Goal: Task Accomplishment & Management: Manage account settings

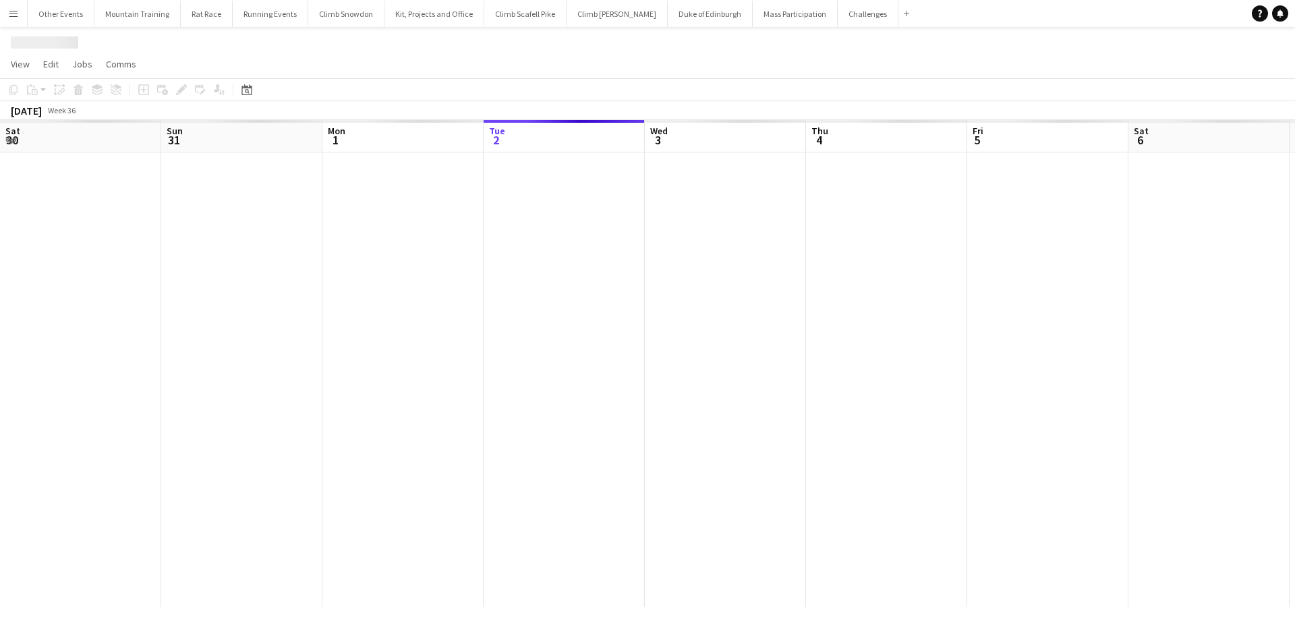
scroll to position [0, 322]
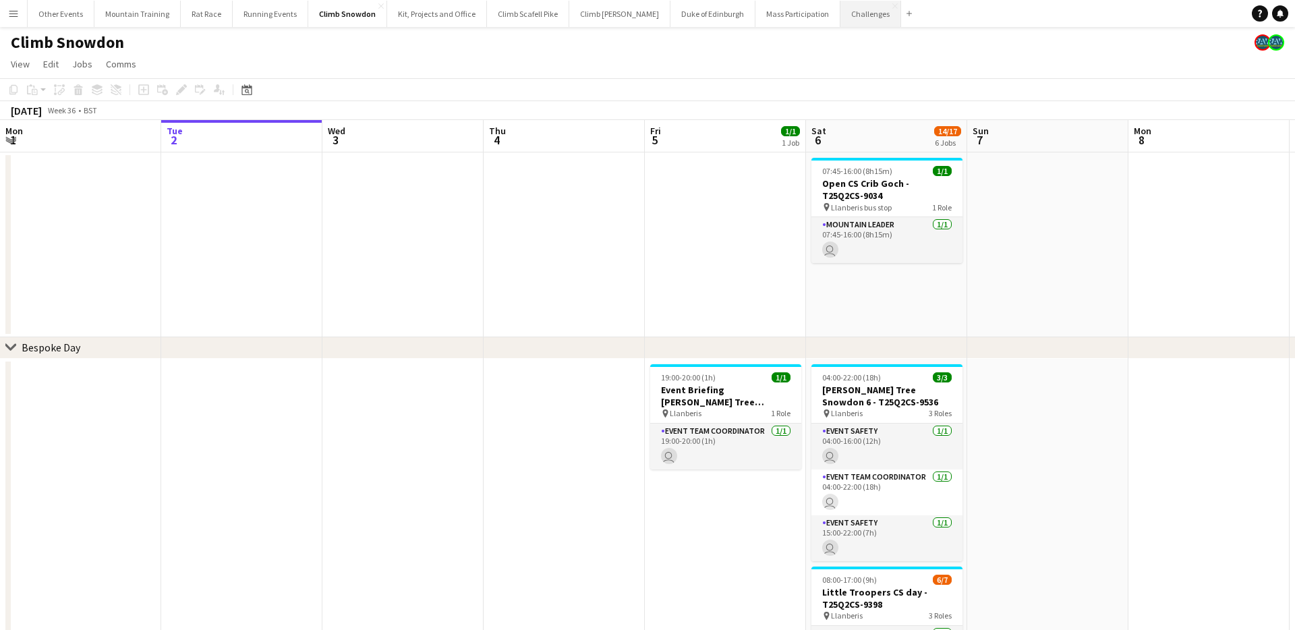
click at [840, 11] on button "Challenges Close" at bounding box center [870, 14] width 61 height 26
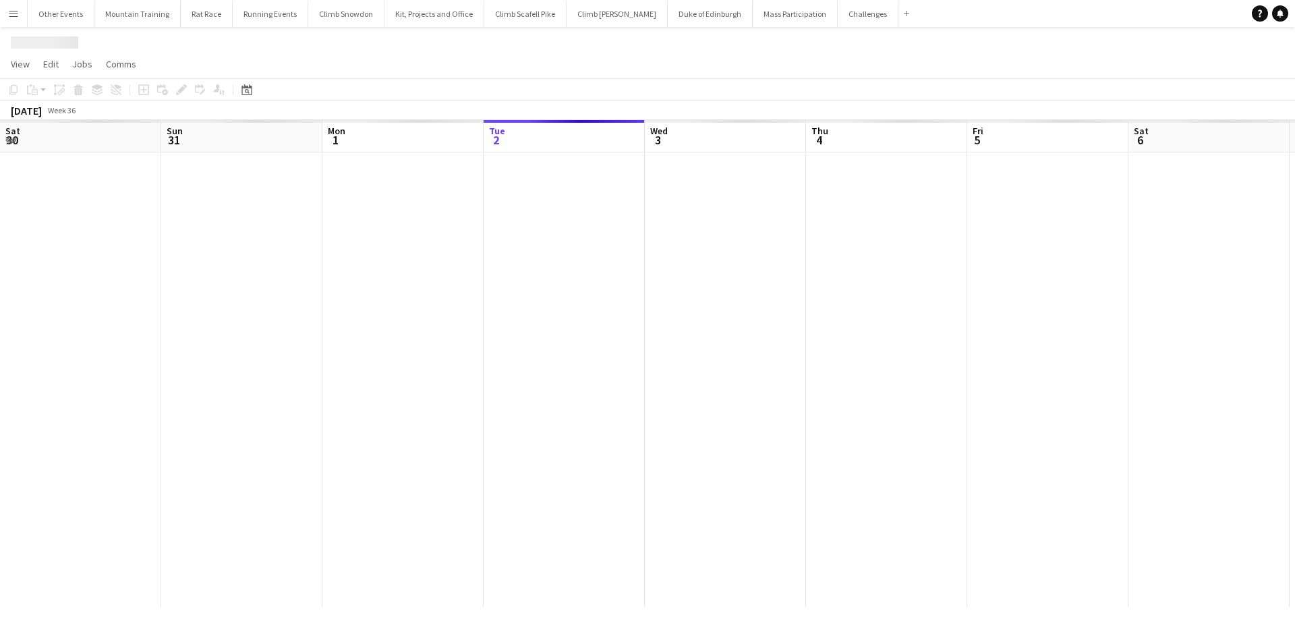
scroll to position [0, 322]
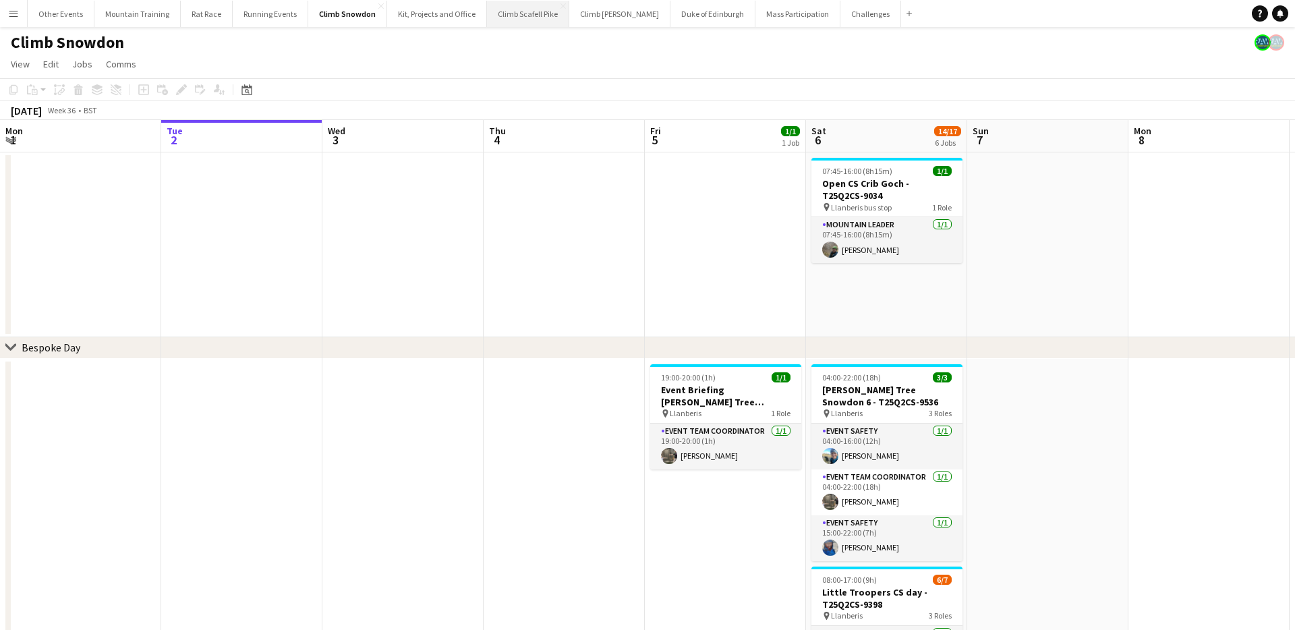
click at [523, 14] on button "Climb Scafell Pike Close" at bounding box center [528, 14] width 82 height 26
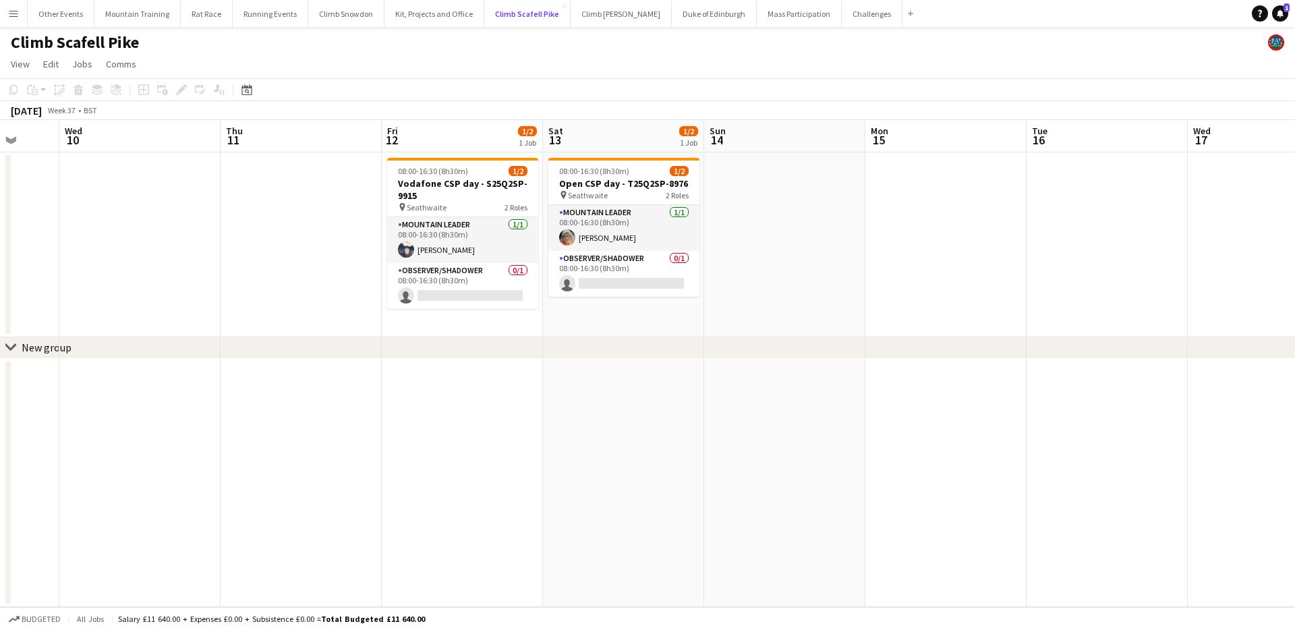
scroll to position [0, 429]
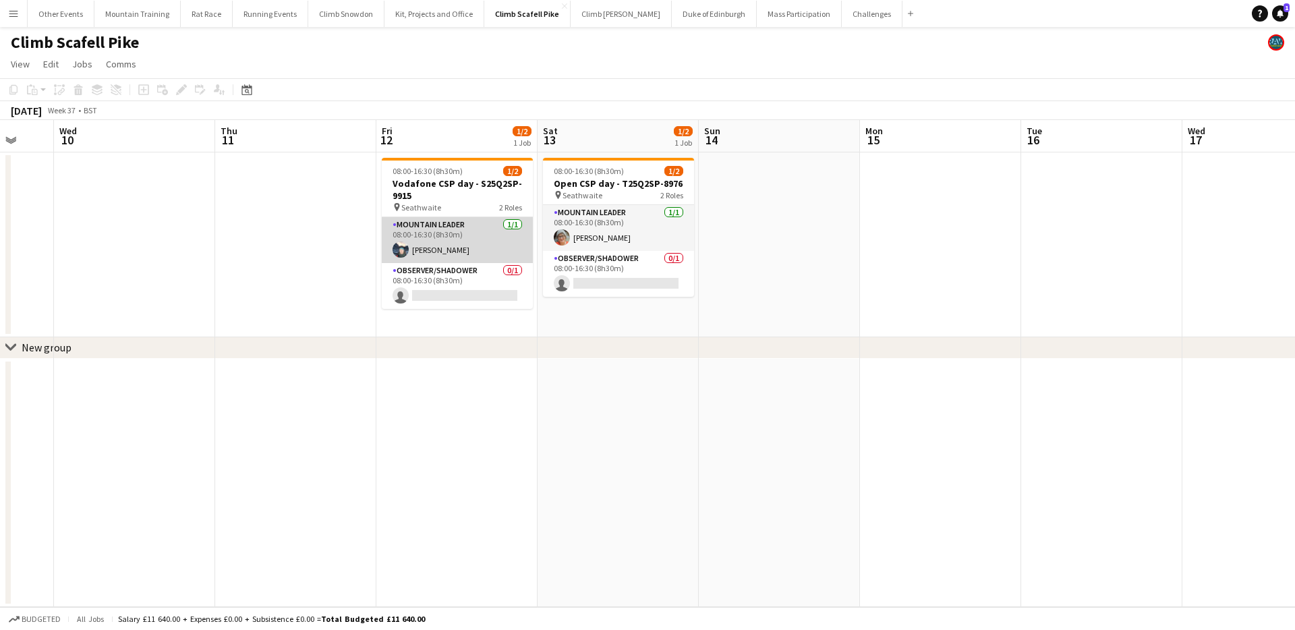
click at [464, 244] on app-card-role "Mountain Leader [DATE] 08:00-16:30 (8h30m) [PERSON_NAME]" at bounding box center [457, 240] width 151 height 46
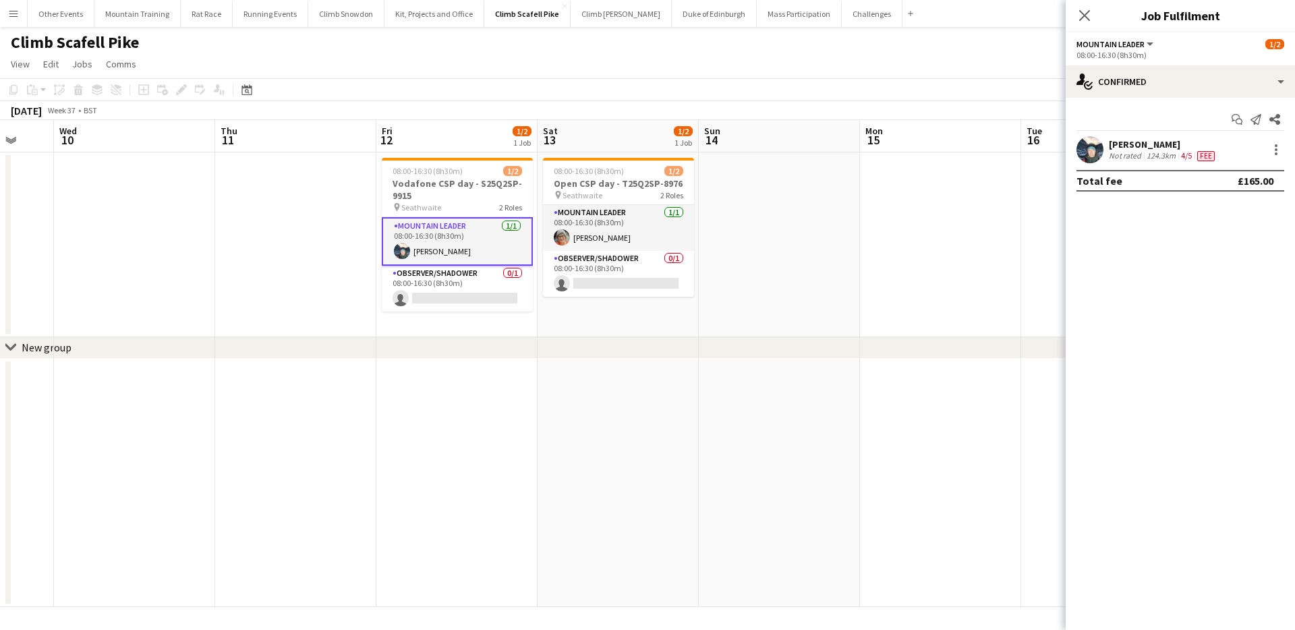
click at [1158, 147] on div "[PERSON_NAME]" at bounding box center [1162, 144] width 109 height 12
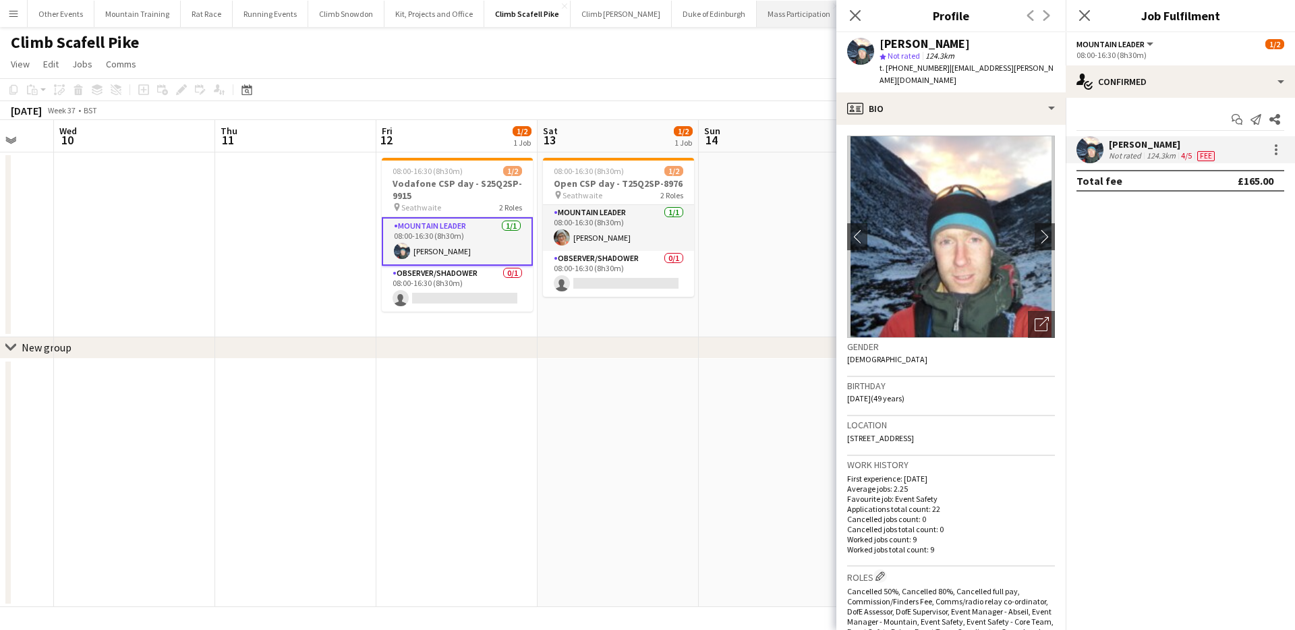
click at [756, 7] on button "Mass Participation Close" at bounding box center [798, 14] width 85 height 26
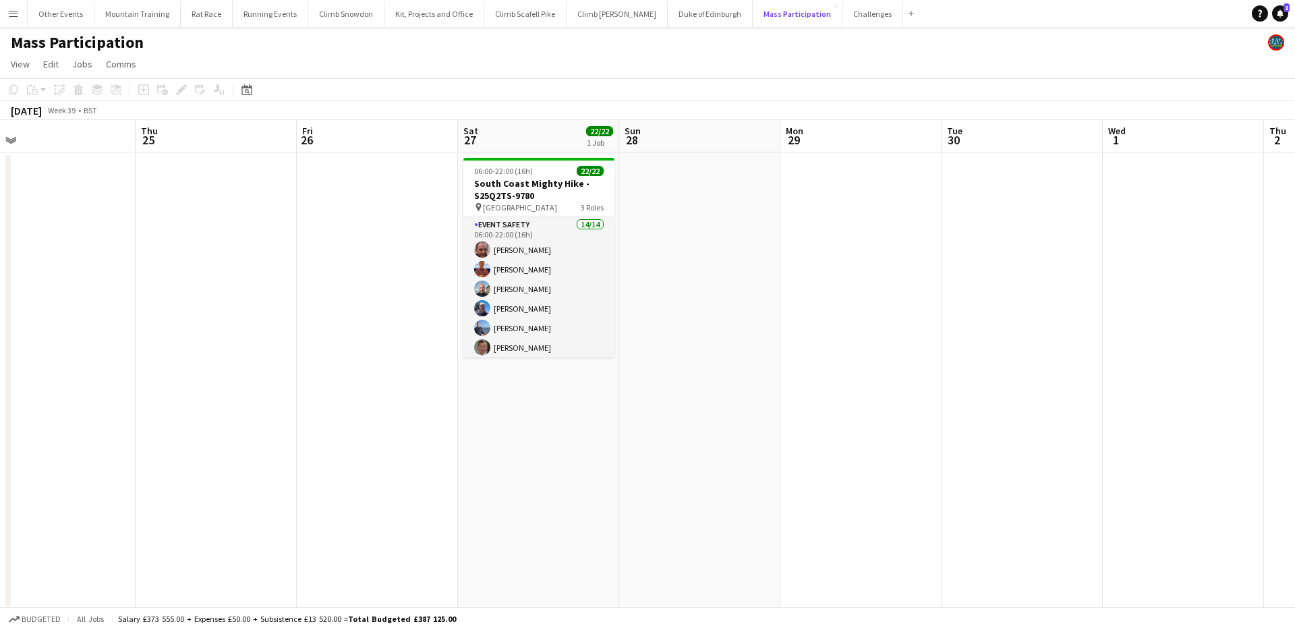
scroll to position [12, 0]
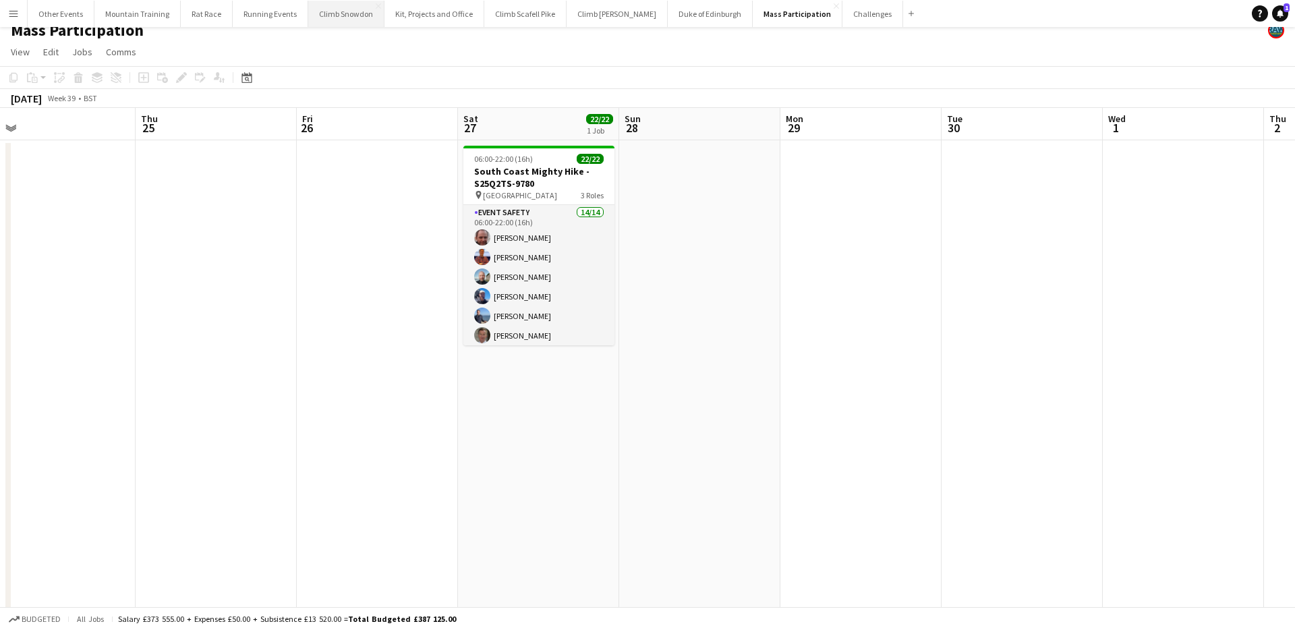
click at [343, 18] on button "Climb Snowdon Close" at bounding box center [346, 14] width 76 height 26
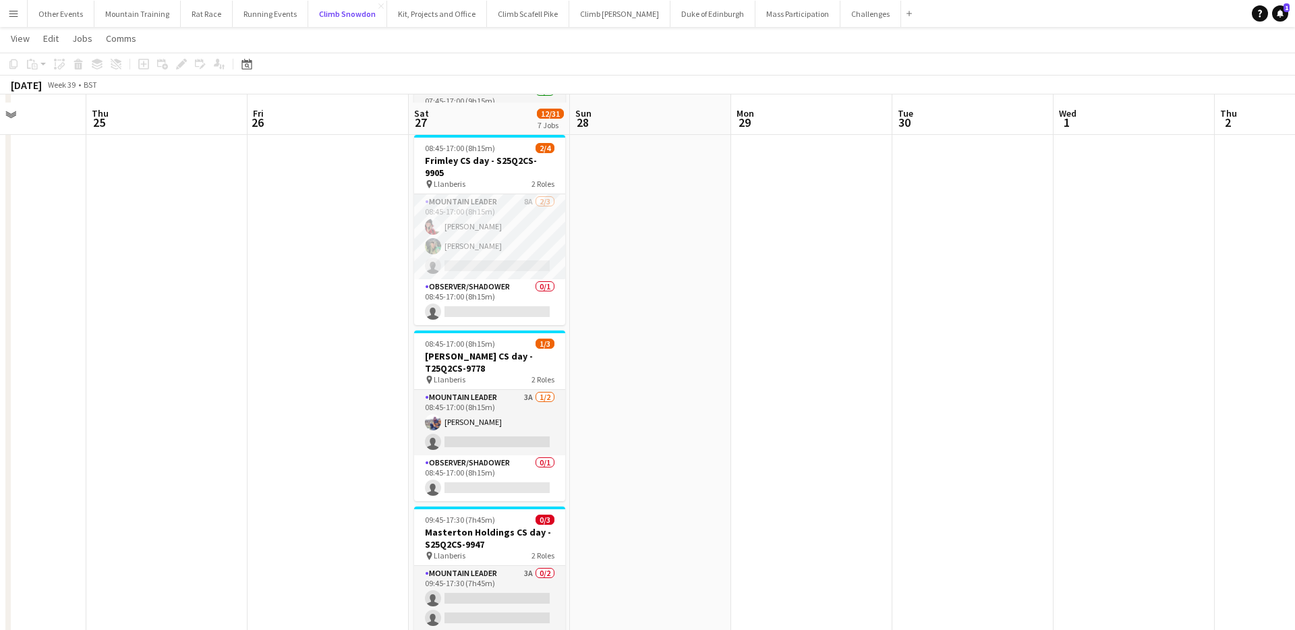
scroll to position [552, 0]
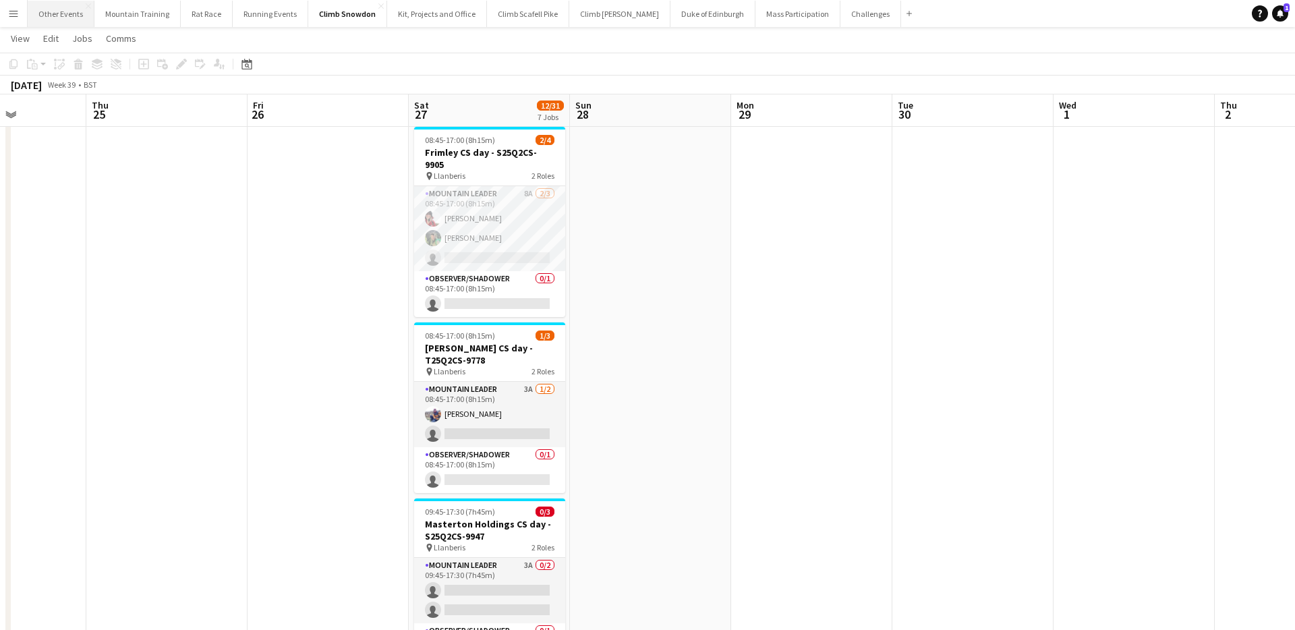
click at [67, 10] on button "Other Events Close" at bounding box center [61, 14] width 67 height 26
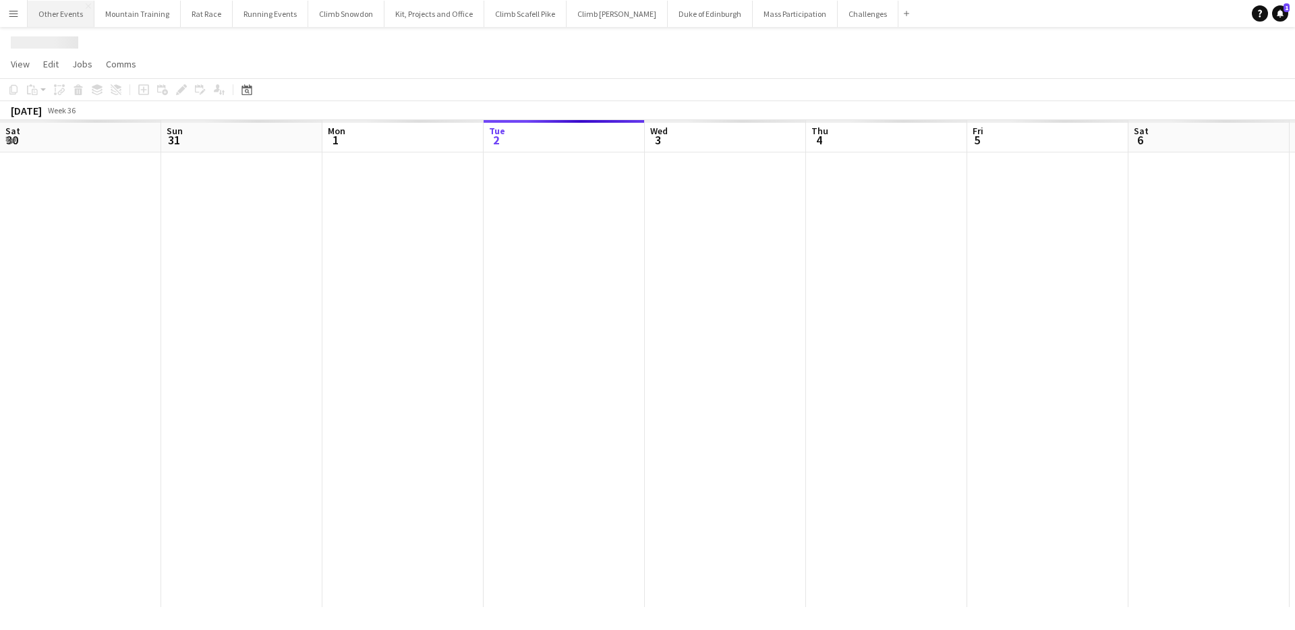
scroll to position [0, 322]
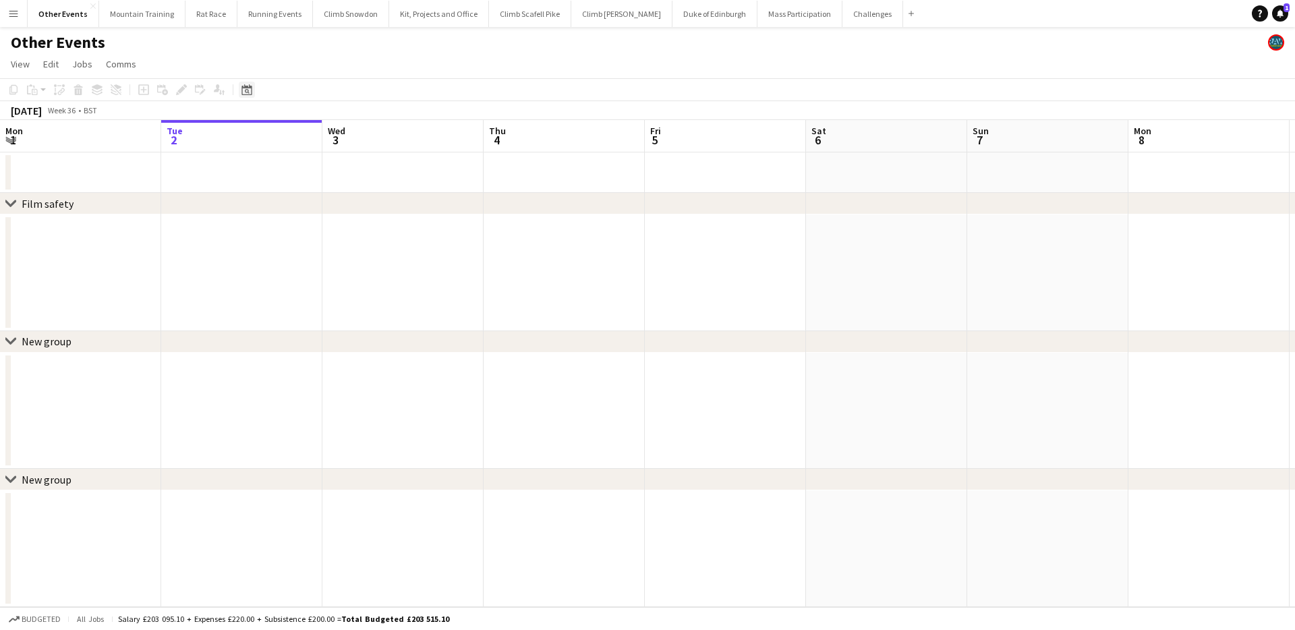
click at [246, 91] on icon "Date picker" at bounding box center [246, 89] width 11 height 11
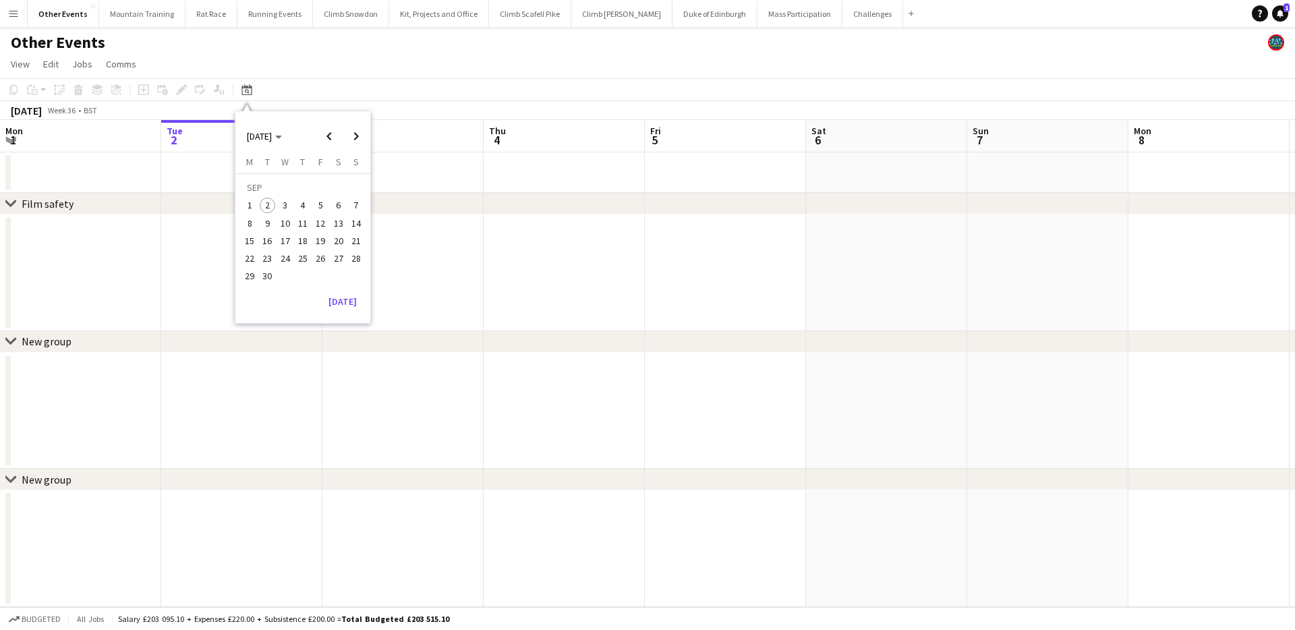
click at [335, 255] on span "27" at bounding box center [338, 258] width 16 height 16
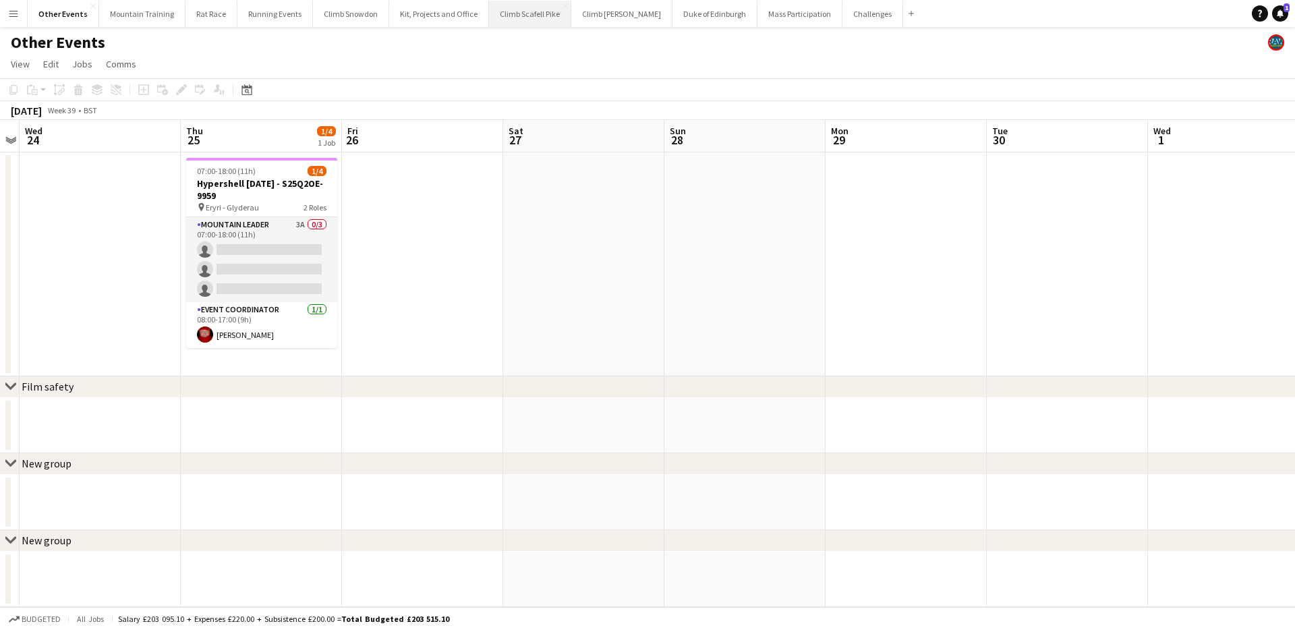
click at [526, 25] on button "Climb Scafell Pike Close" at bounding box center [530, 14] width 82 height 26
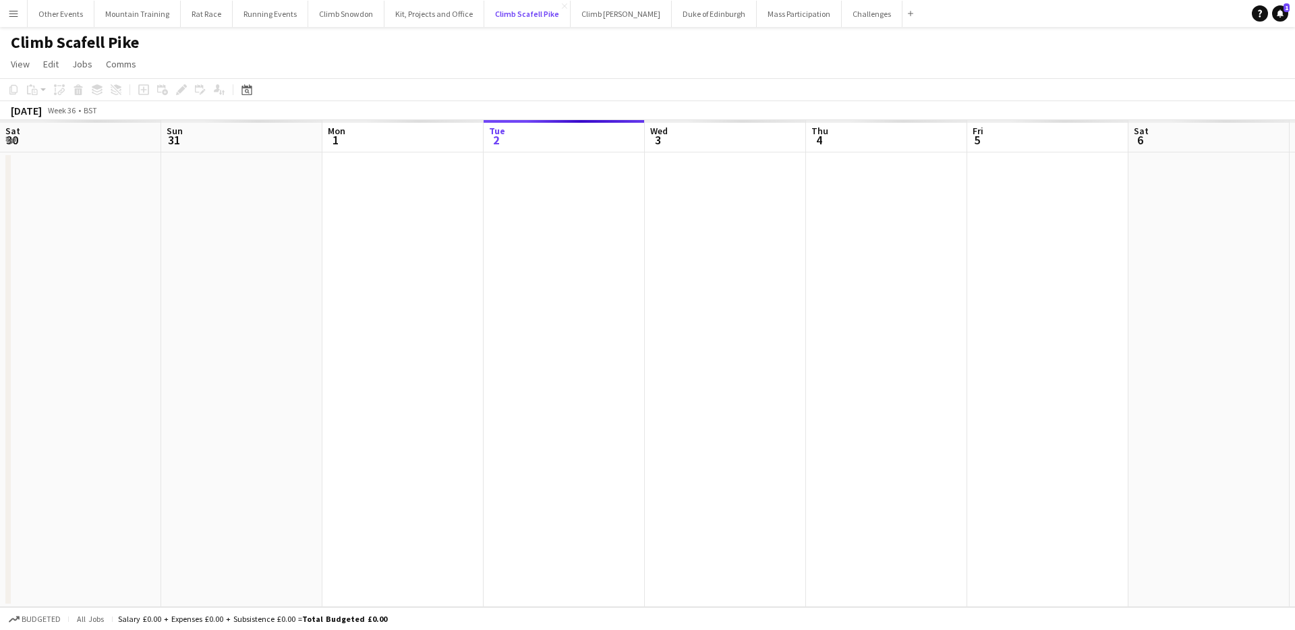
scroll to position [0, 322]
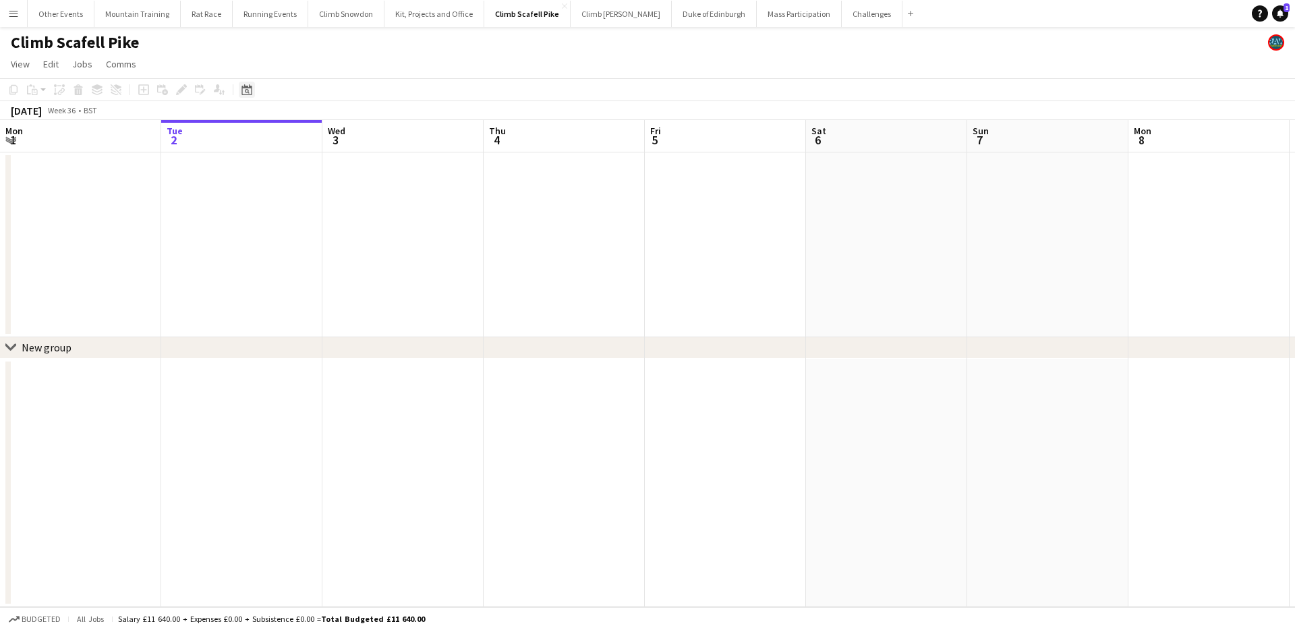
click at [251, 92] on icon "Date picker" at bounding box center [246, 89] width 11 height 11
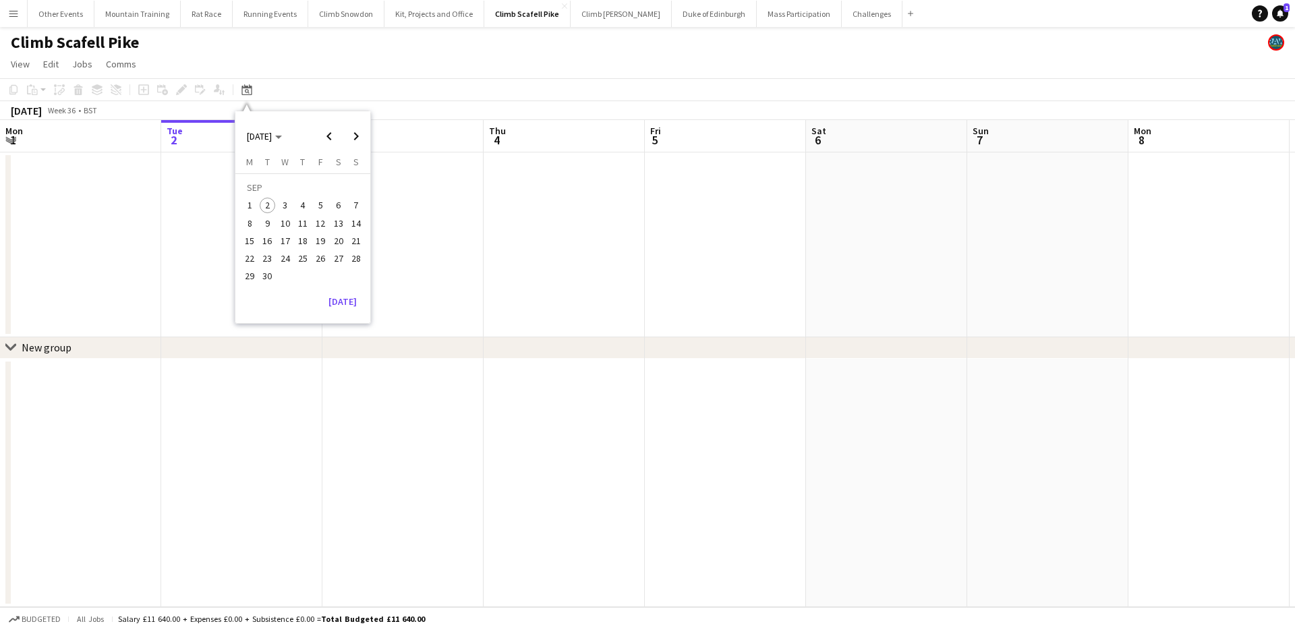
click at [335, 259] on span "27" at bounding box center [338, 258] width 16 height 16
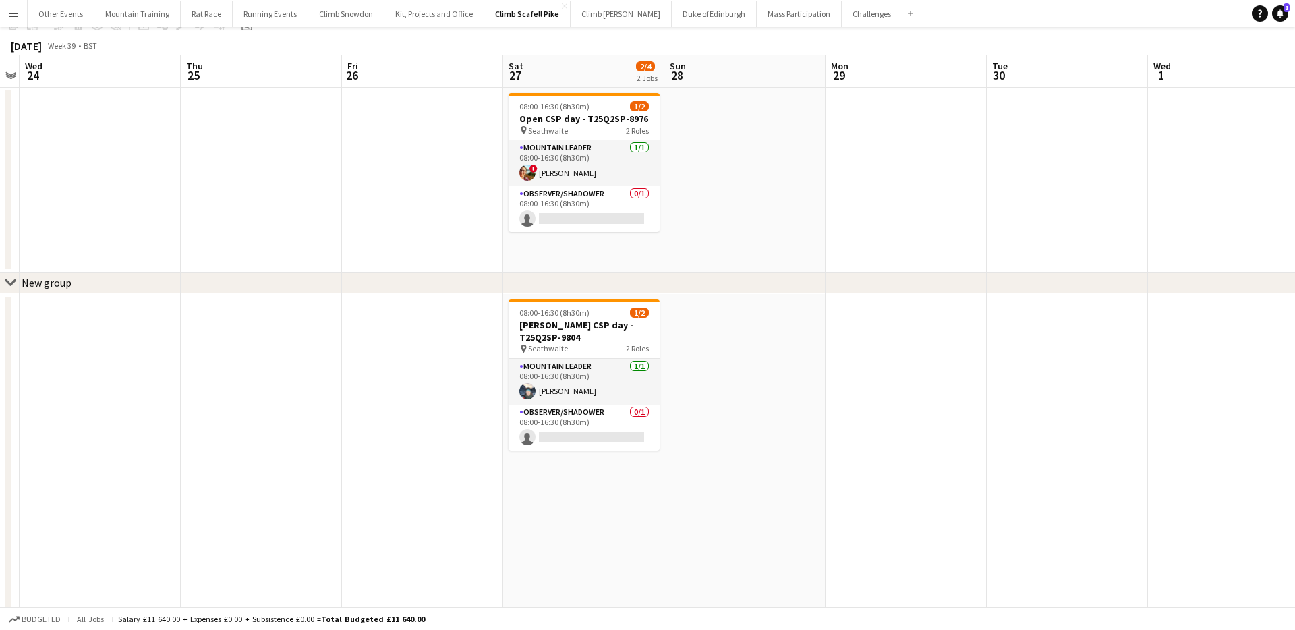
scroll to position [0, 0]
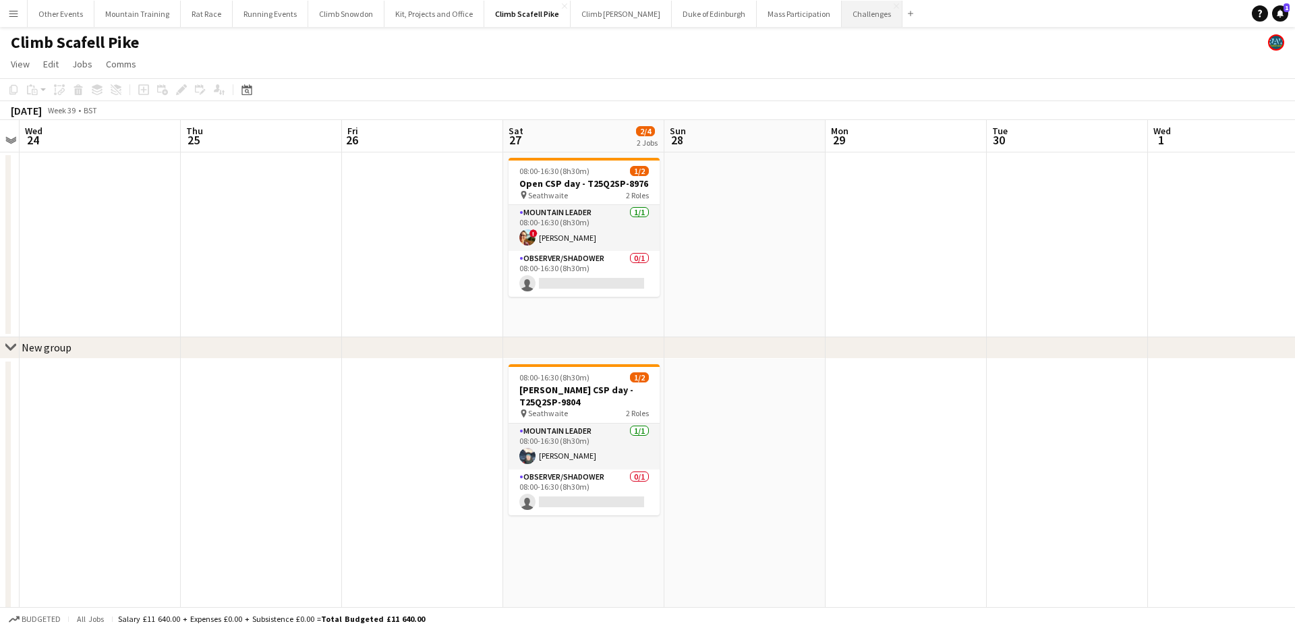
click at [841, 18] on button "Challenges Close" at bounding box center [871, 14] width 61 height 26
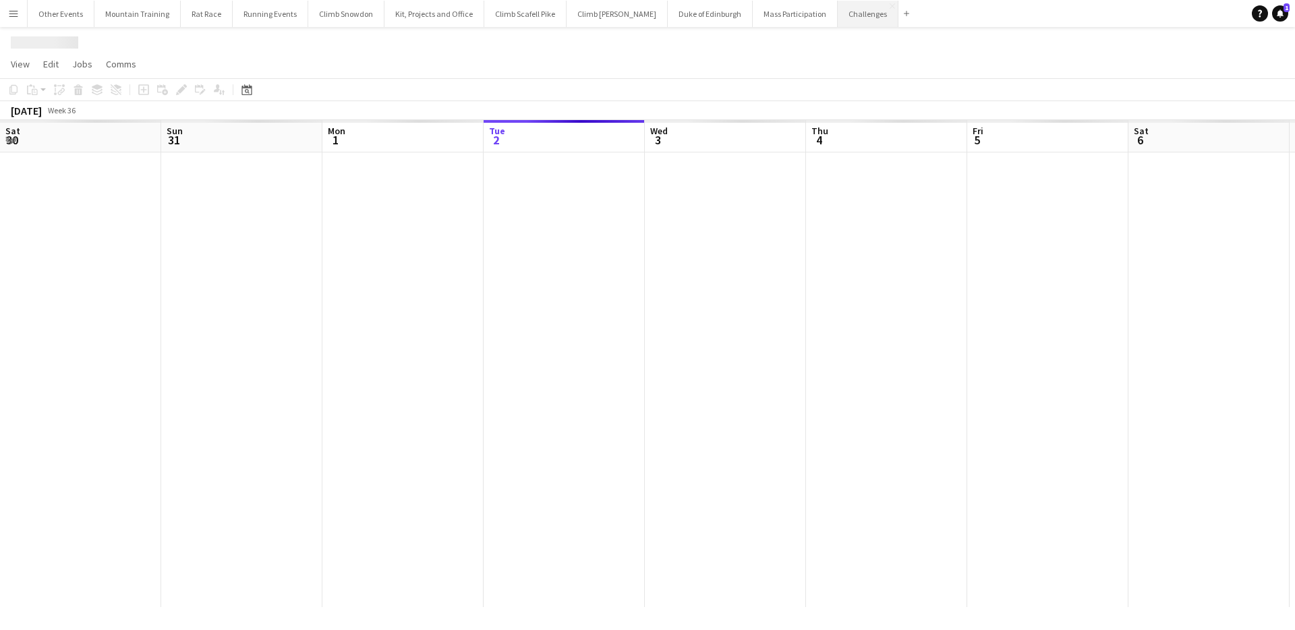
scroll to position [0, 322]
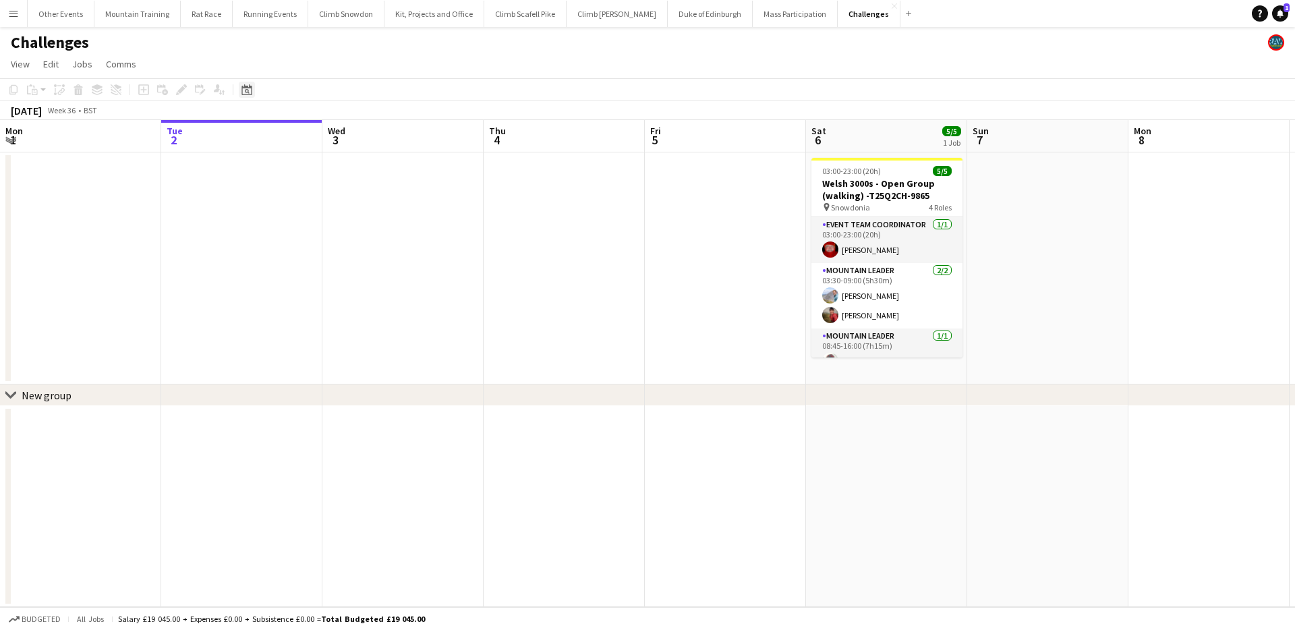
click at [243, 86] on icon "Date picker" at bounding box center [246, 89] width 11 height 11
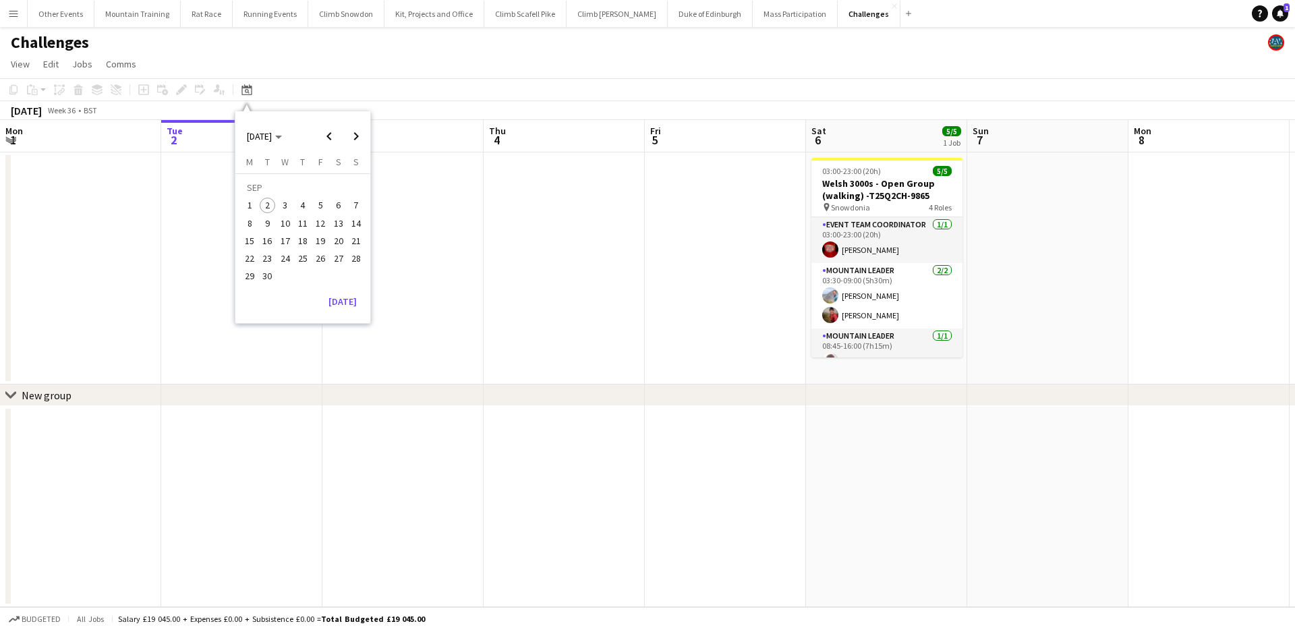
click at [337, 254] on span "27" at bounding box center [338, 258] width 16 height 16
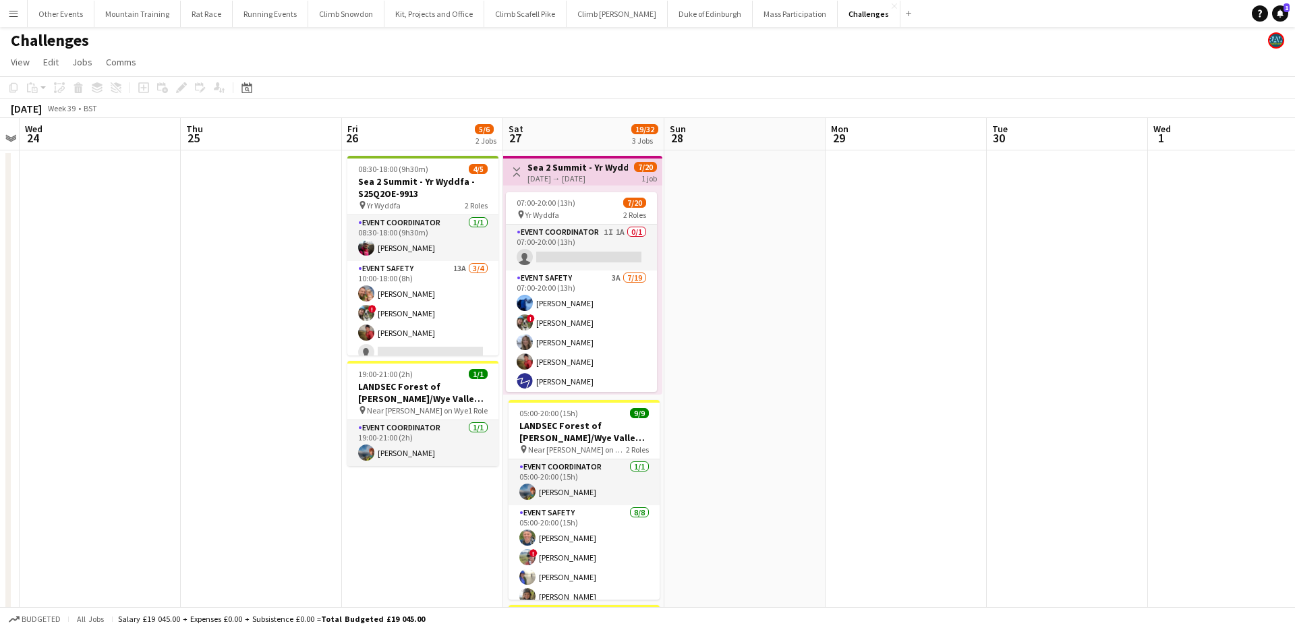
scroll to position [0, 0]
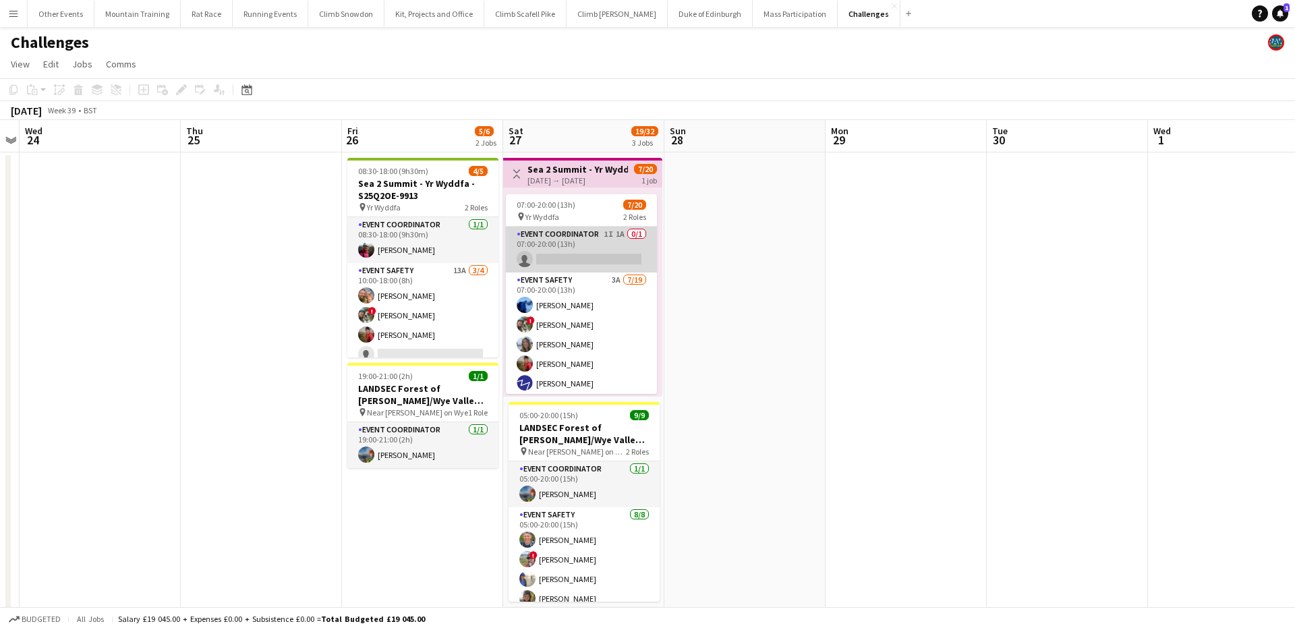
click at [589, 251] on app-card-role "Event Coordinator 1I 1A 0/1 07:00-20:00 (13h) single-neutral-actions" at bounding box center [581, 250] width 151 height 46
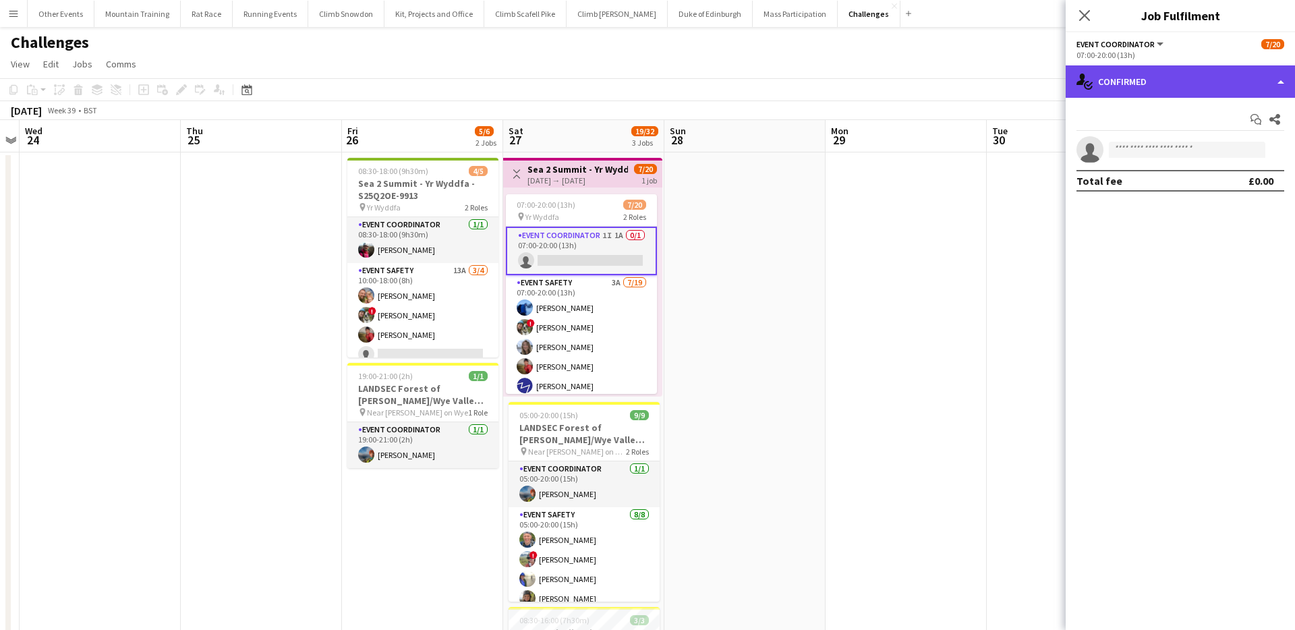
click at [1153, 76] on div "single-neutral-actions-check-2 Confirmed" at bounding box center [1179, 81] width 229 height 32
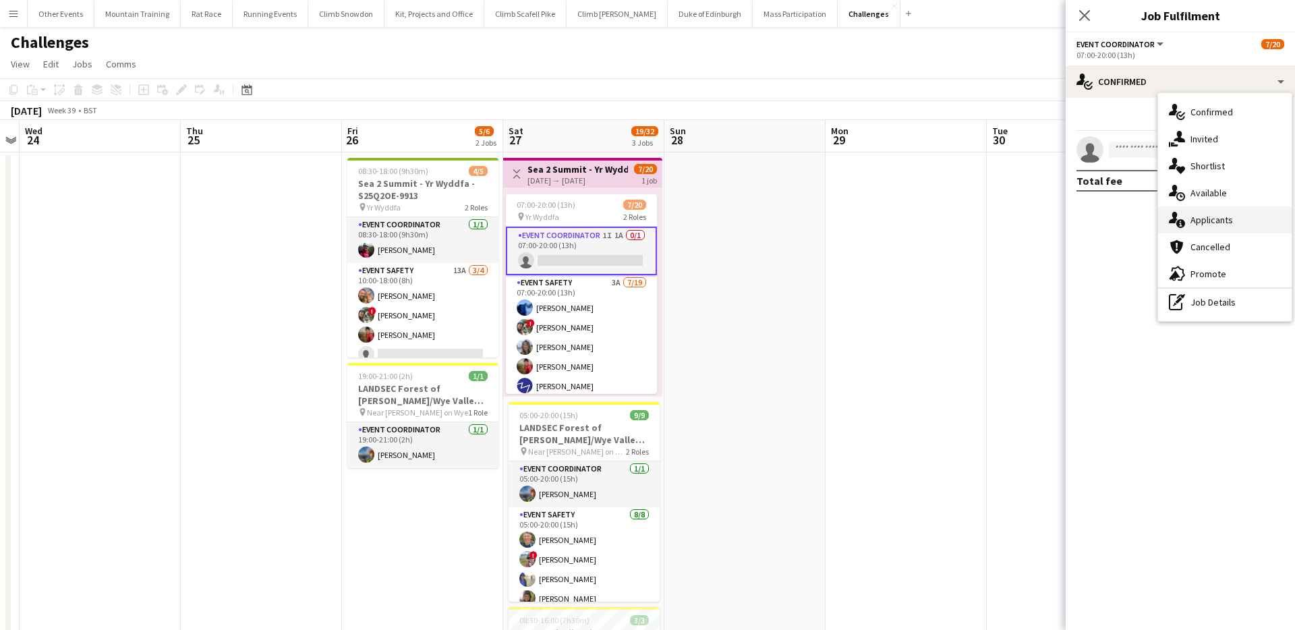
click at [1211, 206] on div "single-neutral-actions-information Applicants" at bounding box center [1224, 219] width 133 height 27
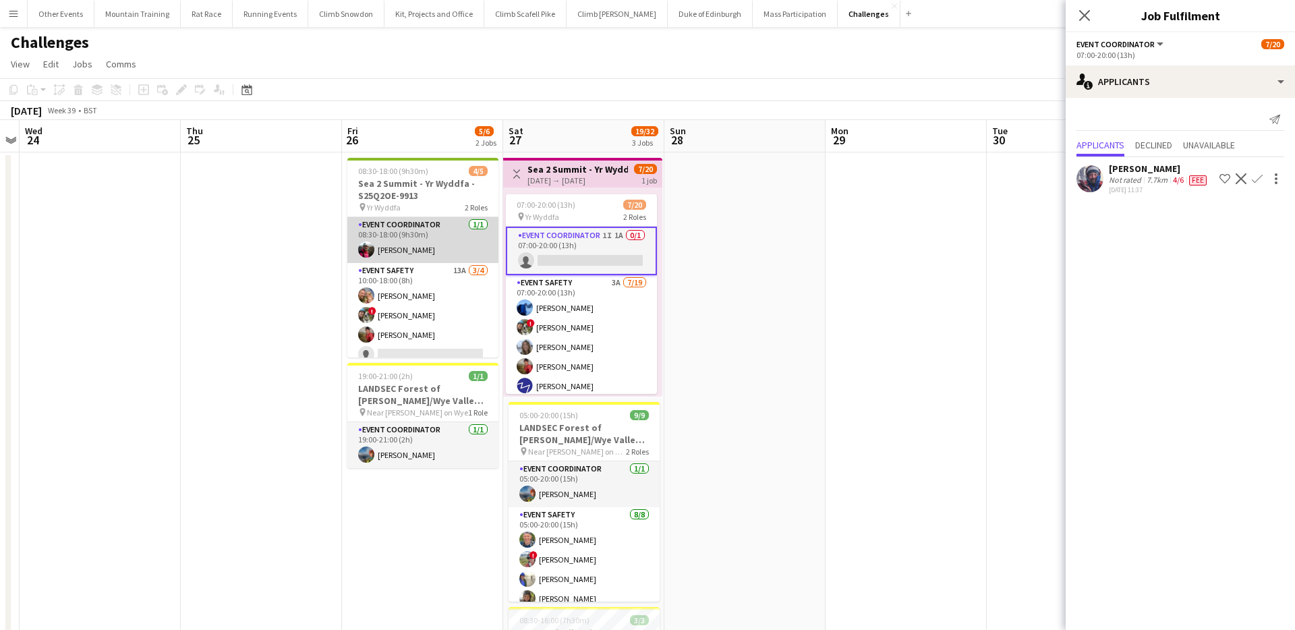
click at [388, 227] on app-card-role "Event Coordinator [DATE] 08:30-18:00 (9h30m) [PERSON_NAME]" at bounding box center [422, 240] width 151 height 46
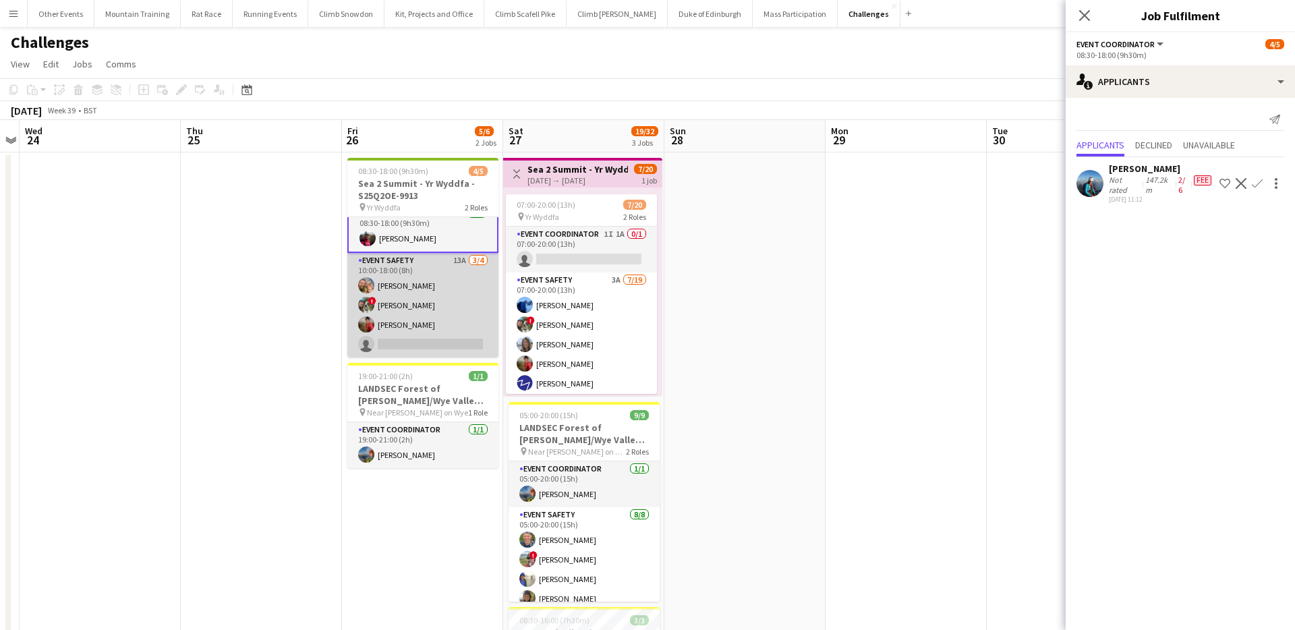
click at [425, 305] on app-card-role "Event Safety 13A [DATE] 10:00-18:00 (8h) [PERSON_NAME] ! [PERSON_NAME] [PERSON_…" at bounding box center [422, 305] width 151 height 105
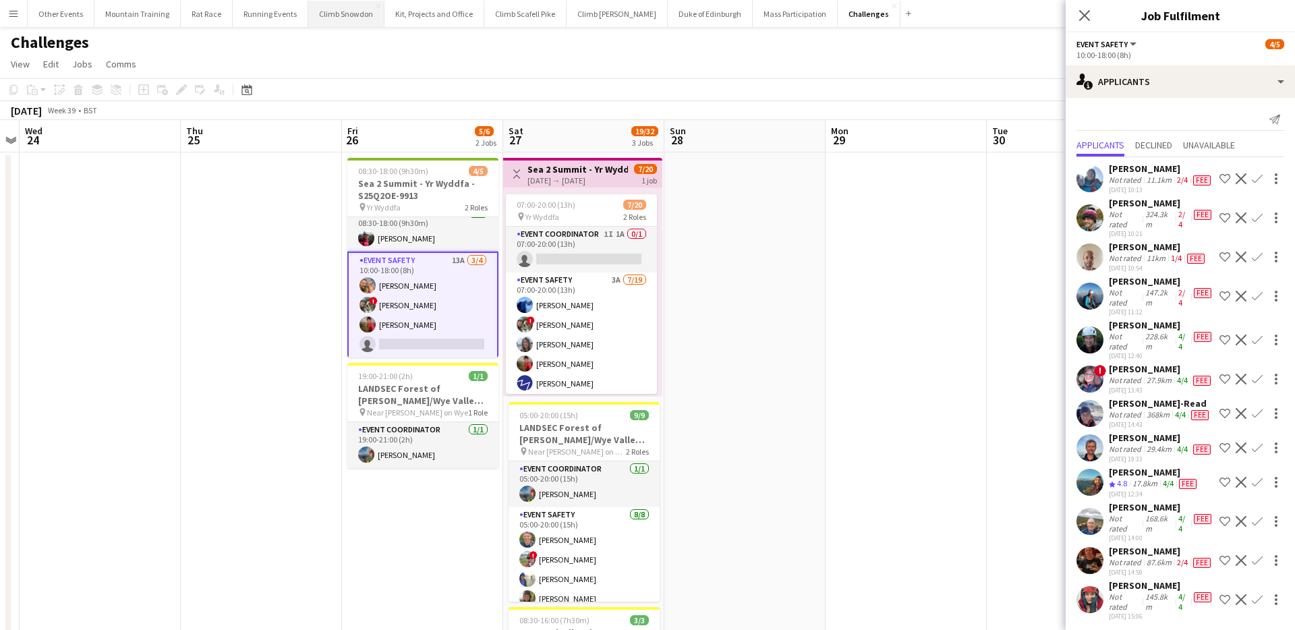
click at [336, 18] on button "Climb Snowdon Close" at bounding box center [346, 14] width 76 height 26
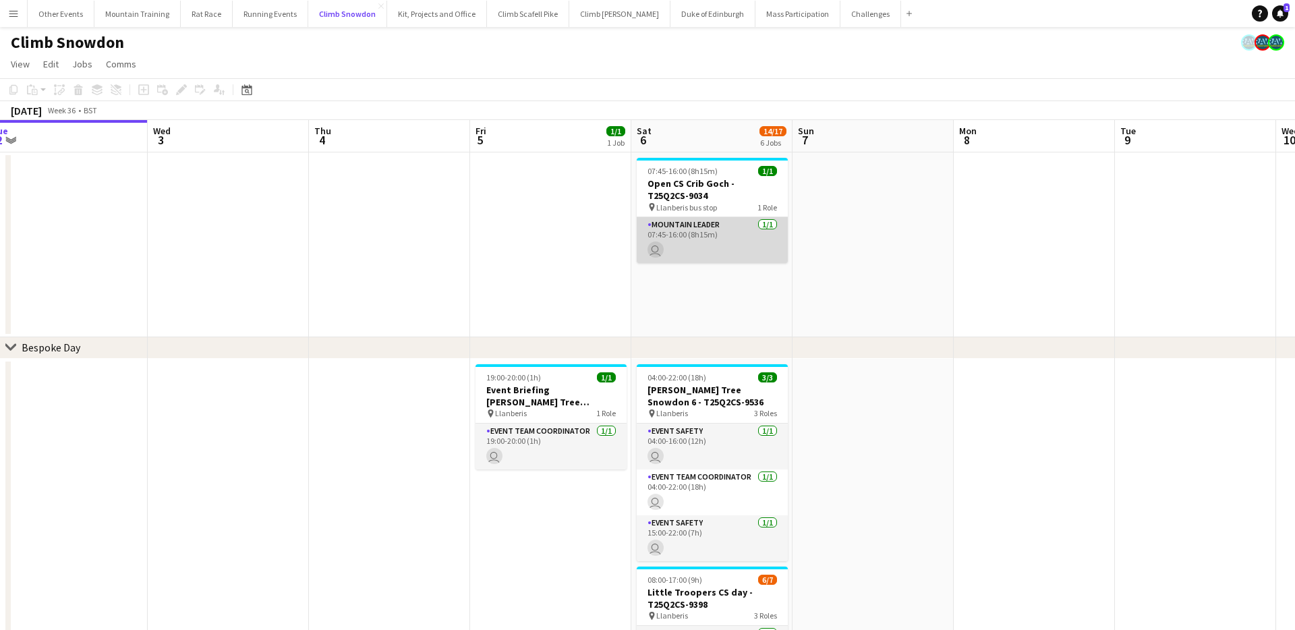
scroll to position [0, 531]
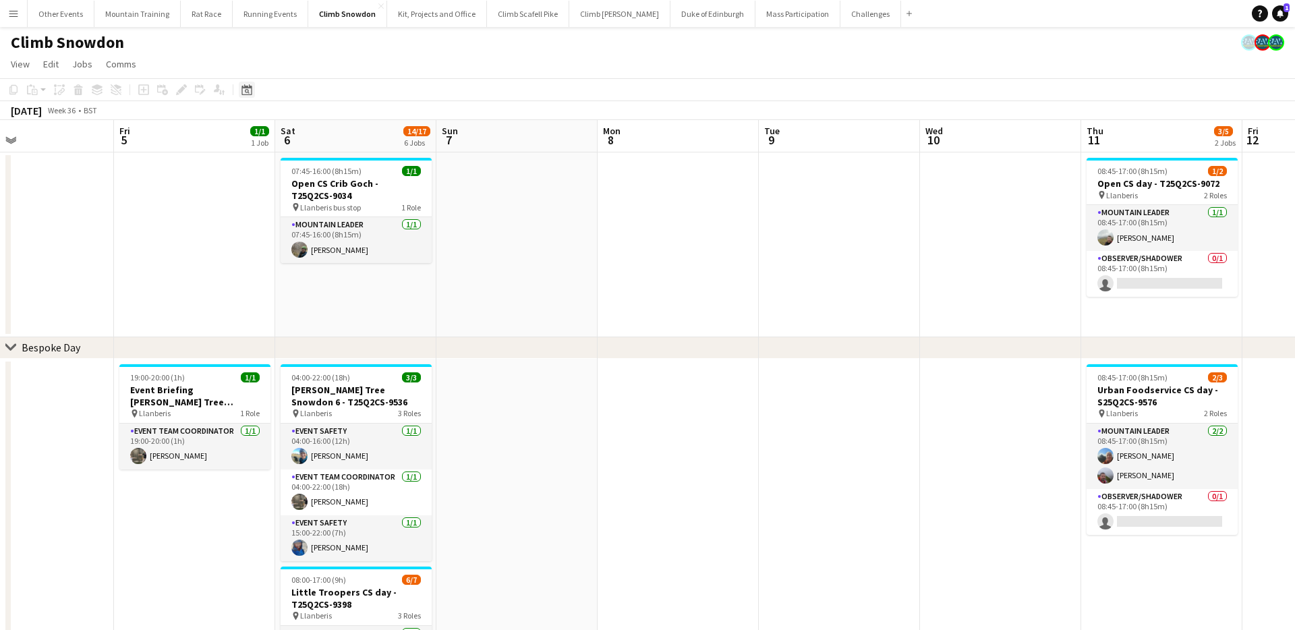
click at [243, 88] on icon "Date picker" at bounding box center [246, 89] width 11 height 11
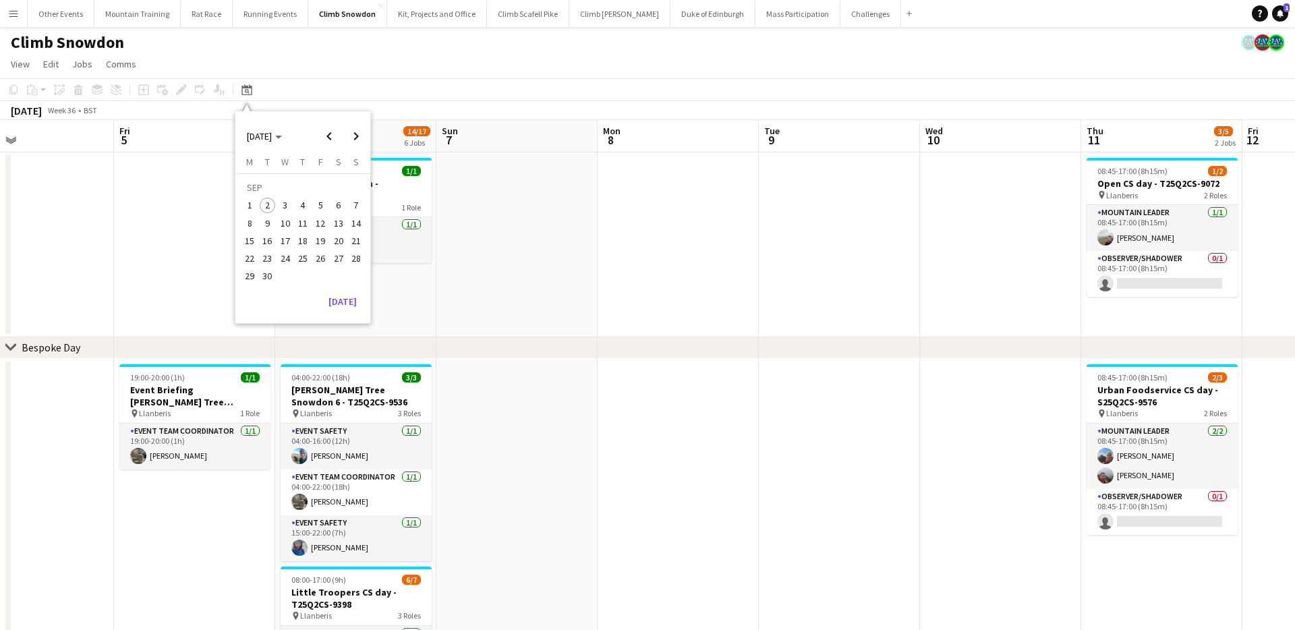
click at [335, 258] on span "27" at bounding box center [338, 258] width 16 height 16
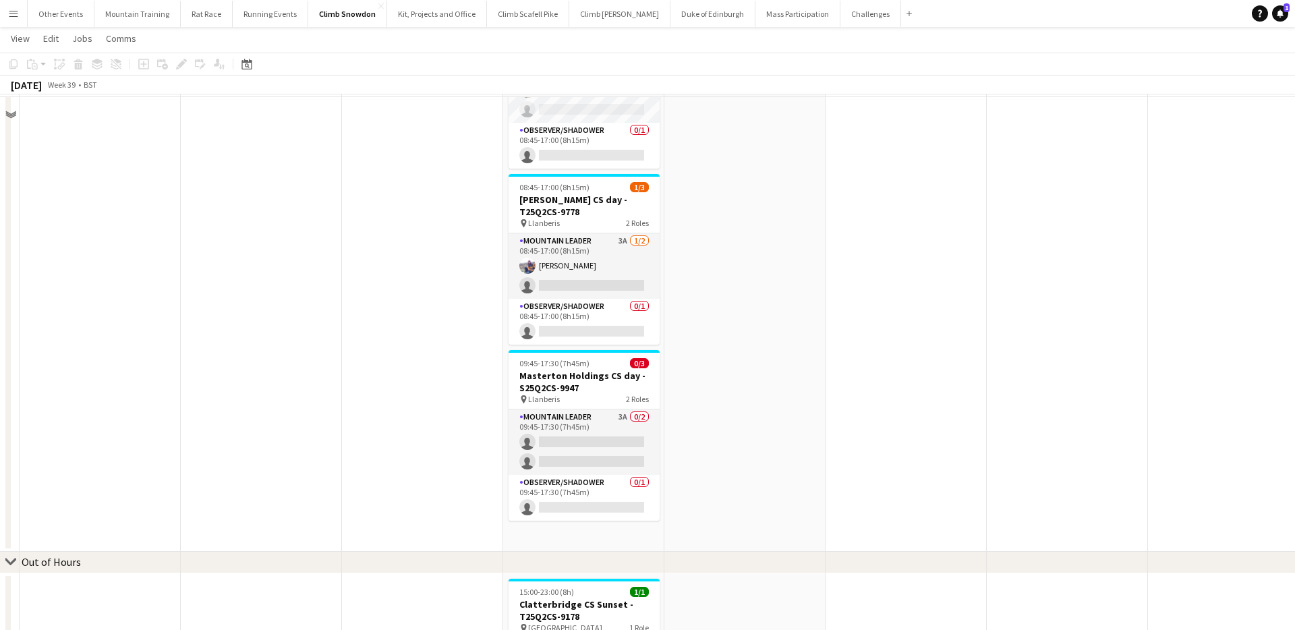
scroll to position [702, 0]
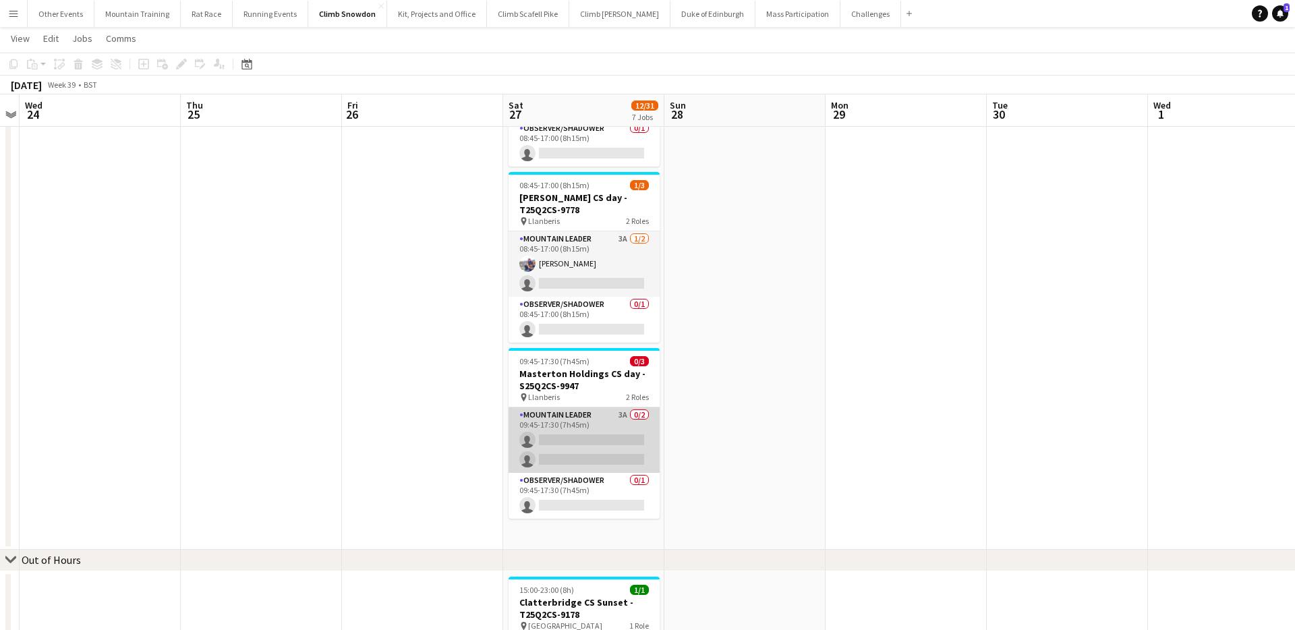
click at [631, 412] on app-card-role "Mountain Leader 3A 0/2 09:45-17:30 (7h45m) single-neutral-actions single-neutra…" at bounding box center [583, 439] width 151 height 65
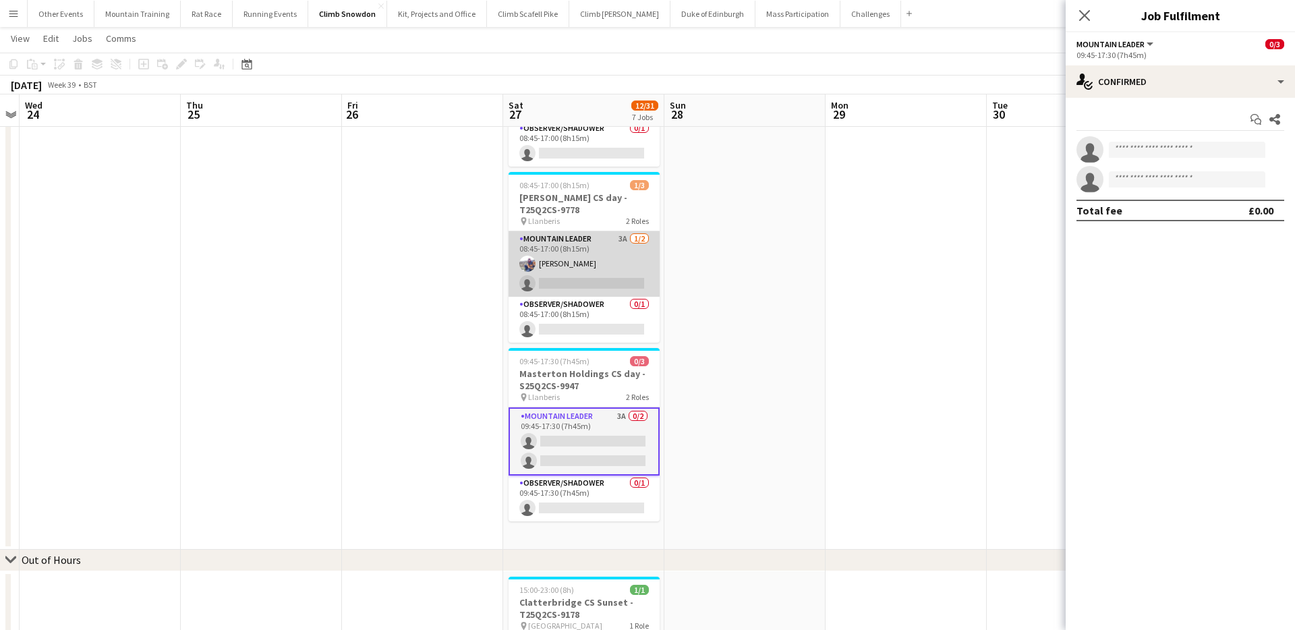
scroll to position [0, 465]
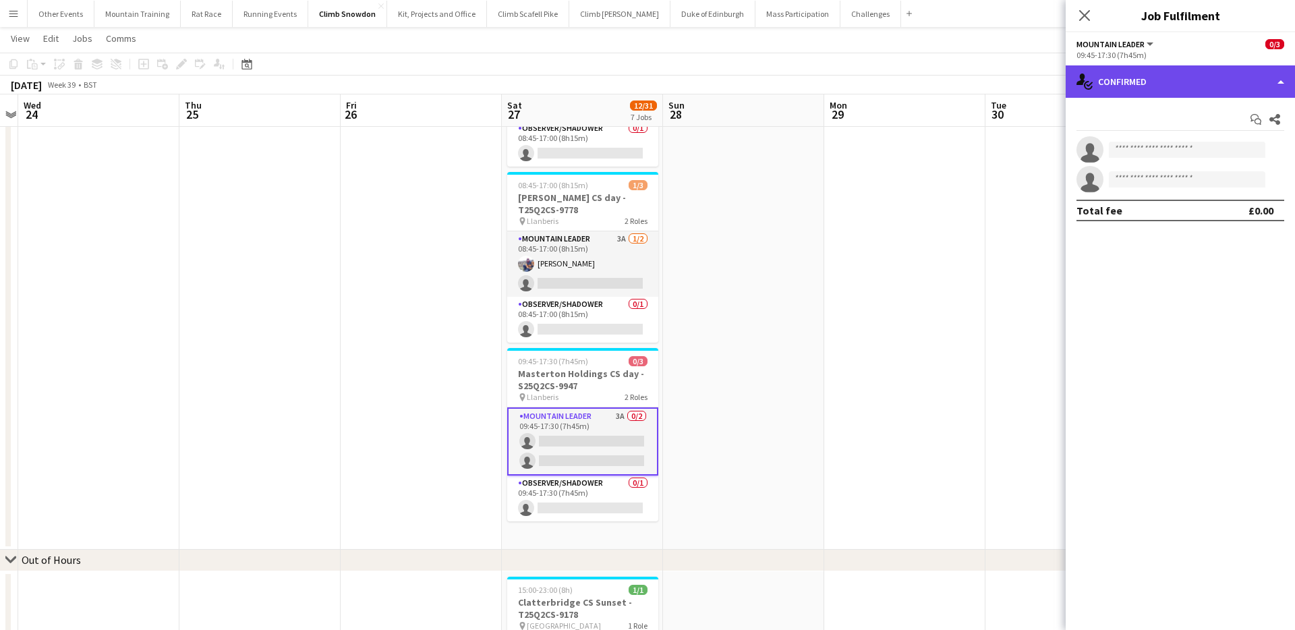
click at [1151, 82] on div "single-neutral-actions-check-2 Confirmed" at bounding box center [1179, 81] width 229 height 32
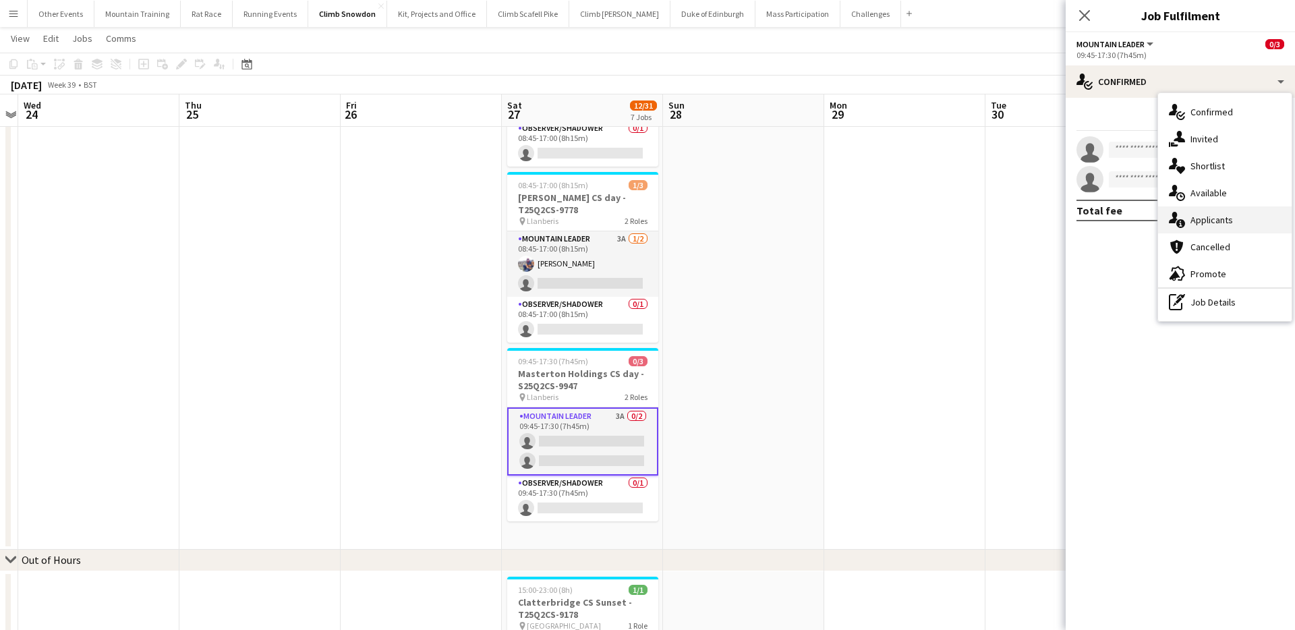
click at [1239, 220] on div "single-neutral-actions-information Applicants" at bounding box center [1224, 219] width 133 height 27
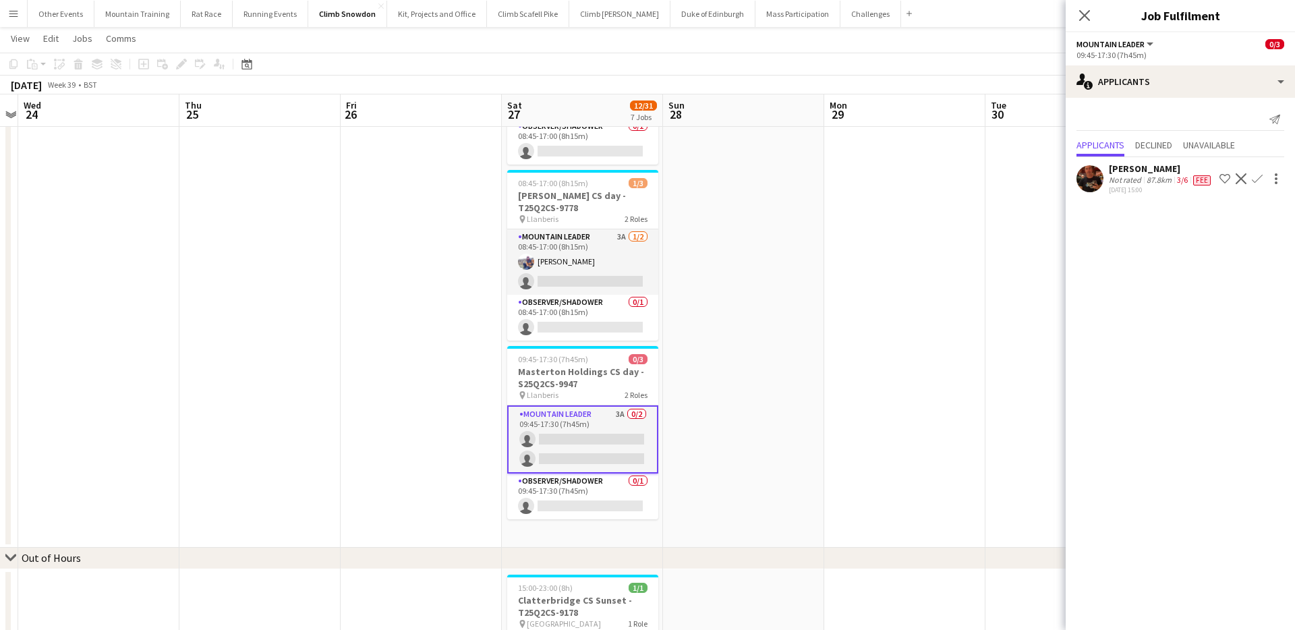
scroll to position [0, 468]
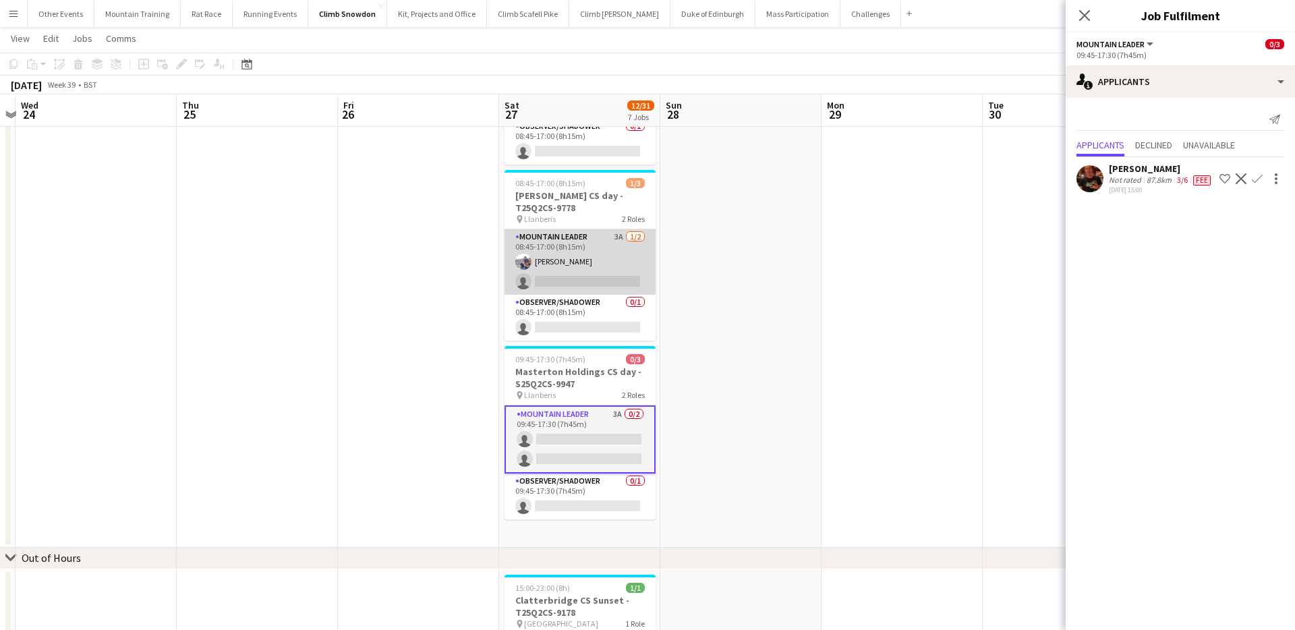
click at [568, 255] on app-card-role "Mountain Leader 3A [DATE] 08:45-17:00 (8h15m) [PERSON_NAME] single-neutral-acti…" at bounding box center [579, 261] width 151 height 65
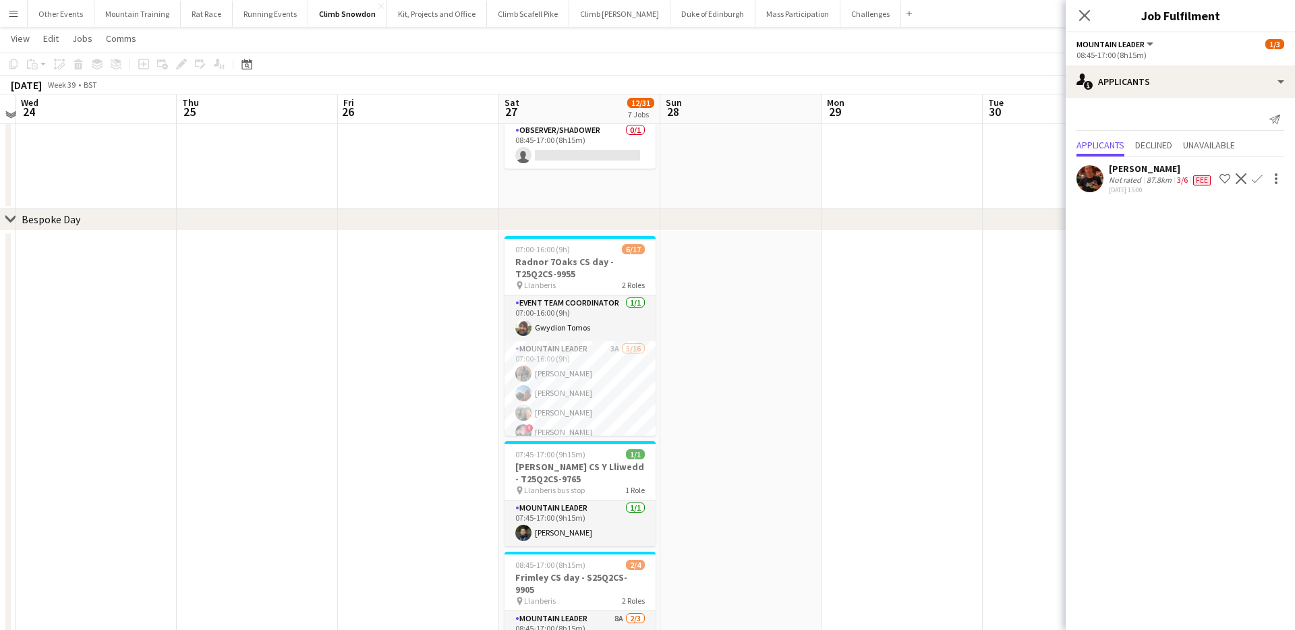
scroll to position [124, 0]
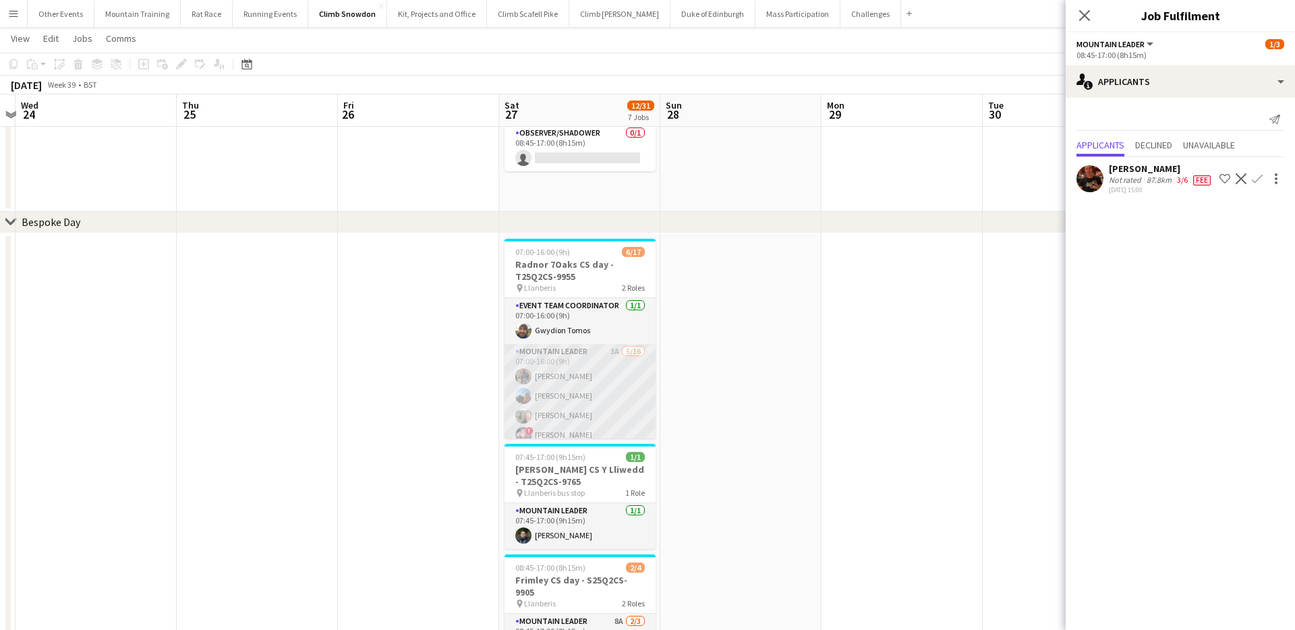
click at [611, 376] on app-card-role "Mountain Leader 3A [DATE] 07:00-16:00 (9h) [PERSON_NAME] [PERSON_NAME] [PERSON_…" at bounding box center [579, 513] width 151 height 339
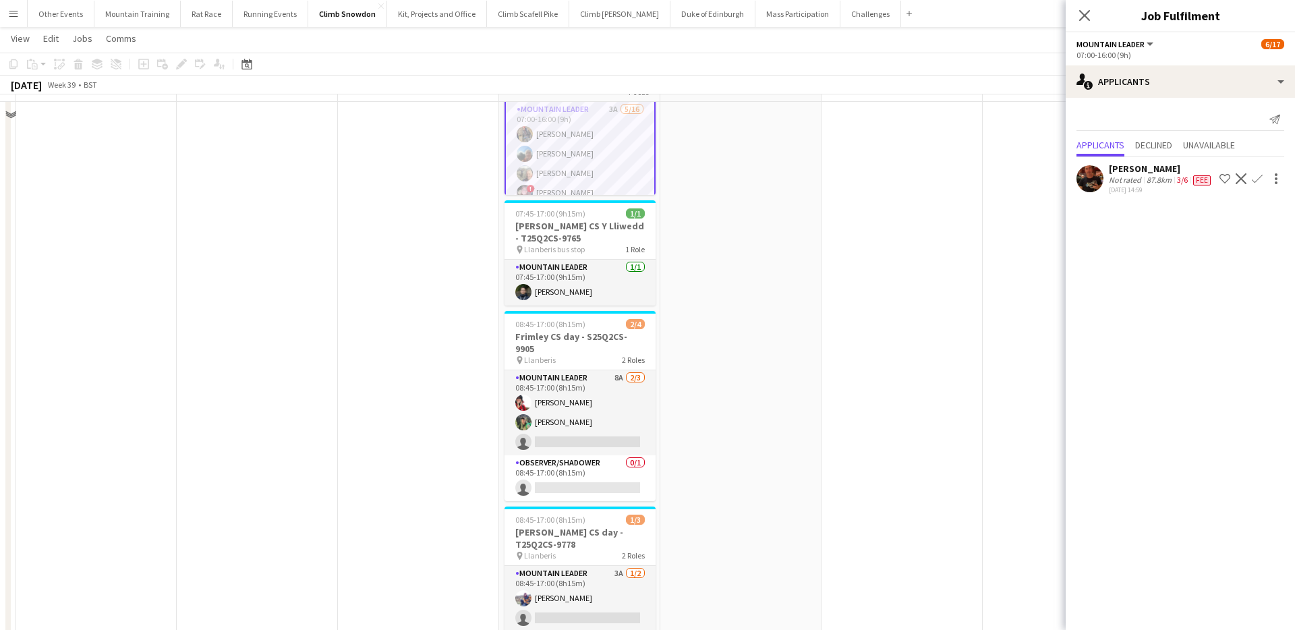
scroll to position [368, 0]
click at [1153, 173] on div "[PERSON_NAME]" at bounding box center [1160, 168] width 105 height 12
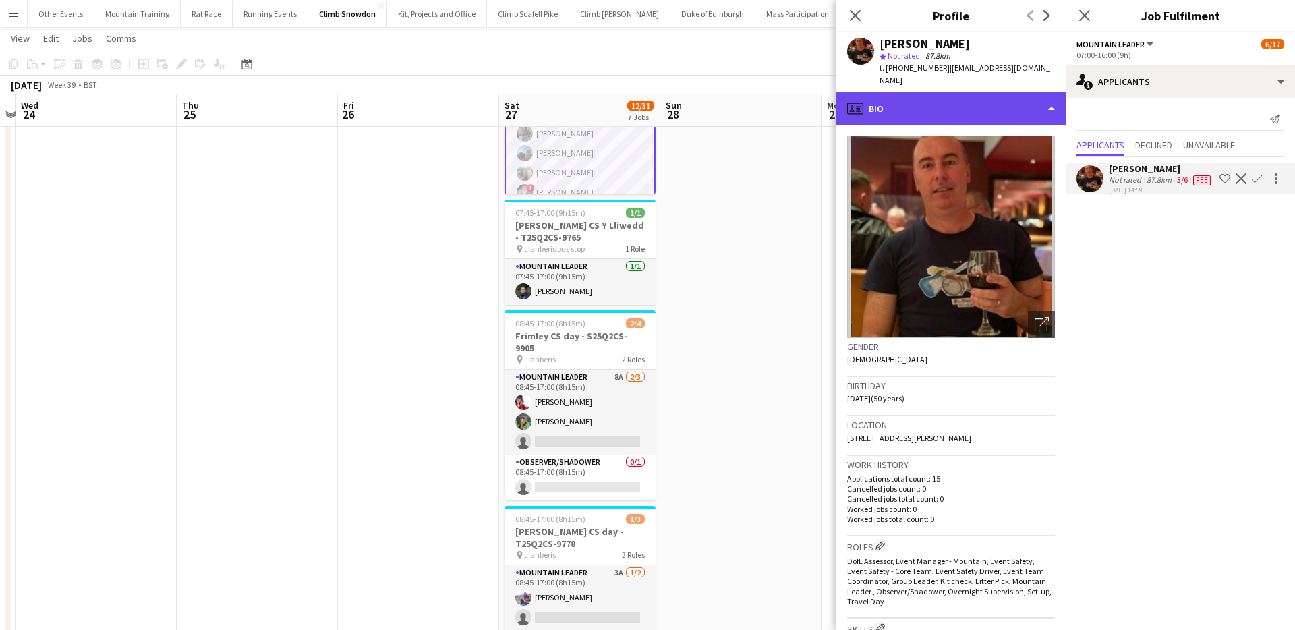
click at [987, 111] on div "profile Bio" at bounding box center [950, 108] width 229 height 32
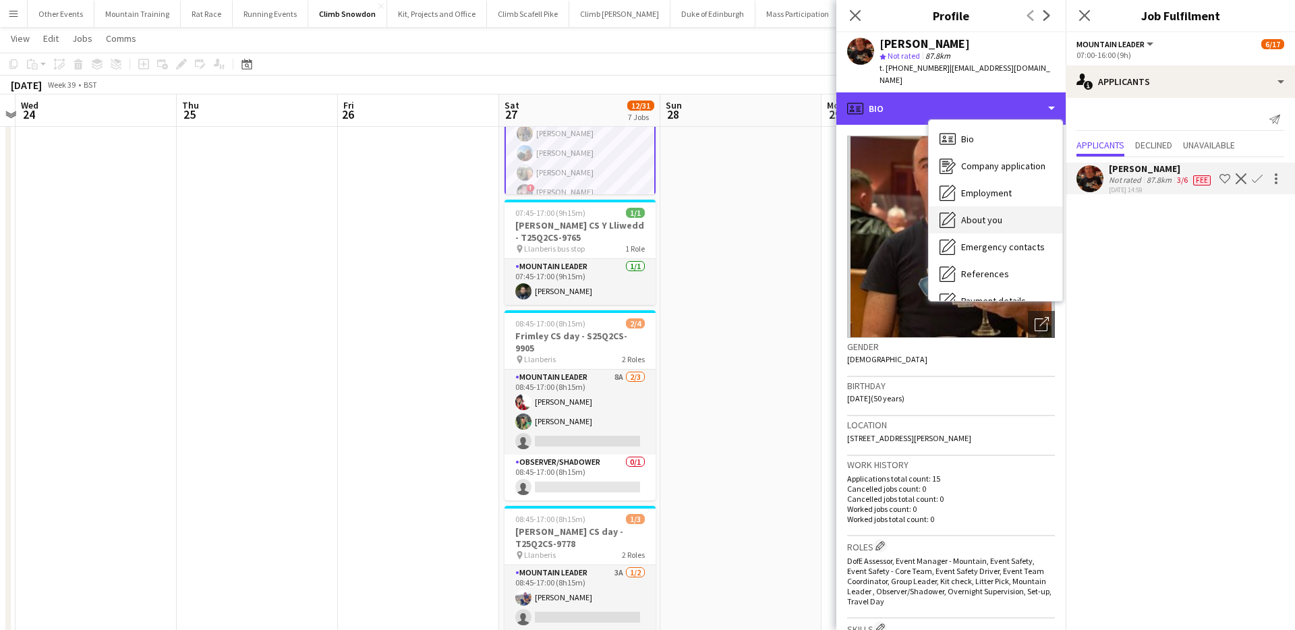
scroll to position [154, 0]
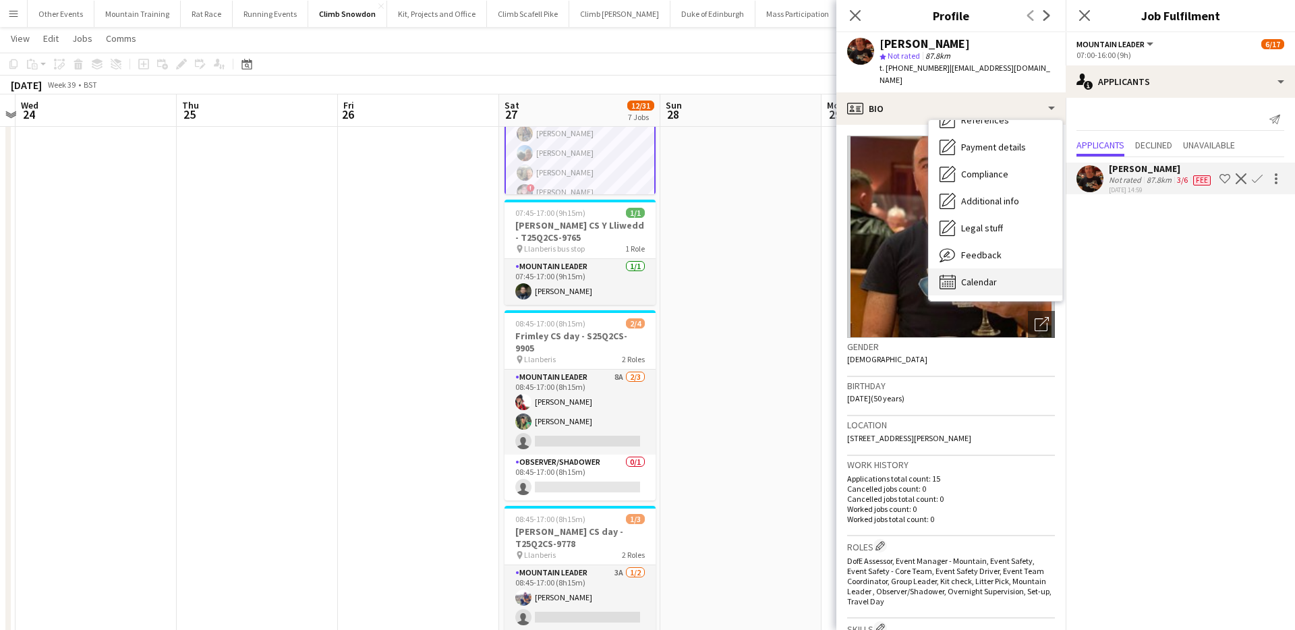
click at [986, 289] on div "Calendar Calendar" at bounding box center [994, 281] width 133 height 27
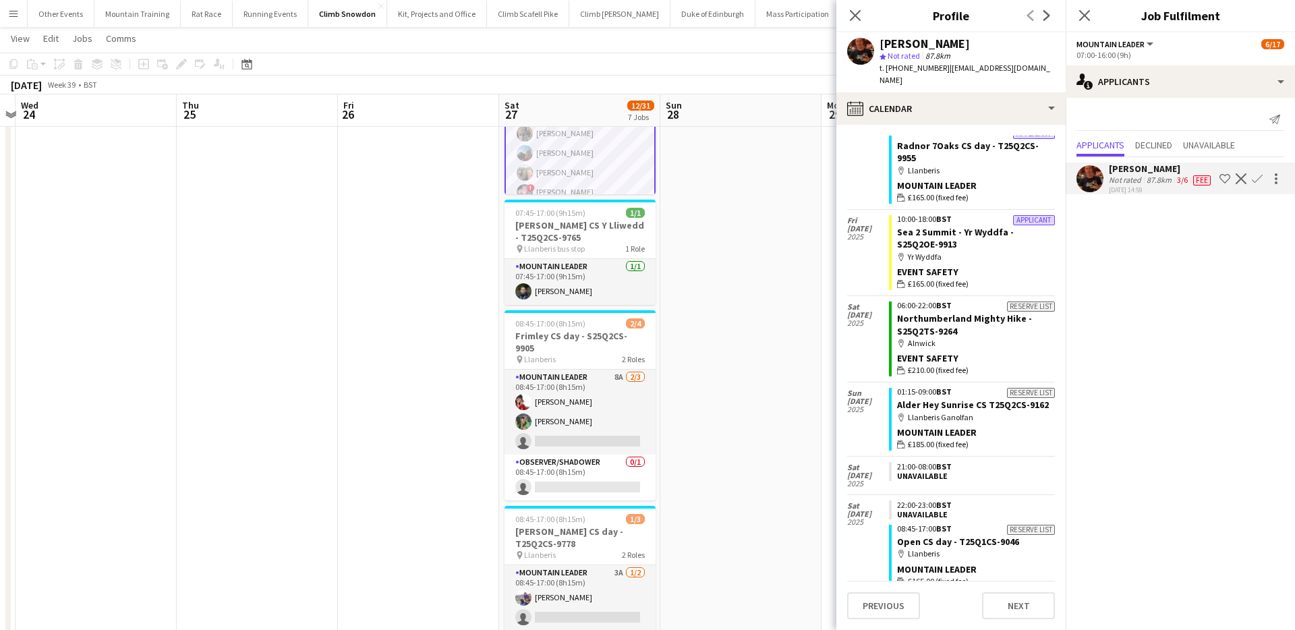
scroll to position [313, 0]
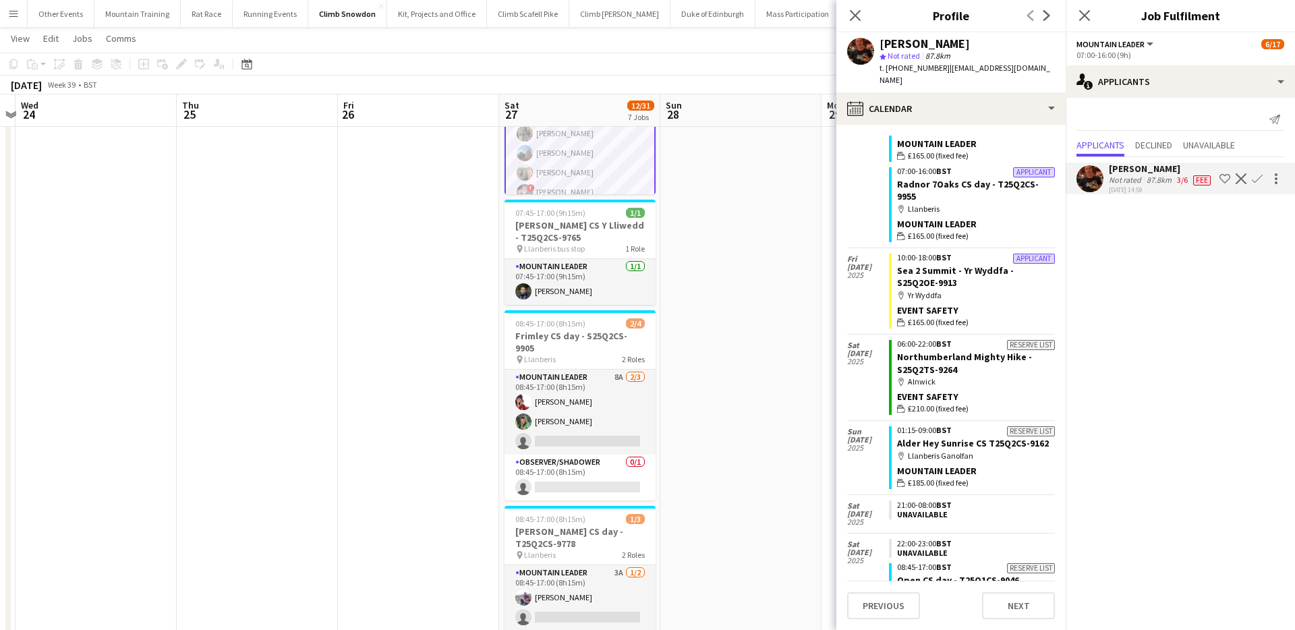
click at [1129, 191] on div "[DATE] 14:59" at bounding box center [1160, 189] width 105 height 9
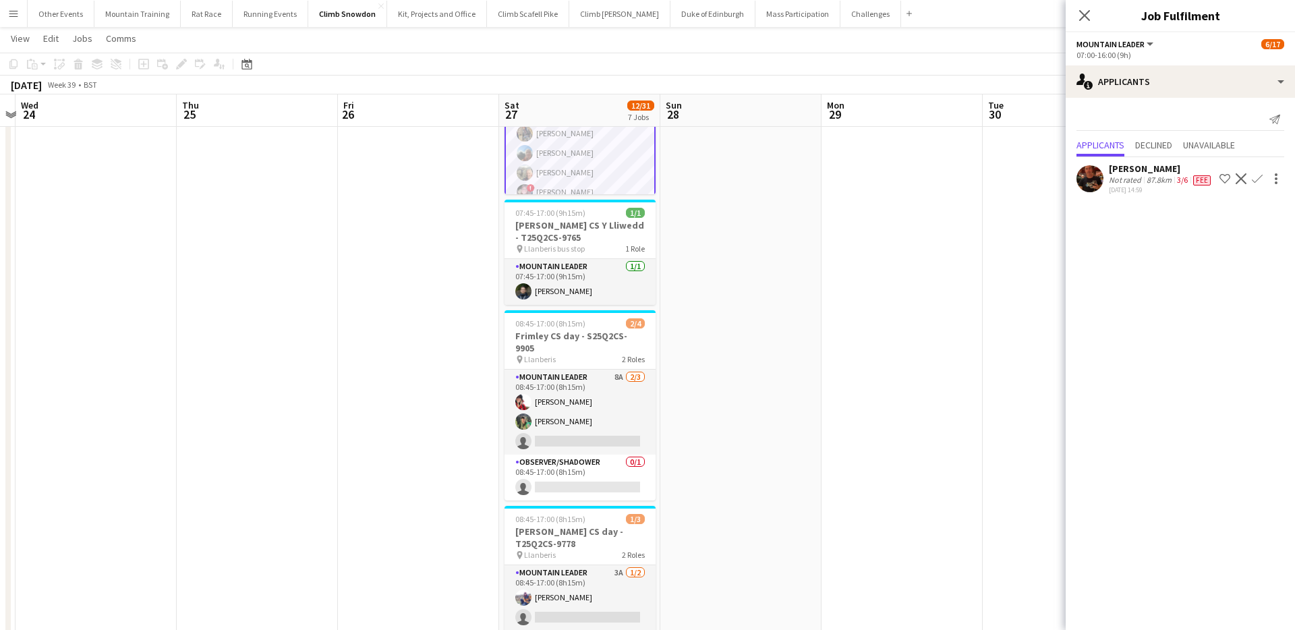
click at [1136, 181] on div "Not rated" at bounding box center [1125, 180] width 35 height 11
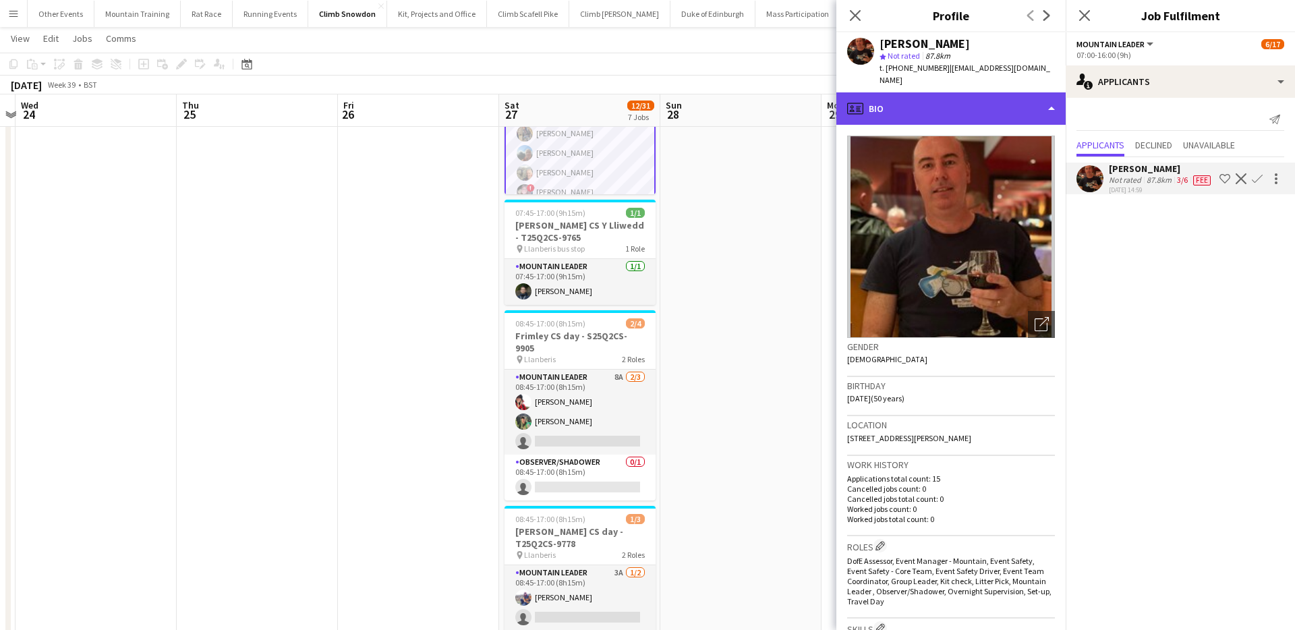
click at [1054, 118] on div "profile Bio" at bounding box center [950, 108] width 229 height 32
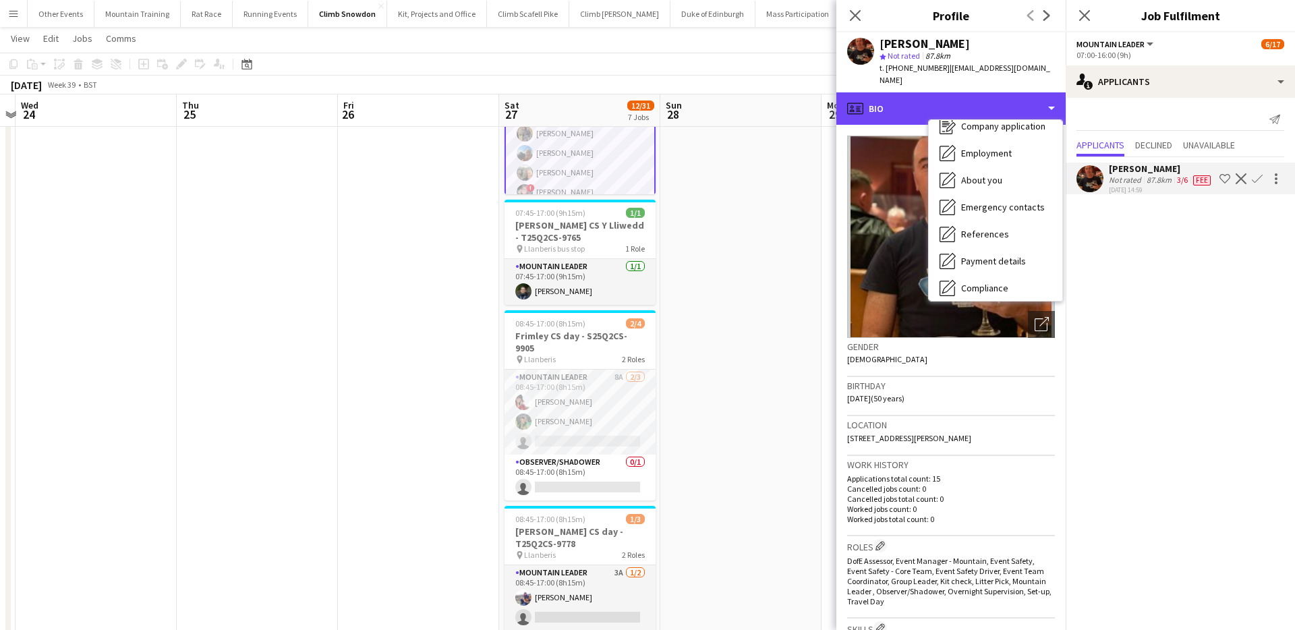
scroll to position [0, 0]
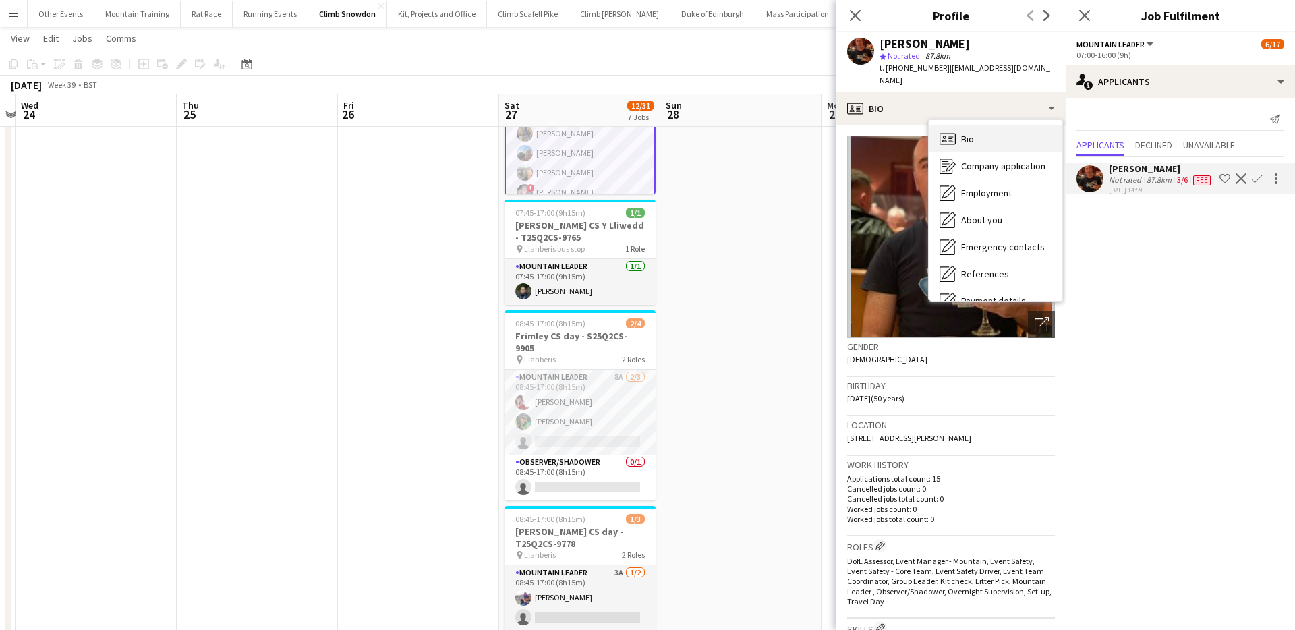
click at [998, 142] on div "Bio Bio" at bounding box center [994, 138] width 133 height 27
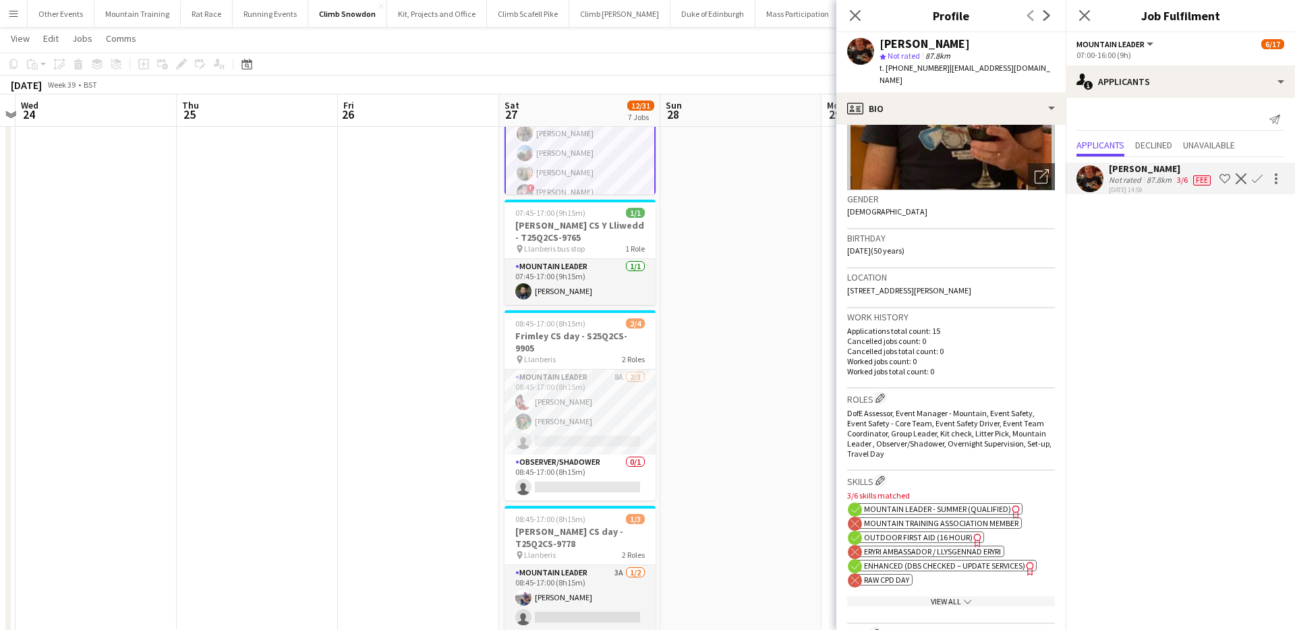
scroll to position [192, 0]
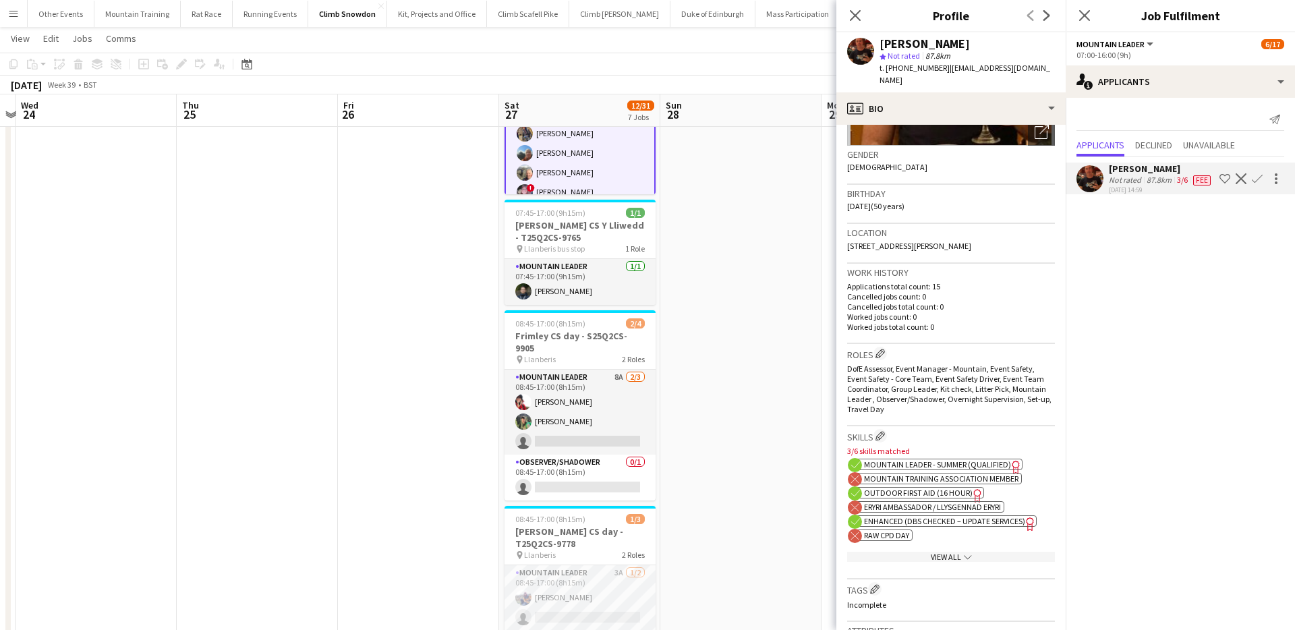
click at [926, 523] on span "Enhanced (DBS Checked – Update Services)" at bounding box center [944, 521] width 161 height 10
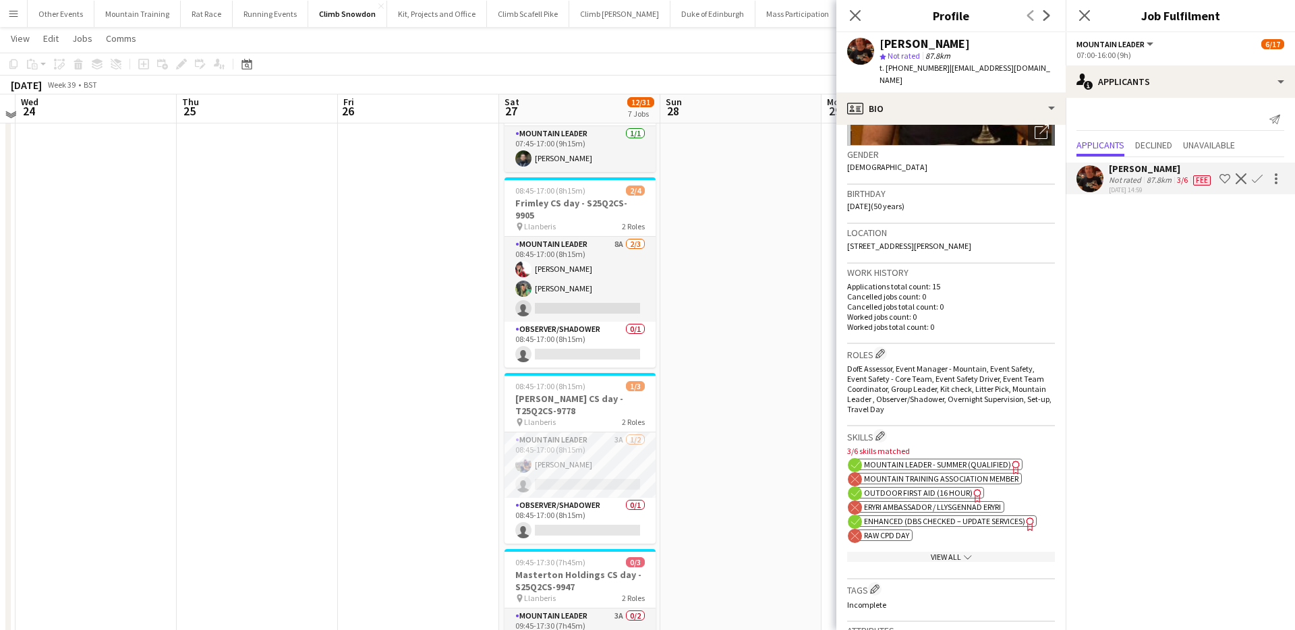
scroll to position [502, 0]
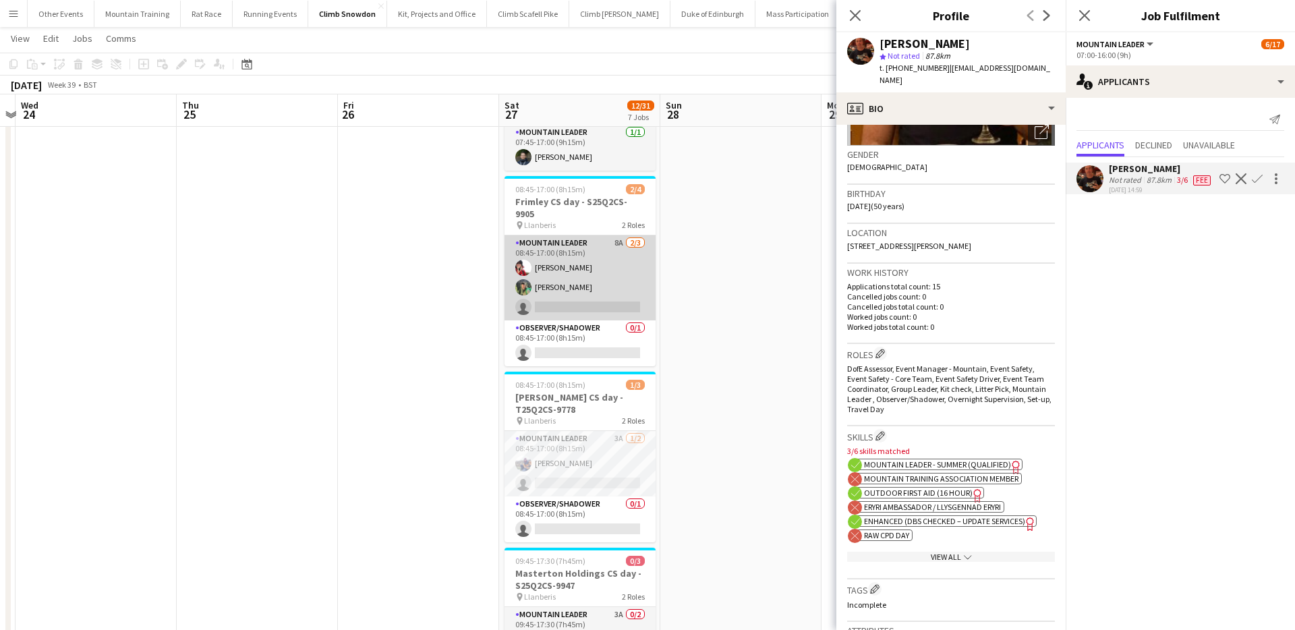
click at [591, 282] on app-card-role "Mountain Leader 8A [DATE] 08:45-17:00 (8h15m) [PERSON_NAME] [PERSON_NAME] singl…" at bounding box center [579, 277] width 151 height 85
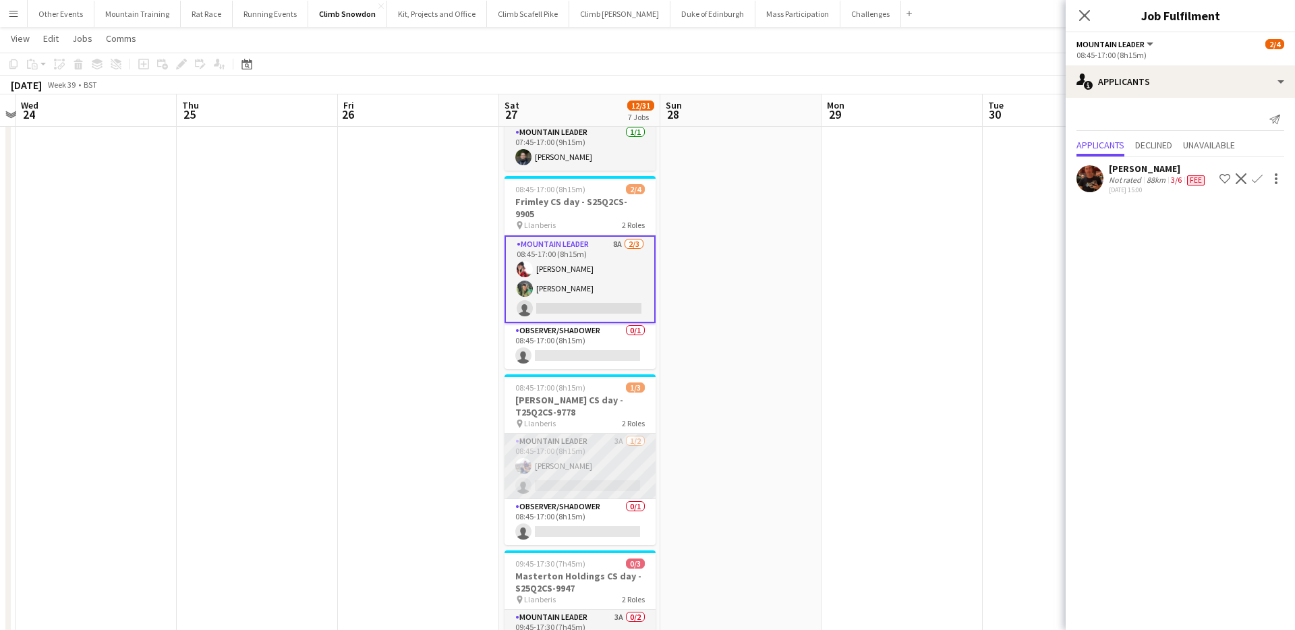
click at [603, 475] on app-card-role "Mountain Leader 3A [DATE] 08:45-17:00 (8h15m) [PERSON_NAME] single-neutral-acti…" at bounding box center [579, 466] width 151 height 65
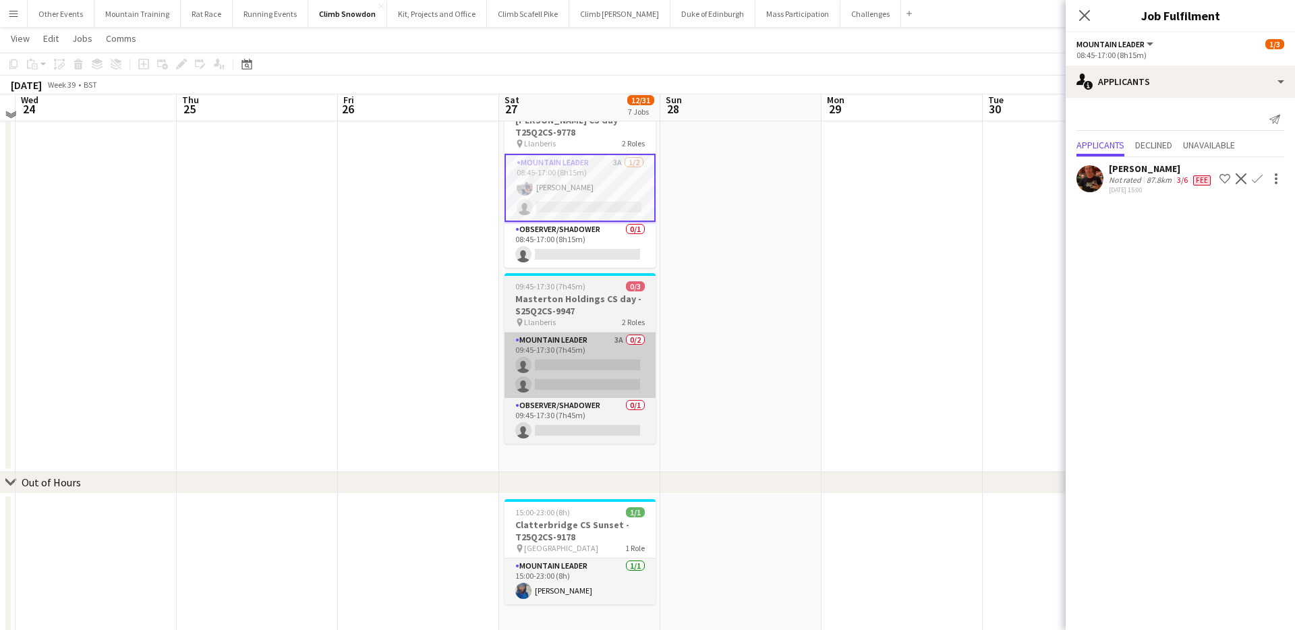
scroll to position [783, 0]
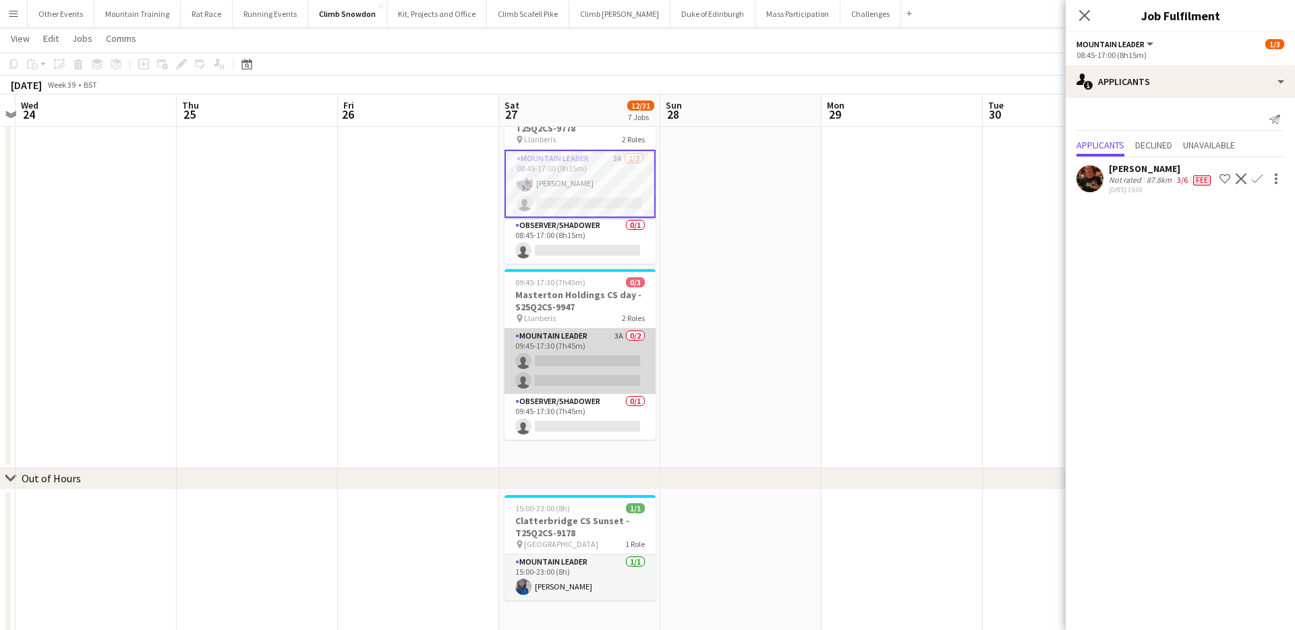
click at [574, 343] on app-card-role "Mountain Leader 3A 0/2 09:45-17:30 (7h45m) single-neutral-actions single-neutra…" at bounding box center [579, 360] width 151 height 65
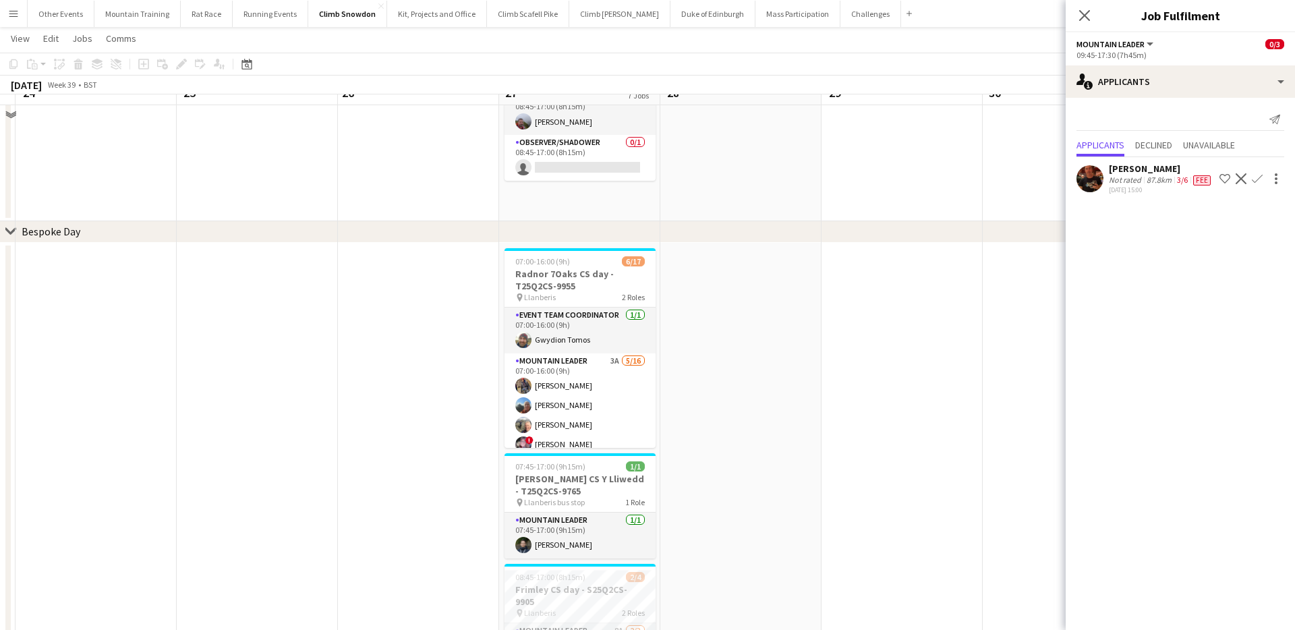
scroll to position [0, 0]
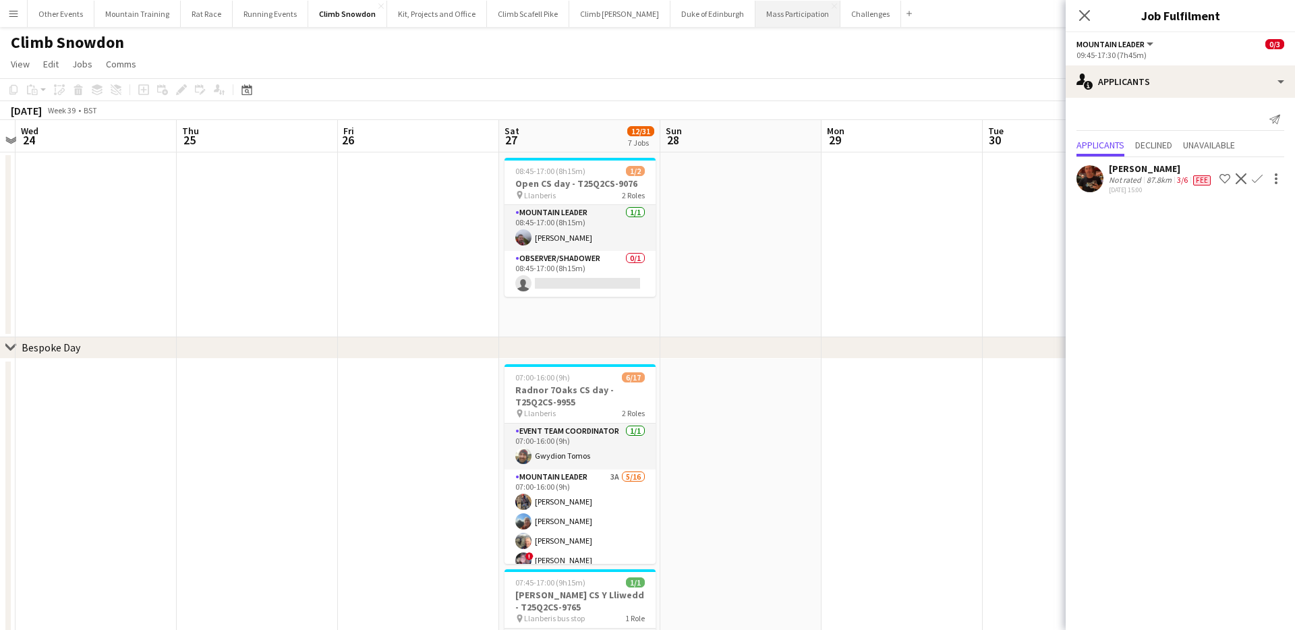
click at [756, 16] on button "Mass Participation Close" at bounding box center [797, 14] width 85 height 26
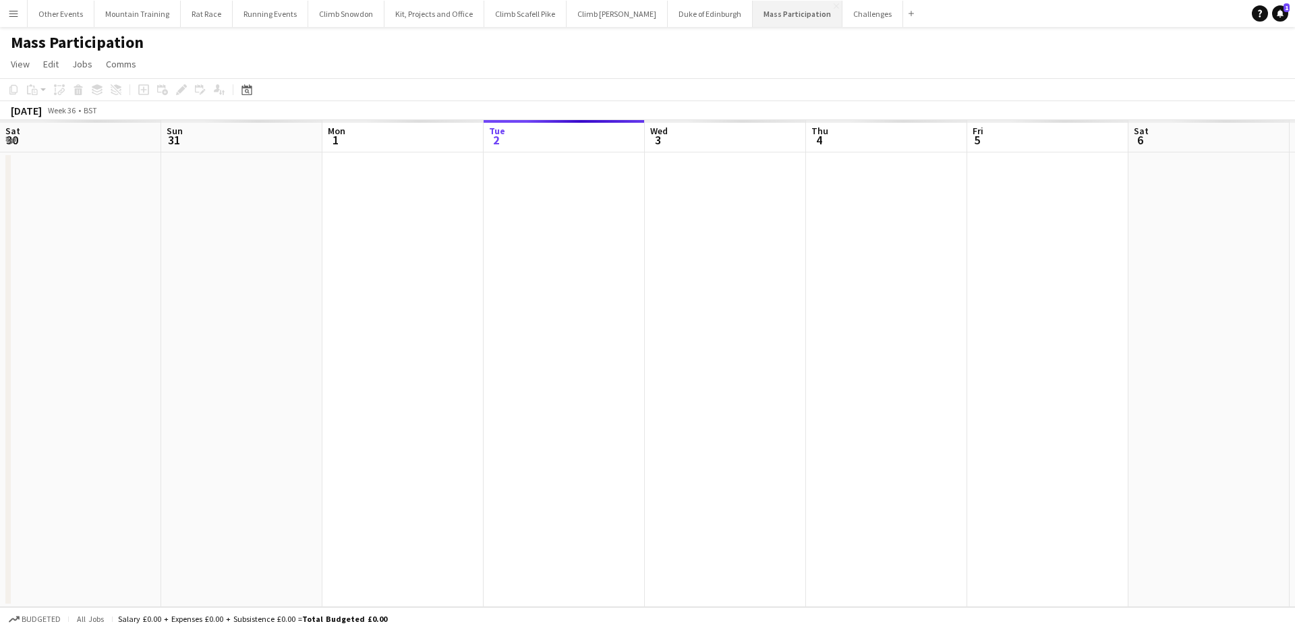
scroll to position [0, 322]
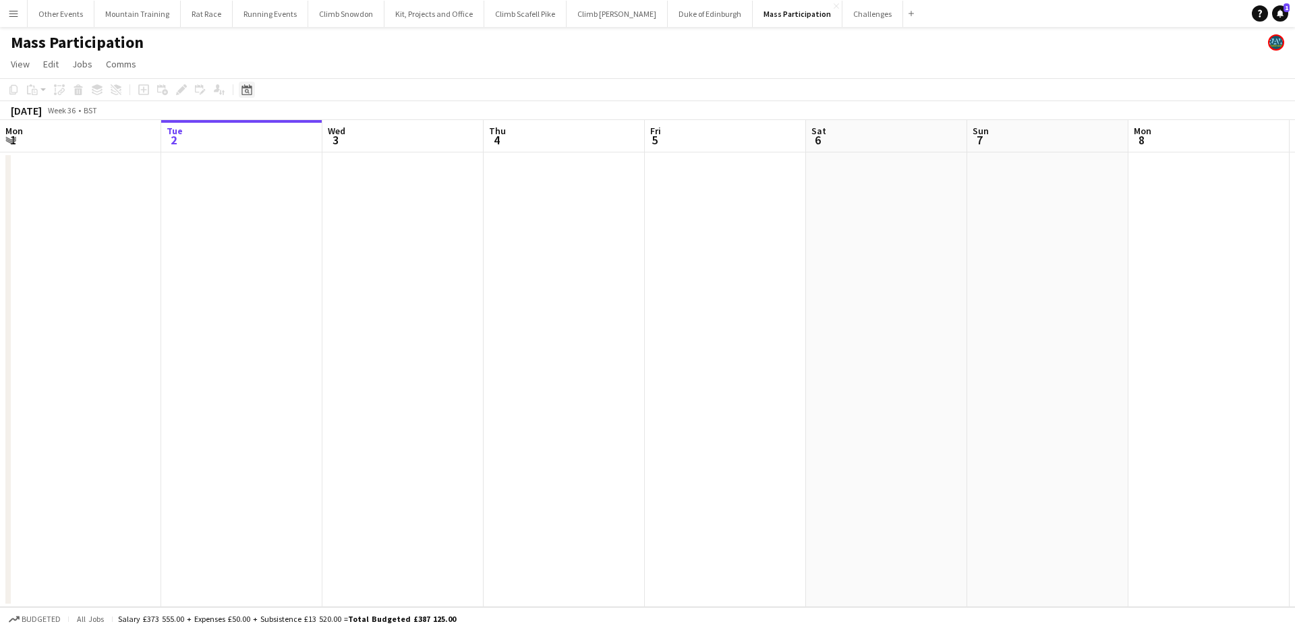
click at [243, 82] on div "Date picker" at bounding box center [247, 90] width 16 height 16
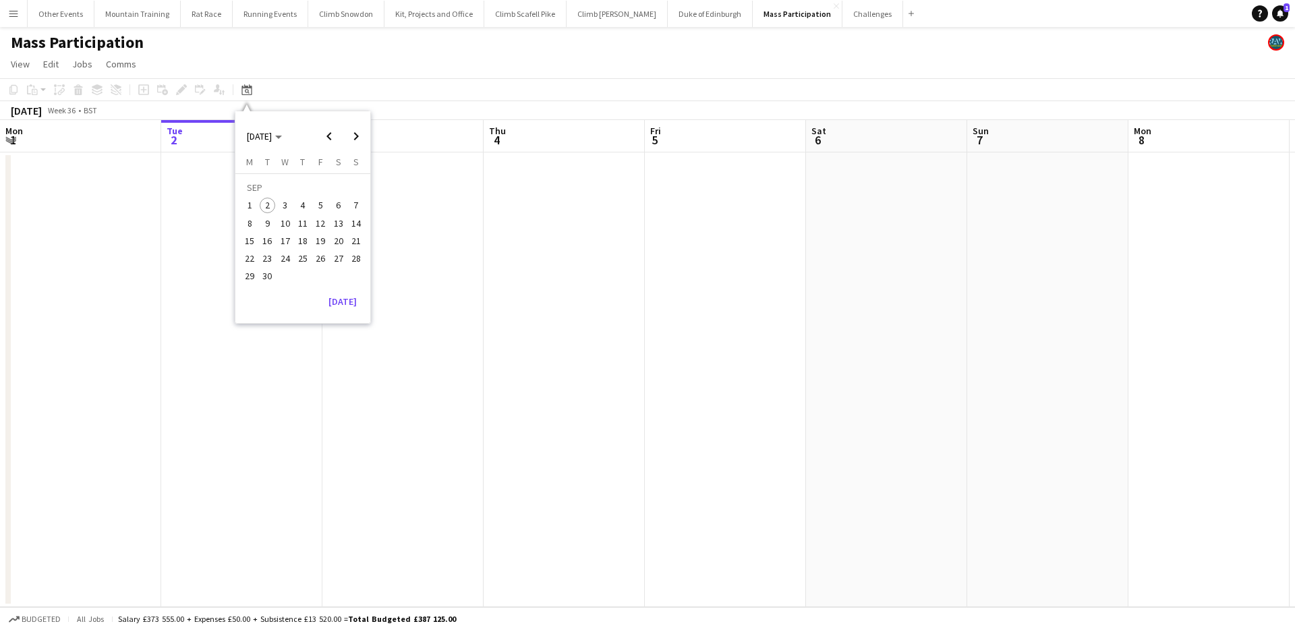
click at [336, 251] on span "27" at bounding box center [338, 258] width 16 height 16
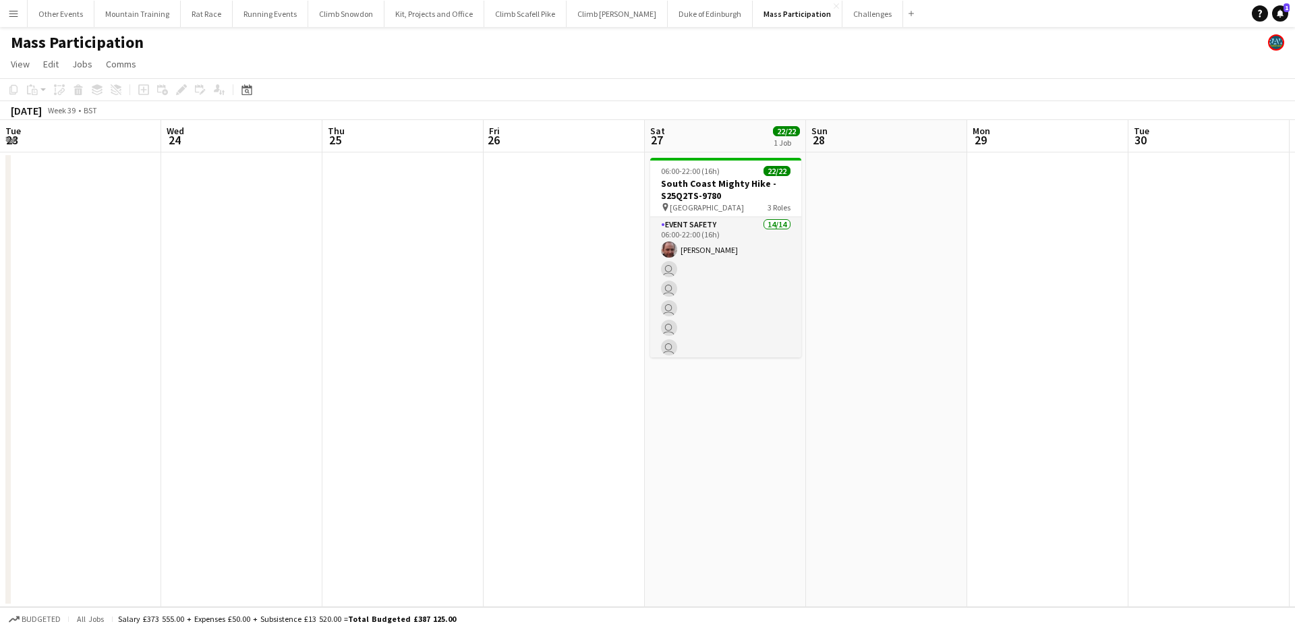
scroll to position [0, 464]
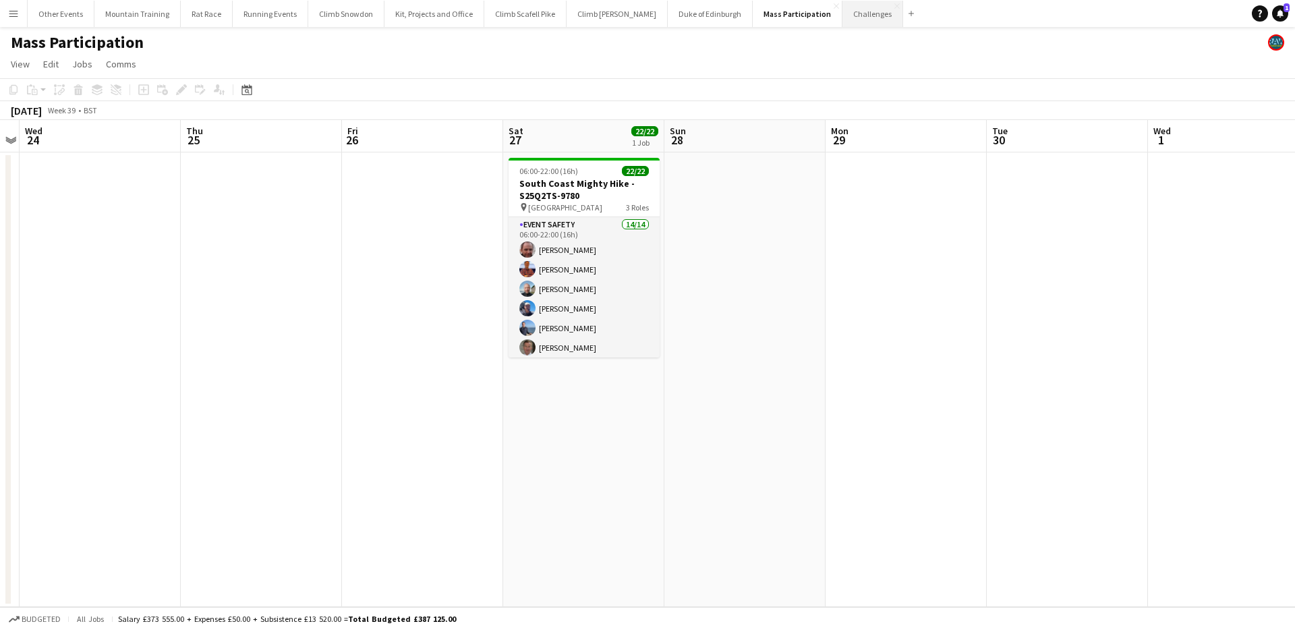
click at [842, 11] on button "Challenges Close" at bounding box center [872, 14] width 61 height 26
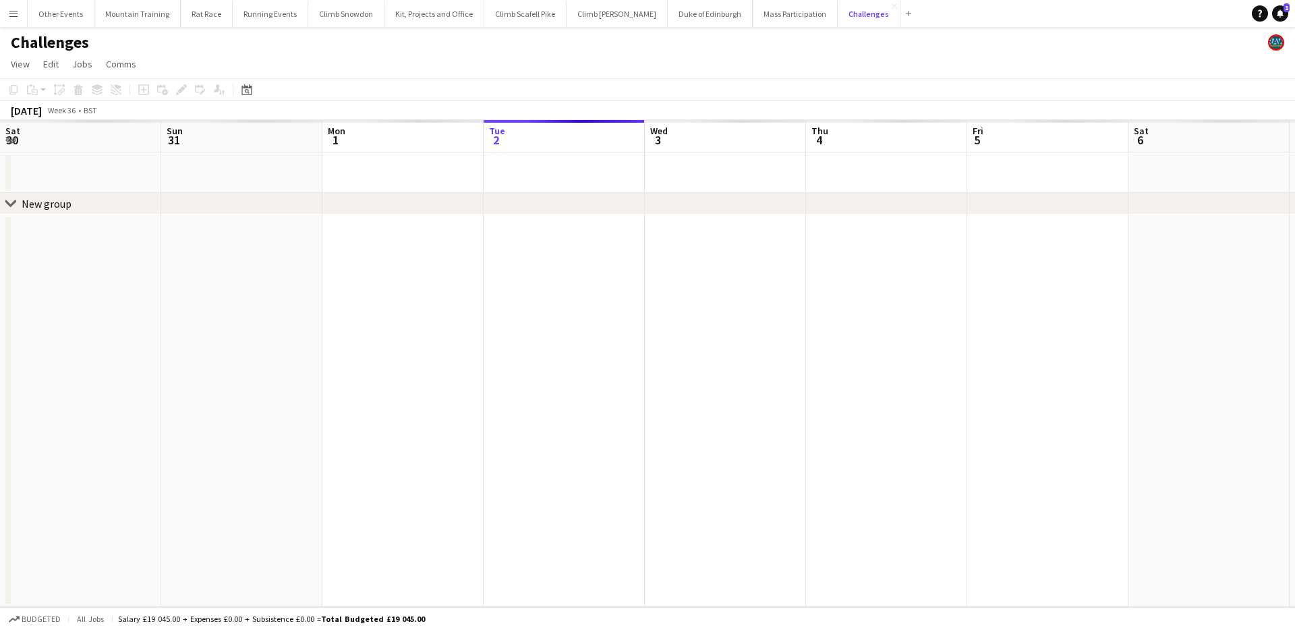
scroll to position [0, 322]
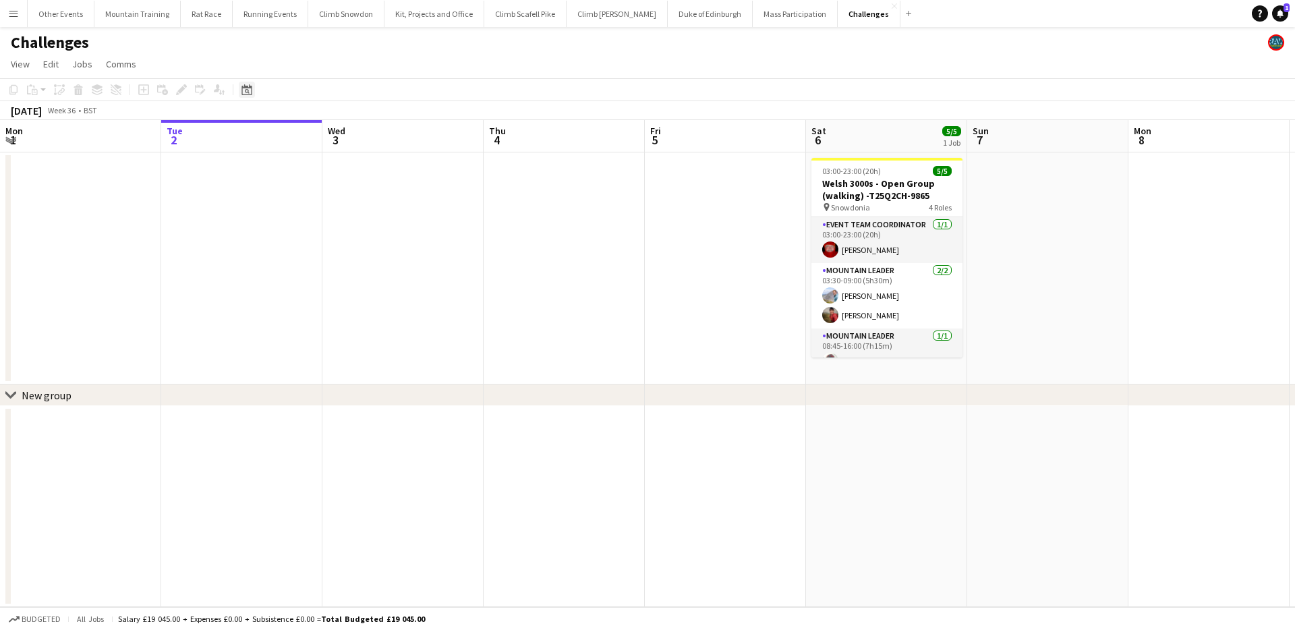
click at [243, 88] on icon at bounding box center [246, 89] width 10 height 11
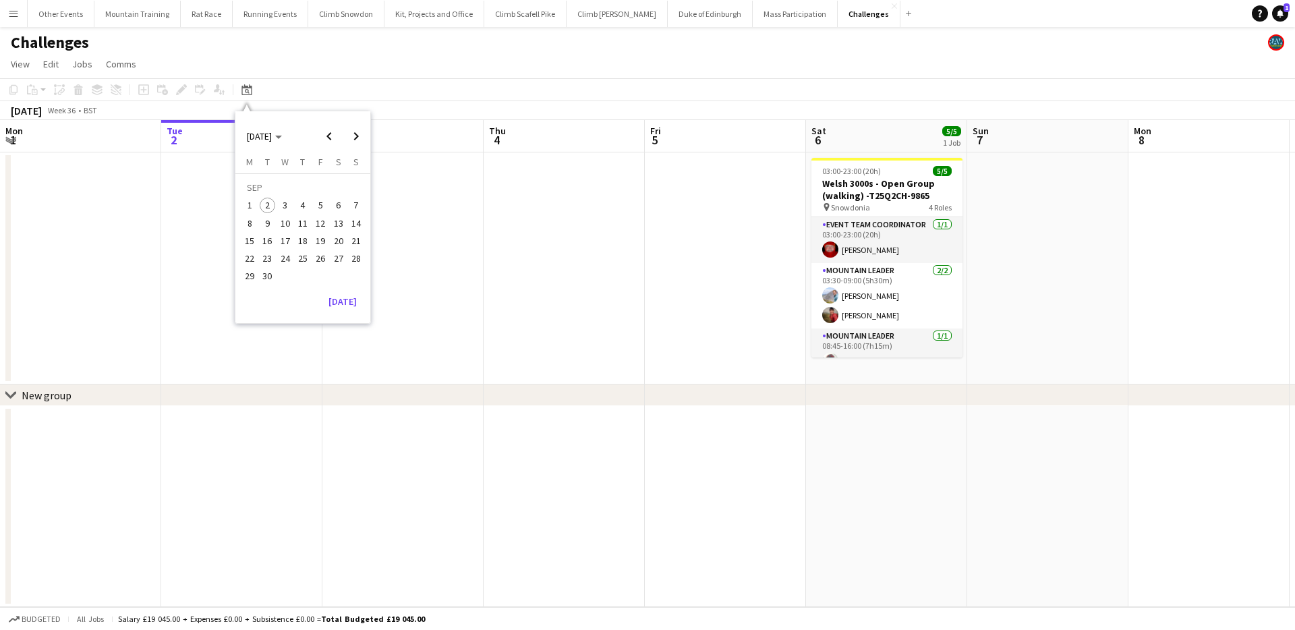
click at [330, 255] on span "27" at bounding box center [338, 258] width 16 height 16
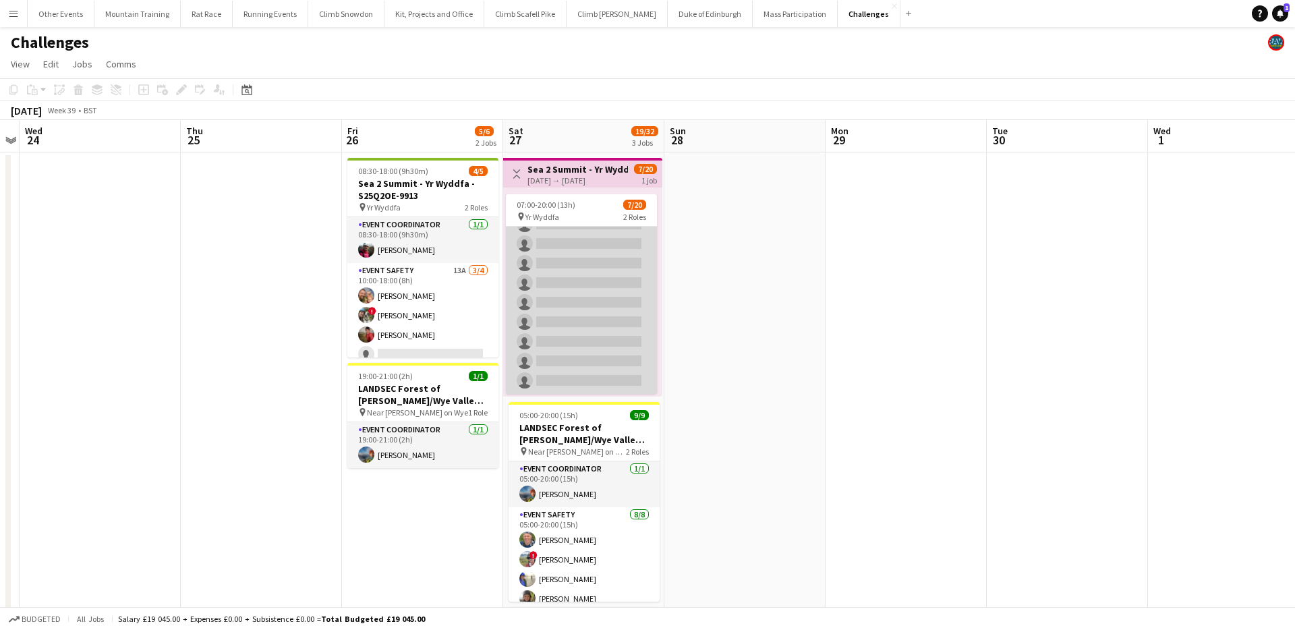
scroll to position [276, 0]
click at [629, 284] on app-card-role "Event Safety 3A [DATE] 07:00-20:00 (13h) [PERSON_NAME] ! [PERSON_NAME] [PERSON_…" at bounding box center [581, 195] width 151 height 398
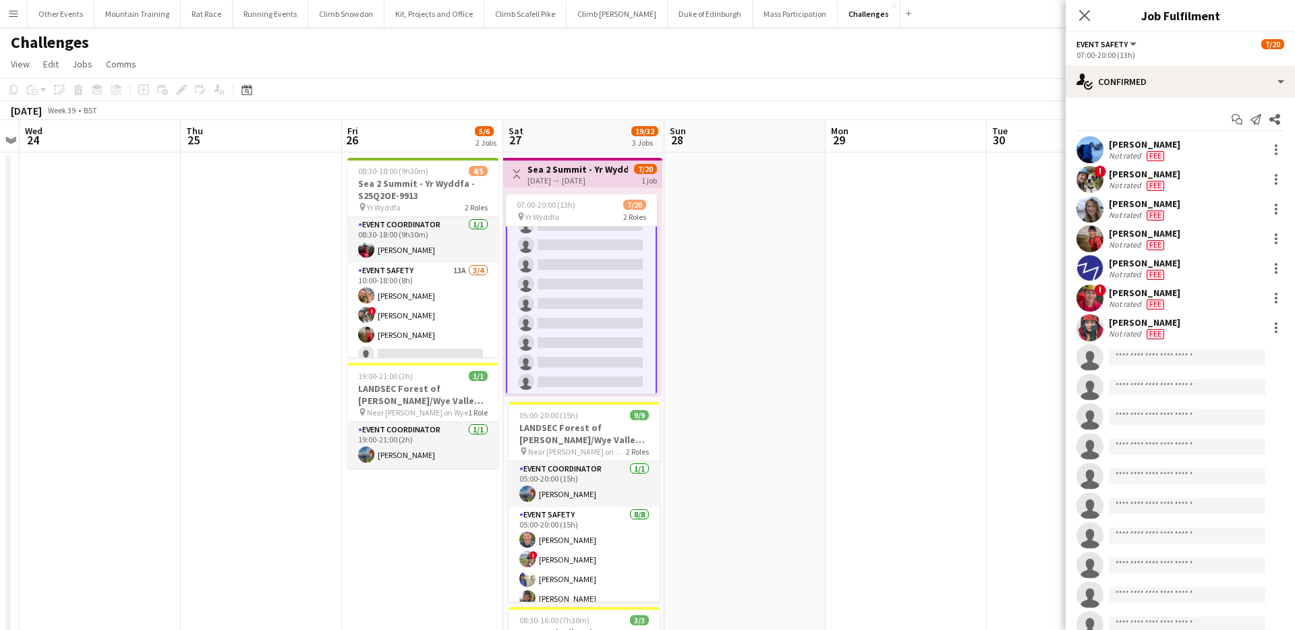
scroll to position [278, 0]
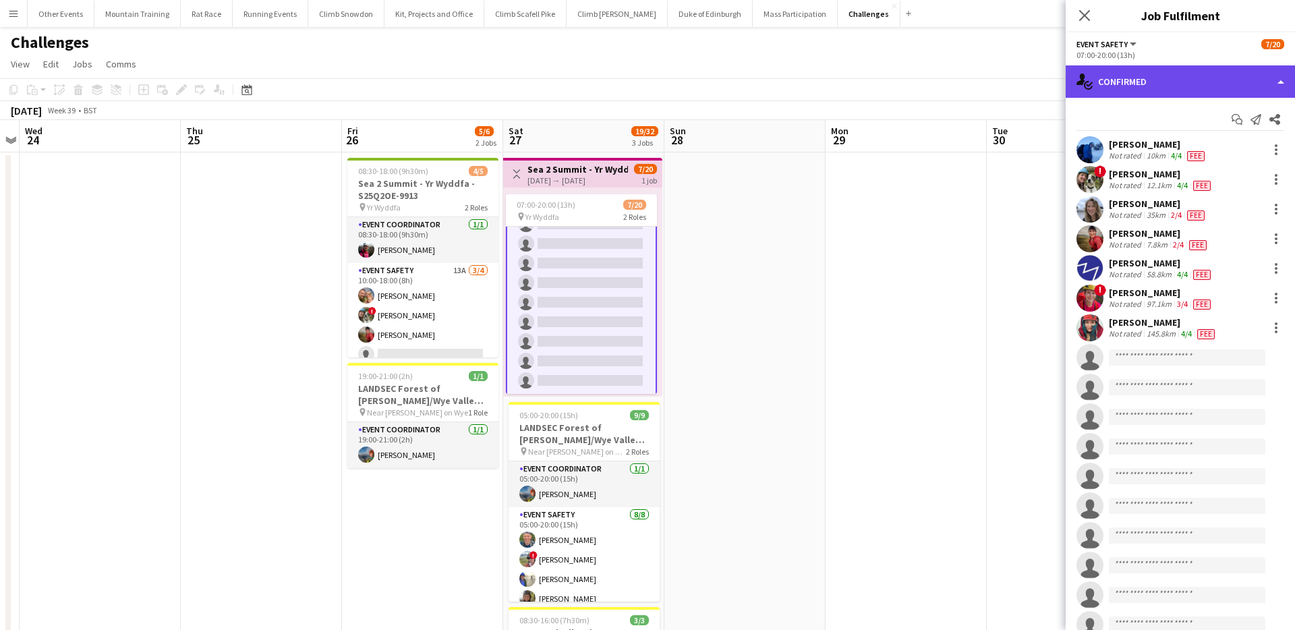
click at [1243, 86] on div "single-neutral-actions-check-2 Confirmed" at bounding box center [1179, 81] width 229 height 32
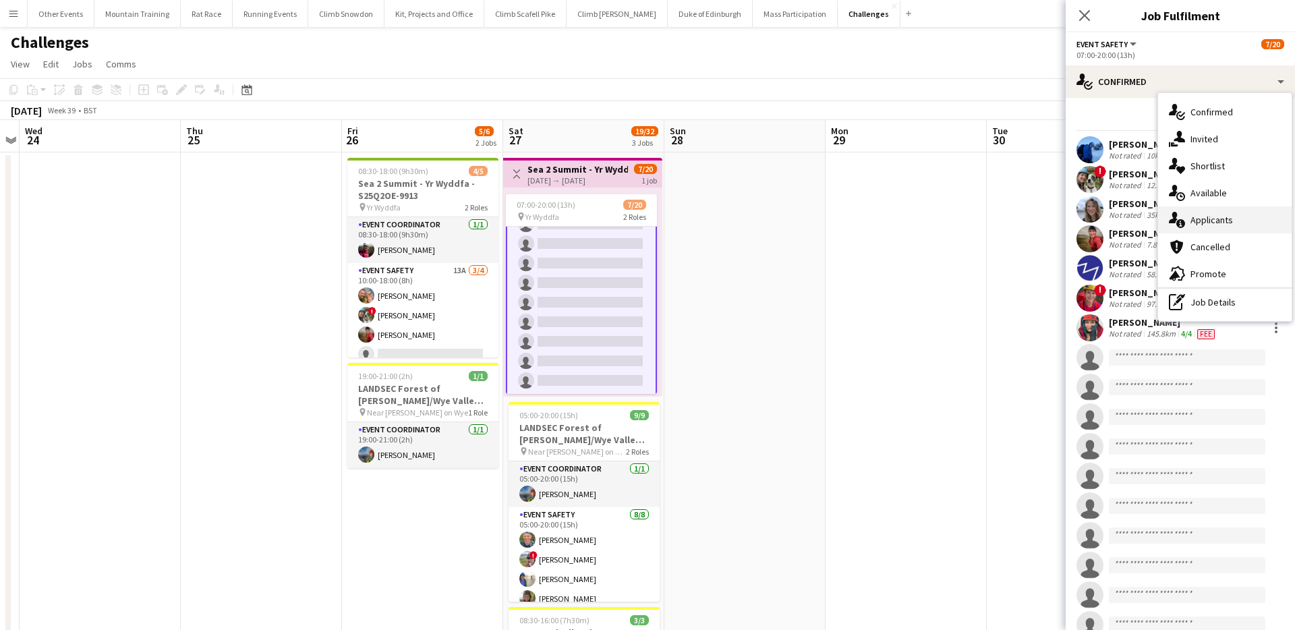
click at [1235, 206] on div "single-neutral-actions-information Applicants" at bounding box center [1224, 219] width 133 height 27
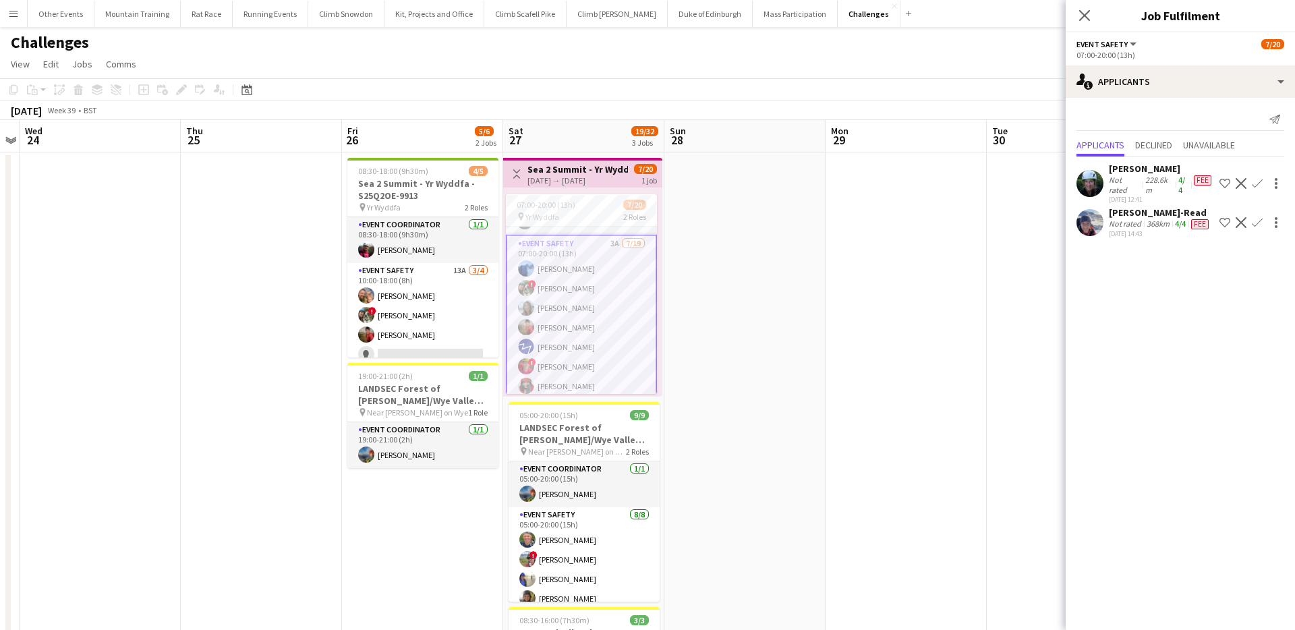
scroll to position [0, 0]
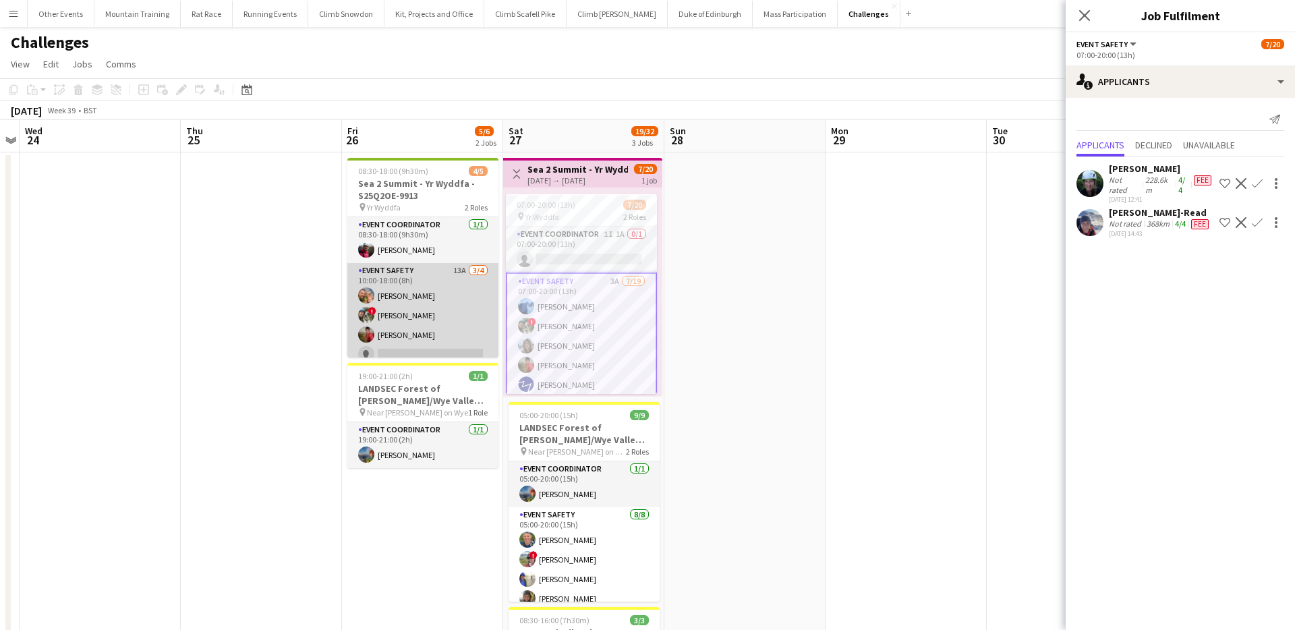
click at [419, 307] on app-card-role "Event Safety 13A [DATE] 10:00-18:00 (8h) [PERSON_NAME] ! [PERSON_NAME] [PERSON_…" at bounding box center [422, 315] width 151 height 105
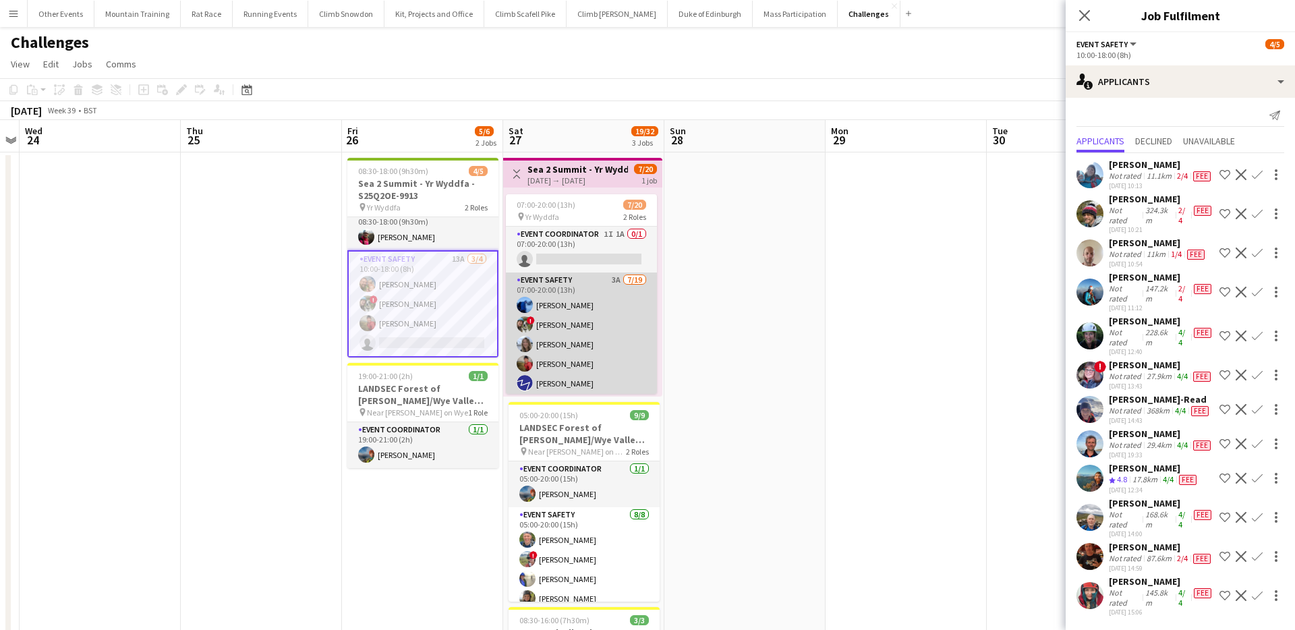
click at [594, 332] on app-card-role "Event Safety 3A [DATE] 07:00-20:00 (13h) [PERSON_NAME] ! [PERSON_NAME] [PERSON_…" at bounding box center [581, 471] width 151 height 398
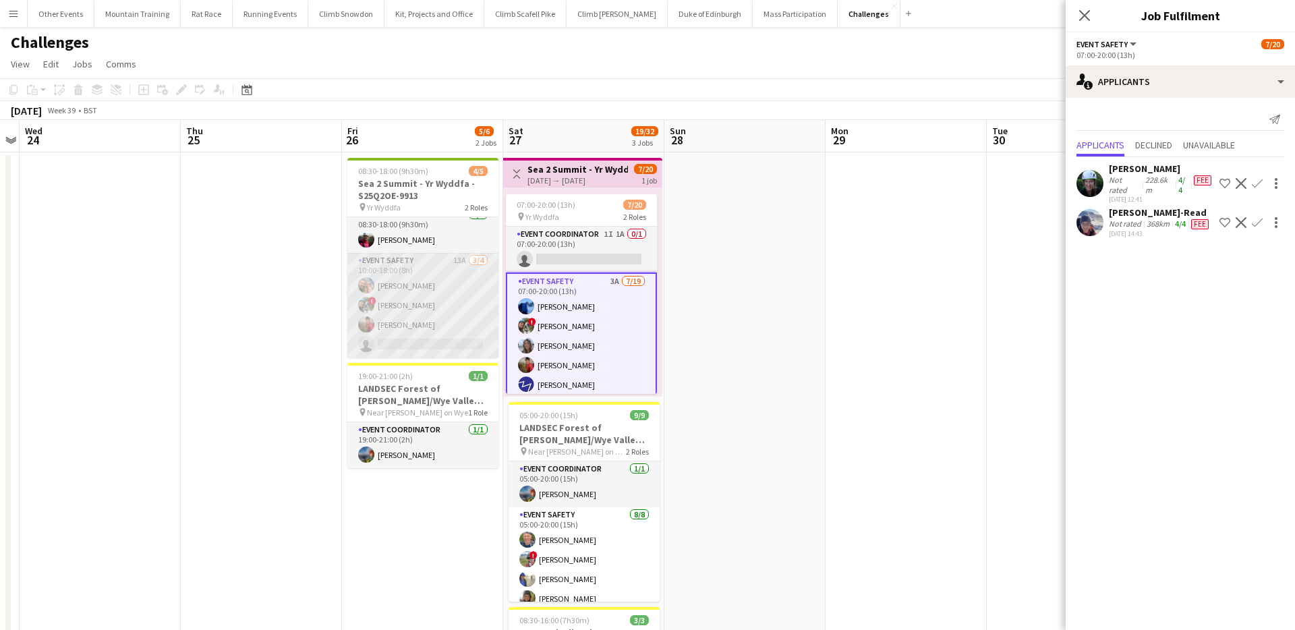
click at [454, 301] on app-card-role "Event Safety 13A [DATE] 10:00-18:00 (8h) [PERSON_NAME] ! [PERSON_NAME] [PERSON_…" at bounding box center [422, 305] width 151 height 105
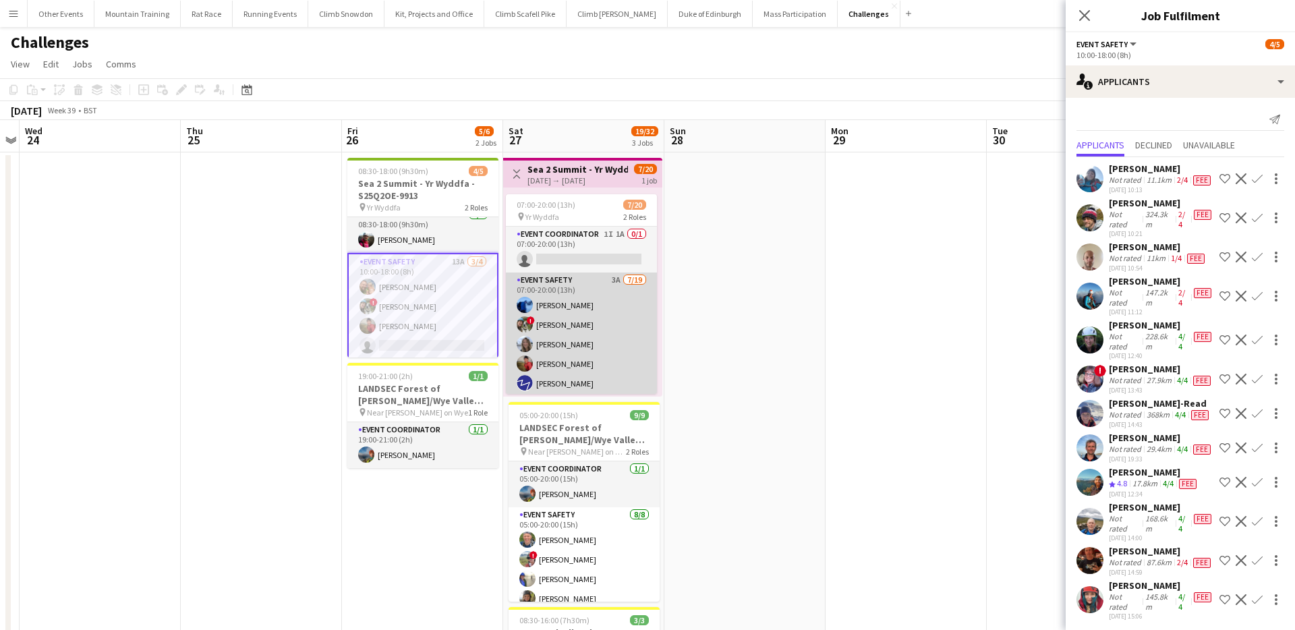
click at [566, 317] on app-card-role "Event Safety 3A [DATE] 07:00-20:00 (13h) [PERSON_NAME] ! [PERSON_NAME] [PERSON_…" at bounding box center [581, 471] width 151 height 398
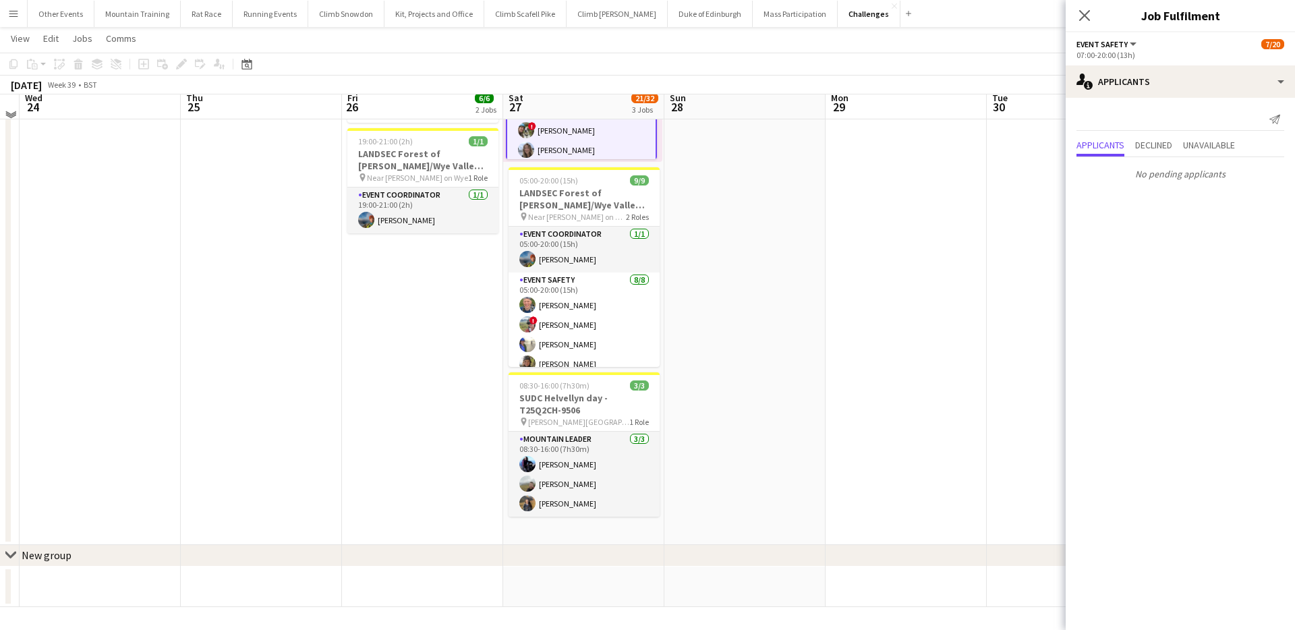
scroll to position [222, 0]
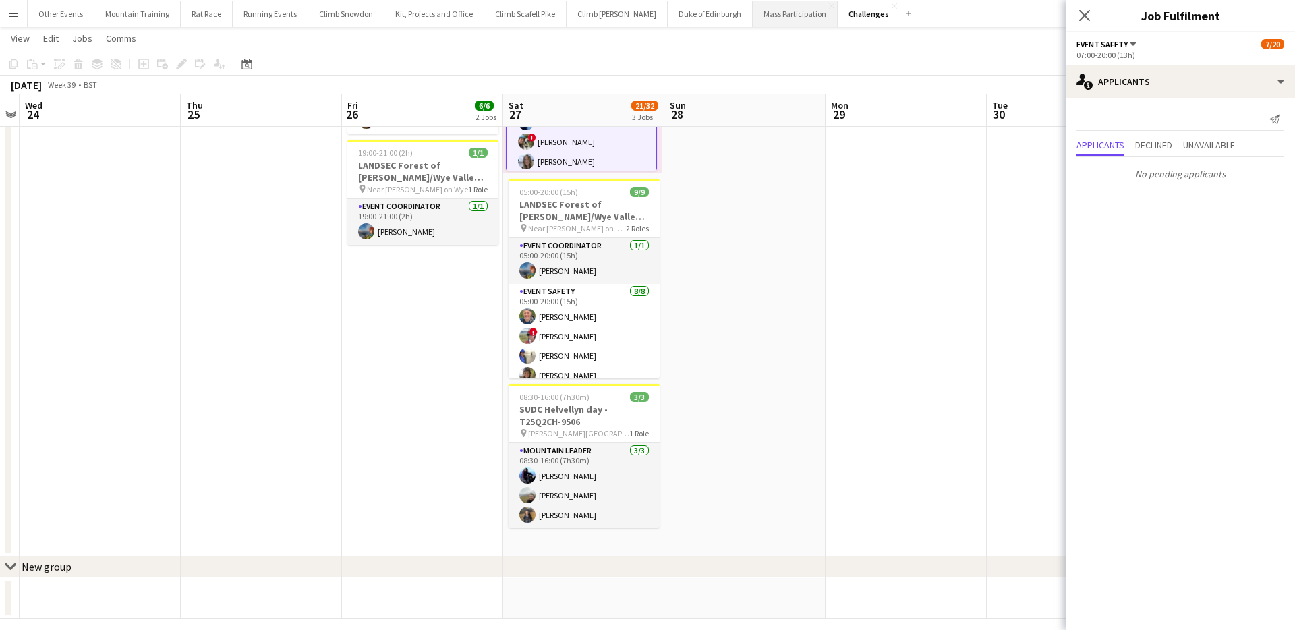
click at [763, 19] on button "Mass Participation Close" at bounding box center [794, 14] width 85 height 26
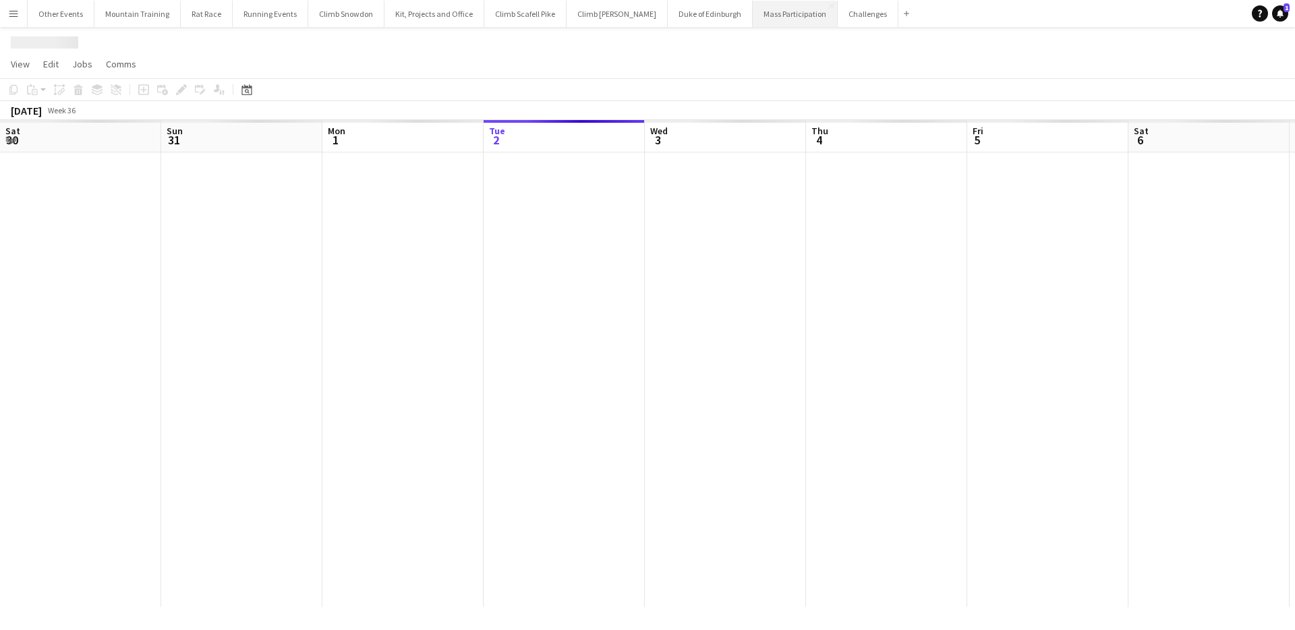
scroll to position [0, 322]
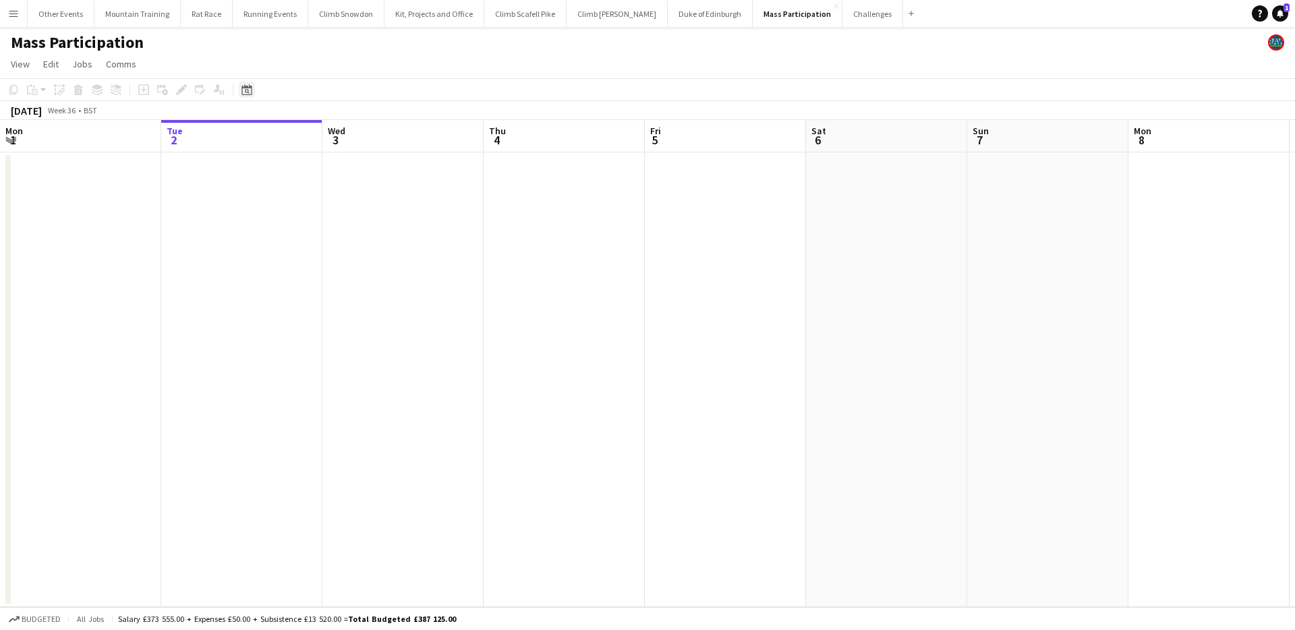
click at [240, 90] on div "Date picker" at bounding box center [247, 90] width 16 height 16
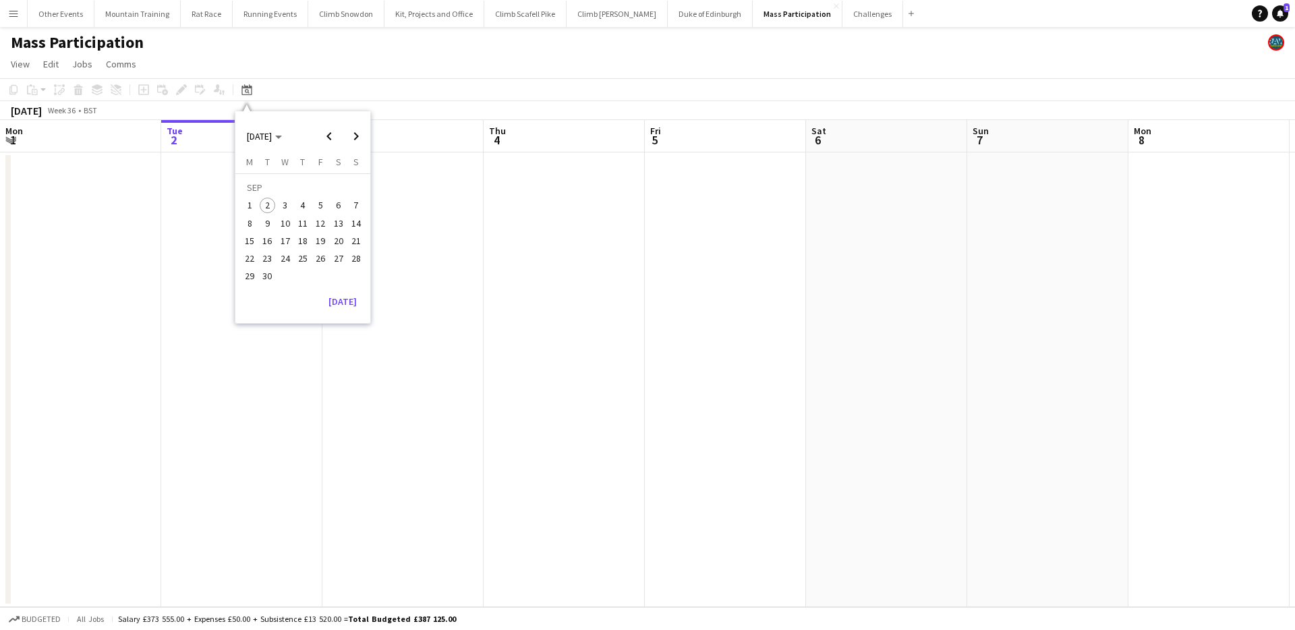
click at [336, 254] on span "27" at bounding box center [338, 258] width 16 height 16
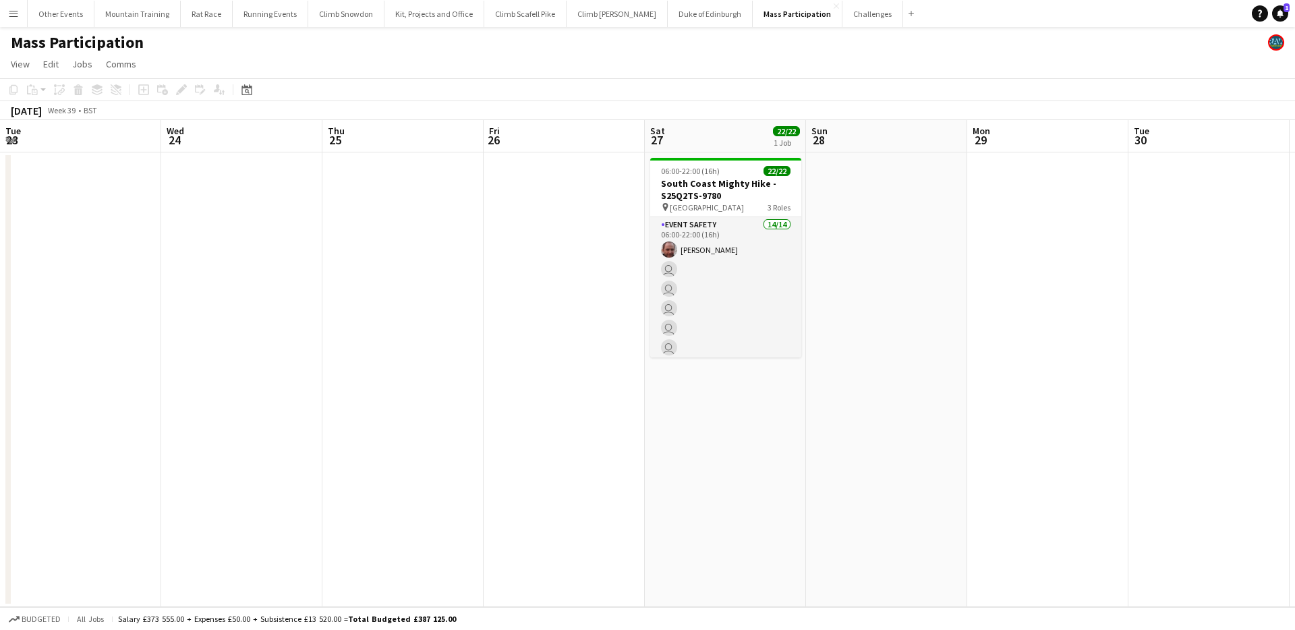
scroll to position [0, 464]
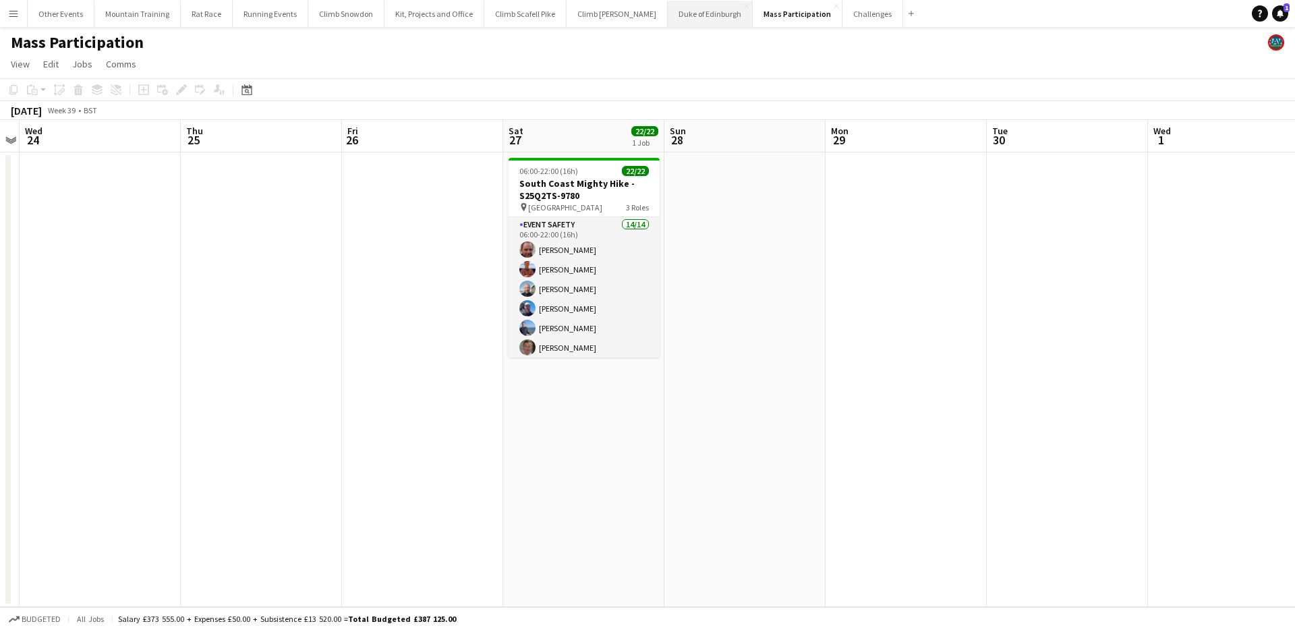
click at [674, 9] on button "Duke of Edinburgh Close" at bounding box center [709, 14] width 85 height 26
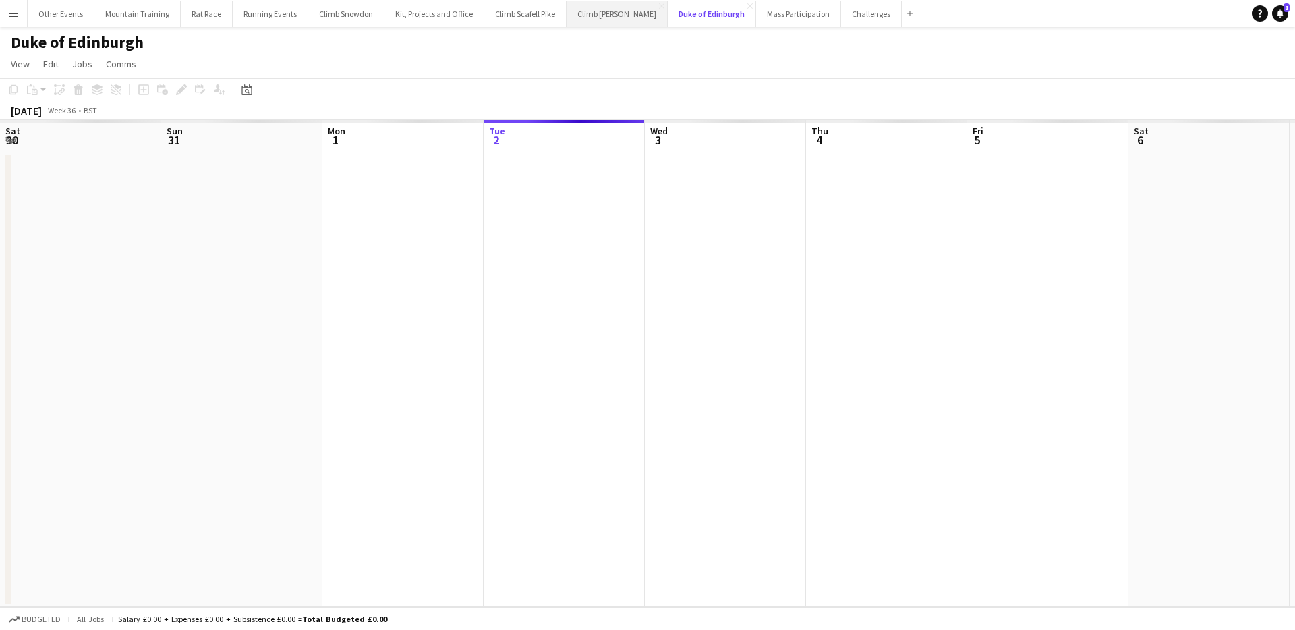
scroll to position [0, 322]
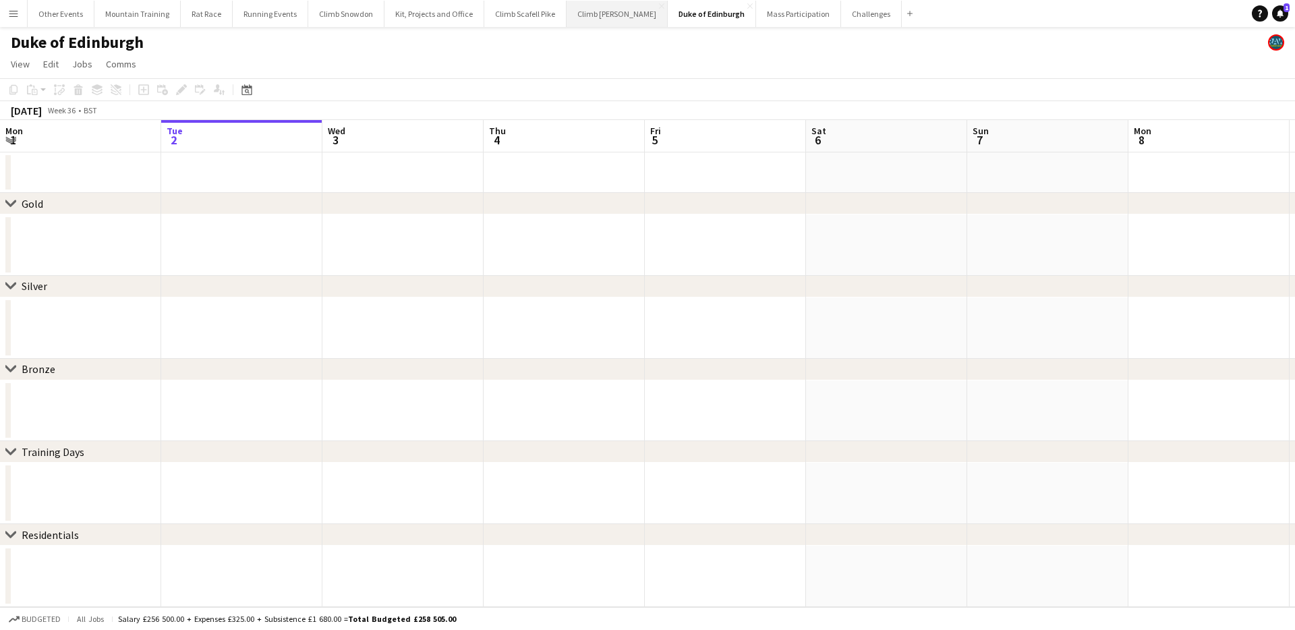
click at [601, 14] on button "Climb [PERSON_NAME] Close" at bounding box center [616, 14] width 101 height 26
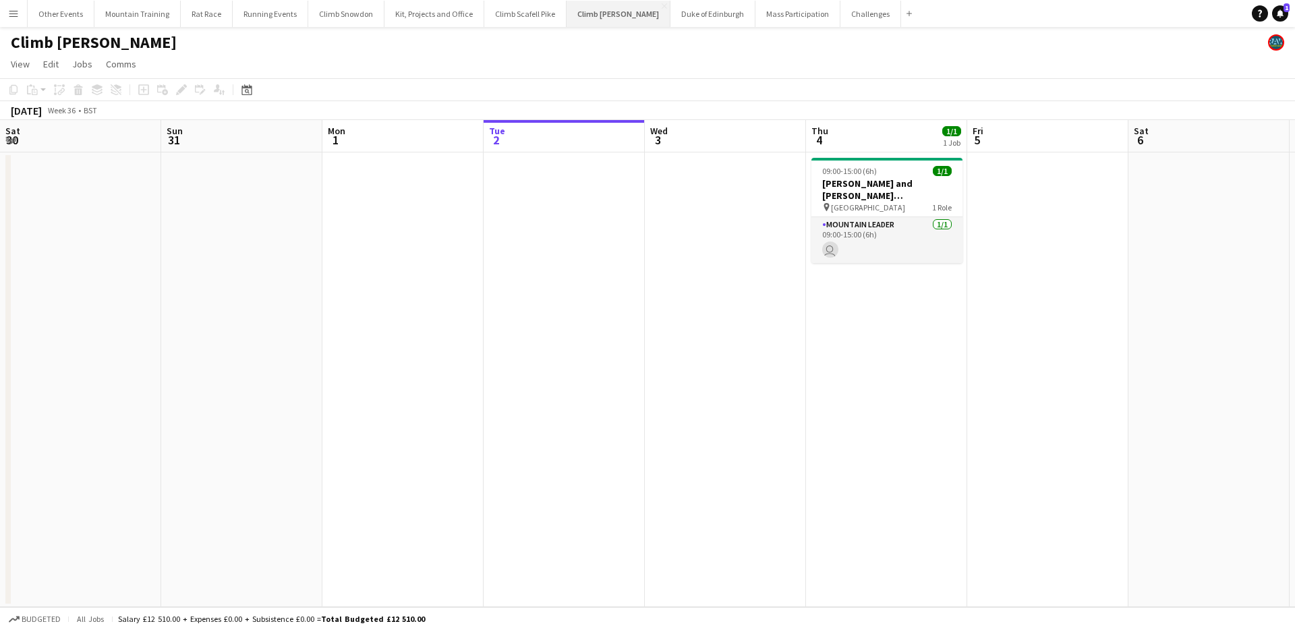
scroll to position [0, 322]
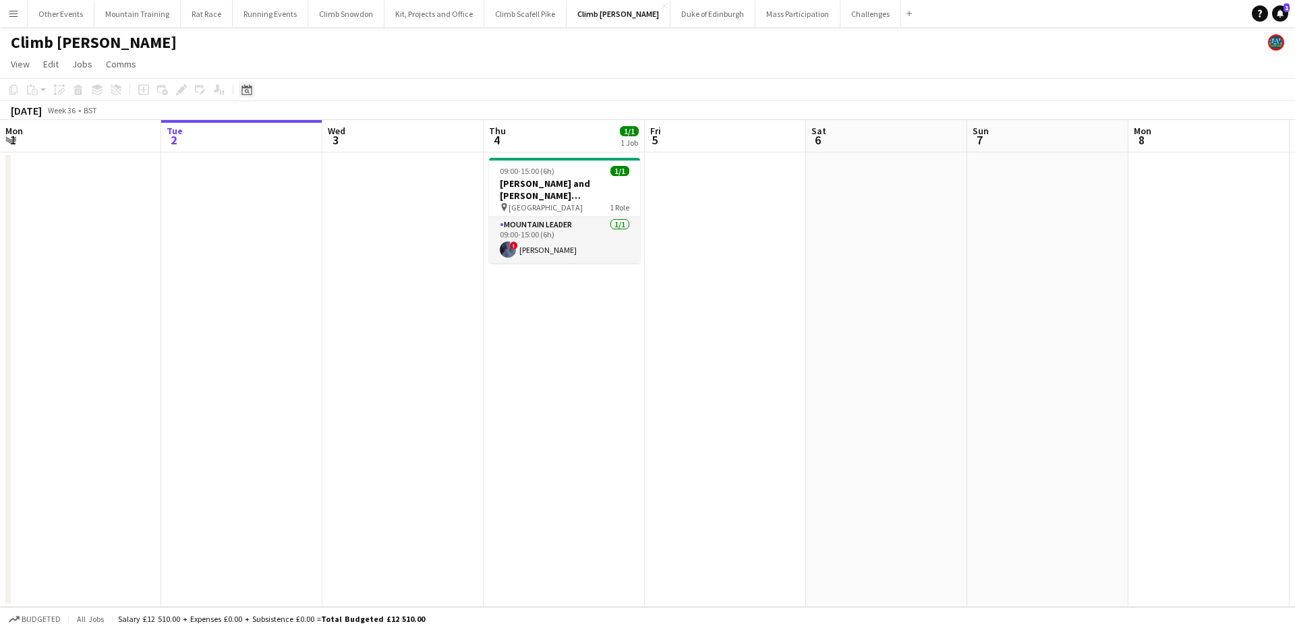
click at [242, 87] on icon at bounding box center [246, 89] width 10 height 11
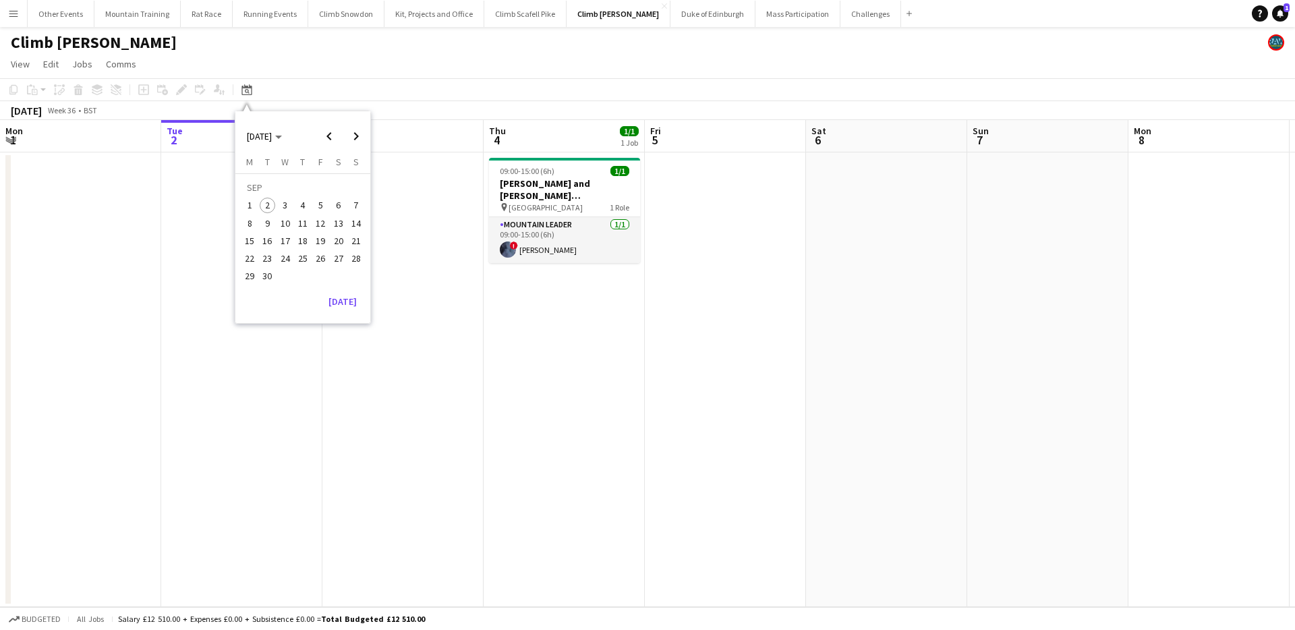
click at [334, 257] on span "27" at bounding box center [338, 258] width 16 height 16
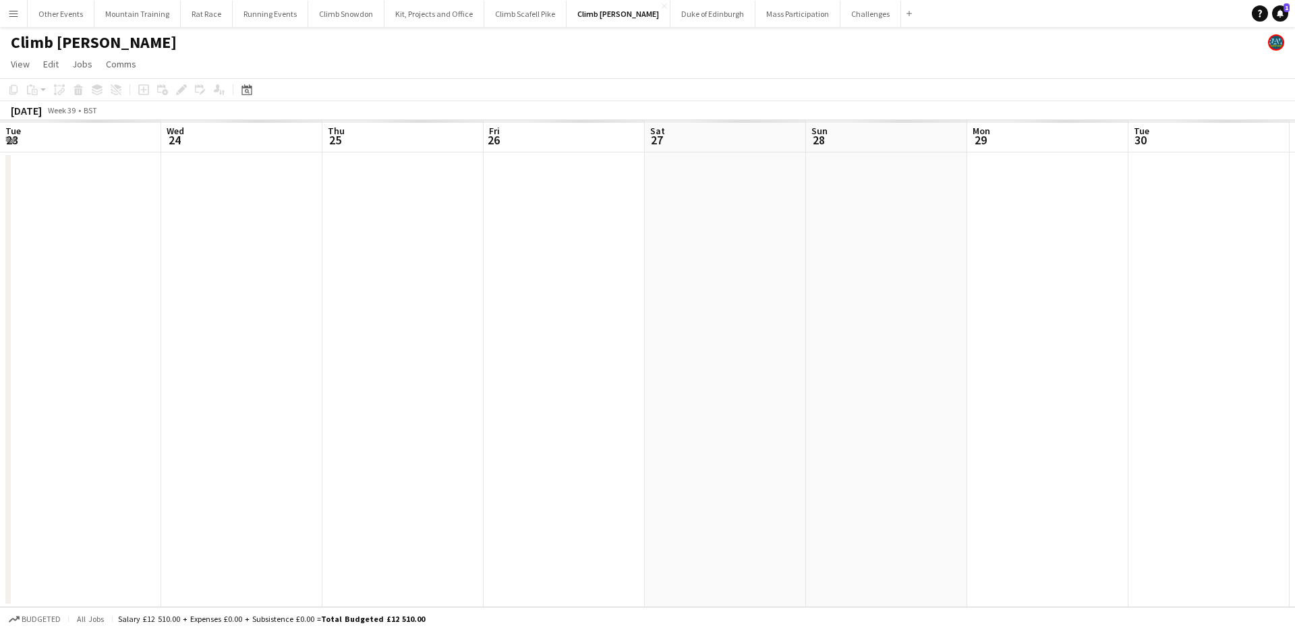
scroll to position [0, 464]
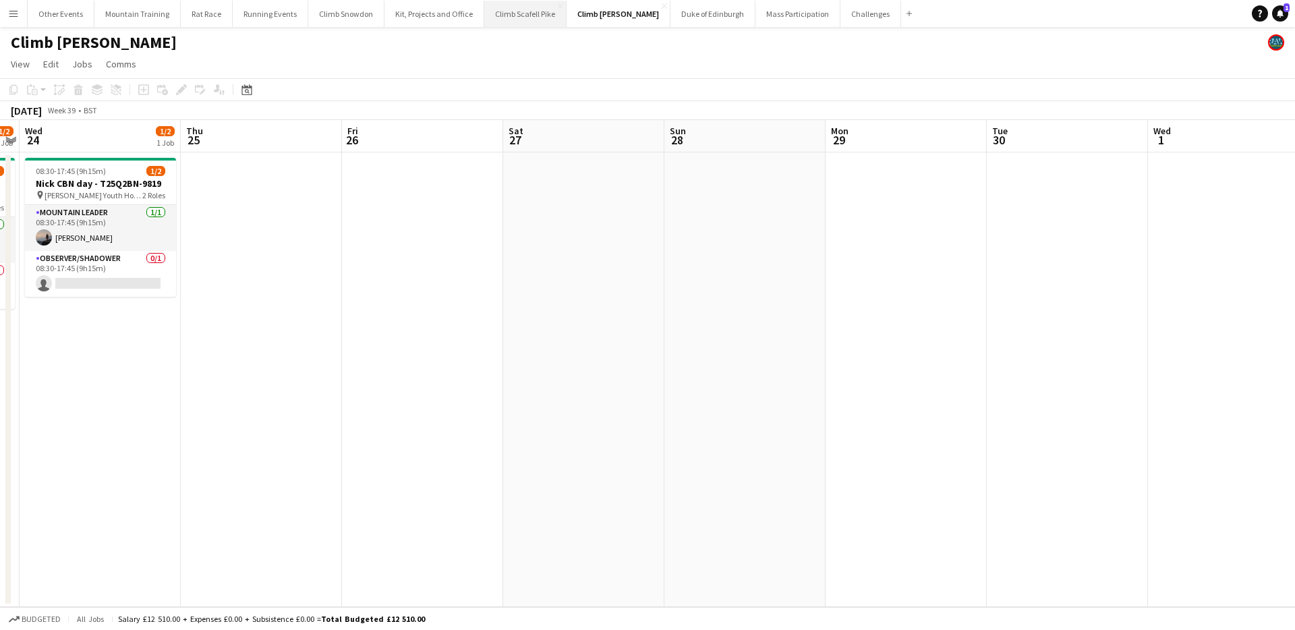
click at [504, 14] on button "Climb Scafell Pike Close" at bounding box center [525, 14] width 82 height 26
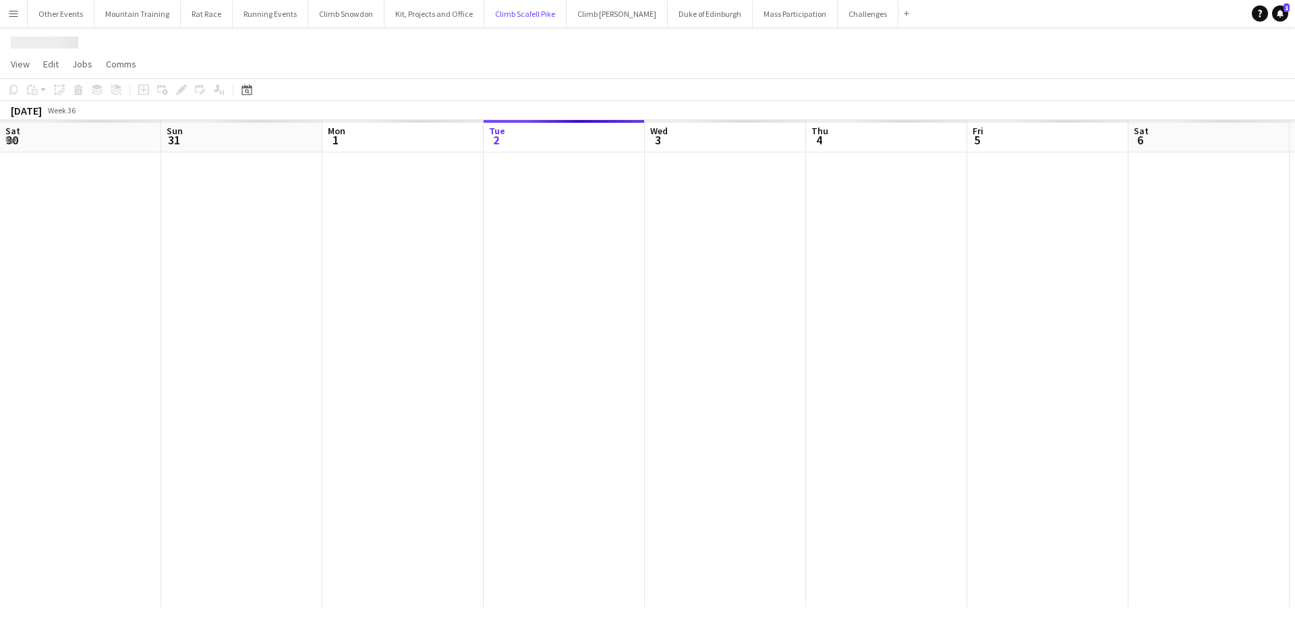
scroll to position [0, 322]
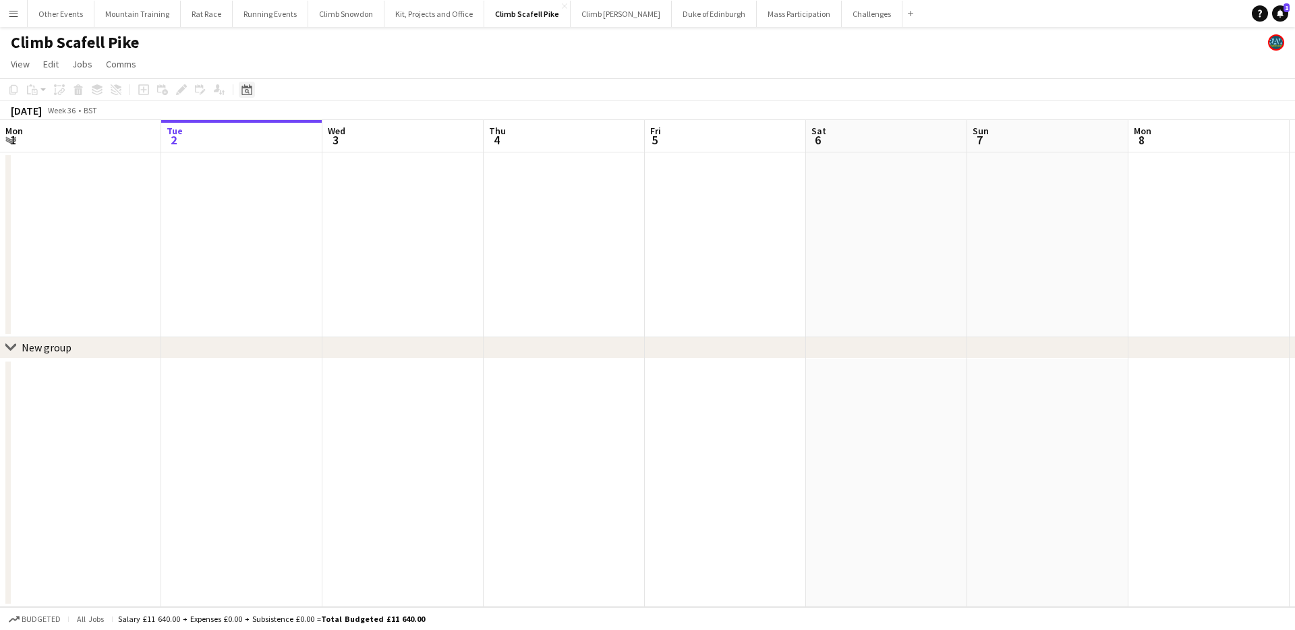
click at [246, 93] on icon "Date picker" at bounding box center [246, 89] width 11 height 11
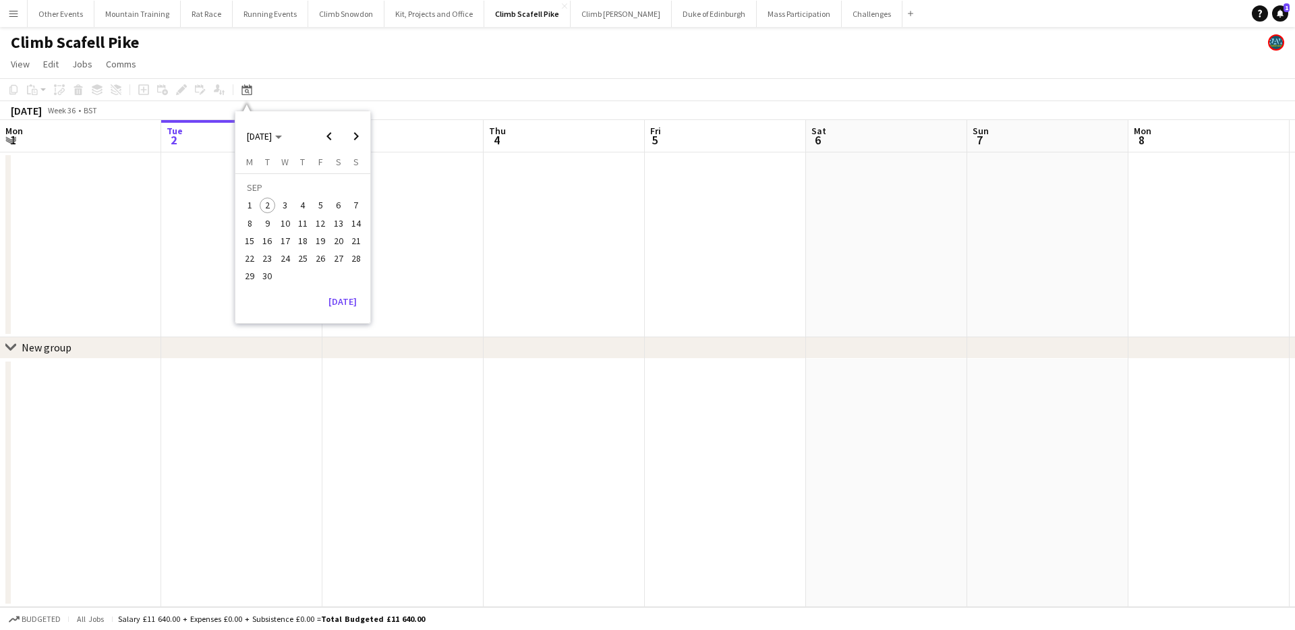
click at [337, 259] on span "27" at bounding box center [338, 258] width 16 height 16
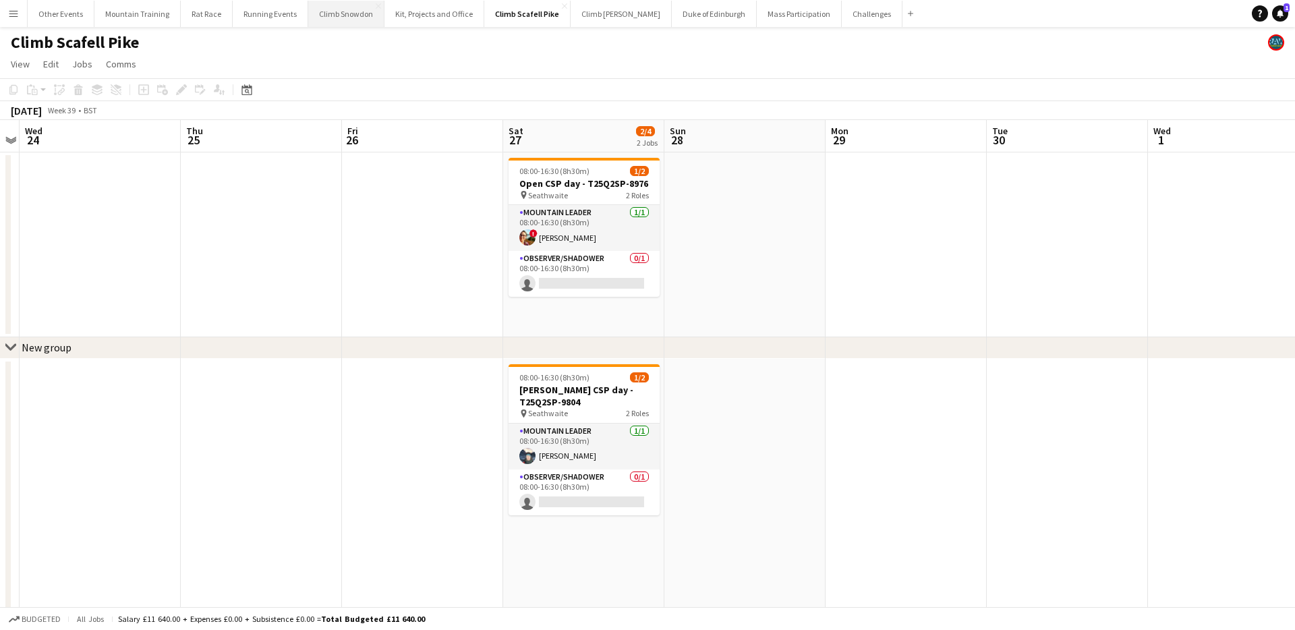
click at [333, 23] on button "Climb Snowdon Close" at bounding box center [346, 14] width 76 height 26
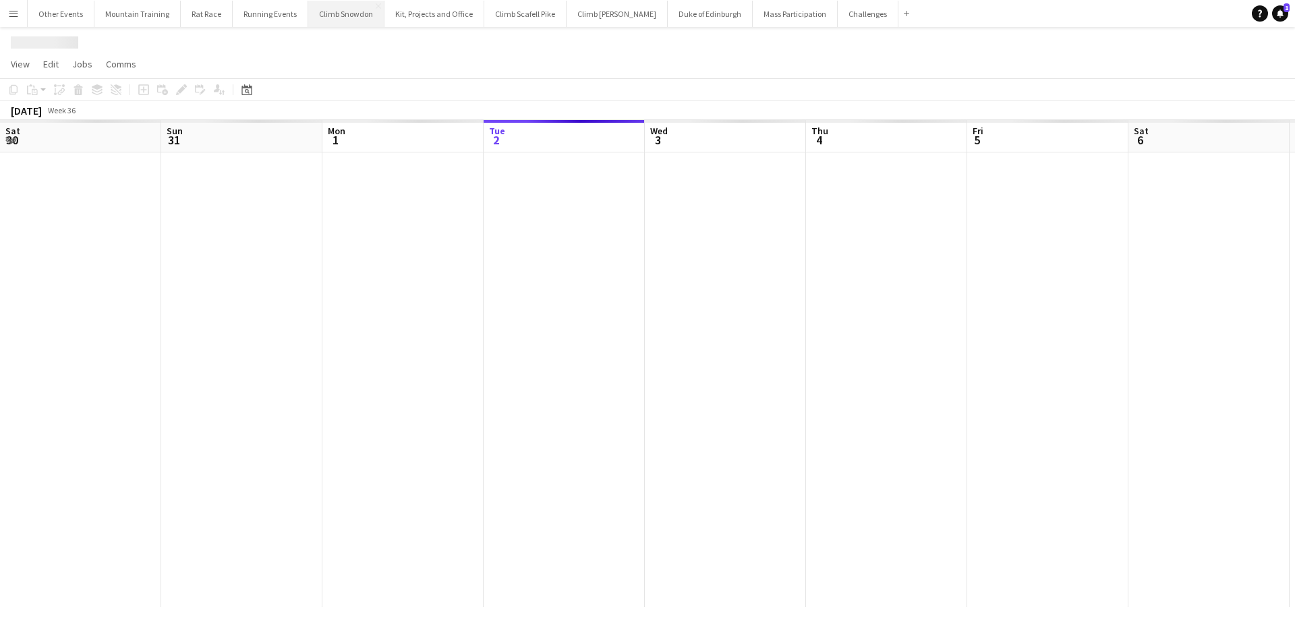
scroll to position [0, 322]
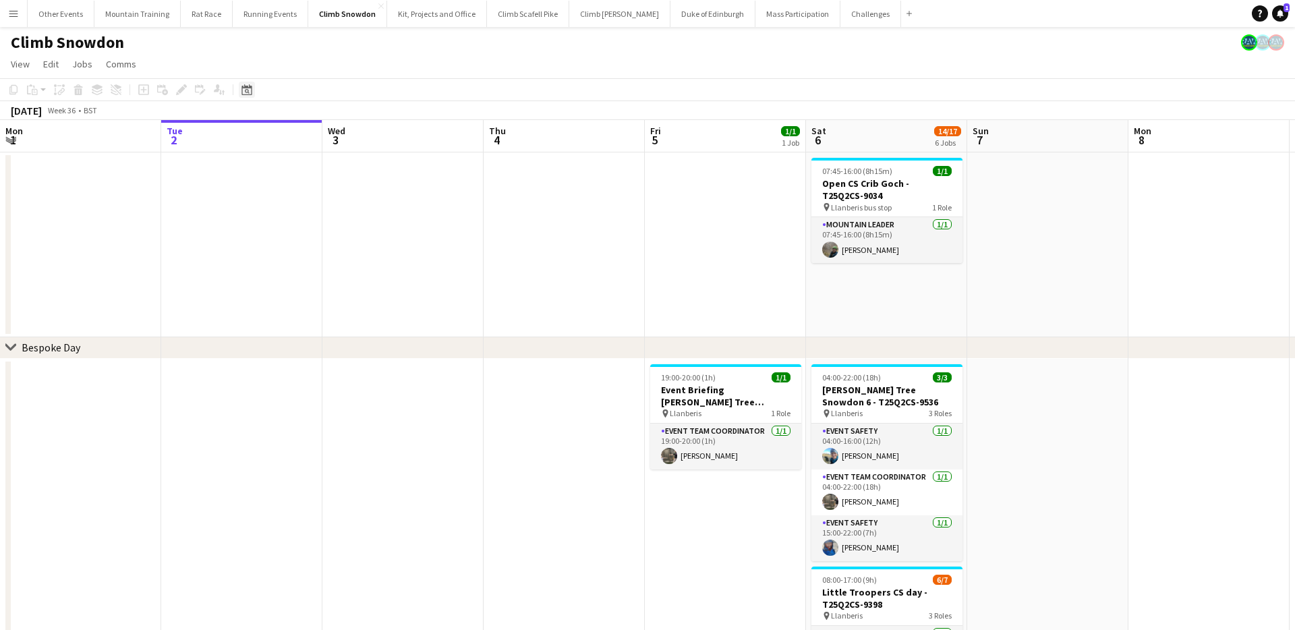
click at [241, 84] on icon "Date picker" at bounding box center [246, 89] width 11 height 11
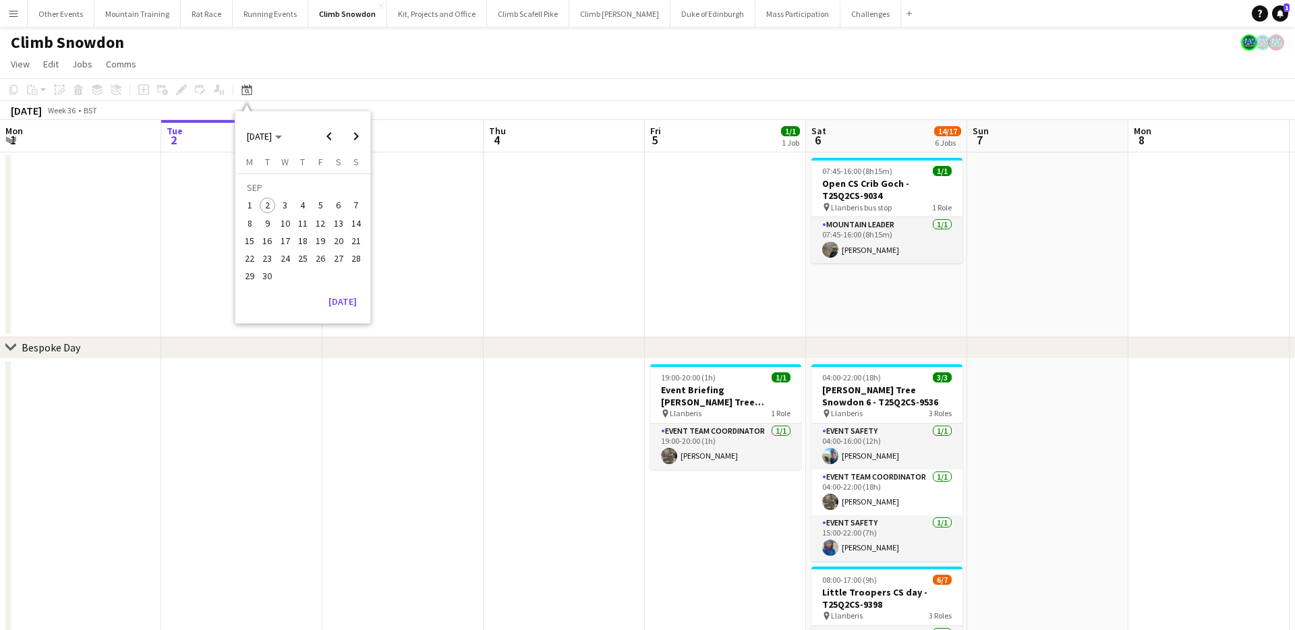
click at [334, 252] on span "27" at bounding box center [338, 258] width 16 height 16
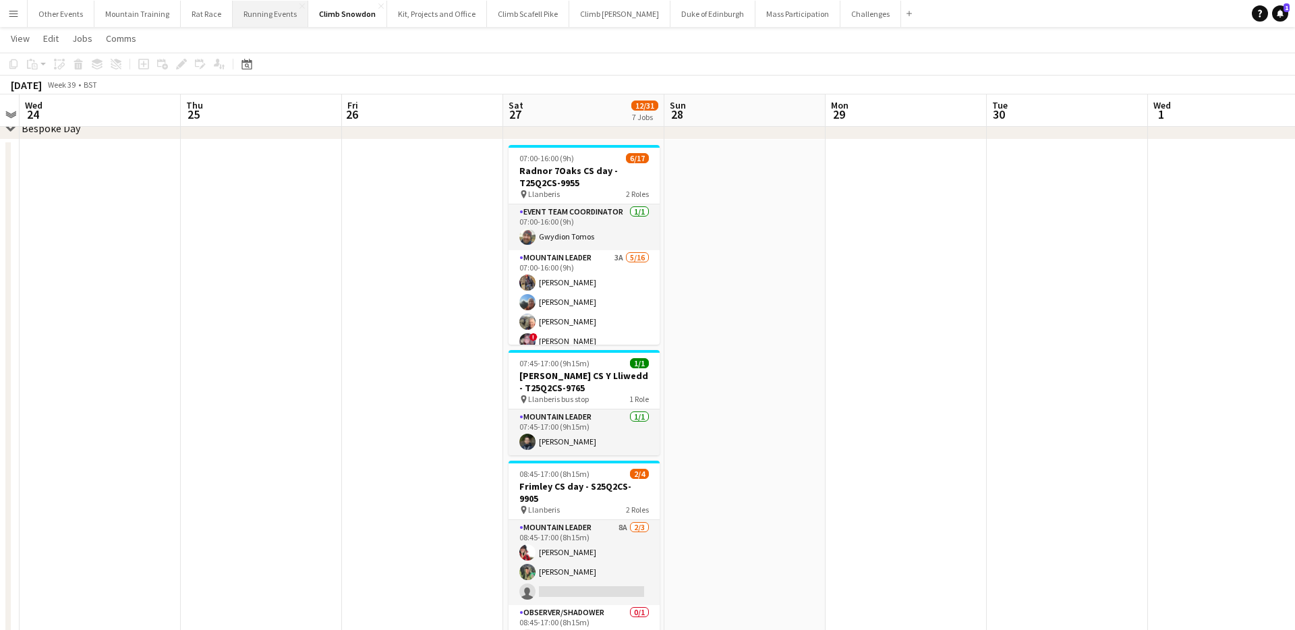
scroll to position [0, 472]
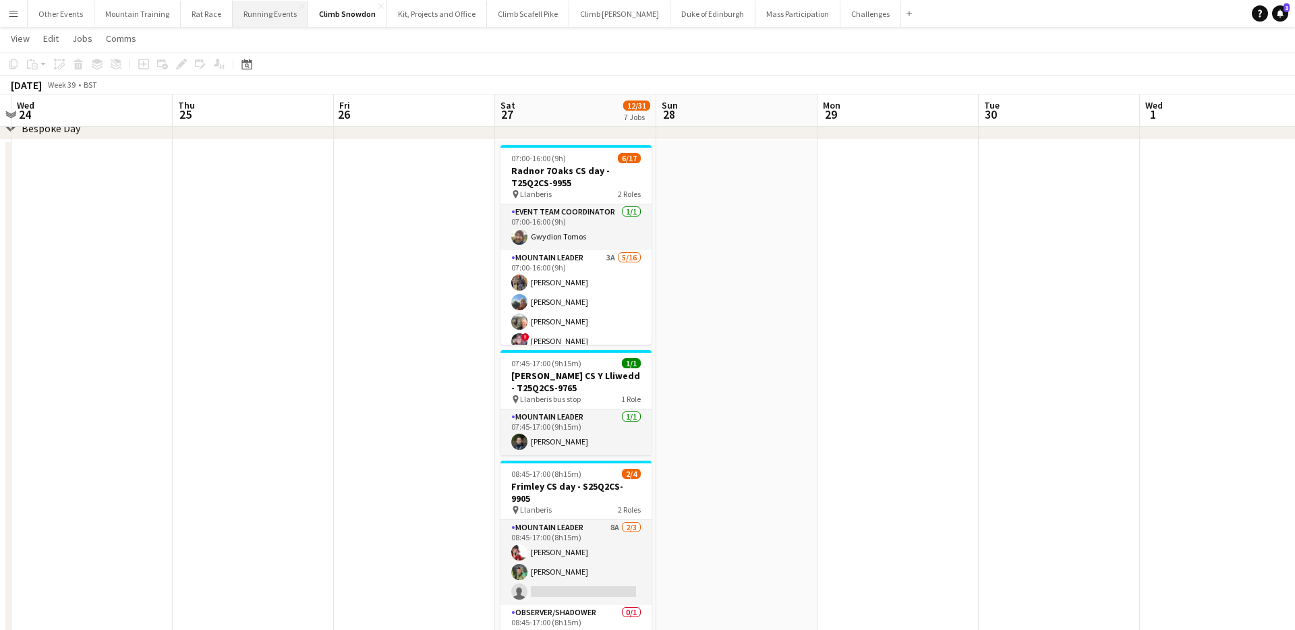
click at [248, 3] on button "Running Events Close" at bounding box center [271, 14] width 76 height 26
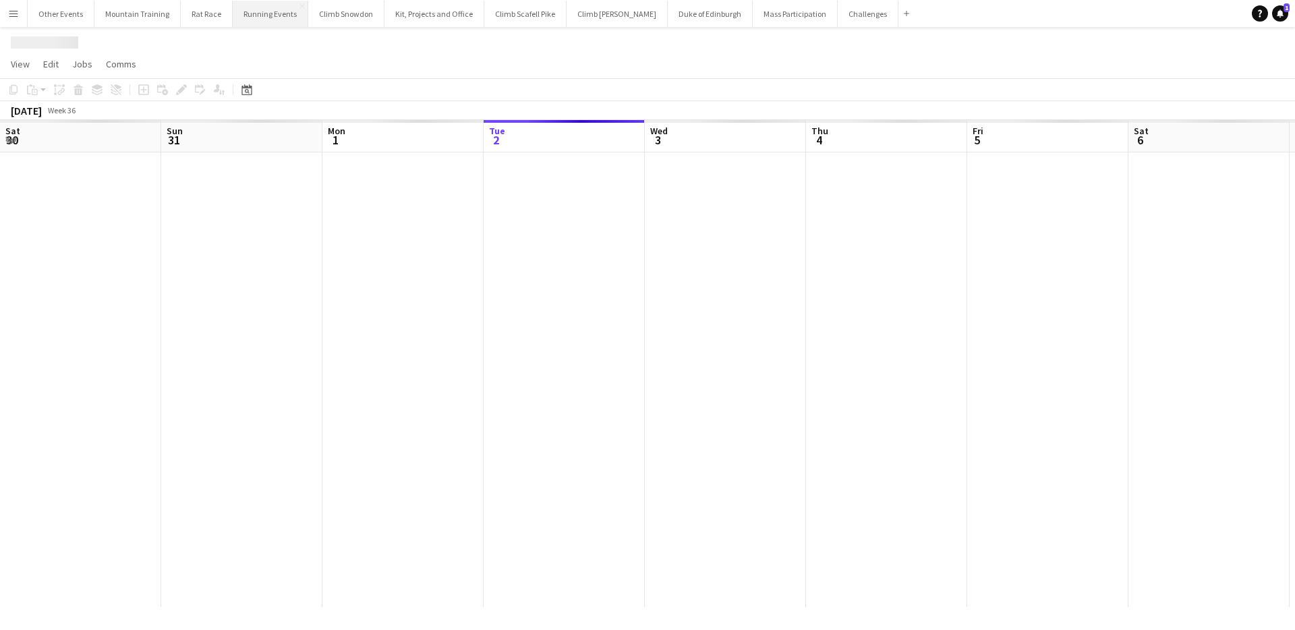
scroll to position [0, 322]
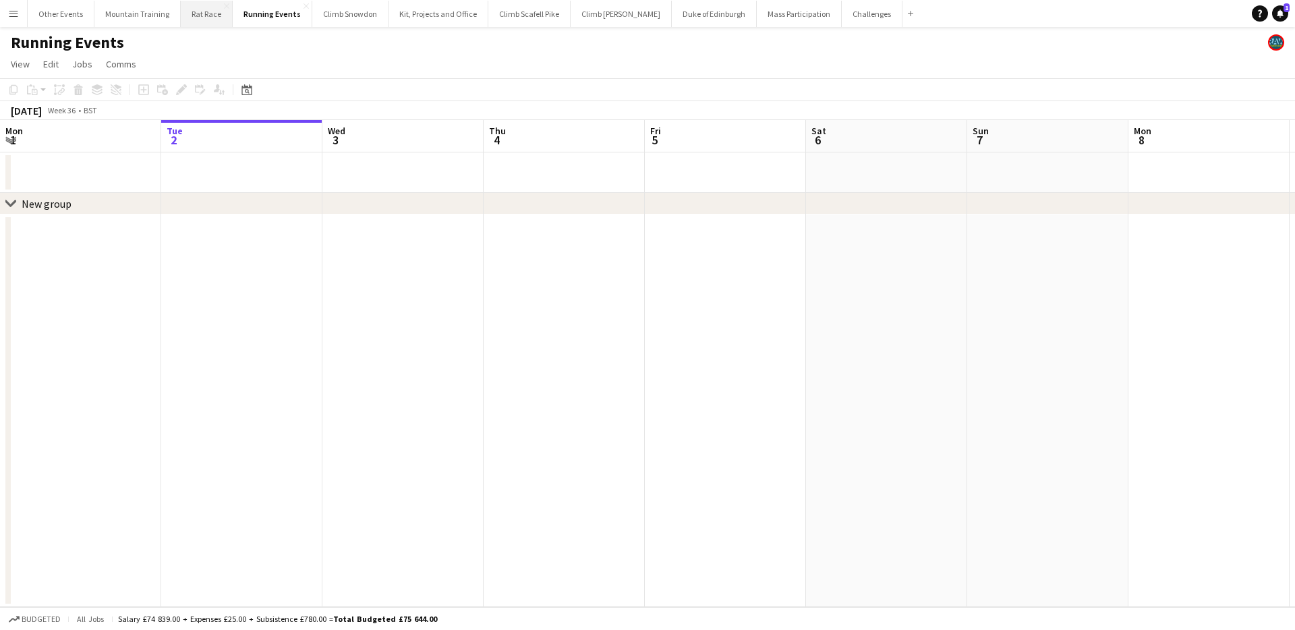
click at [189, 16] on button "Rat Race Close" at bounding box center [207, 14] width 52 height 26
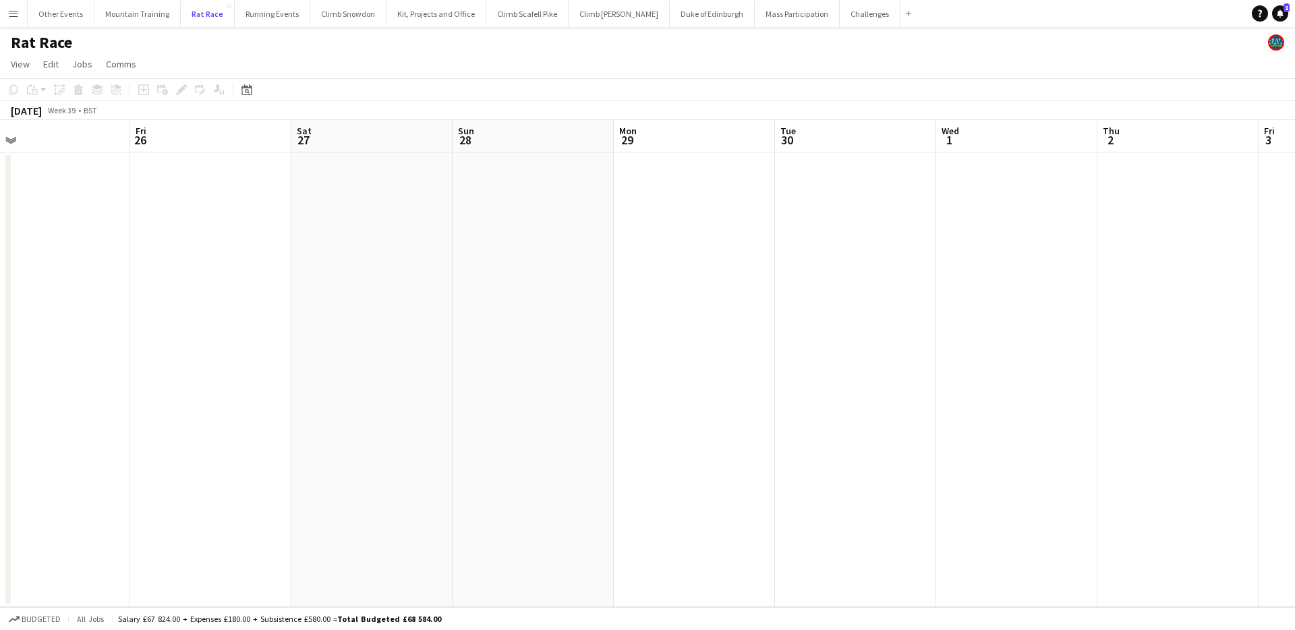
scroll to position [0, 681]
click at [137, 13] on button "Mountain Training Close" at bounding box center [137, 14] width 86 height 26
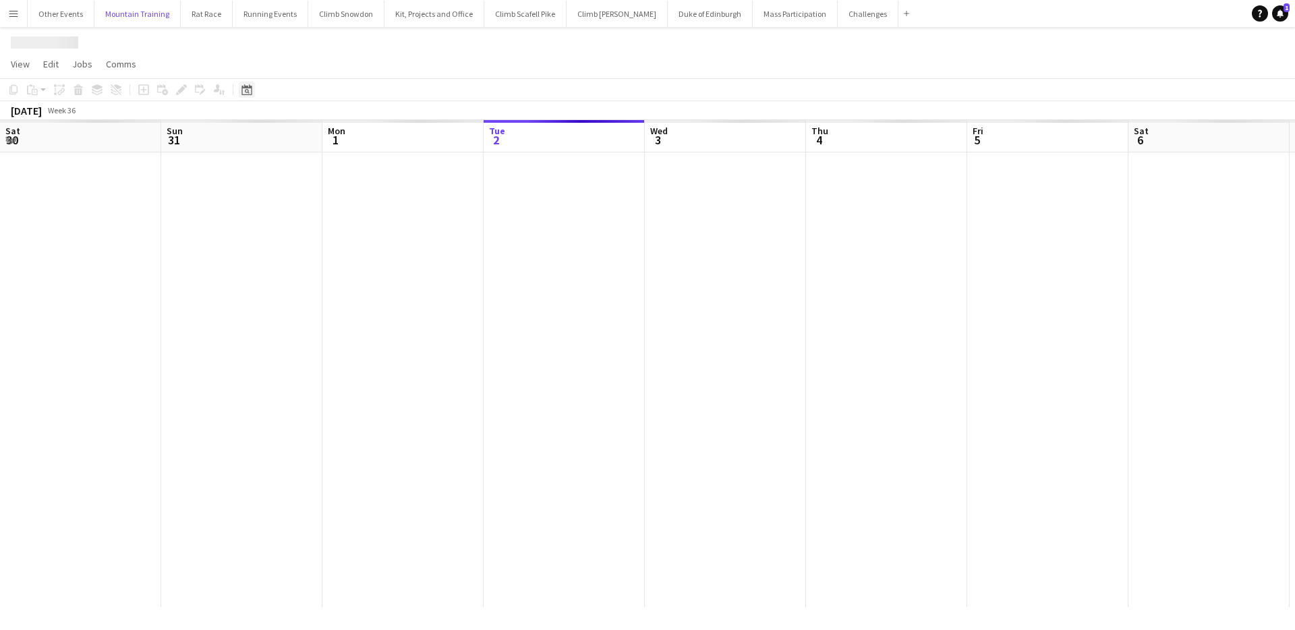
scroll to position [0, 322]
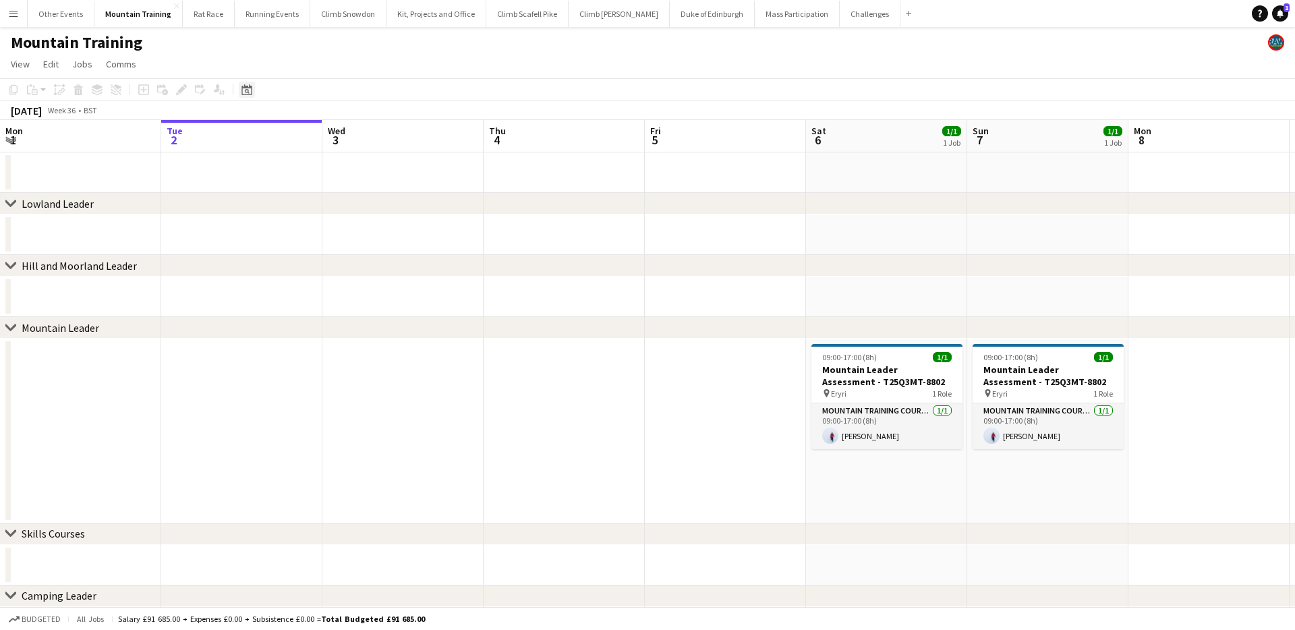
drag, startPoint x: 246, startPoint y: 86, endPoint x: 303, endPoint y: 113, distance: 63.0
click at [247, 86] on icon "Date picker" at bounding box center [246, 89] width 11 height 11
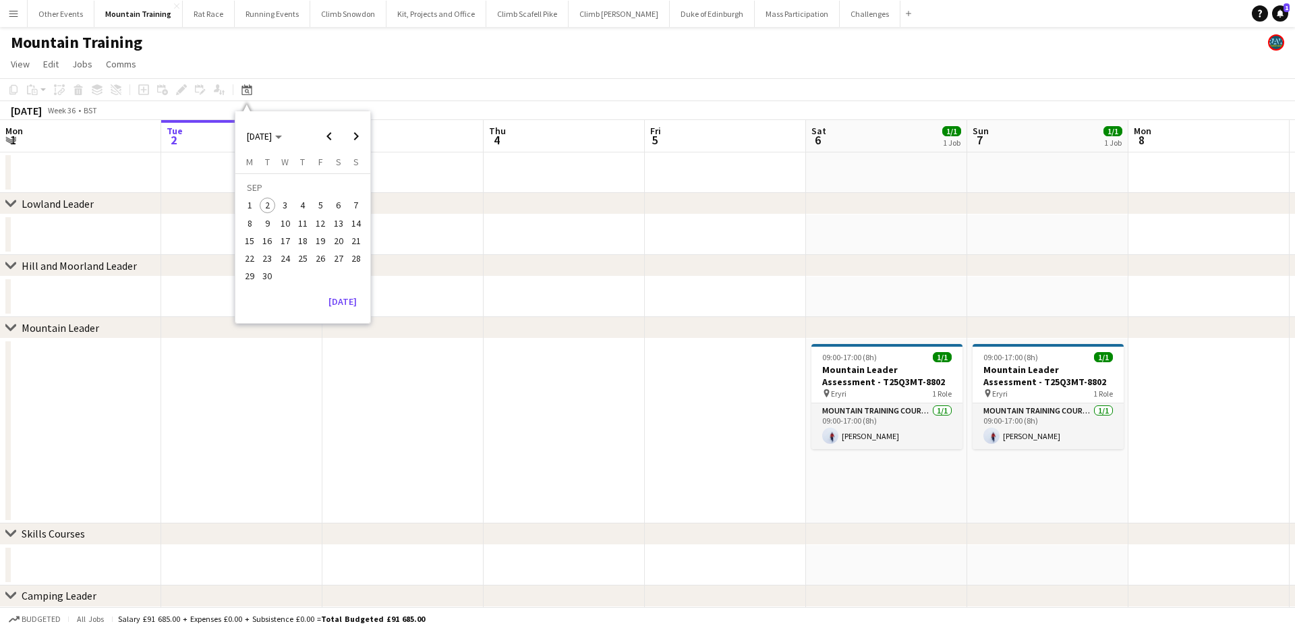
click at [339, 256] on span "27" at bounding box center [338, 258] width 16 height 16
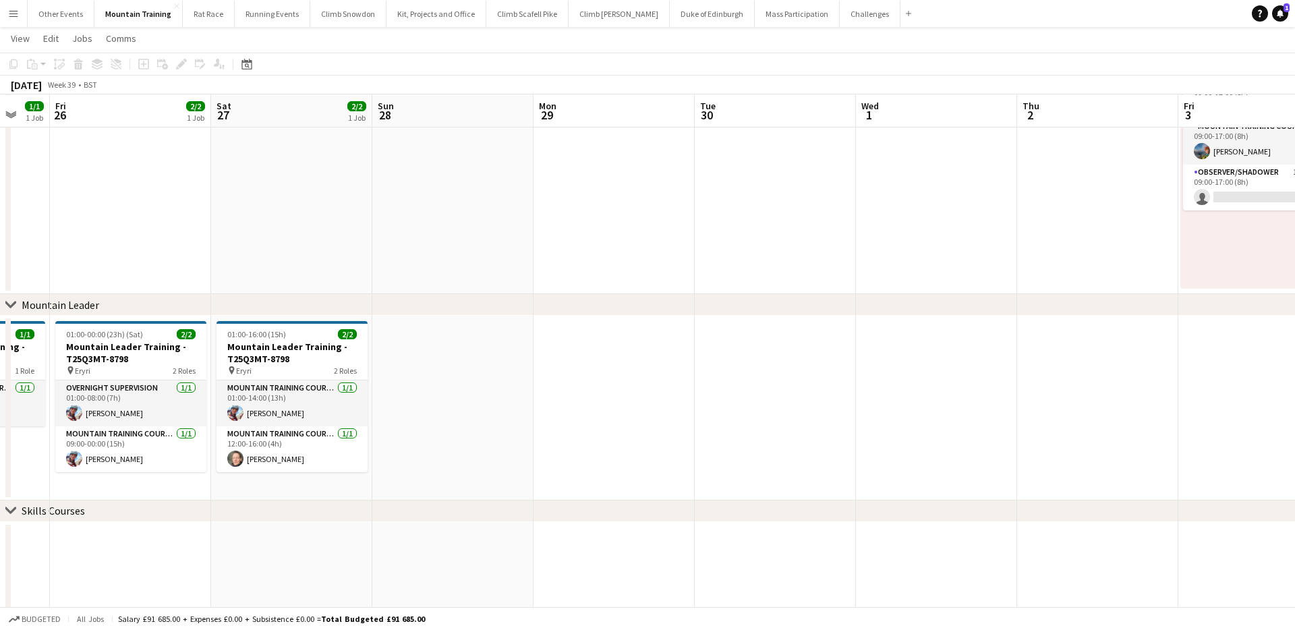
scroll to position [231, 0]
click at [49, 12] on button "Other Events Close" at bounding box center [61, 14] width 67 height 26
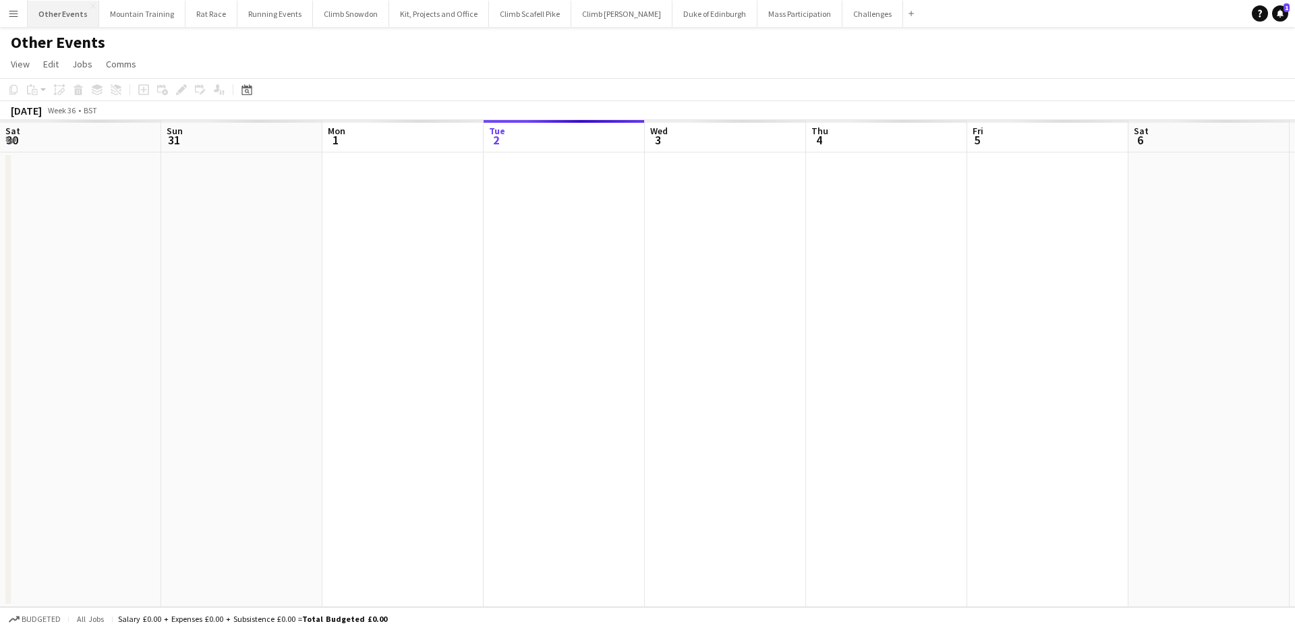
scroll to position [0, 322]
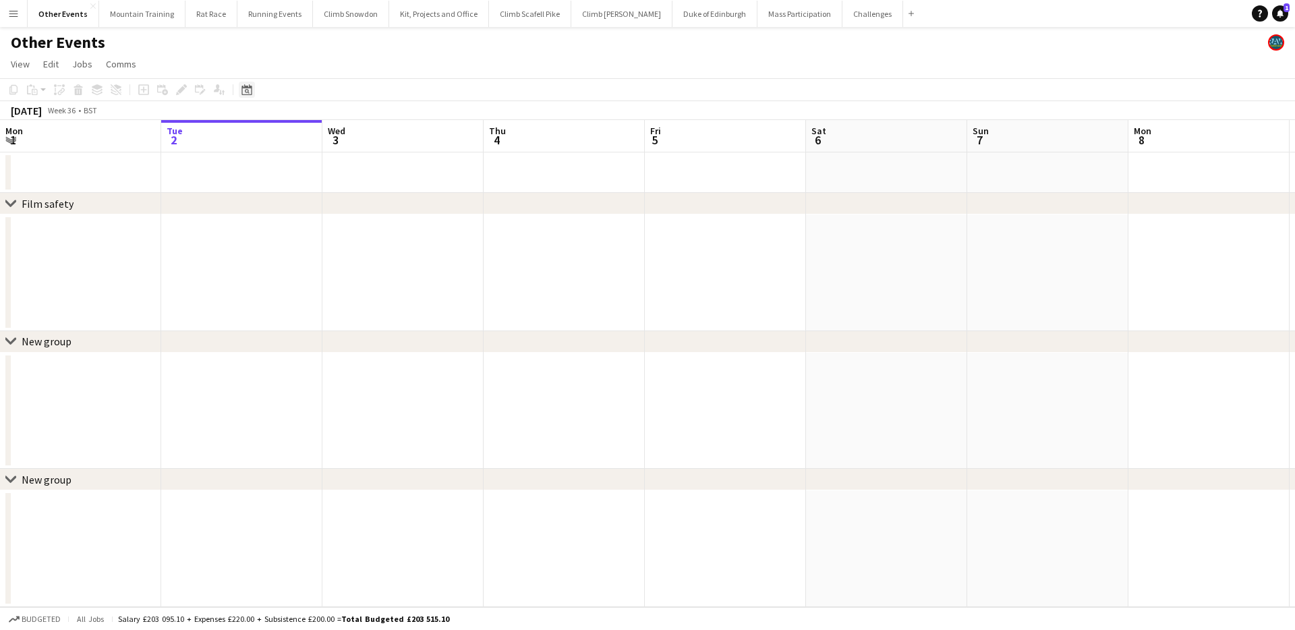
click at [245, 87] on icon at bounding box center [246, 89] width 10 height 11
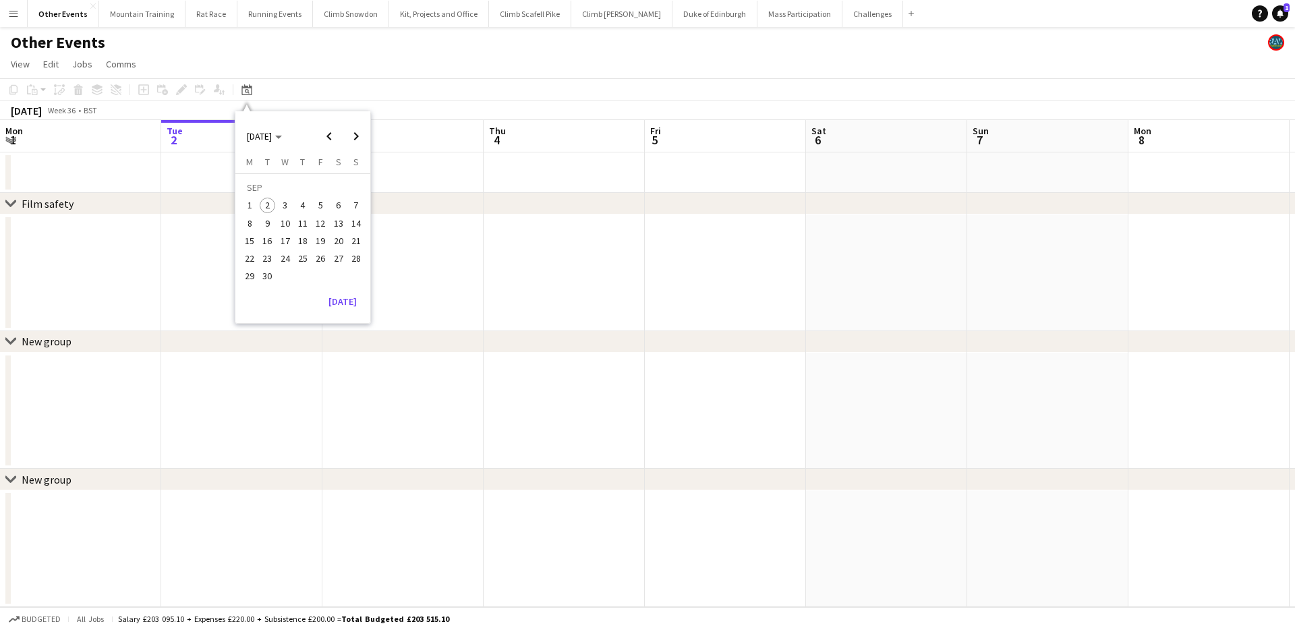
click at [336, 262] on span "27" at bounding box center [338, 258] width 16 height 16
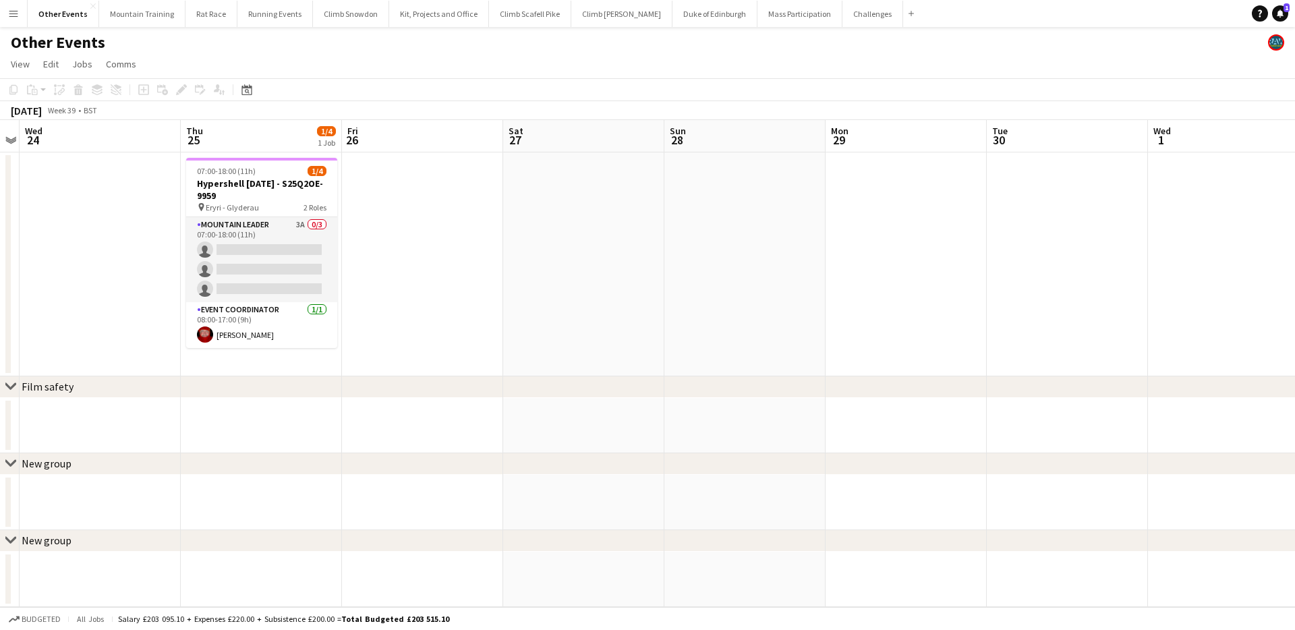
click at [731, 51] on div "Other Events" at bounding box center [647, 40] width 1295 height 26
click at [432, 11] on button "Kit, Projects and Office Close" at bounding box center [439, 14] width 100 height 26
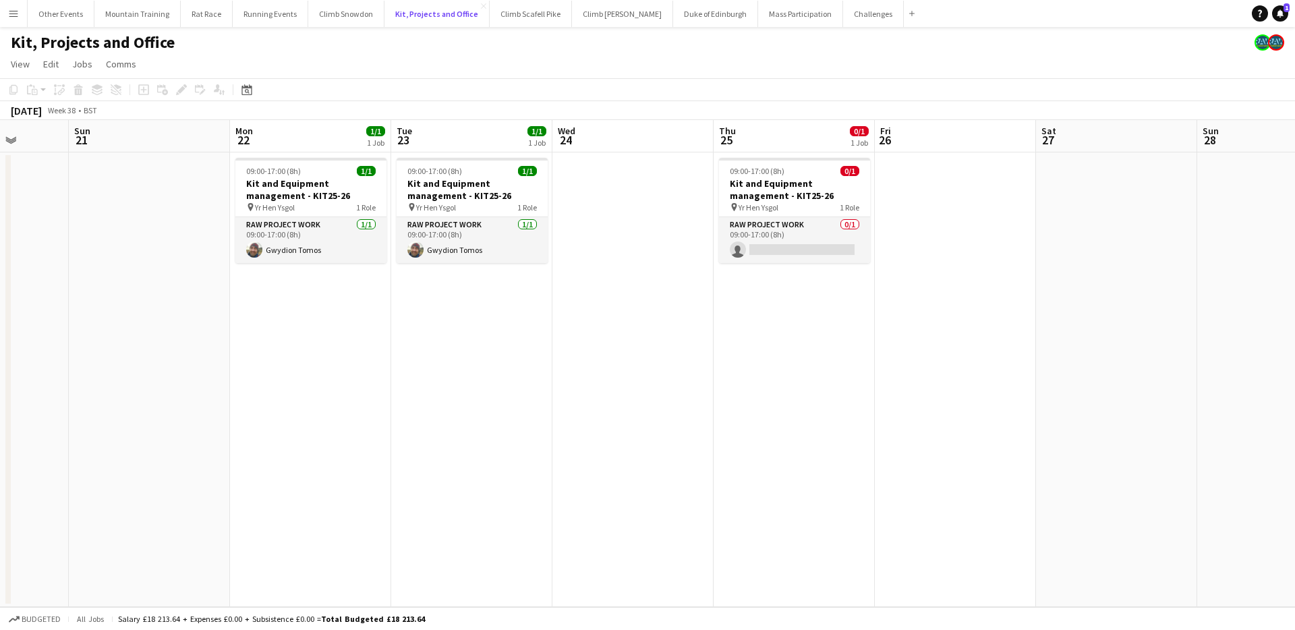
scroll to position [0, 403]
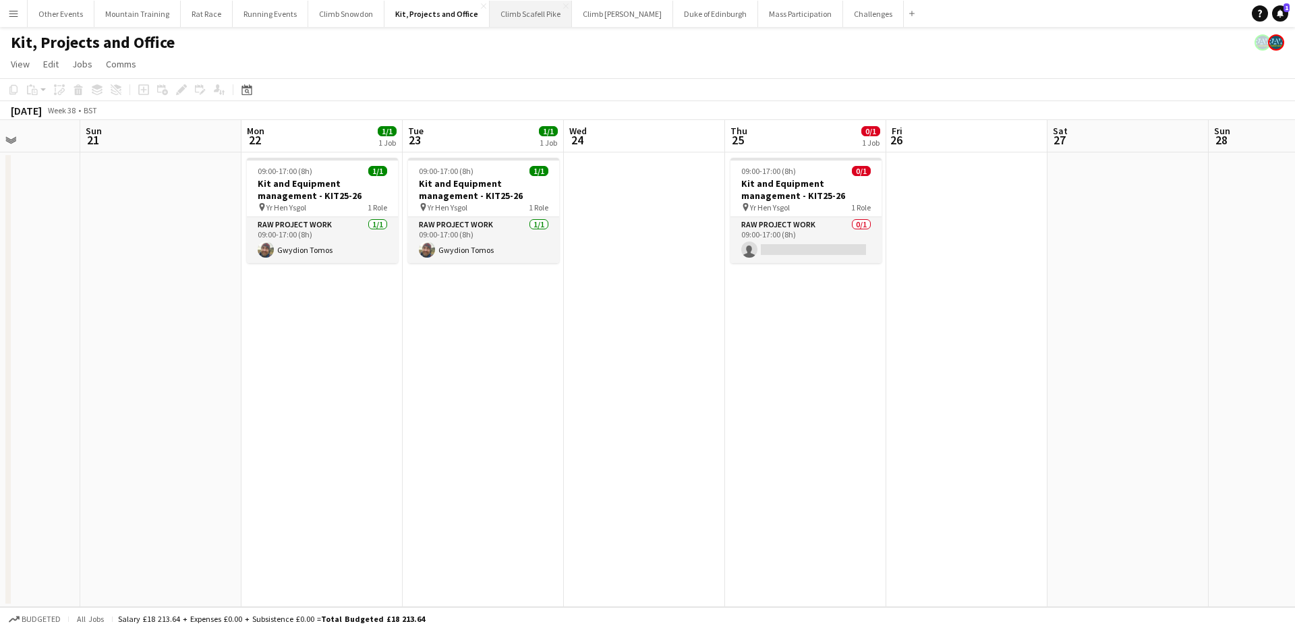
click at [508, 18] on button "Climb Scafell Pike Close" at bounding box center [530, 14] width 82 height 26
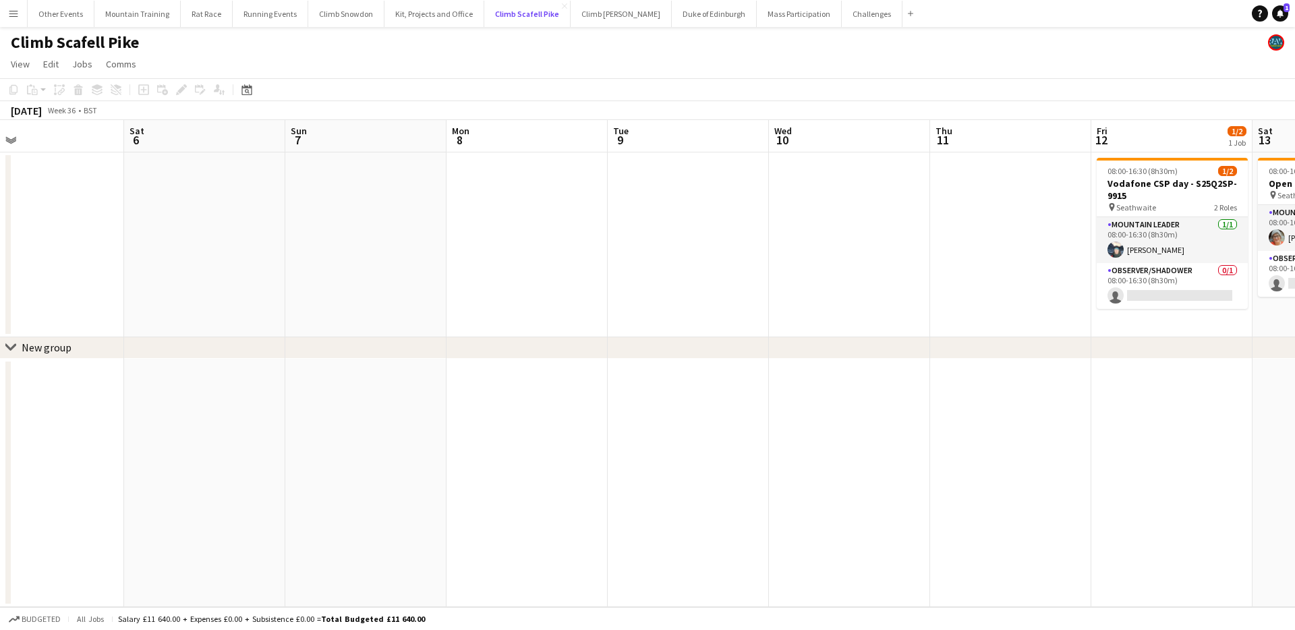
scroll to position [0, 423]
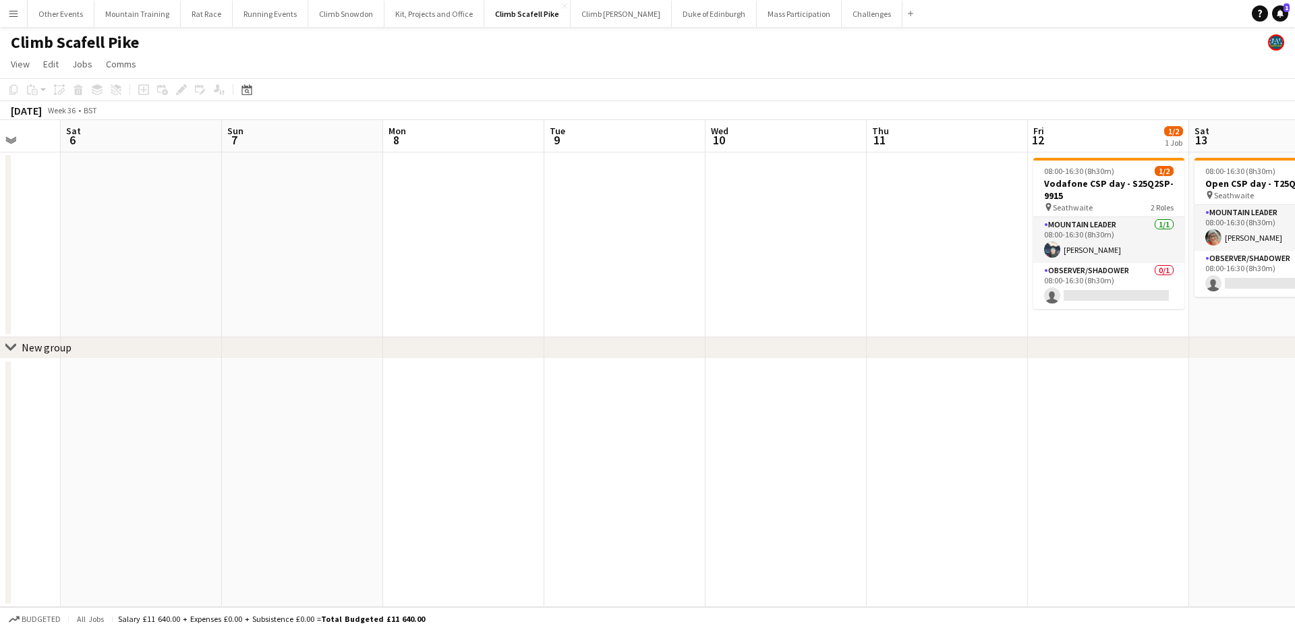
click at [255, 84] on div "Date picker [DATE] [DATE] [DATE] M [DATE] T [DATE] W [DATE] T [DATE] F [DATE] S…" at bounding box center [242, 90] width 30 height 16
click at [241, 89] on icon "Date picker" at bounding box center [246, 89] width 11 height 11
drag, startPoint x: 352, startPoint y: 143, endPoint x: 342, endPoint y: 194, distance: 51.6
click at [352, 143] on span "Next month" at bounding box center [356, 136] width 27 height 27
click at [342, 202] on span "4" at bounding box center [338, 206] width 16 height 16
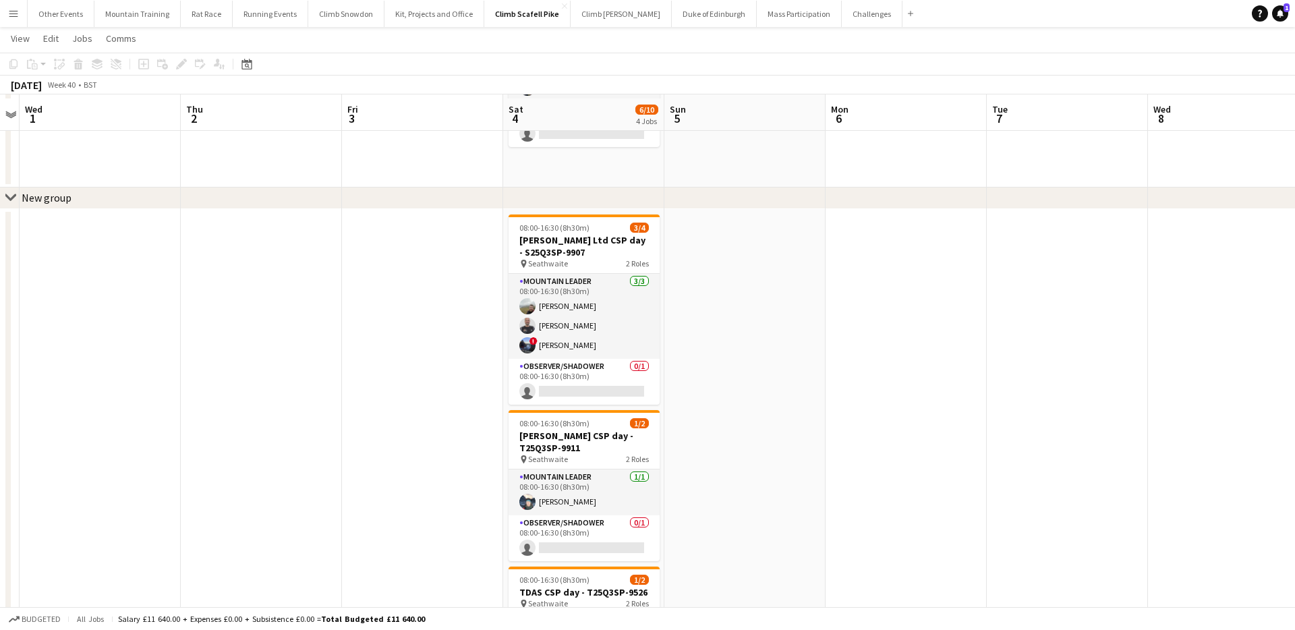
scroll to position [160, 0]
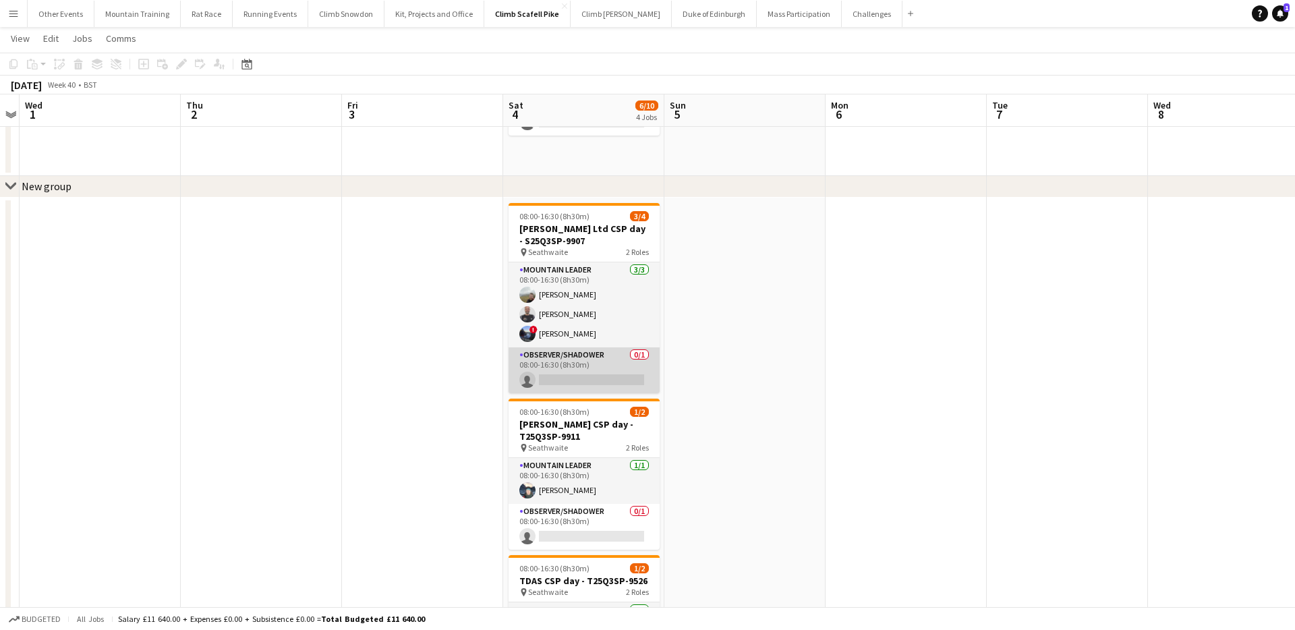
click at [620, 360] on app-card-role "Observer/Shadower 0/1 08:00-16:30 (8h30m) single-neutral-actions" at bounding box center [583, 370] width 151 height 46
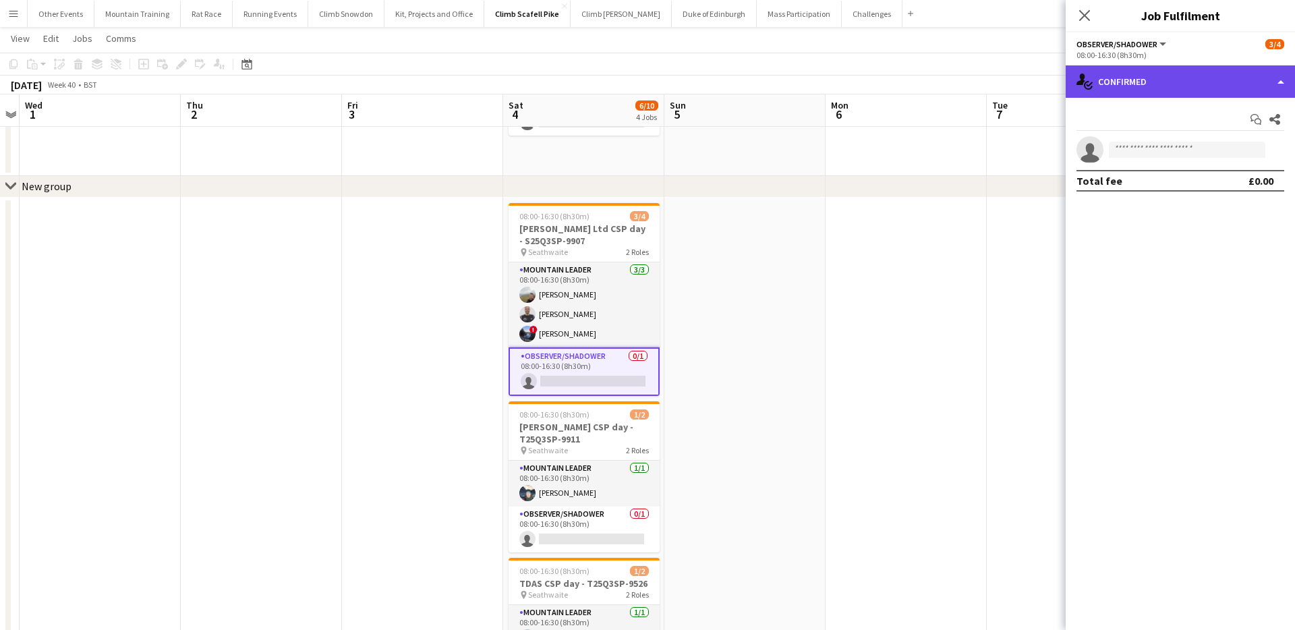
click at [1200, 76] on div "single-neutral-actions-check-2 Confirmed" at bounding box center [1179, 81] width 229 height 32
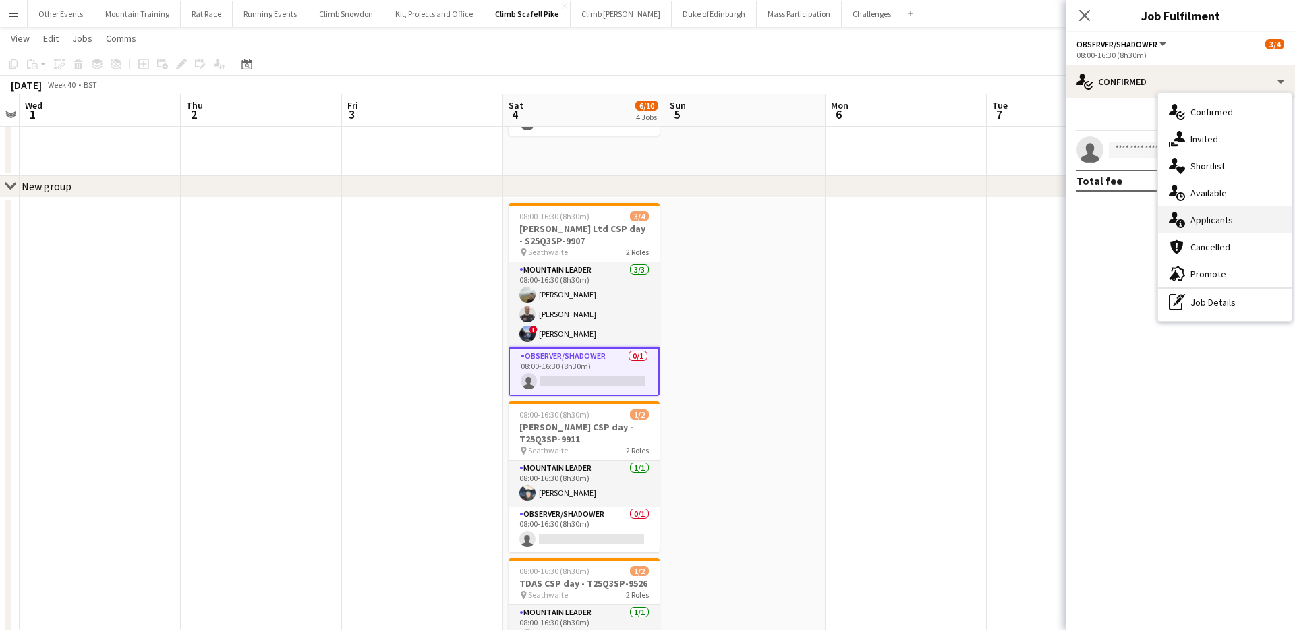
click at [1232, 218] on div "single-neutral-actions-information Applicants" at bounding box center [1224, 219] width 133 height 27
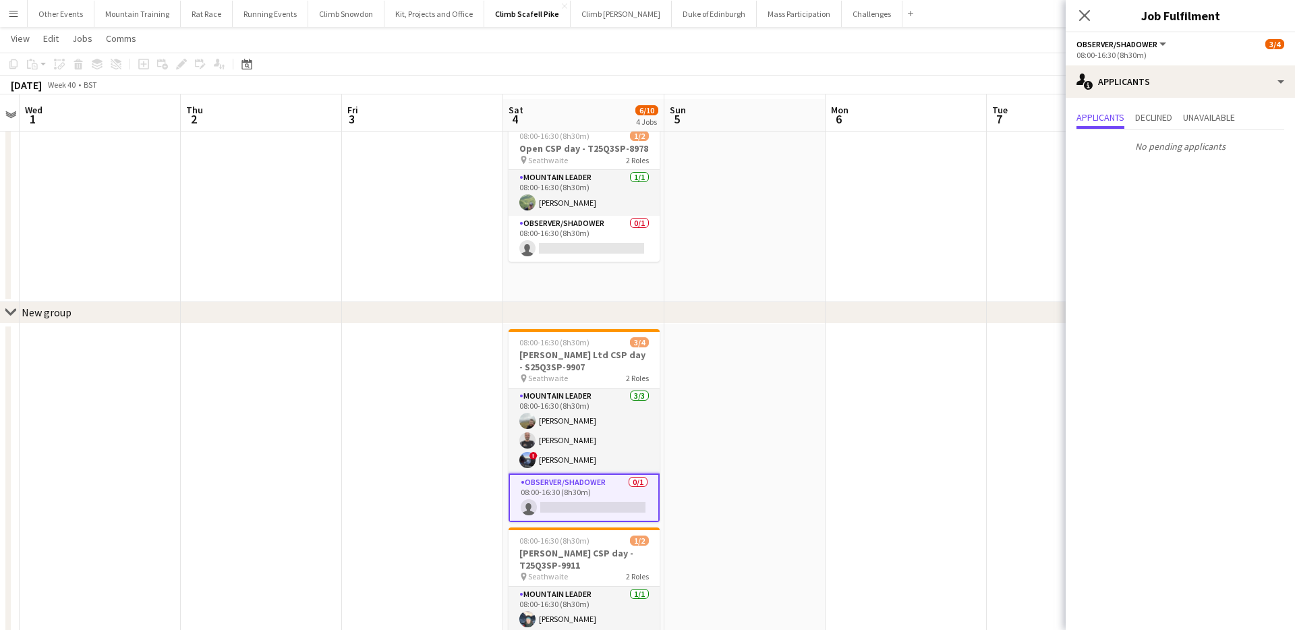
scroll to position [0, 0]
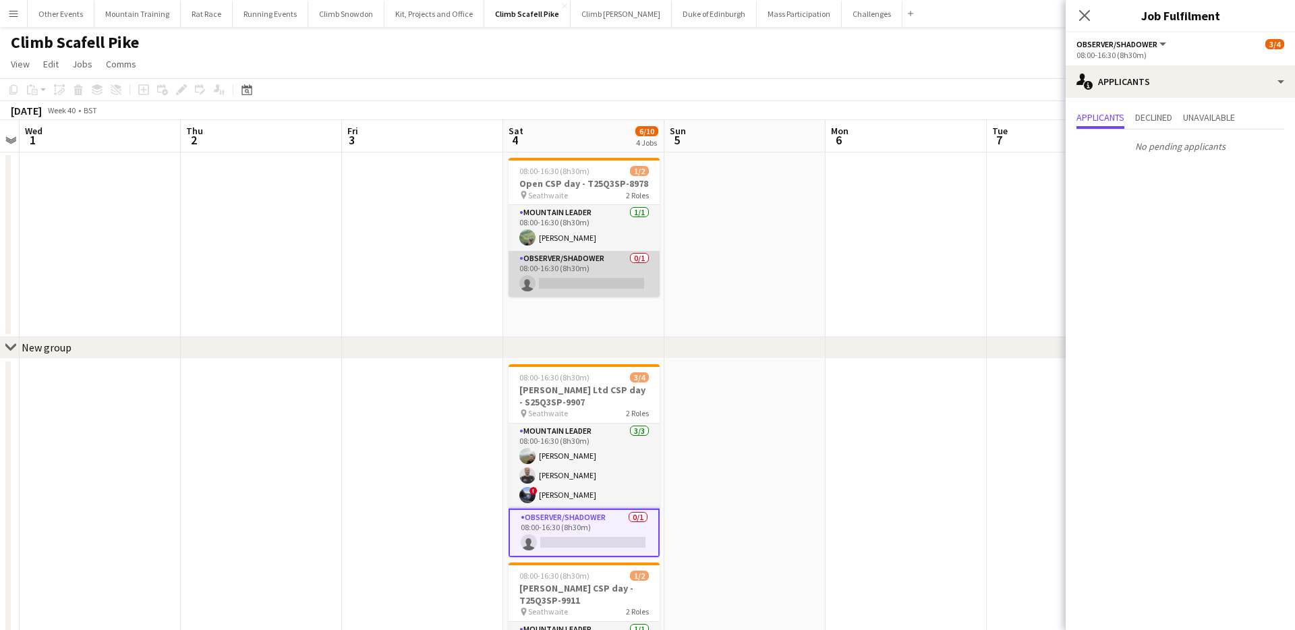
click at [650, 280] on app-card-role "Observer/Shadower 0/1 08:00-16:30 (8h30m) single-neutral-actions" at bounding box center [583, 274] width 151 height 46
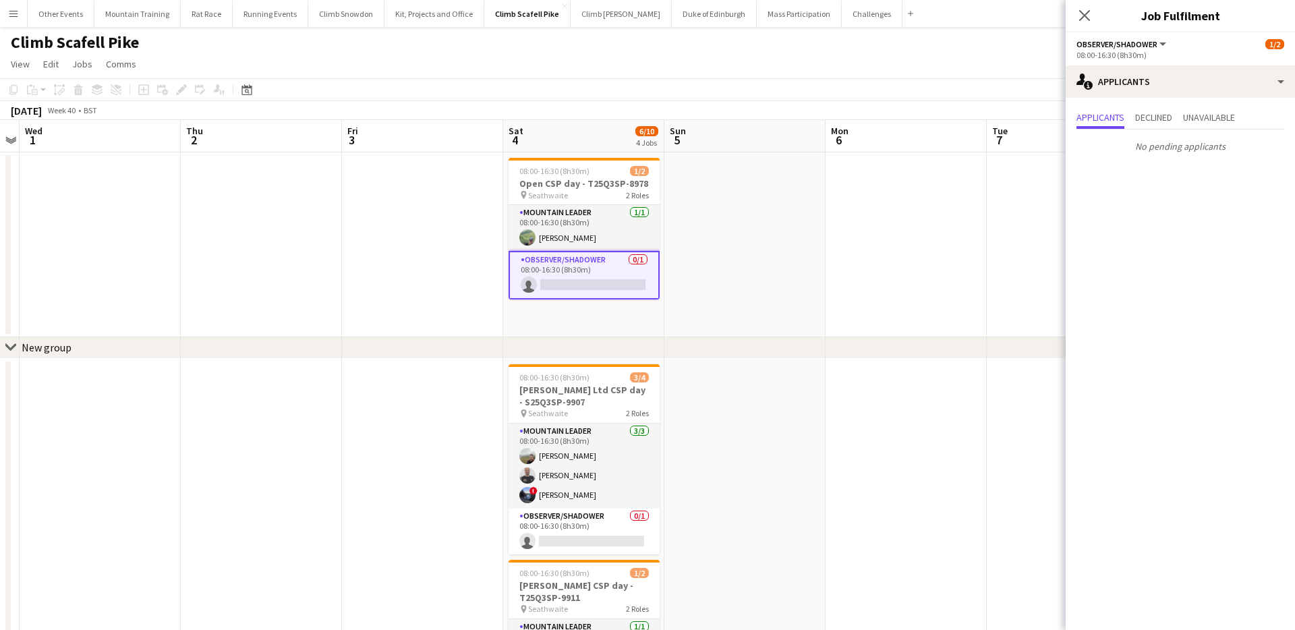
click at [448, 57] on app-page-menu "View Day view expanded Day view collapsed Month view Date picker Jump to [DATE]…" at bounding box center [647, 66] width 1295 height 26
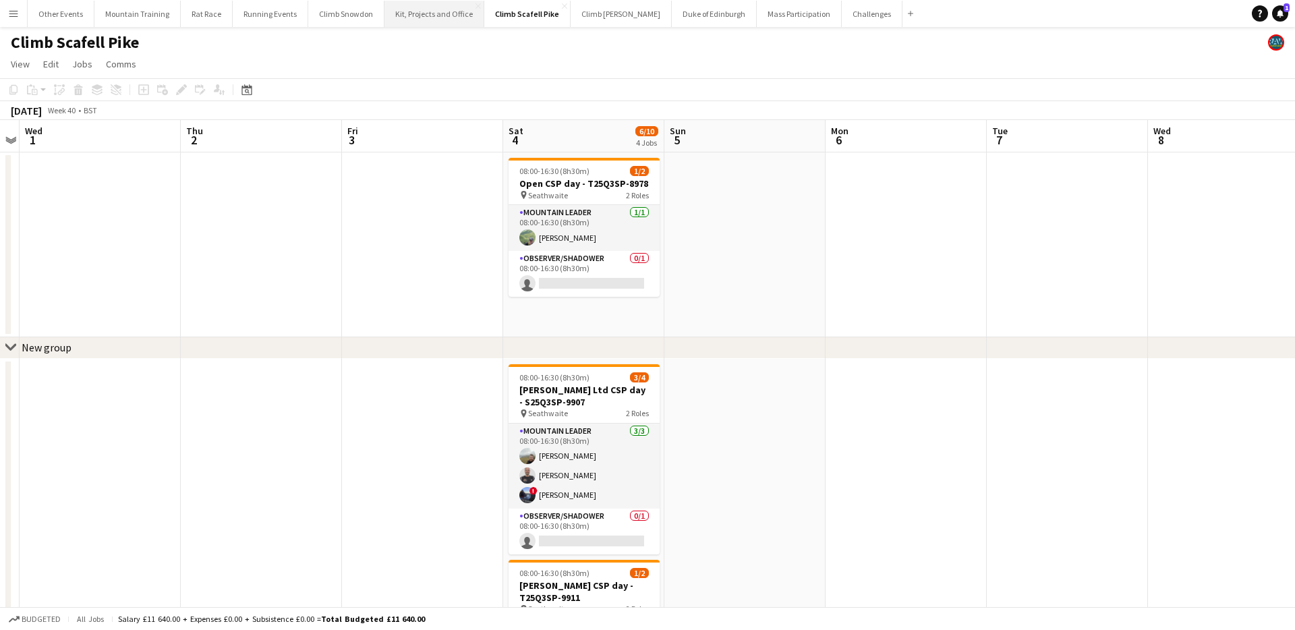
click at [433, 13] on button "Kit, Projects and Office Close" at bounding box center [434, 14] width 100 height 26
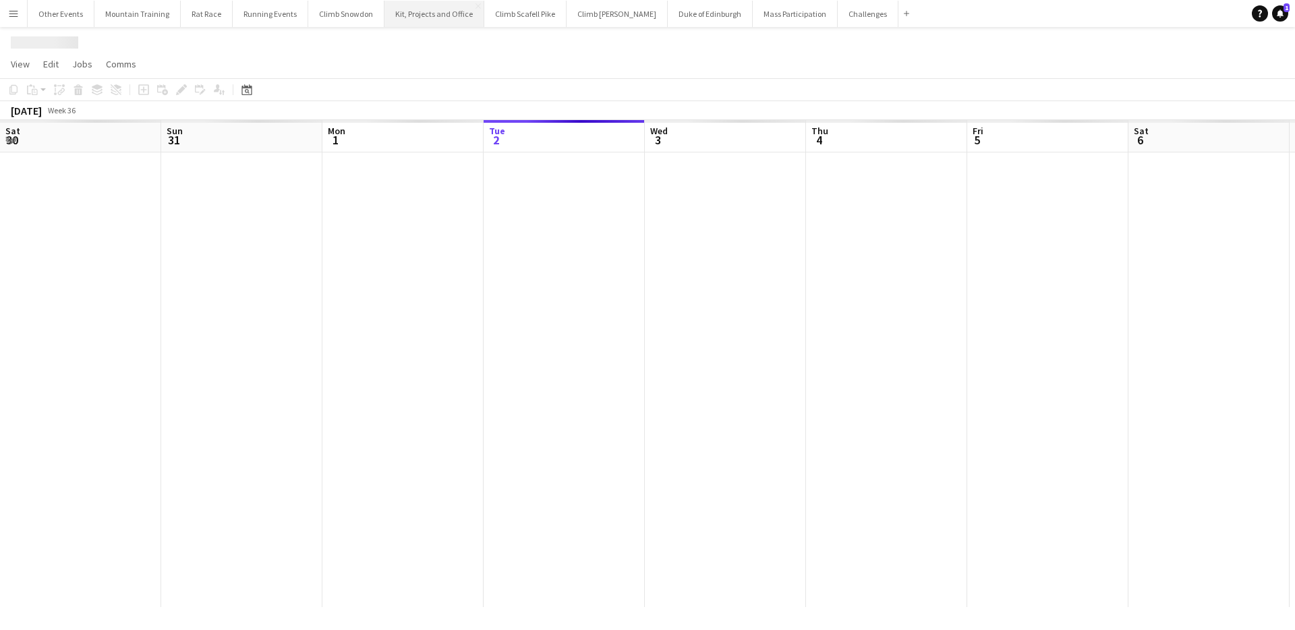
scroll to position [0, 322]
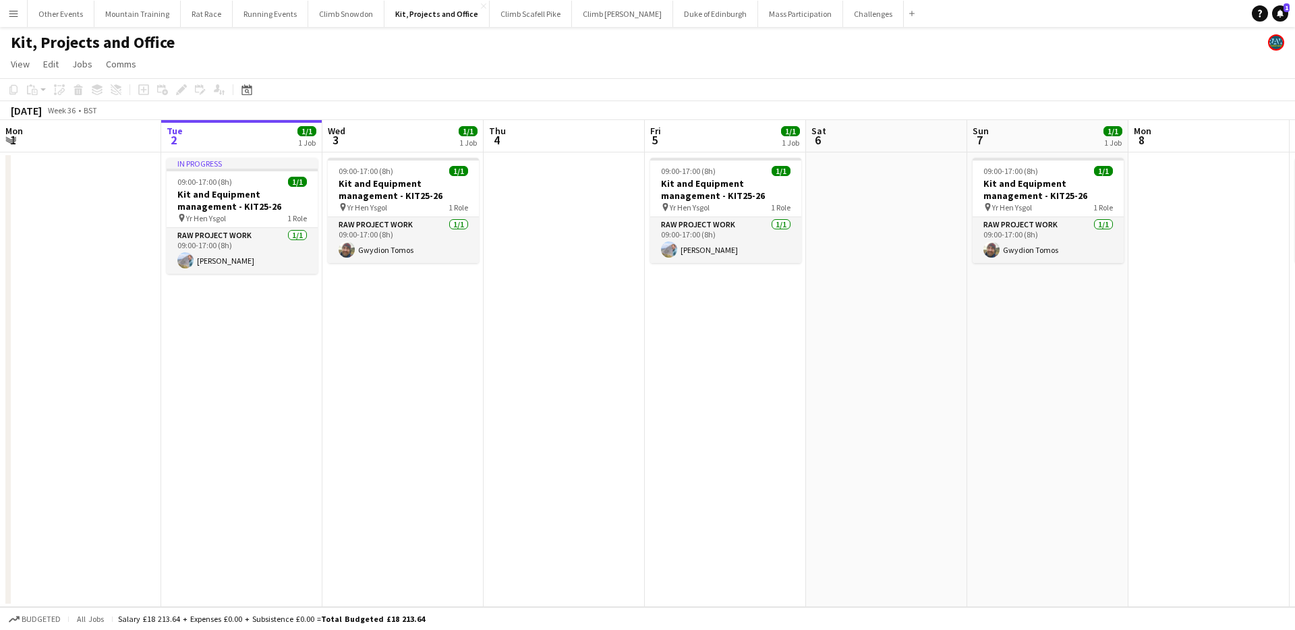
click at [15, 20] on button "Menu" at bounding box center [13, 13] width 27 height 27
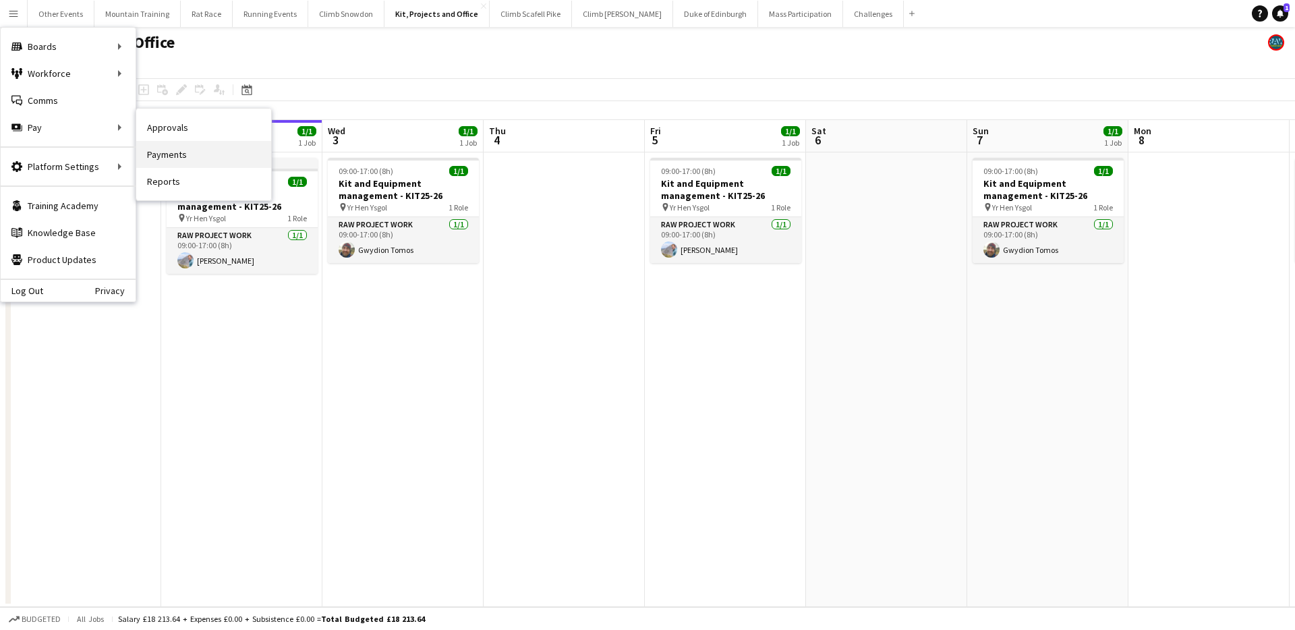
click at [163, 144] on link "Payments" at bounding box center [203, 154] width 135 height 27
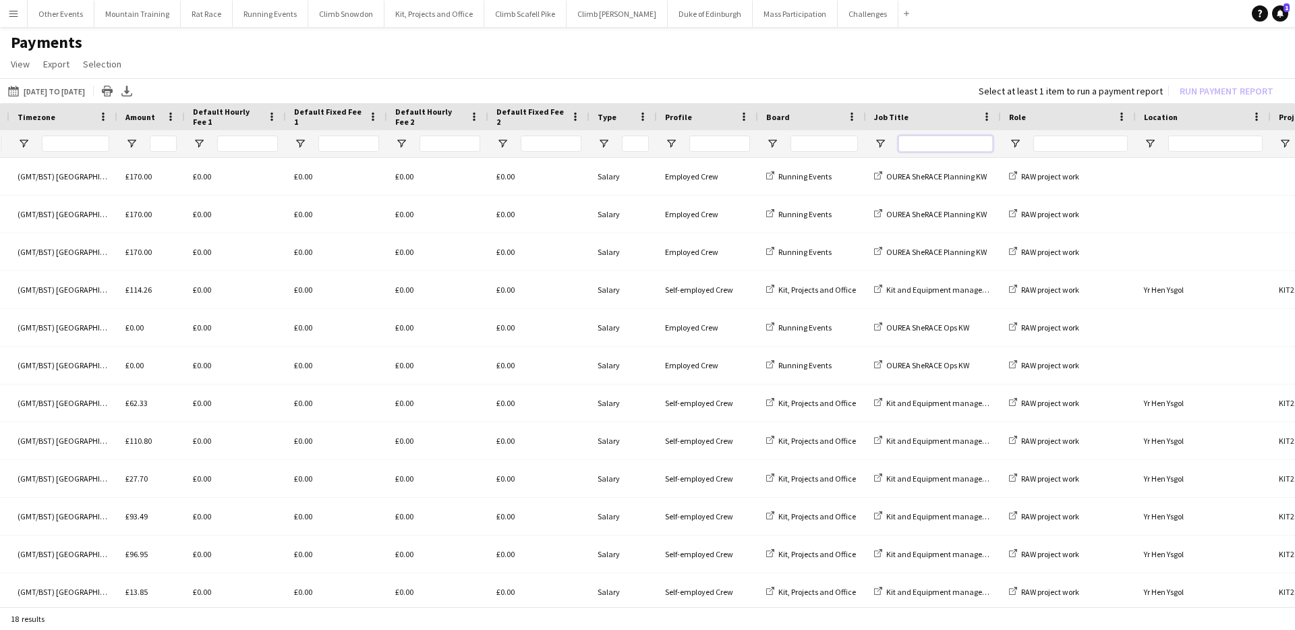
click at [905, 140] on input "Job Title Filter Input" at bounding box center [945, 144] width 94 height 16
click at [885, 143] on span "Open Filter Menu" at bounding box center [880, 144] width 12 height 12
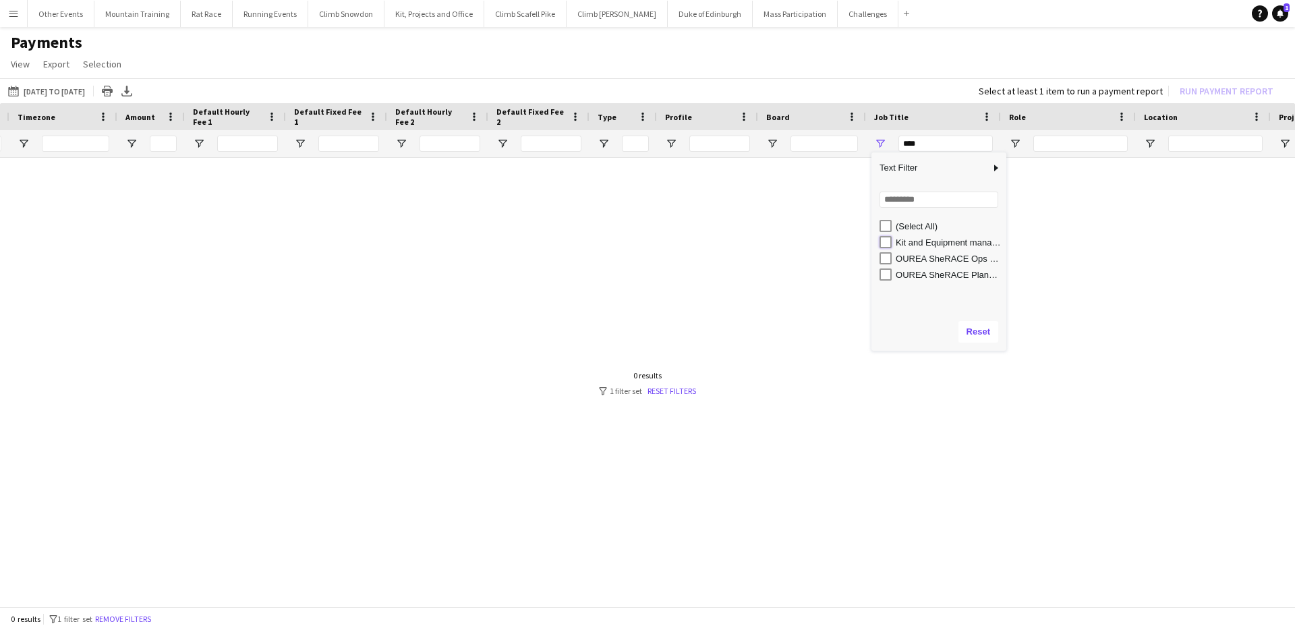
type input "**********"
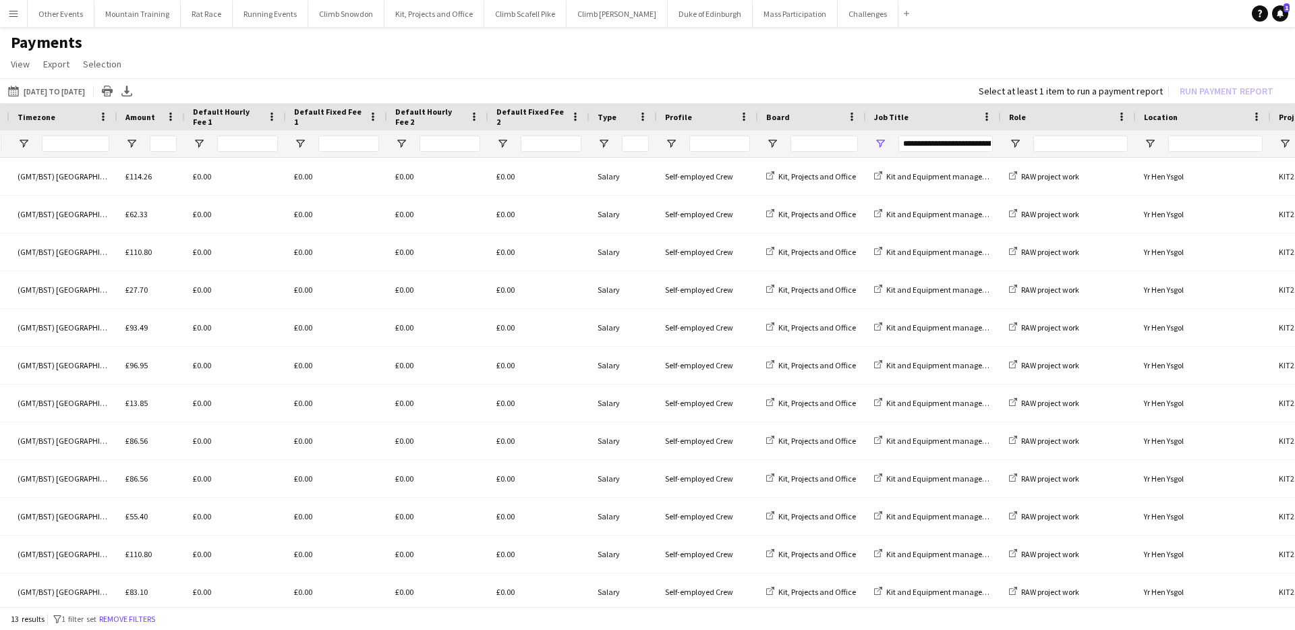
click at [859, 63] on app-page-menu "View Customise view Customise filters Reset Filters Reset View Reset All Export…" at bounding box center [647, 66] width 1295 height 26
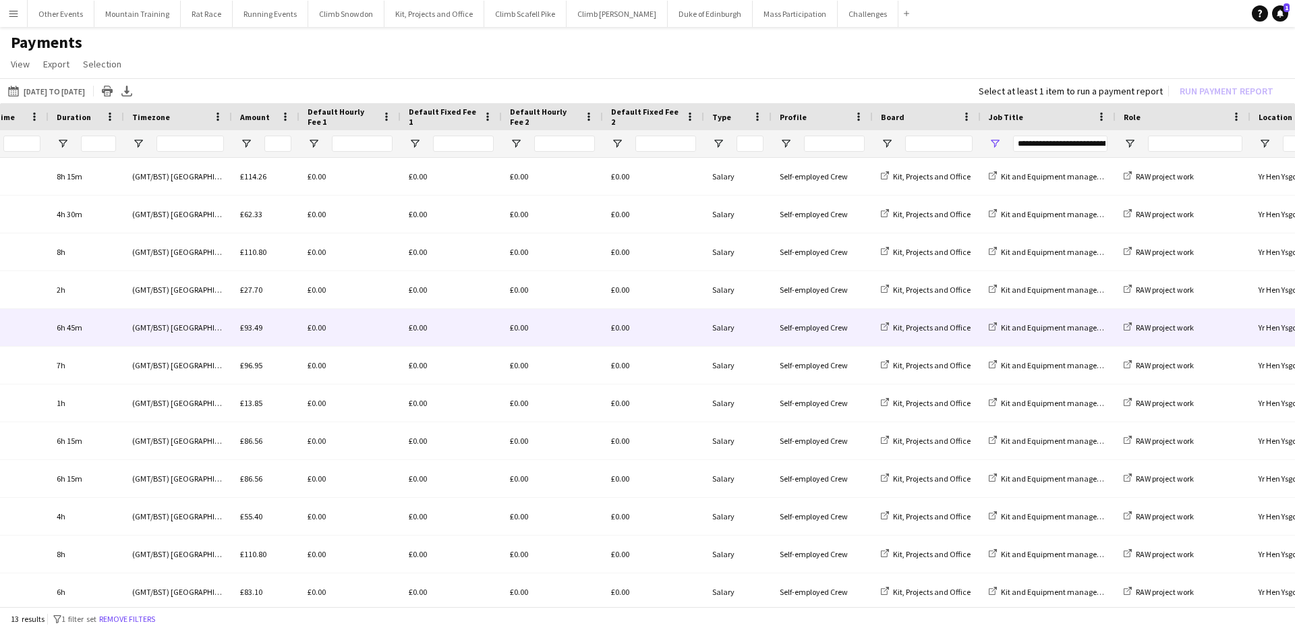
scroll to position [0, 294]
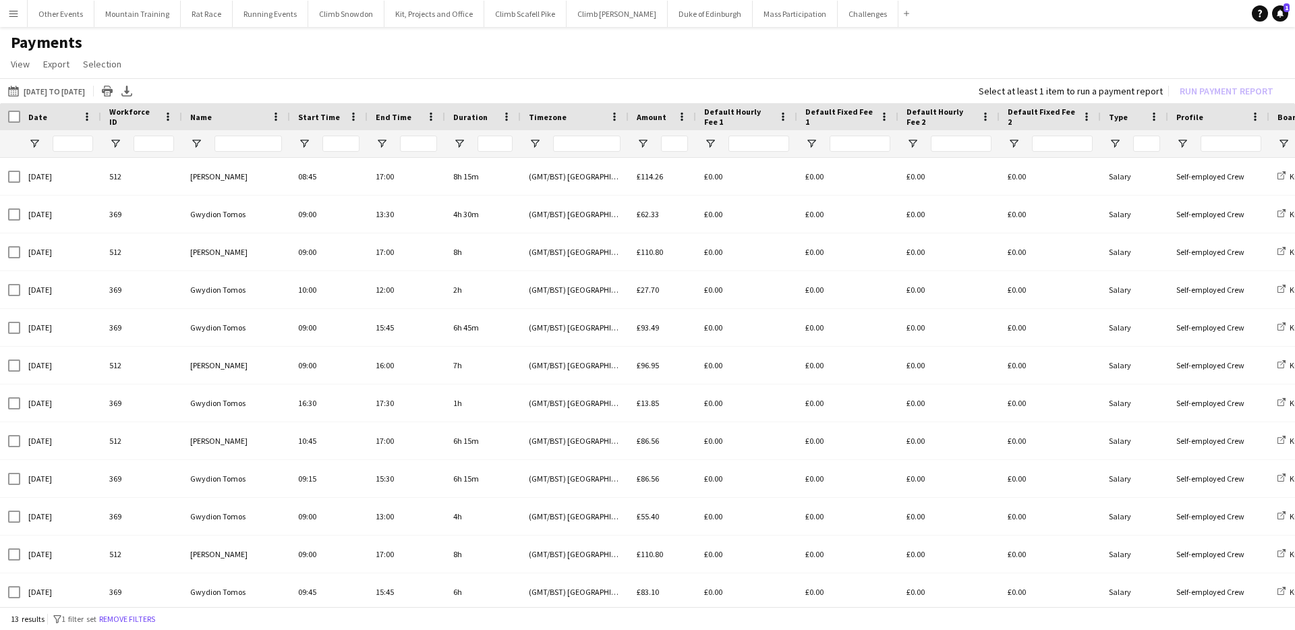
click at [246, 59] on app-page-menu "View Customise view Customise filters Reset Filters Reset View Reset All Export…" at bounding box center [647, 66] width 1295 height 26
click at [11, 23] on button "Menu" at bounding box center [13, 13] width 27 height 27
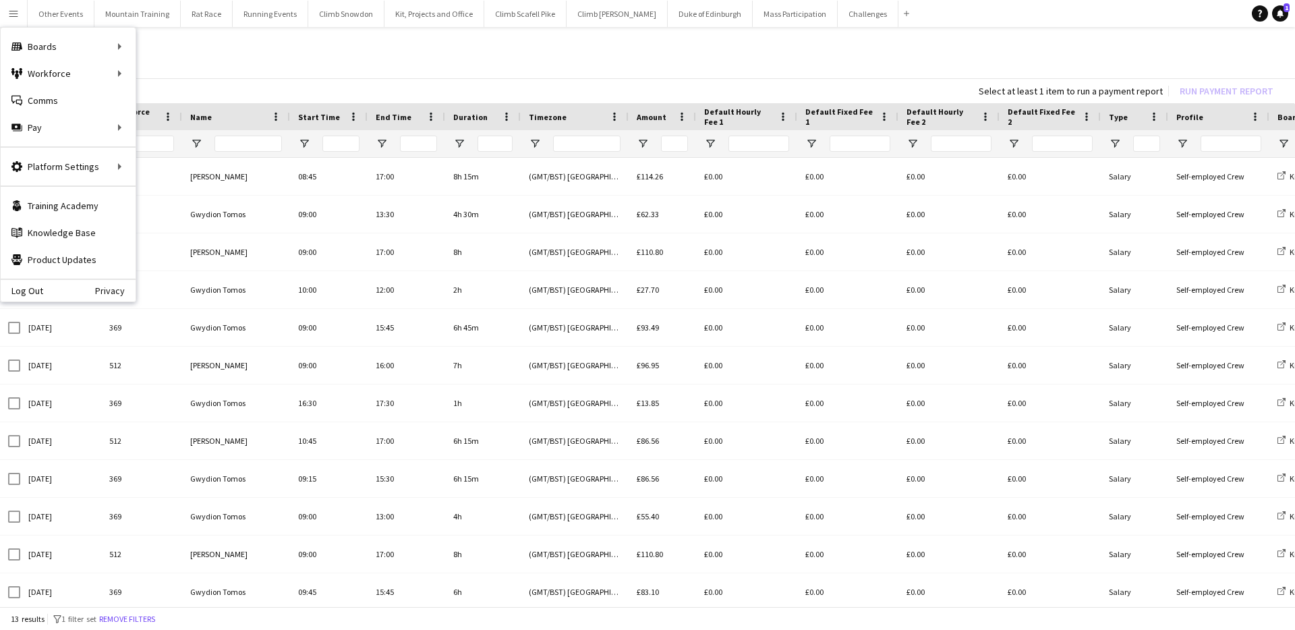
click at [407, 53] on app-page-menu "View Customise view Customise filters Reset Filters Reset View Reset All Export…" at bounding box center [647, 66] width 1295 height 26
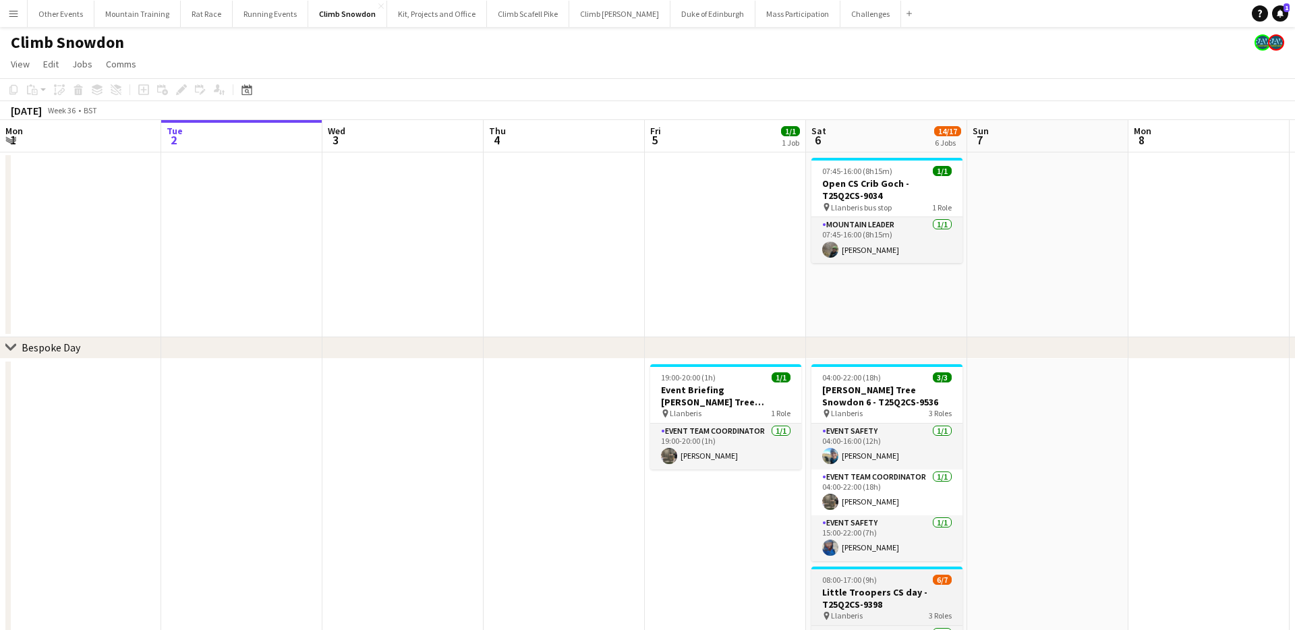
scroll to position [7, 0]
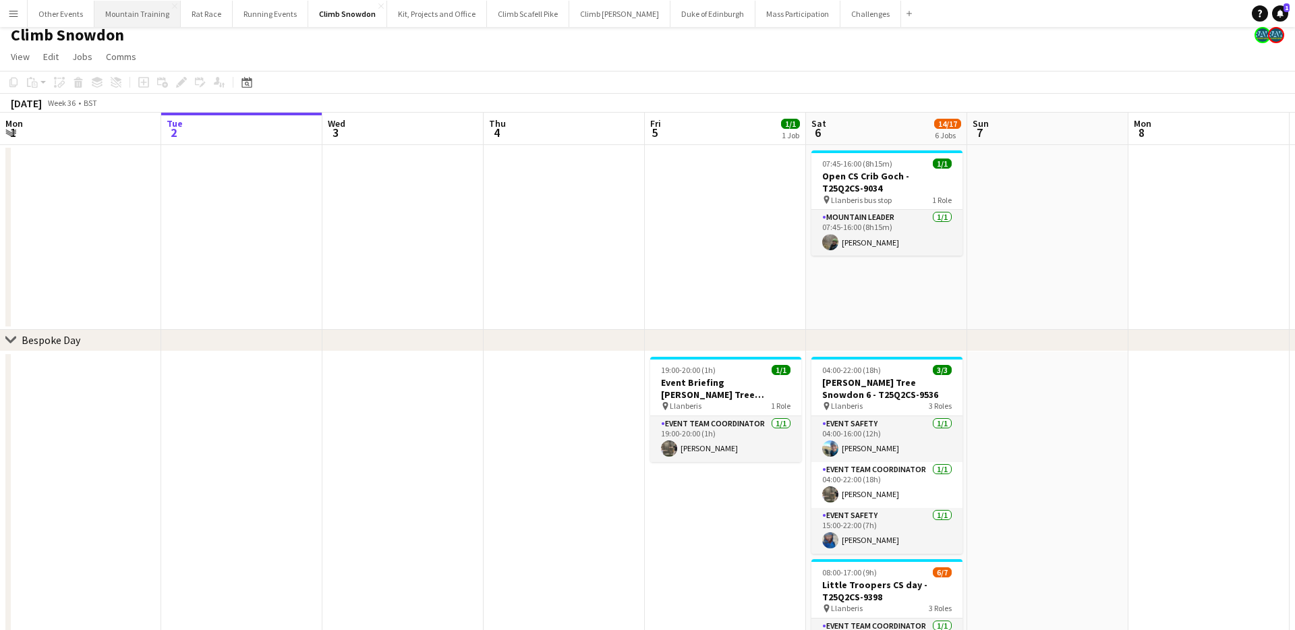
click at [140, 8] on button "Mountain Training Close" at bounding box center [137, 14] width 86 height 26
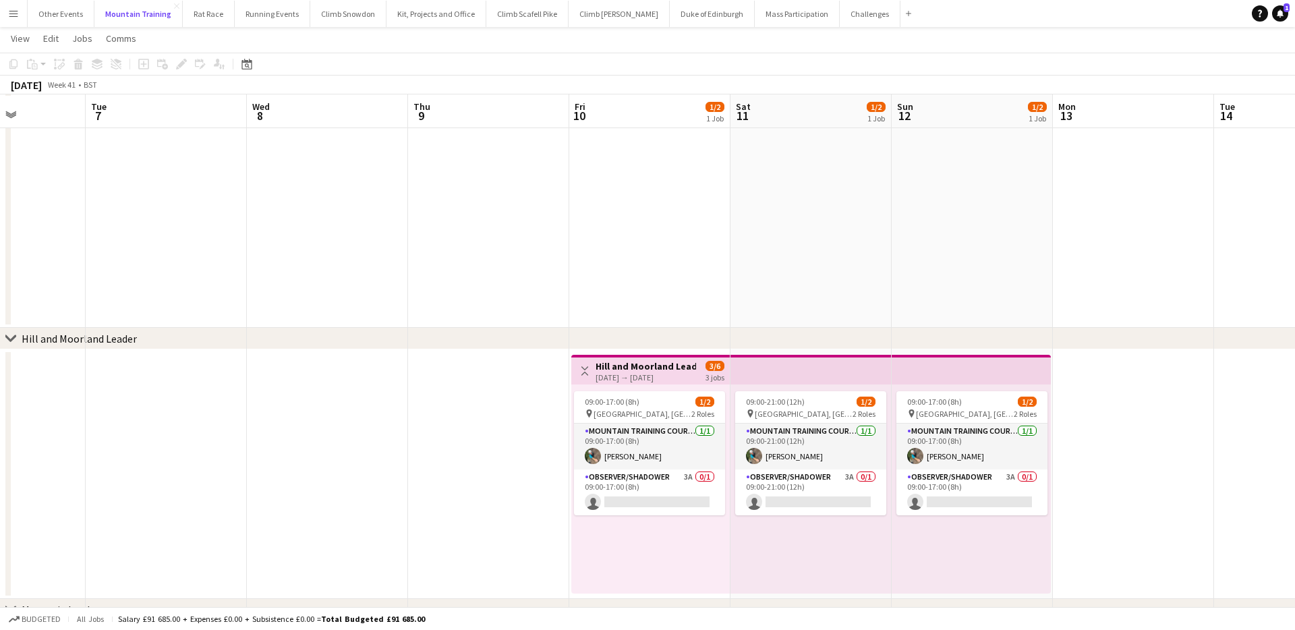
scroll to position [136, 0]
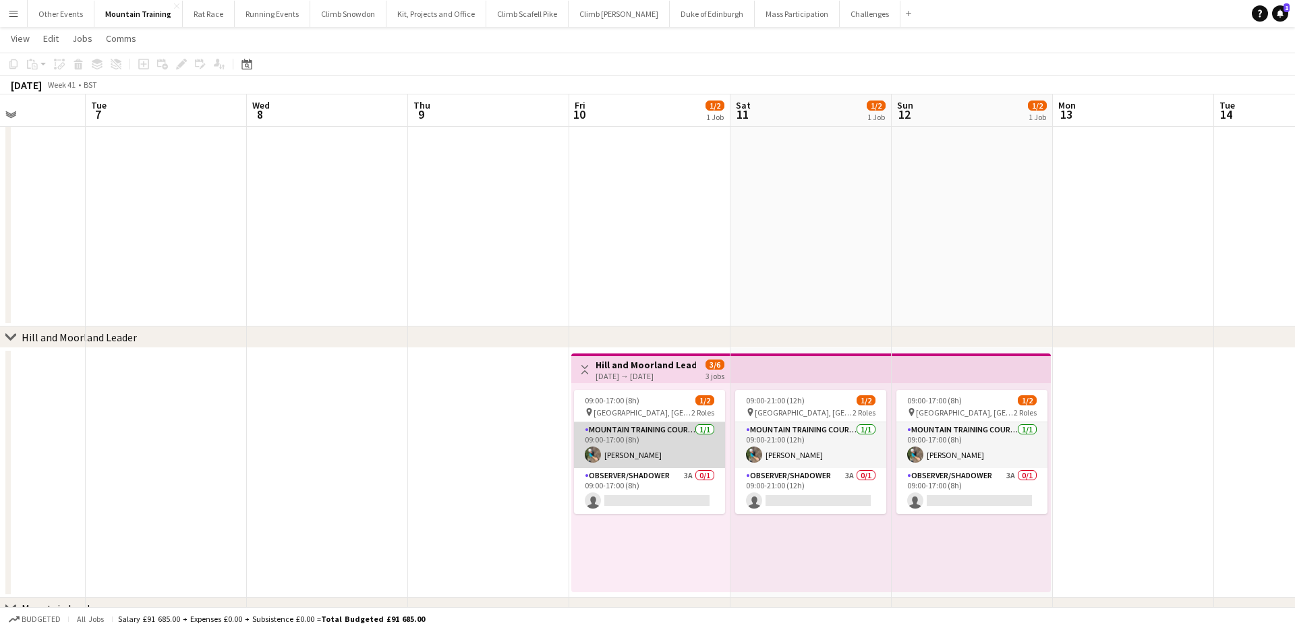
click at [650, 450] on app-card-role "Mountain Training Course Director 1/1 09:00-17:00 (8h) Kathryn James" at bounding box center [649, 445] width 151 height 46
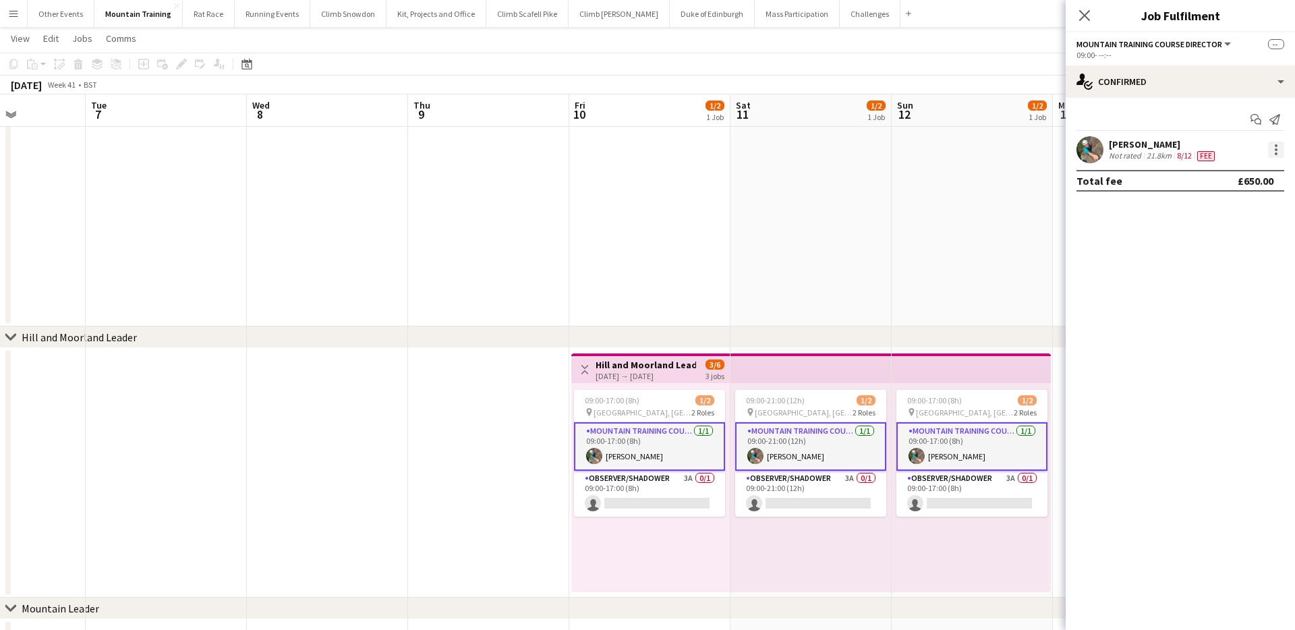
click at [1278, 149] on div at bounding box center [1276, 150] width 16 height 16
click at [1210, 260] on button "Remove" at bounding box center [1231, 272] width 105 height 32
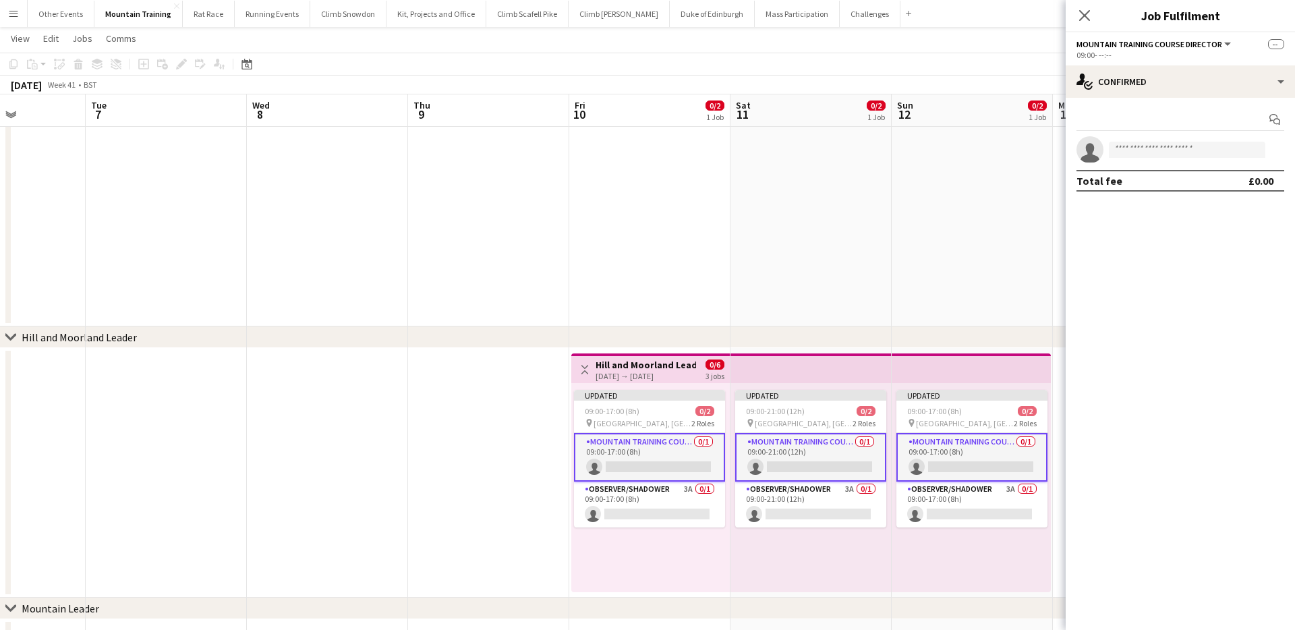
click at [1016, 52] on app-page-menu "View Day view expanded Day view collapsed Month view Date picker Jump to [DATE]…" at bounding box center [647, 40] width 1295 height 26
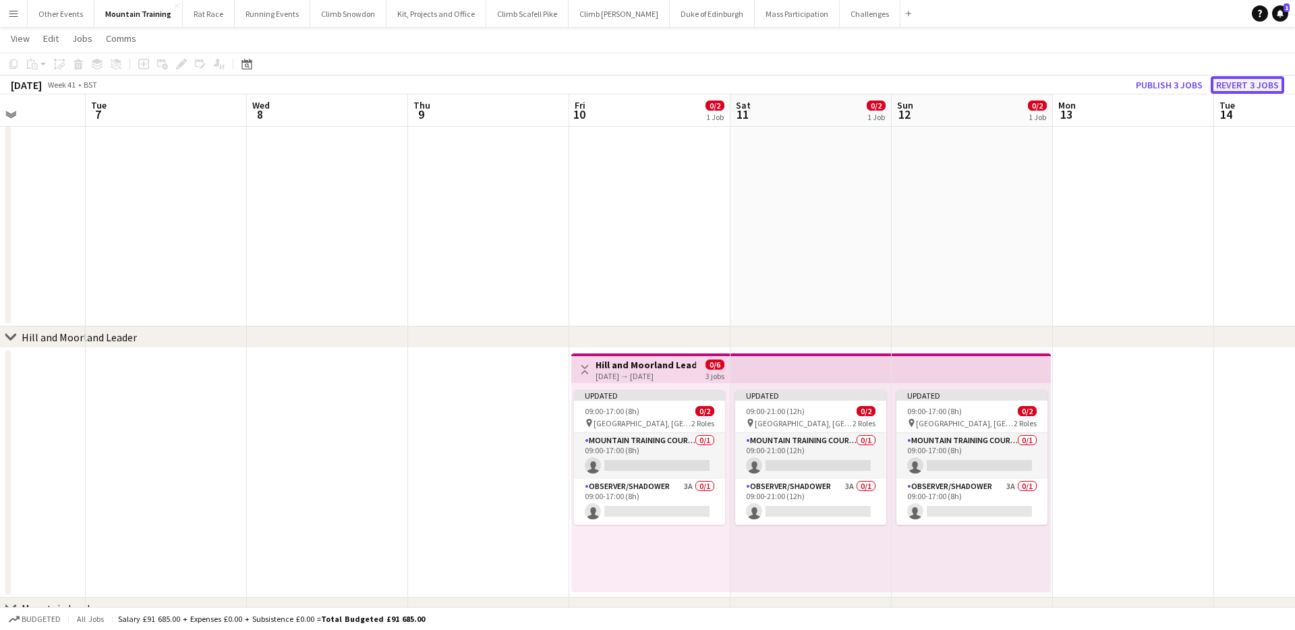
click at [1269, 84] on button "Revert 3 jobs" at bounding box center [1246, 85] width 73 height 18
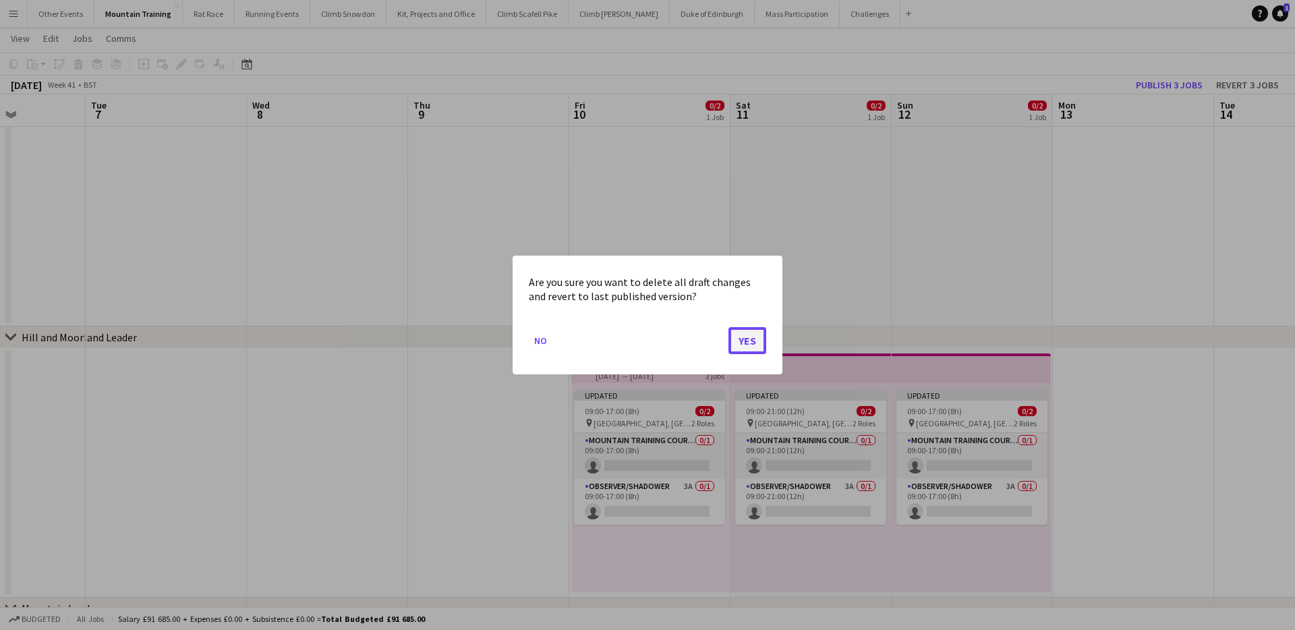
click at [738, 336] on button "Yes" at bounding box center [747, 340] width 38 height 27
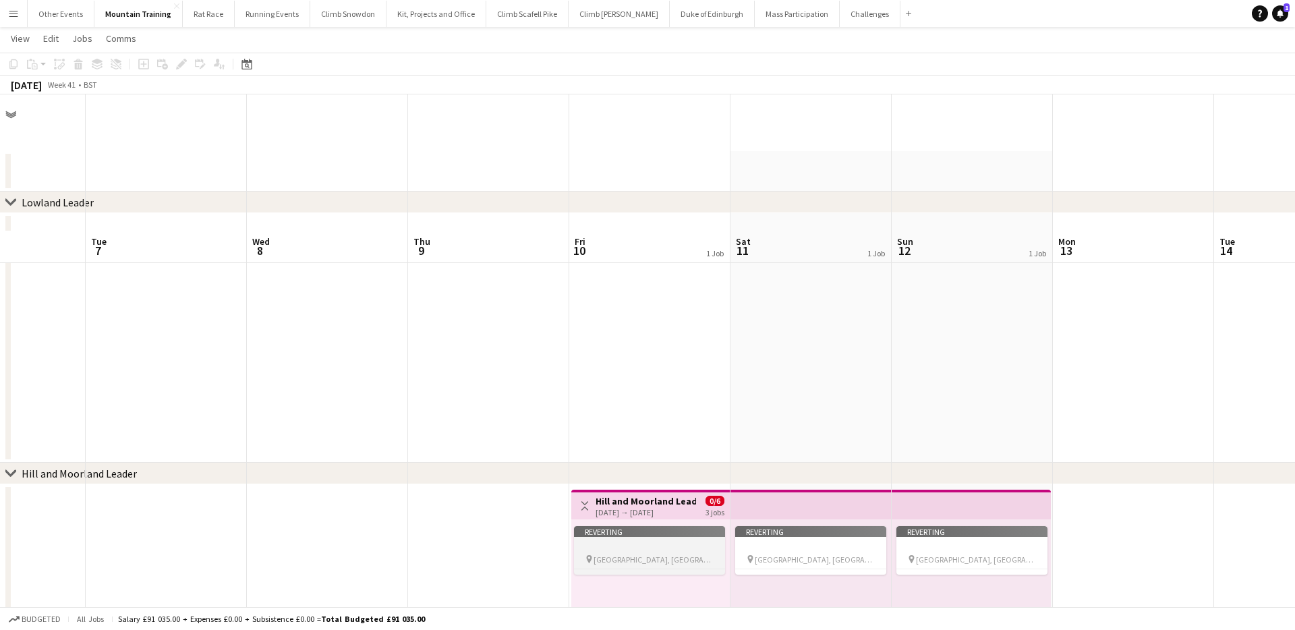
scroll to position [136, 0]
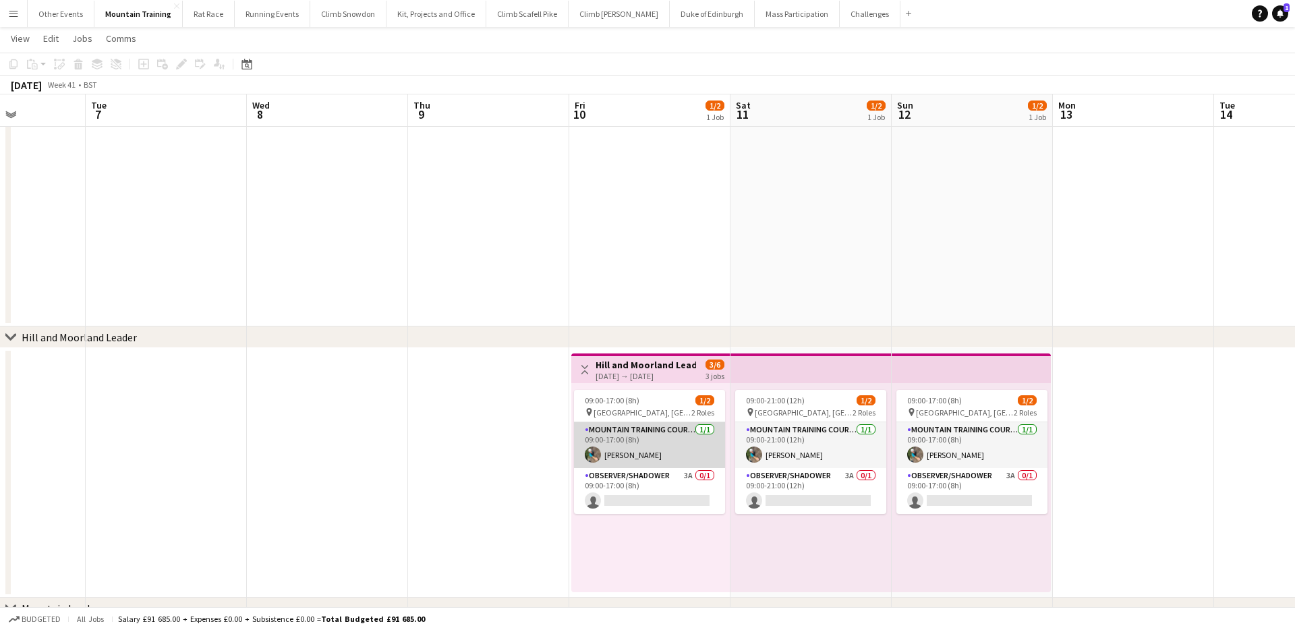
click at [673, 447] on app-card-role "Mountain Training Course Director 1/1 09:00-17:00 (8h) Kathryn James" at bounding box center [649, 445] width 151 height 46
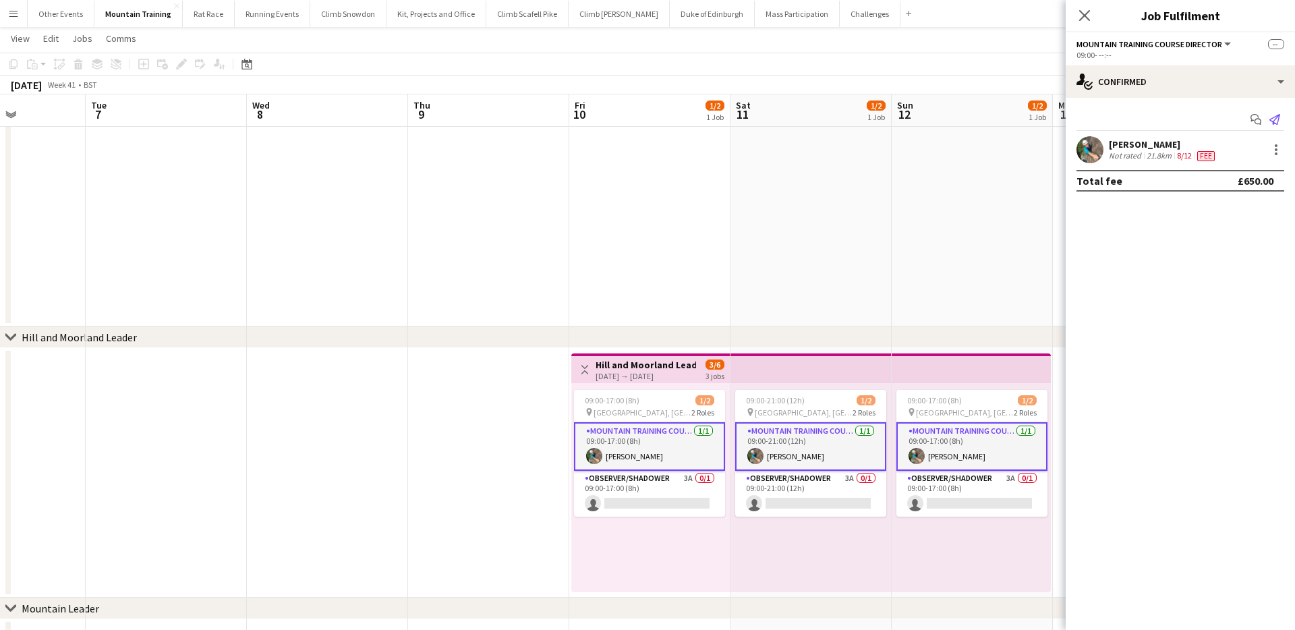
click at [1275, 121] on icon "Send notification" at bounding box center [1274, 119] width 11 height 11
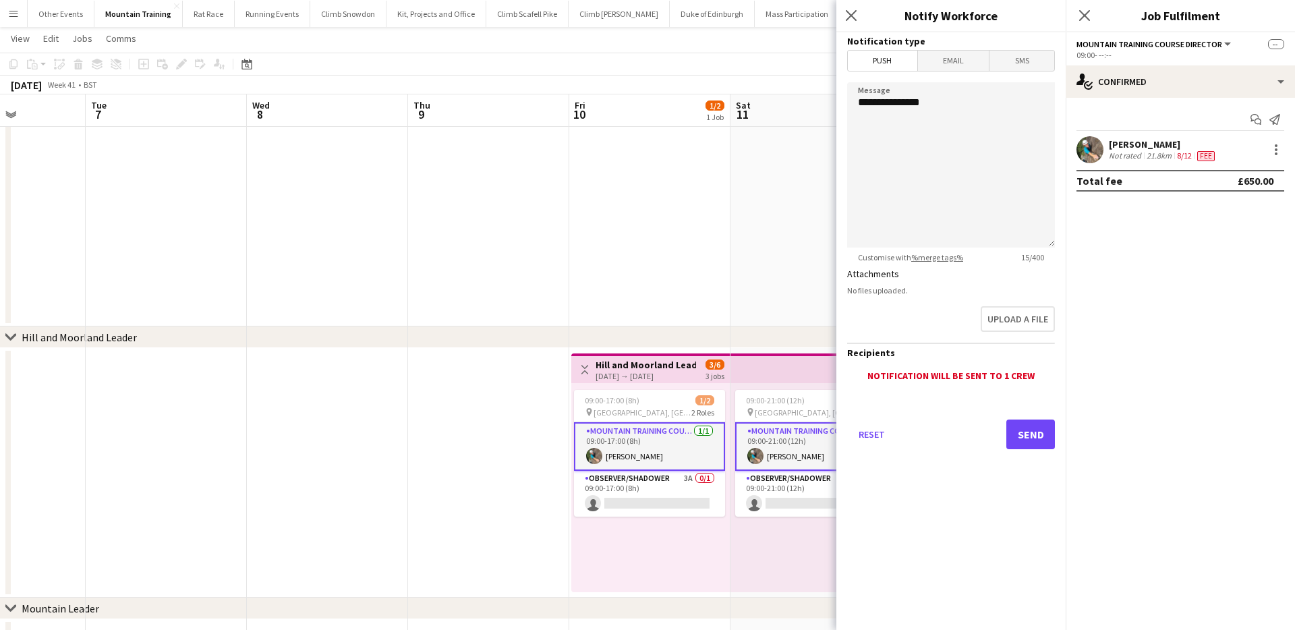
click at [960, 66] on span "Email" at bounding box center [953, 61] width 71 height 20
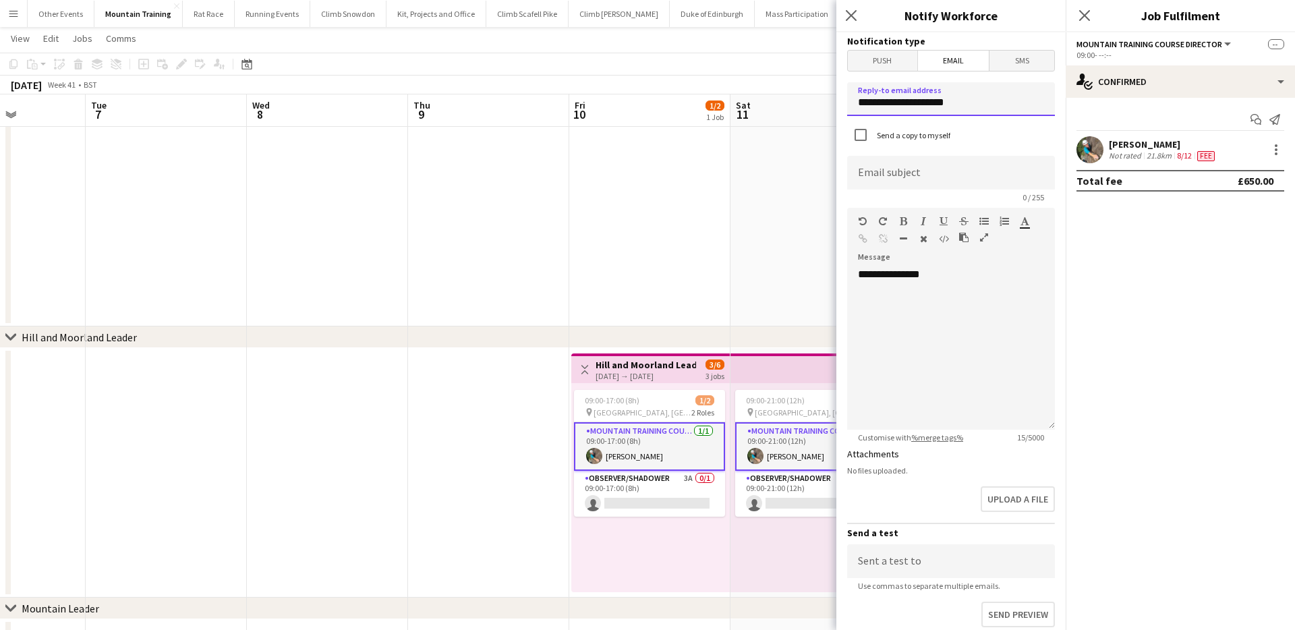
click at [928, 107] on input "**********" at bounding box center [951, 99] width 208 height 34
type input "**********"
click at [916, 167] on input at bounding box center [951, 173] width 208 height 34
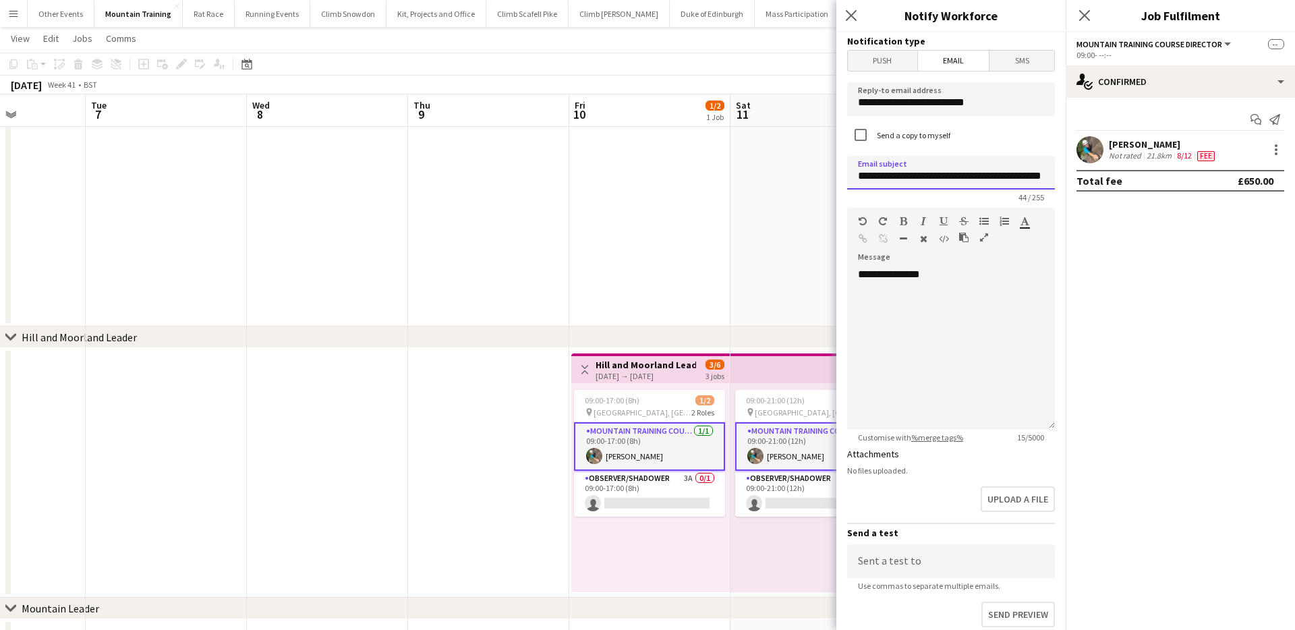
scroll to position [0, 28]
type input "**********"
click at [968, 291] on div "**********" at bounding box center [951, 349] width 208 height 162
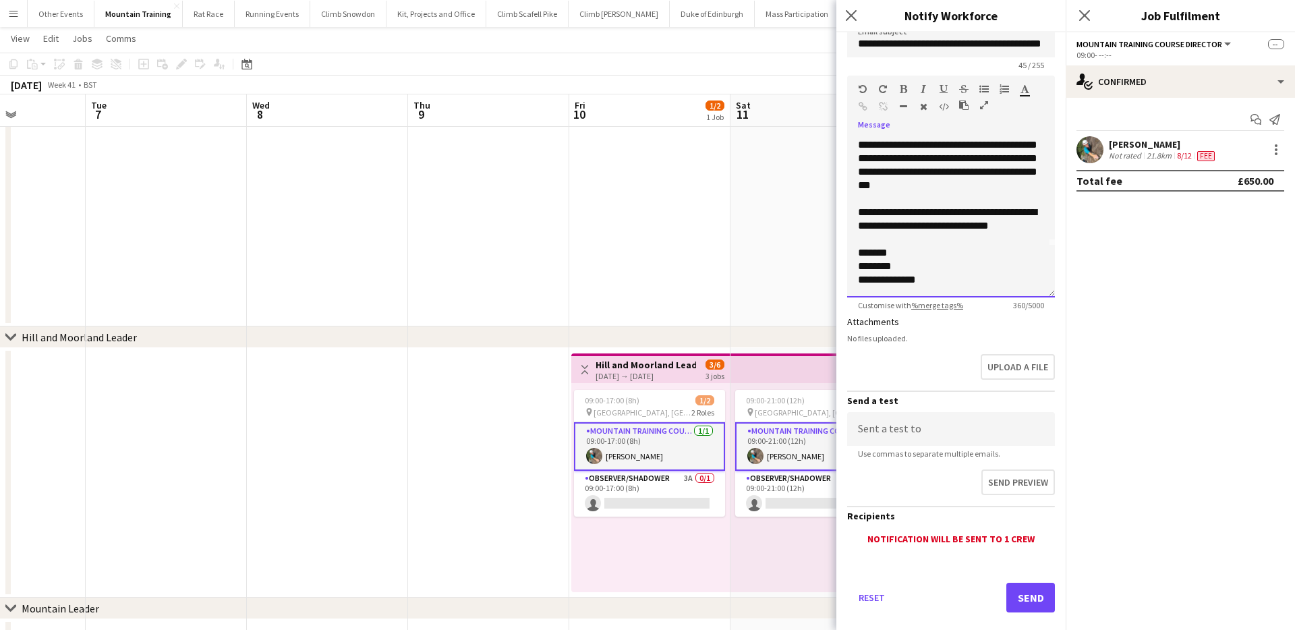
scroll to position [149, 0]
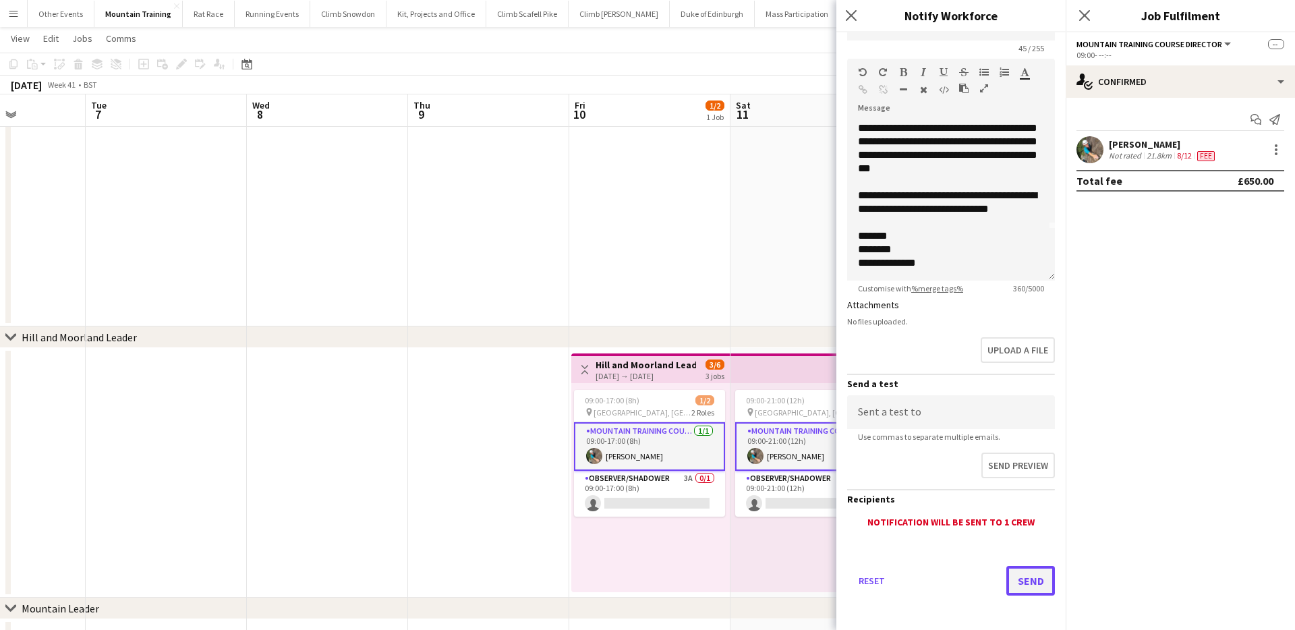
click at [1024, 578] on button "Send" at bounding box center [1030, 581] width 49 height 30
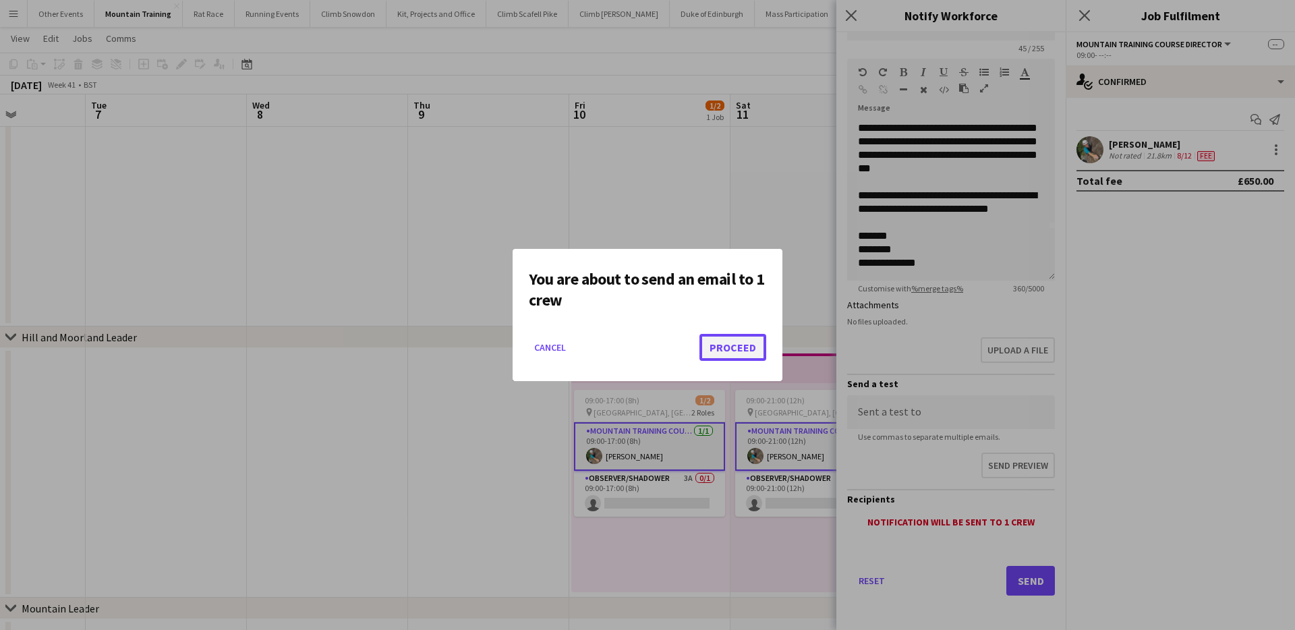
click at [732, 344] on button "Proceed" at bounding box center [732, 347] width 67 height 27
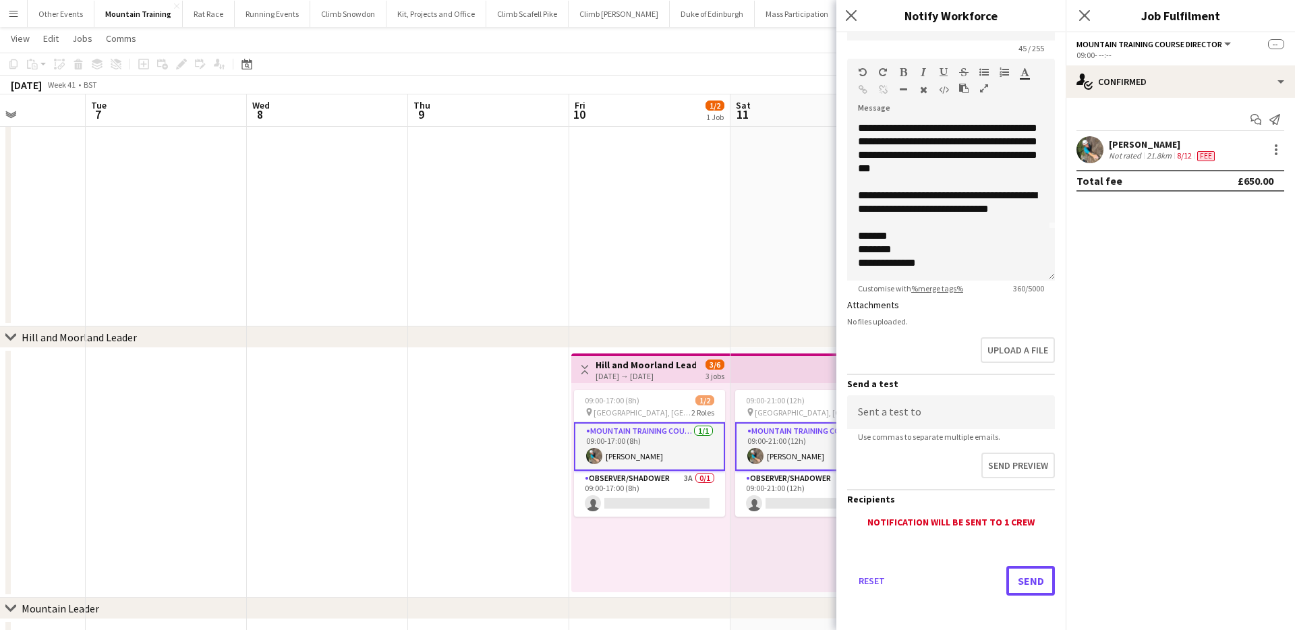
scroll to position [136, 0]
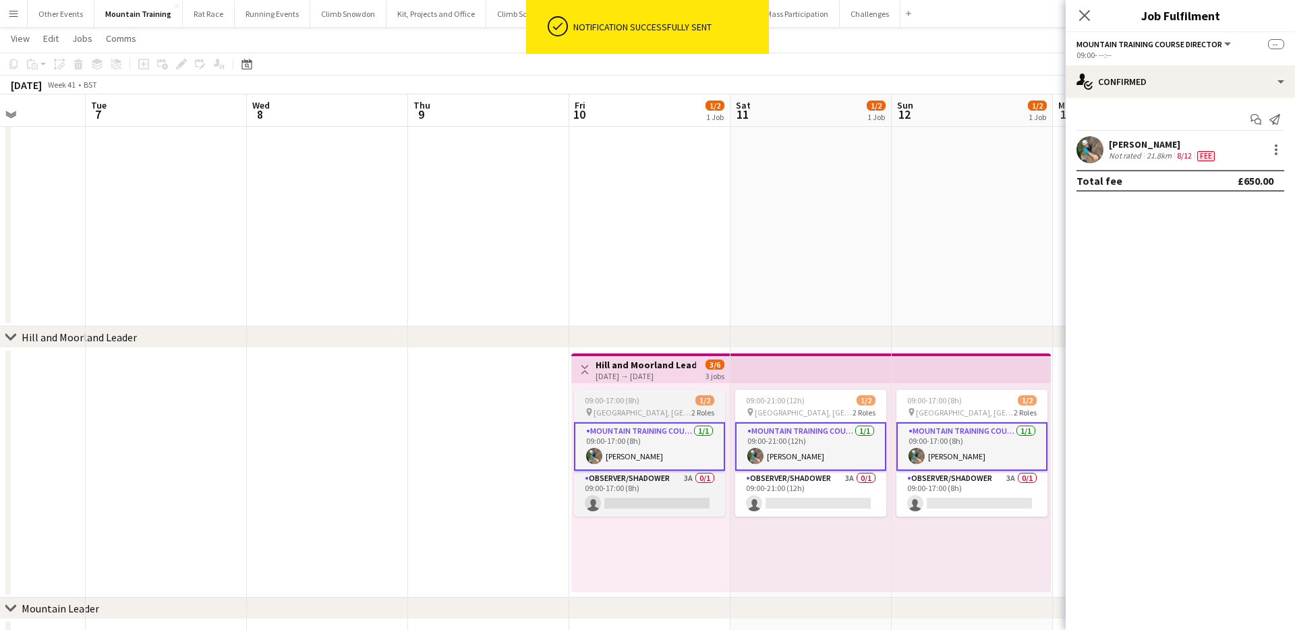
click at [653, 396] on div "09:00-17:00 (8h) 1/2" at bounding box center [649, 400] width 151 height 10
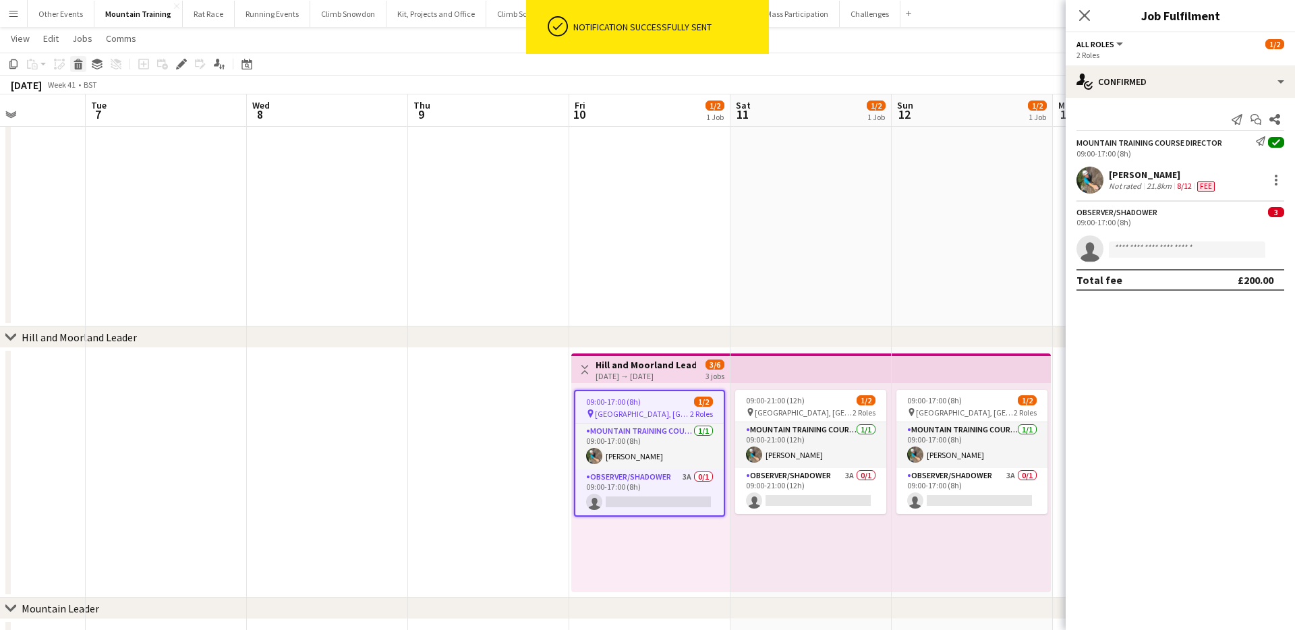
click at [78, 60] on icon at bounding box center [77, 60] width 9 height 3
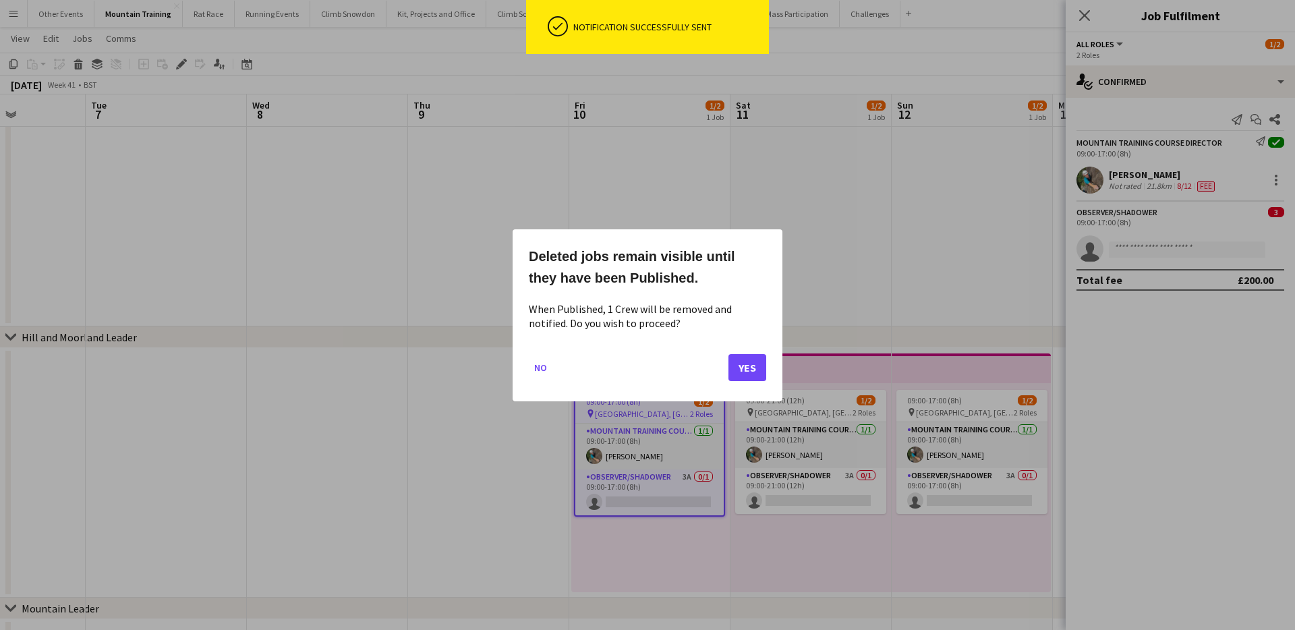
scroll to position [0, 0]
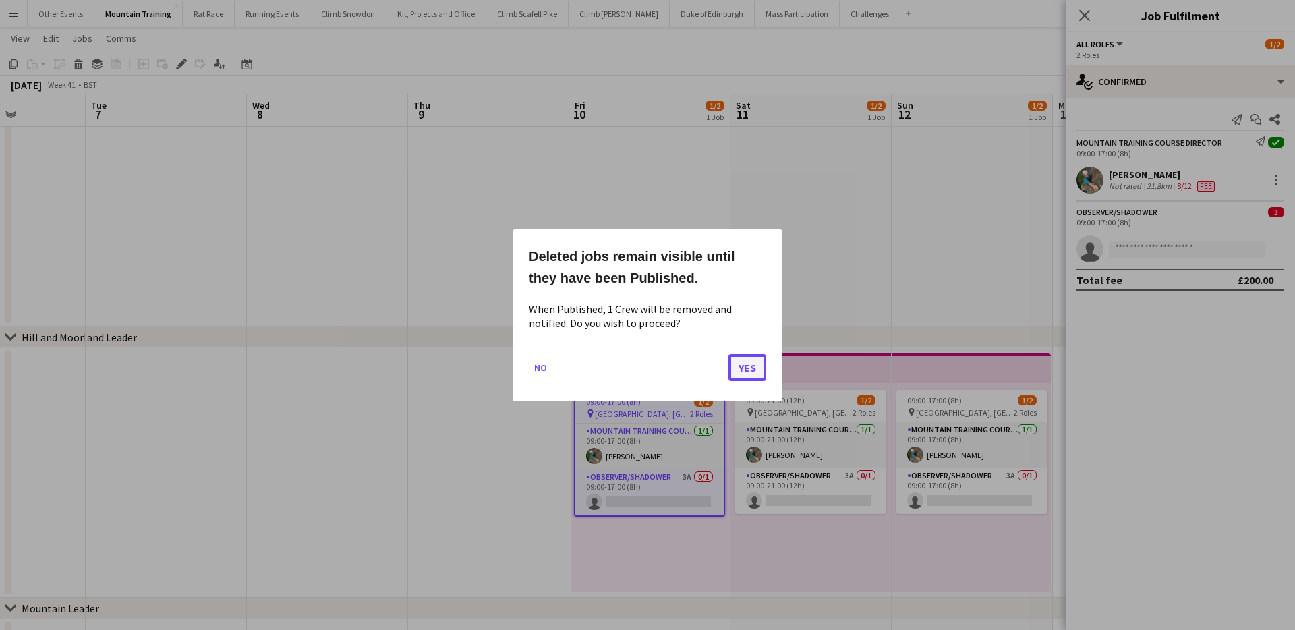
click at [748, 358] on button "Yes" at bounding box center [747, 366] width 38 height 27
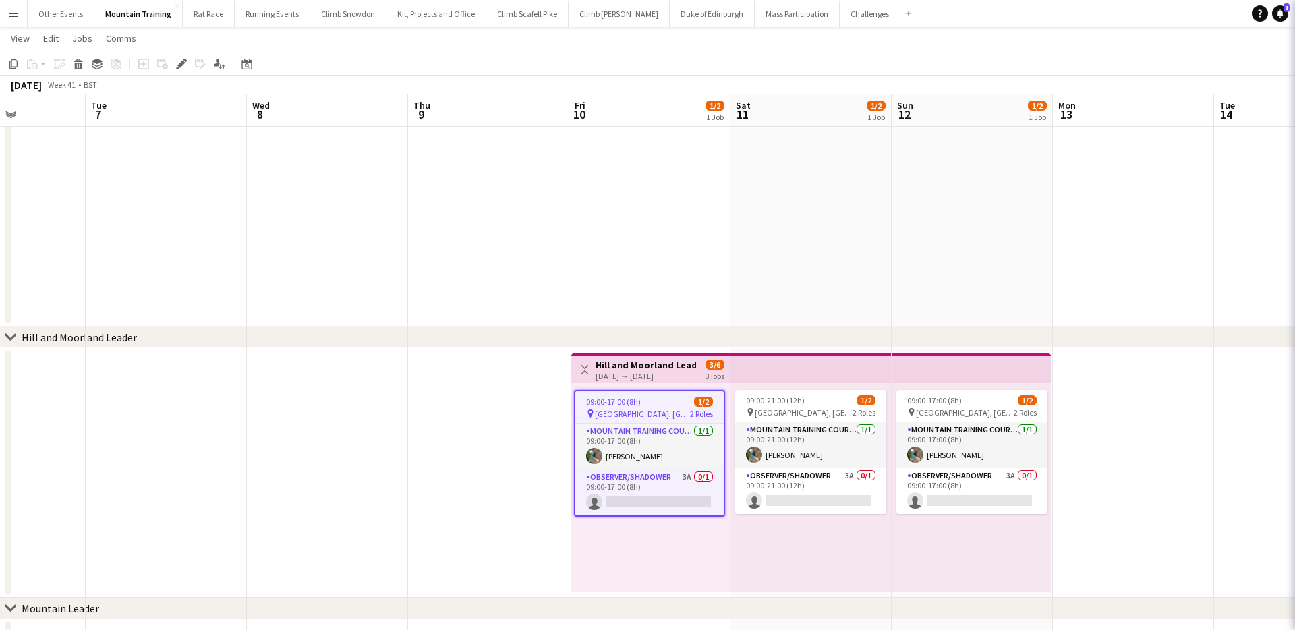
scroll to position [136, 0]
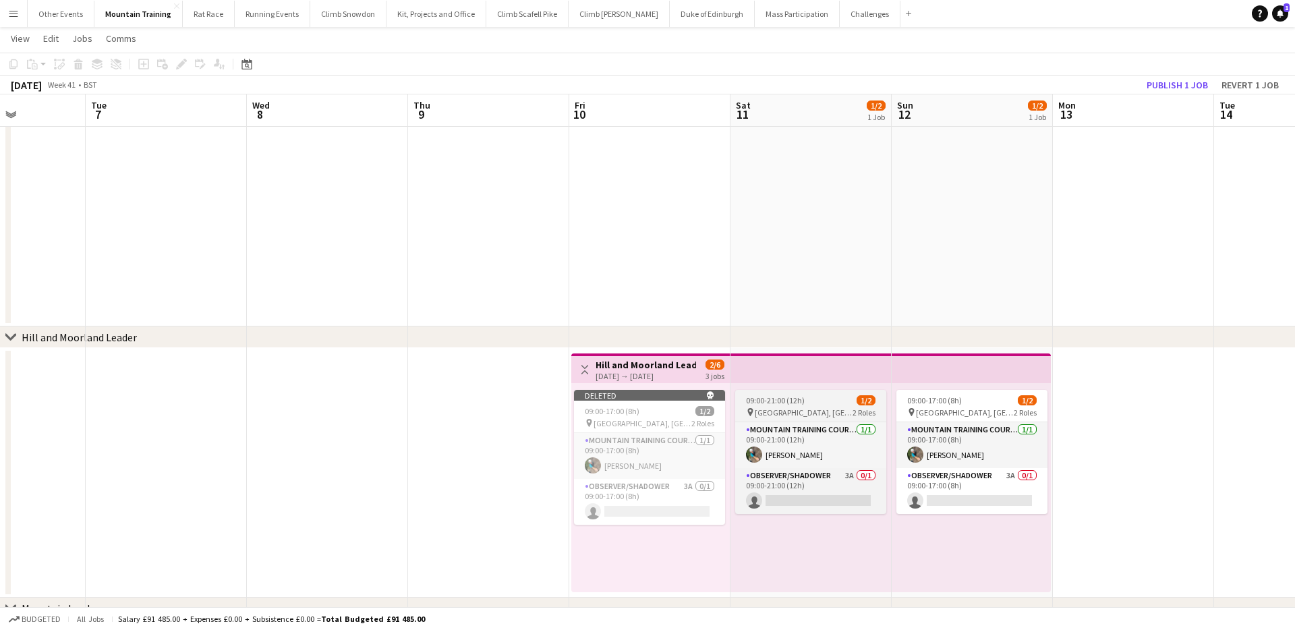
click at [810, 409] on span "[GEOGRAPHIC_DATA], [GEOGRAPHIC_DATA]" at bounding box center [803, 412] width 98 height 10
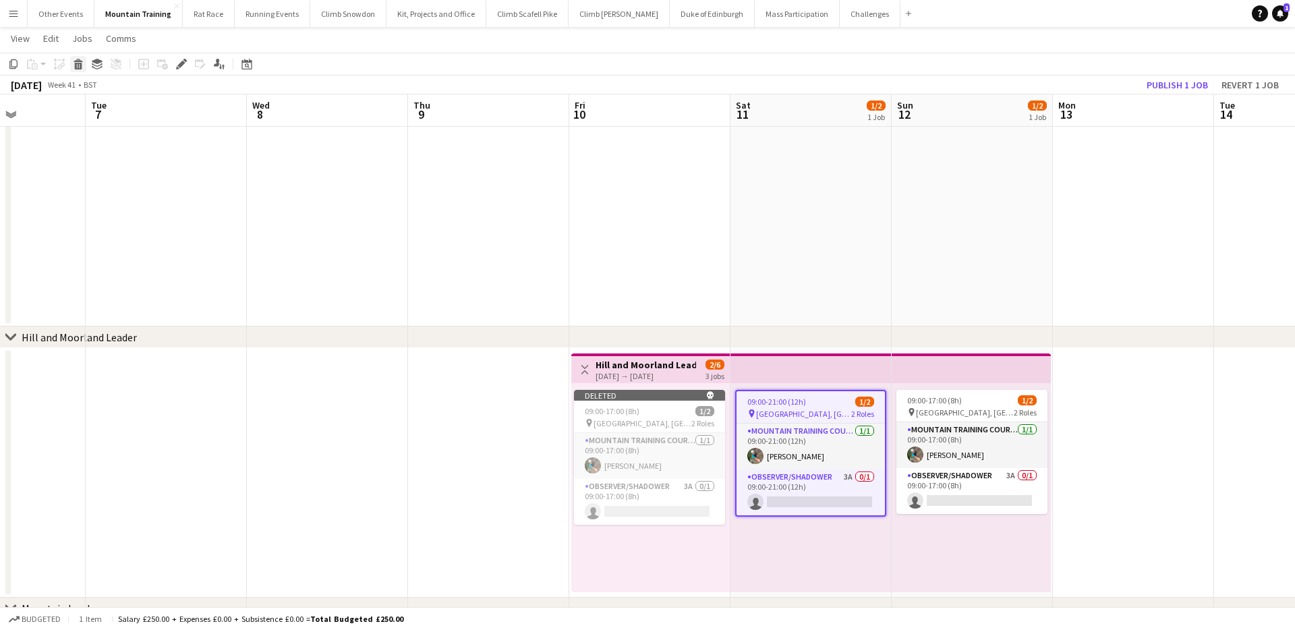
click at [78, 65] on icon at bounding box center [78, 66] width 7 height 7
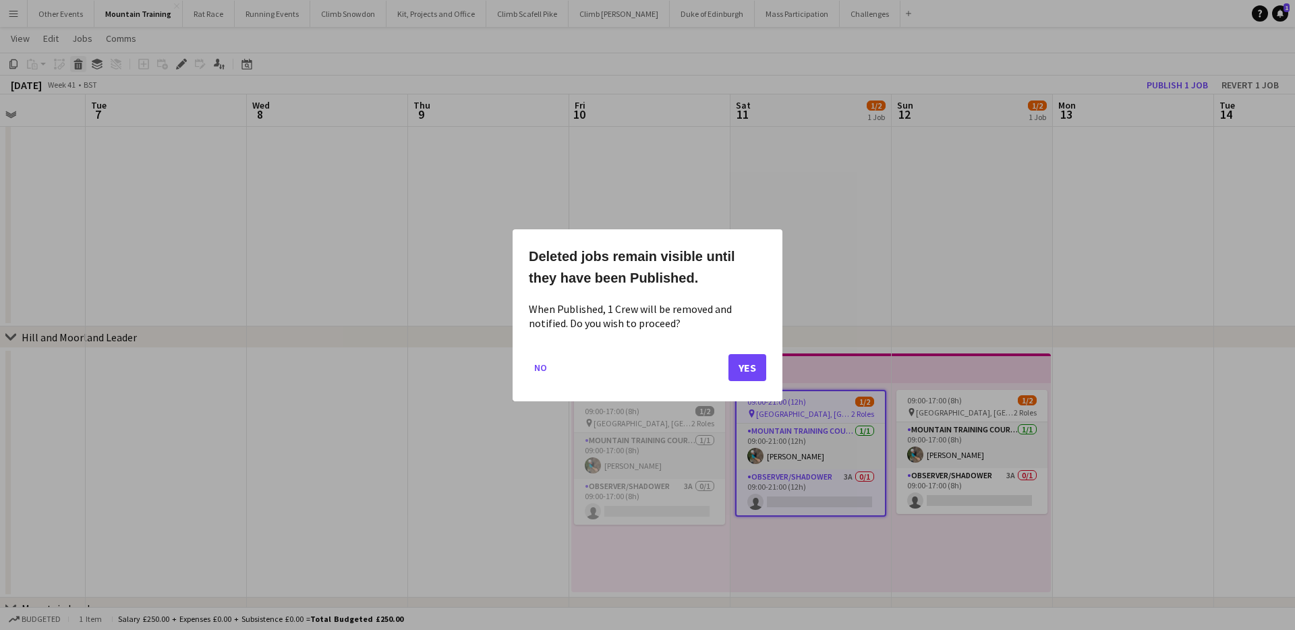
scroll to position [0, 0]
click at [742, 372] on button "Yes" at bounding box center [747, 366] width 38 height 27
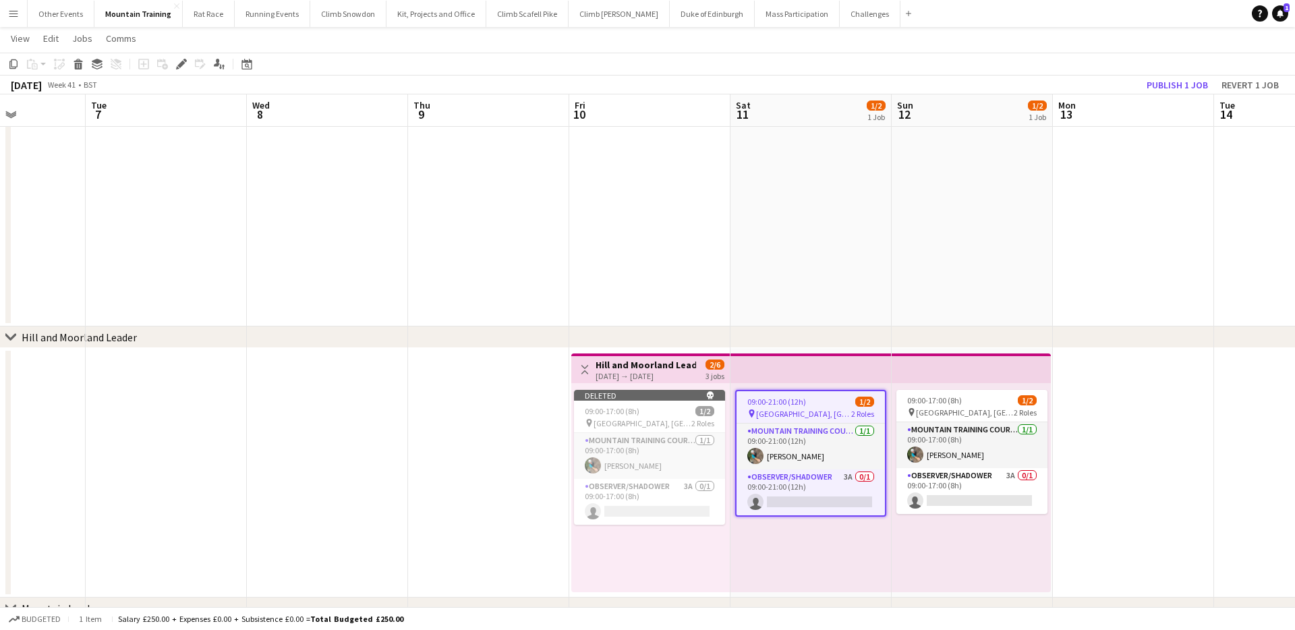
scroll to position [136, 0]
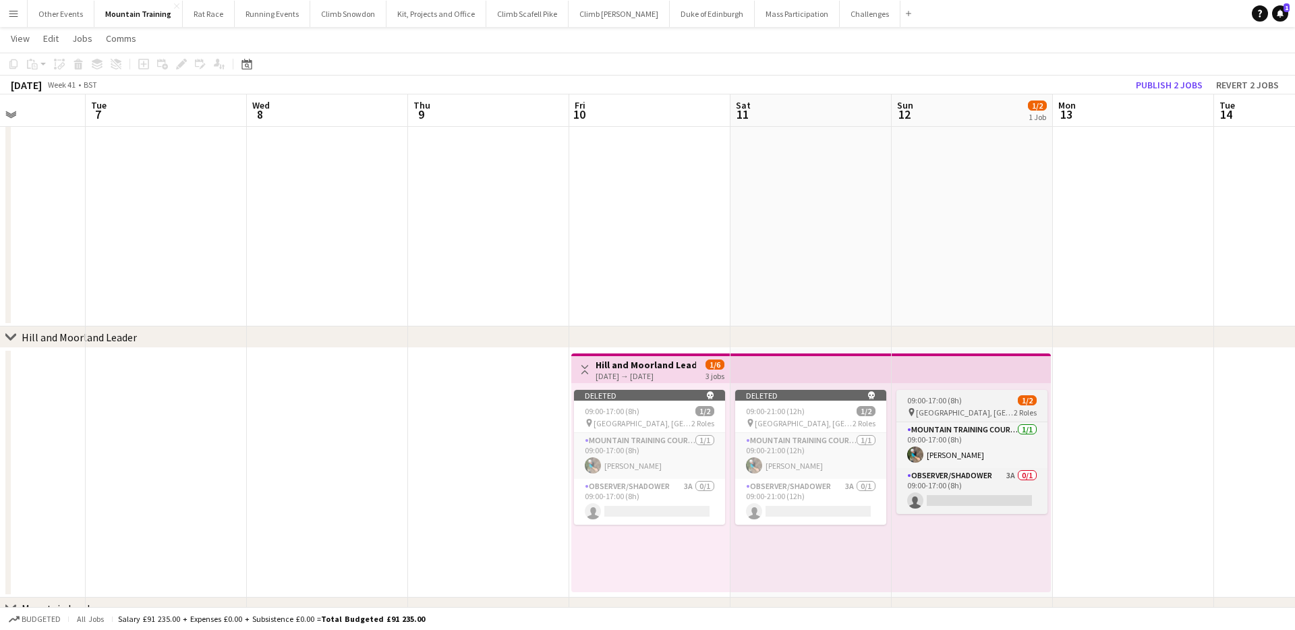
click at [948, 407] on div "pin Lakeside Cafe, Tanygrisiau 2 Roles" at bounding box center [971, 412] width 151 height 11
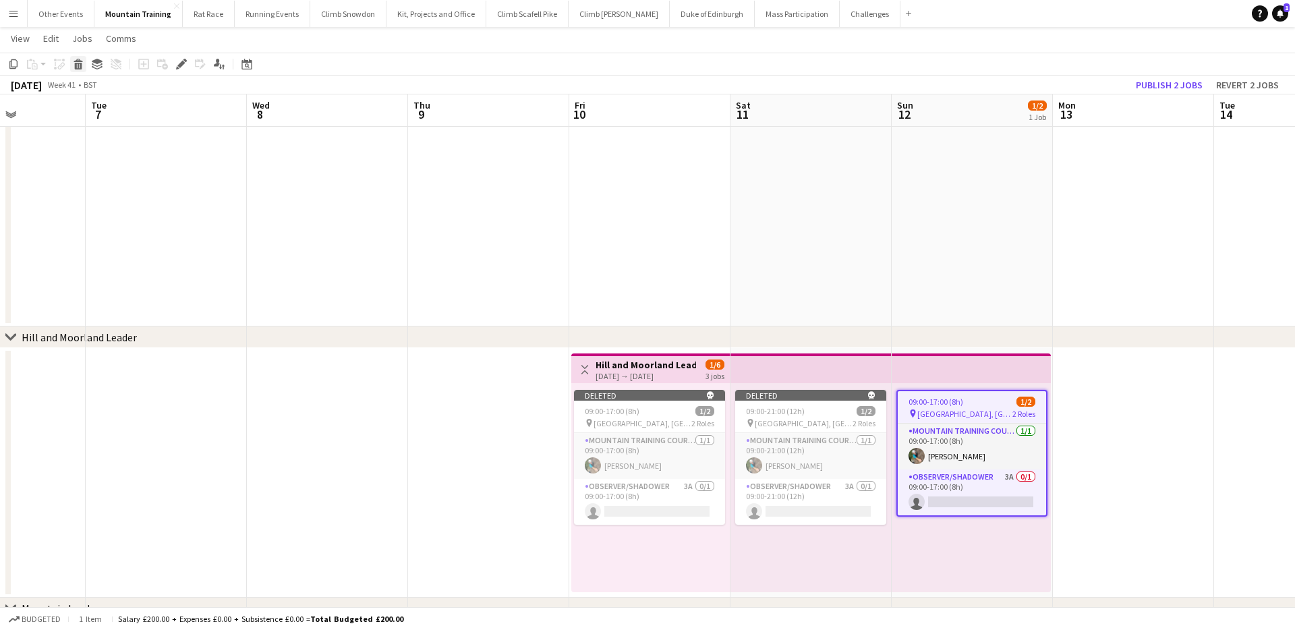
click at [80, 68] on icon at bounding box center [78, 66] width 7 height 7
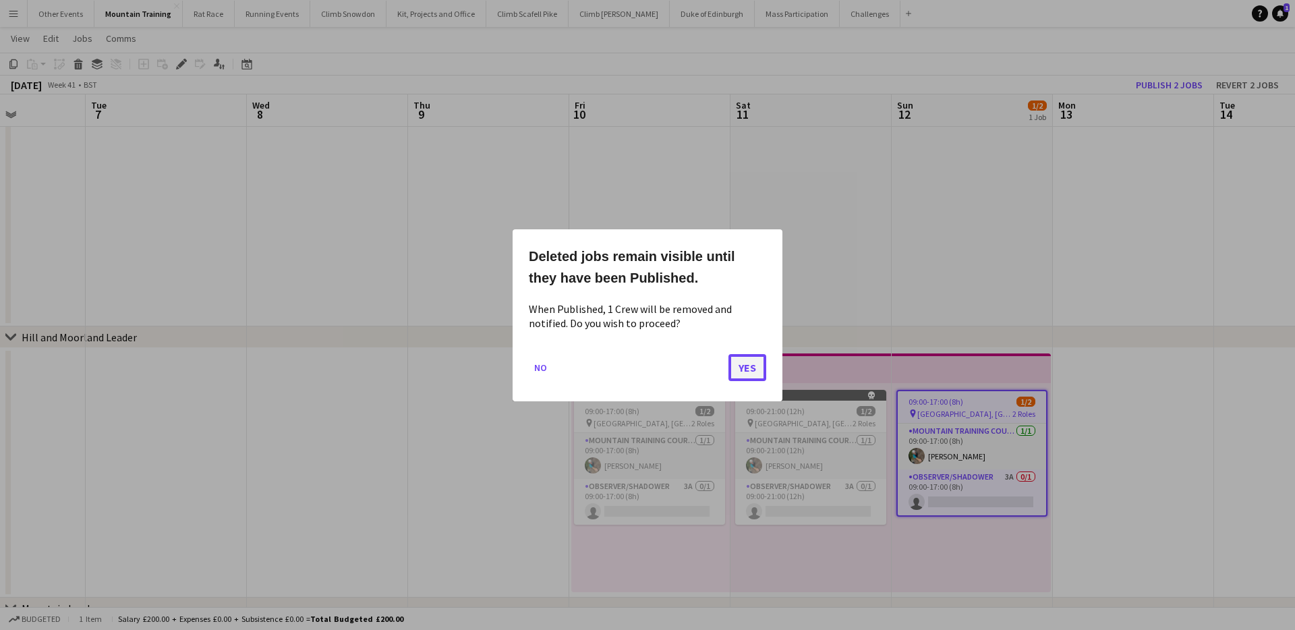
click at [755, 361] on button "Yes" at bounding box center [747, 366] width 38 height 27
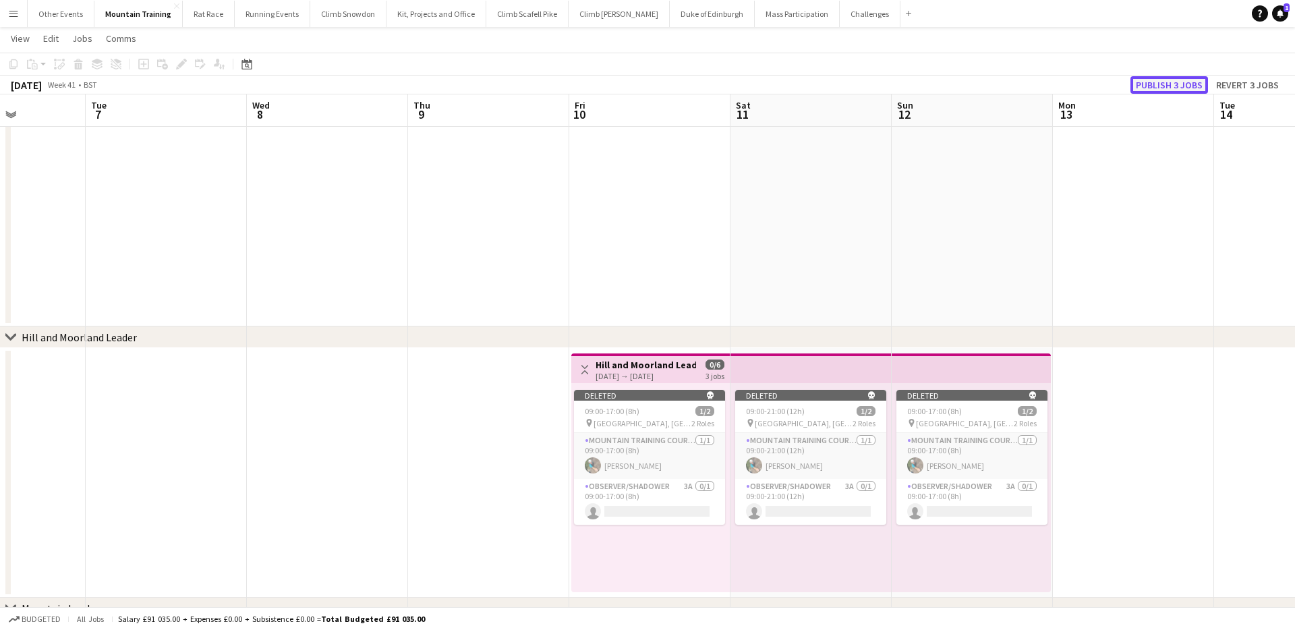
click at [1160, 85] on button "Publish 3 jobs" at bounding box center [1169, 85] width 78 height 18
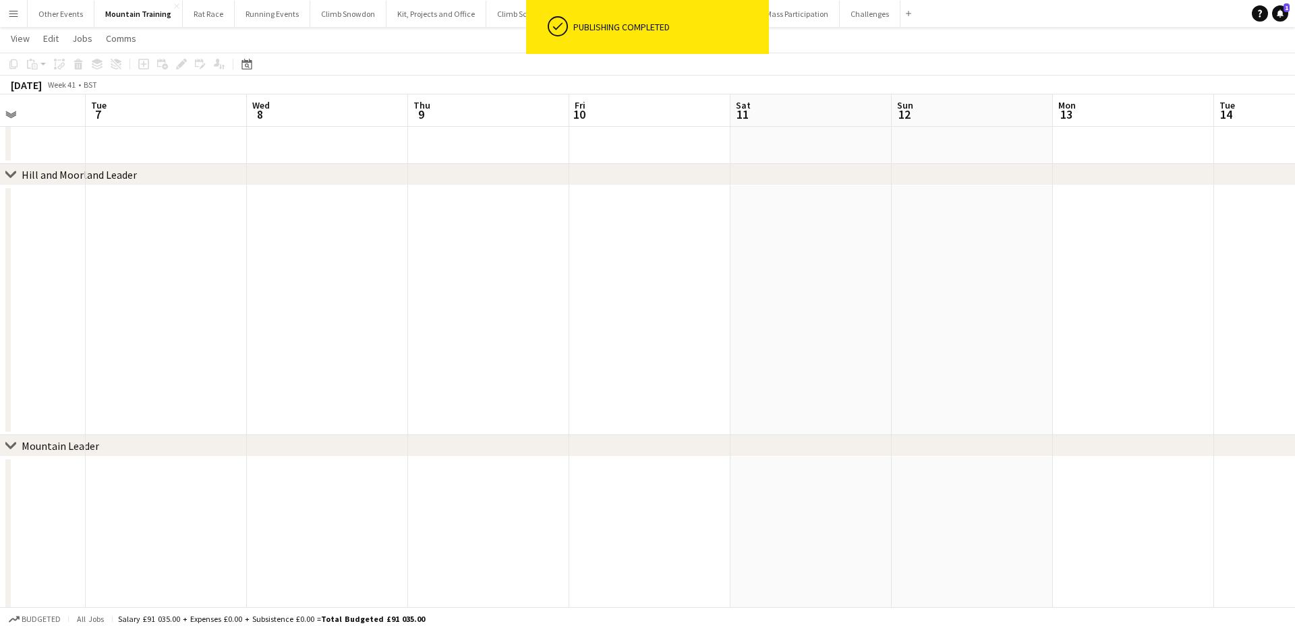
scroll to position [0, 0]
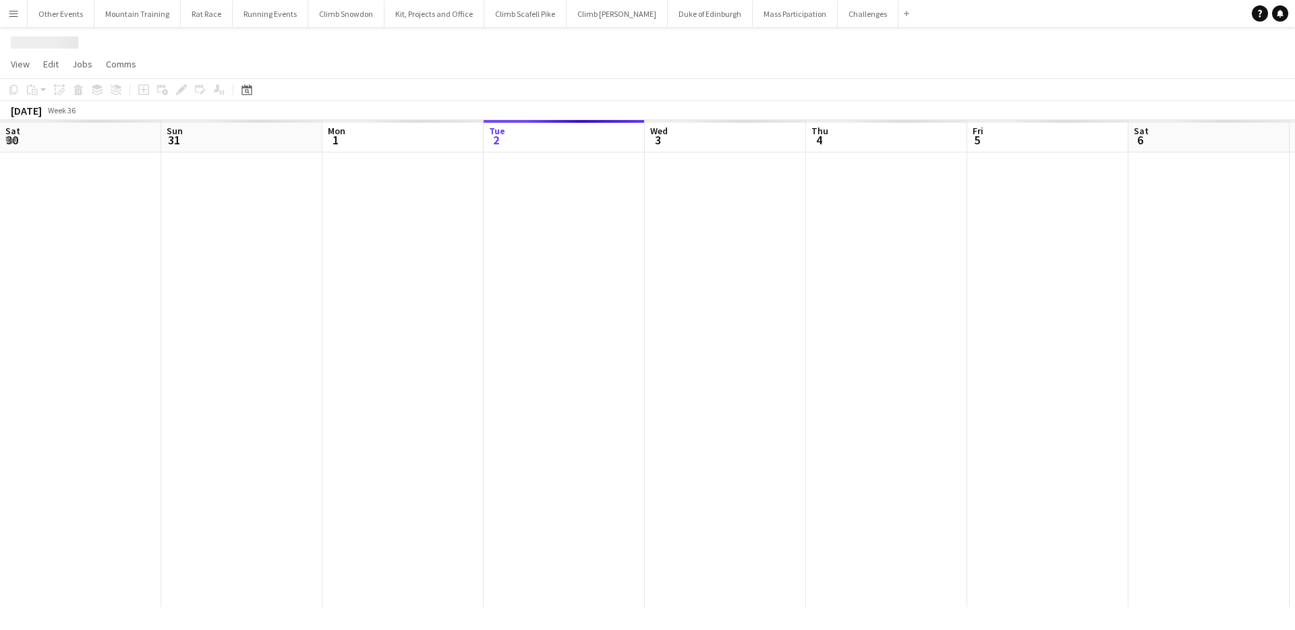
scroll to position [0, 322]
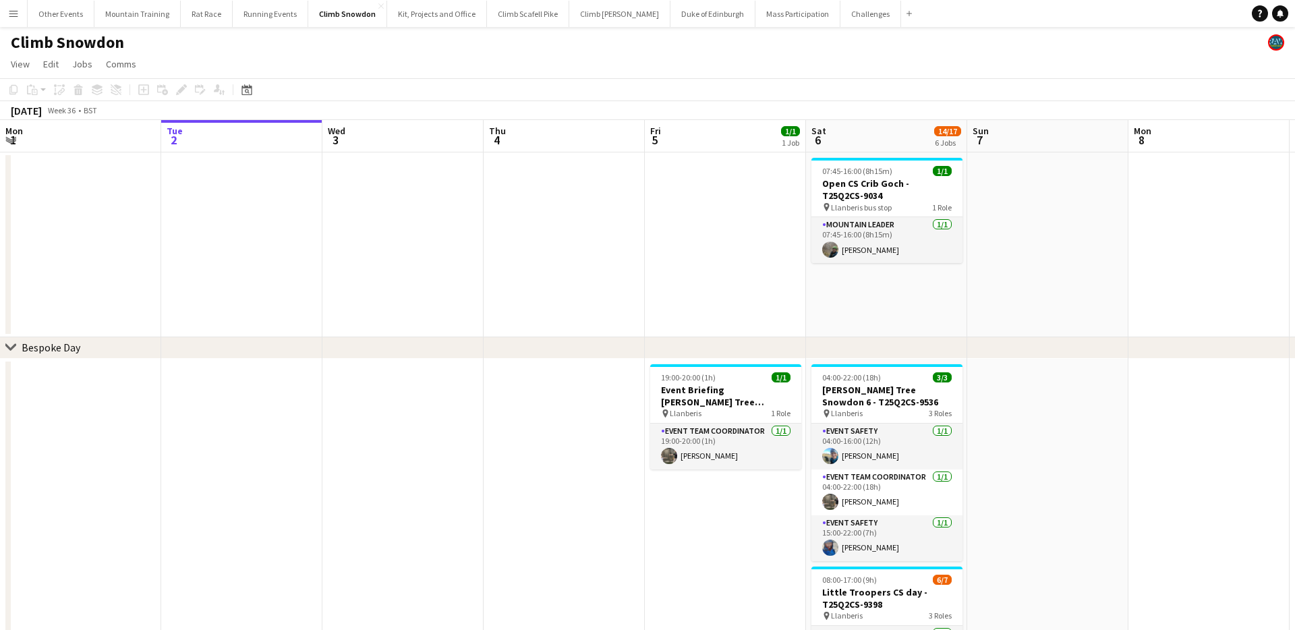
click at [9, 15] on app-icon "Menu" at bounding box center [13, 13] width 11 height 11
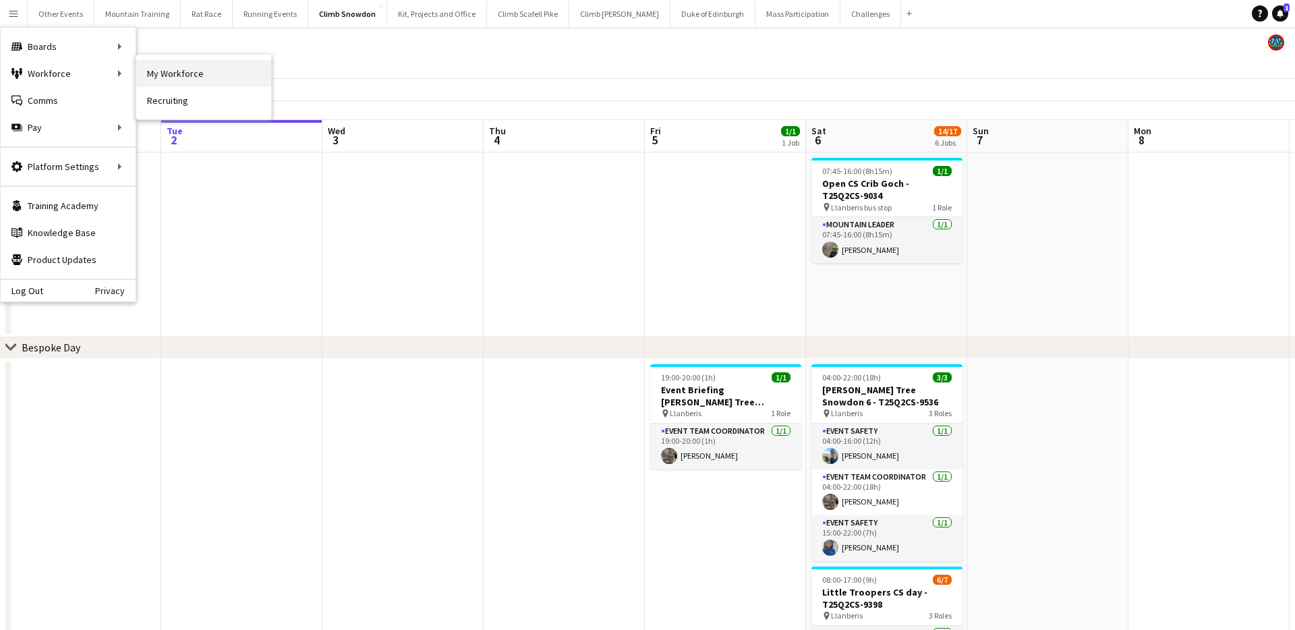
click at [182, 74] on link "My Workforce" at bounding box center [203, 73] width 135 height 27
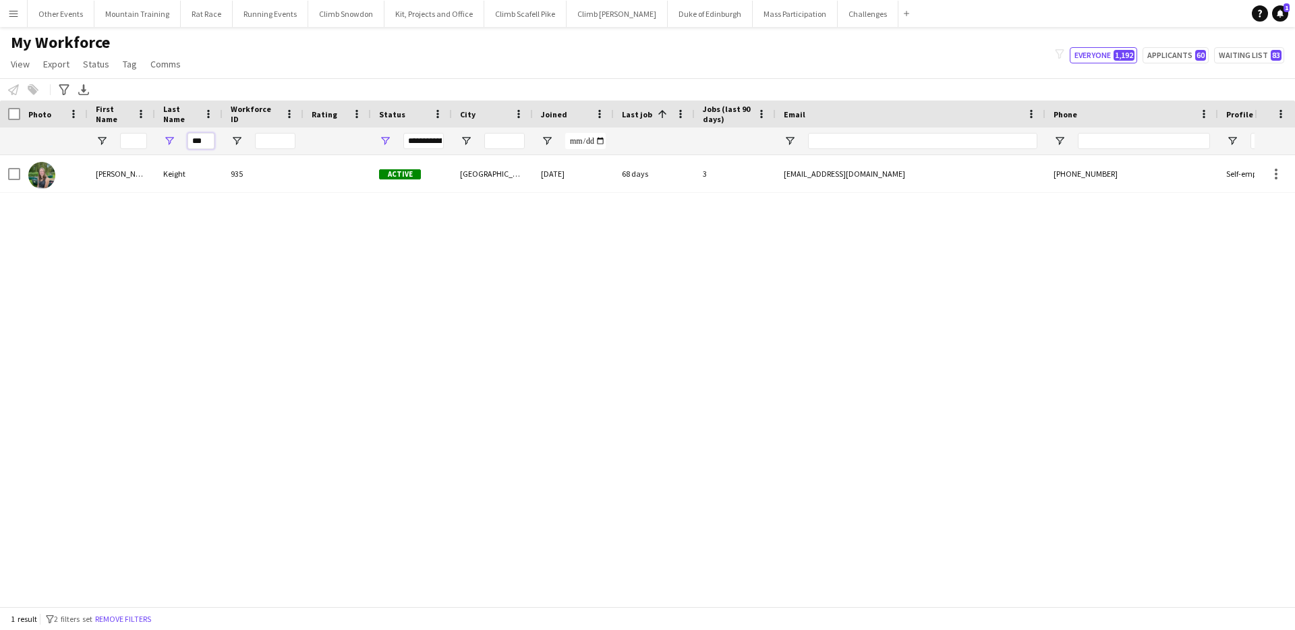
click at [198, 136] on input "***" at bounding box center [200, 141] width 27 height 16
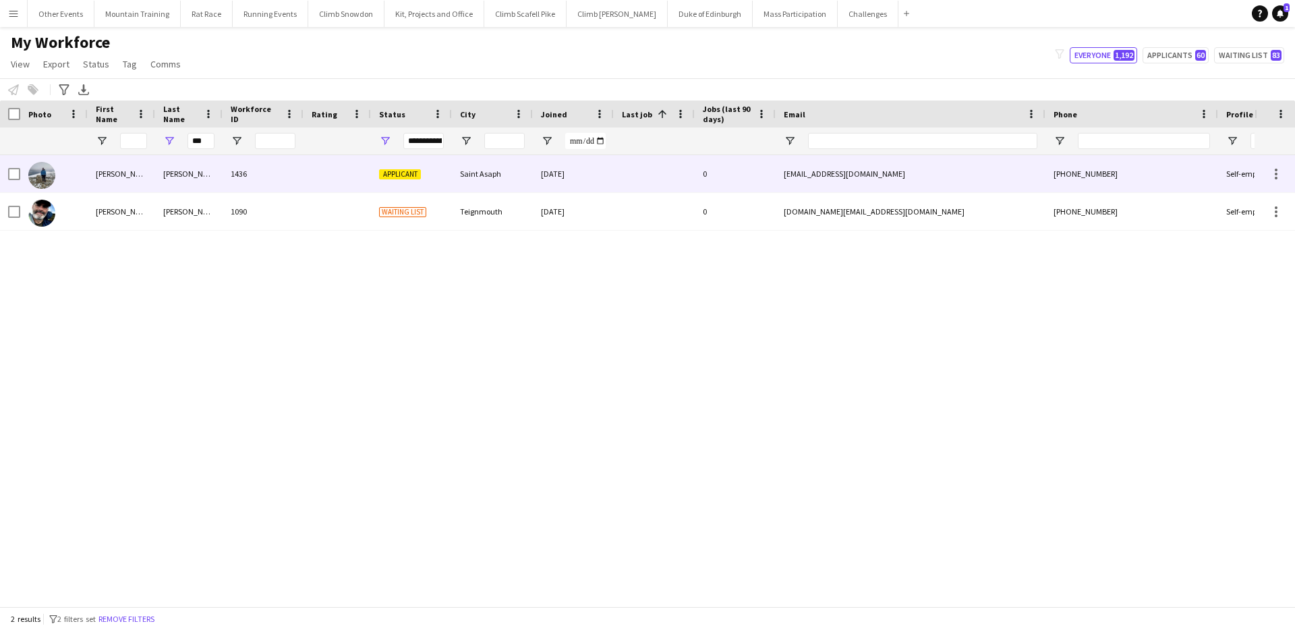
click at [208, 175] on div "Mooney" at bounding box center [188, 173] width 67 height 37
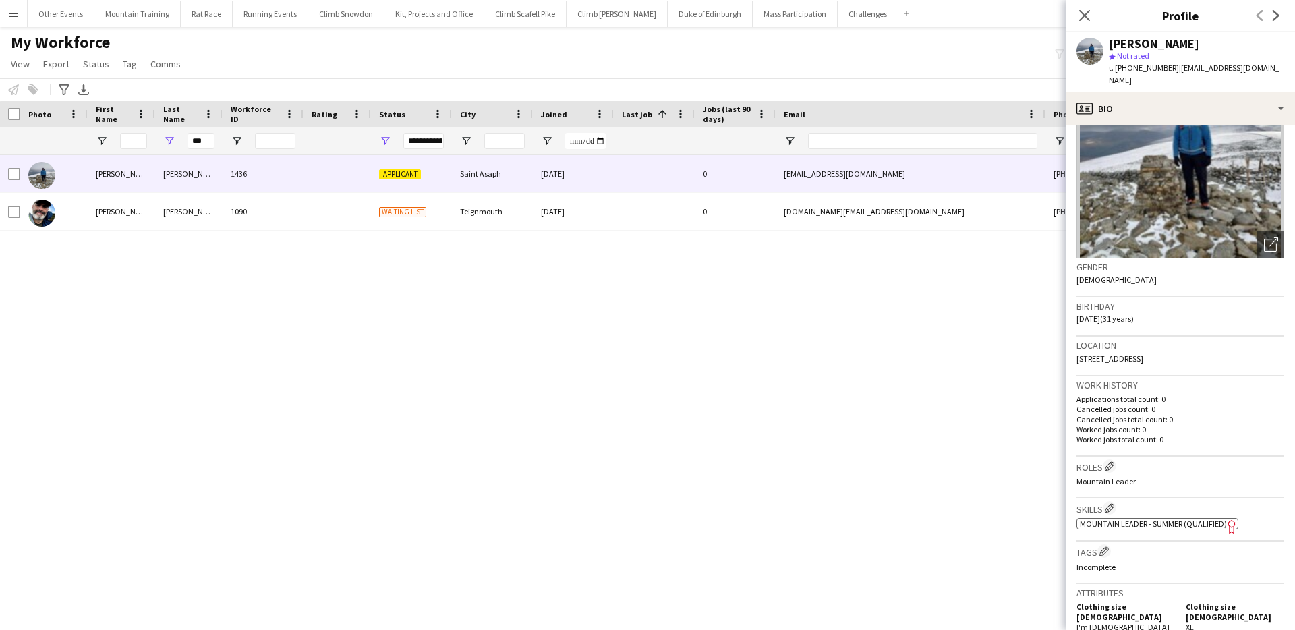
scroll to position [98, 0]
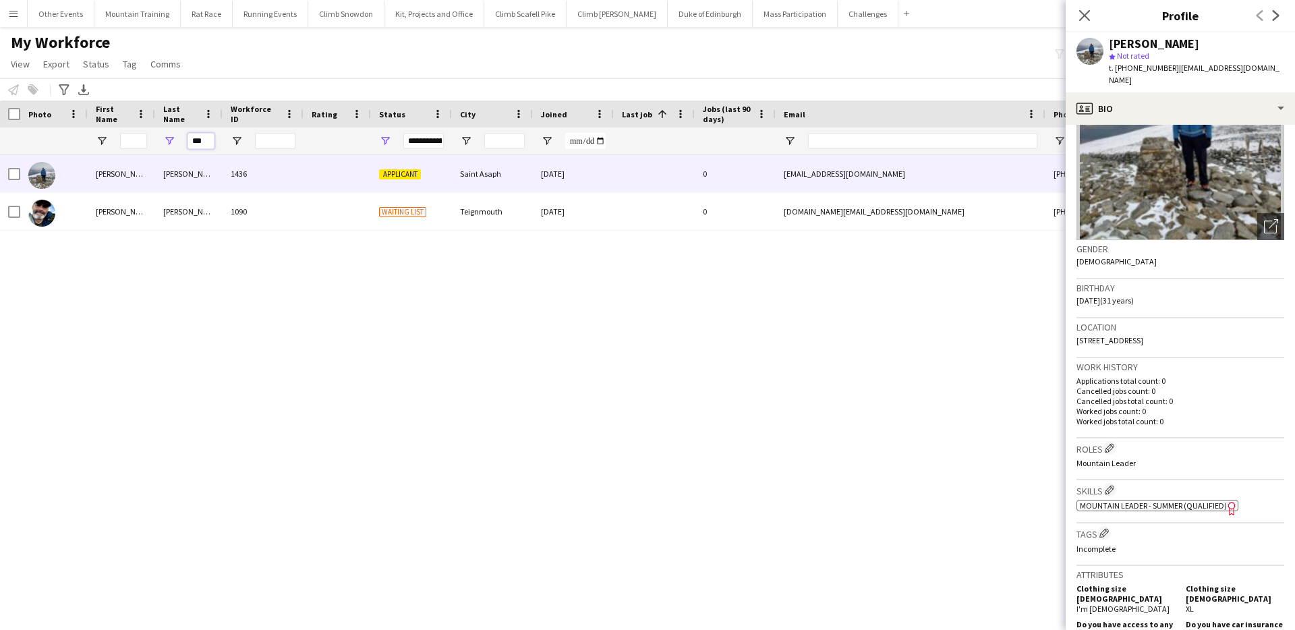
click at [194, 140] on input "***" at bounding box center [200, 141] width 27 height 16
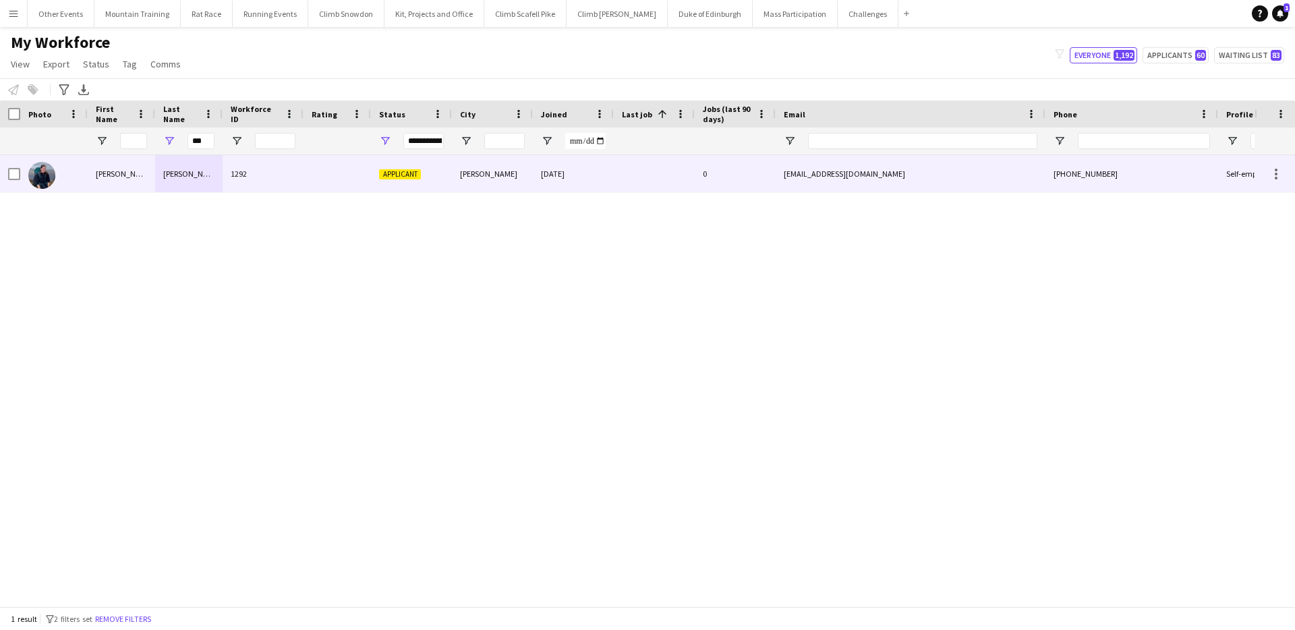
click at [212, 165] on div "Dewhurst" at bounding box center [188, 173] width 67 height 37
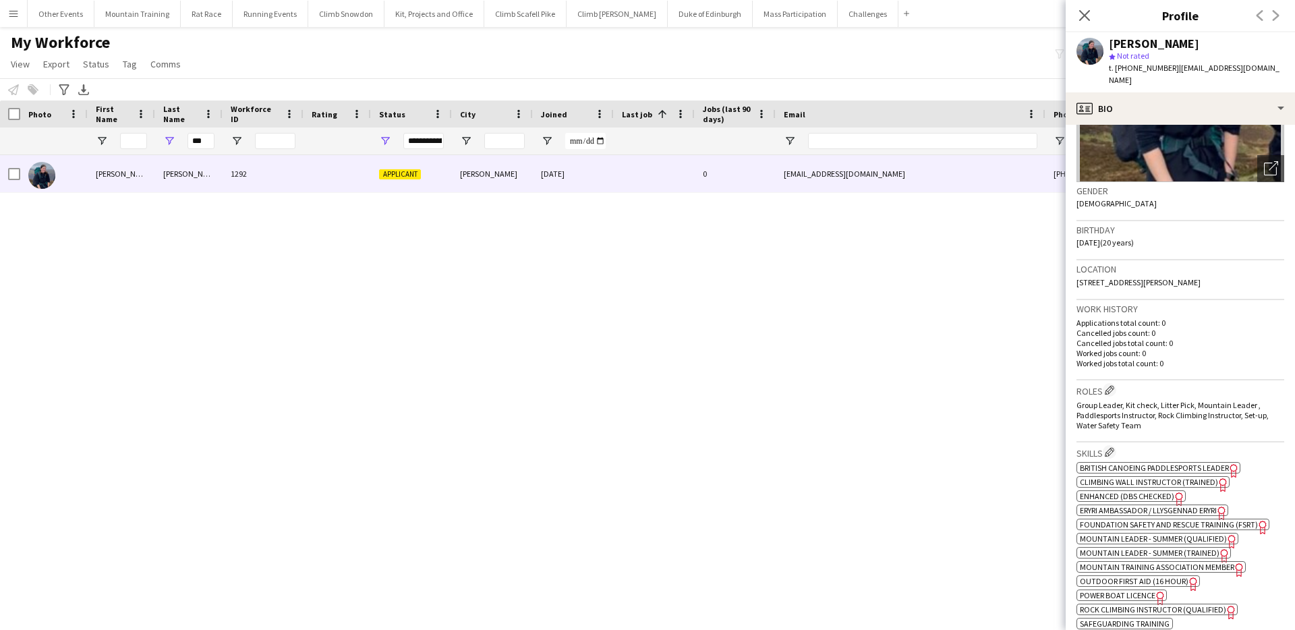
scroll to position [162, 0]
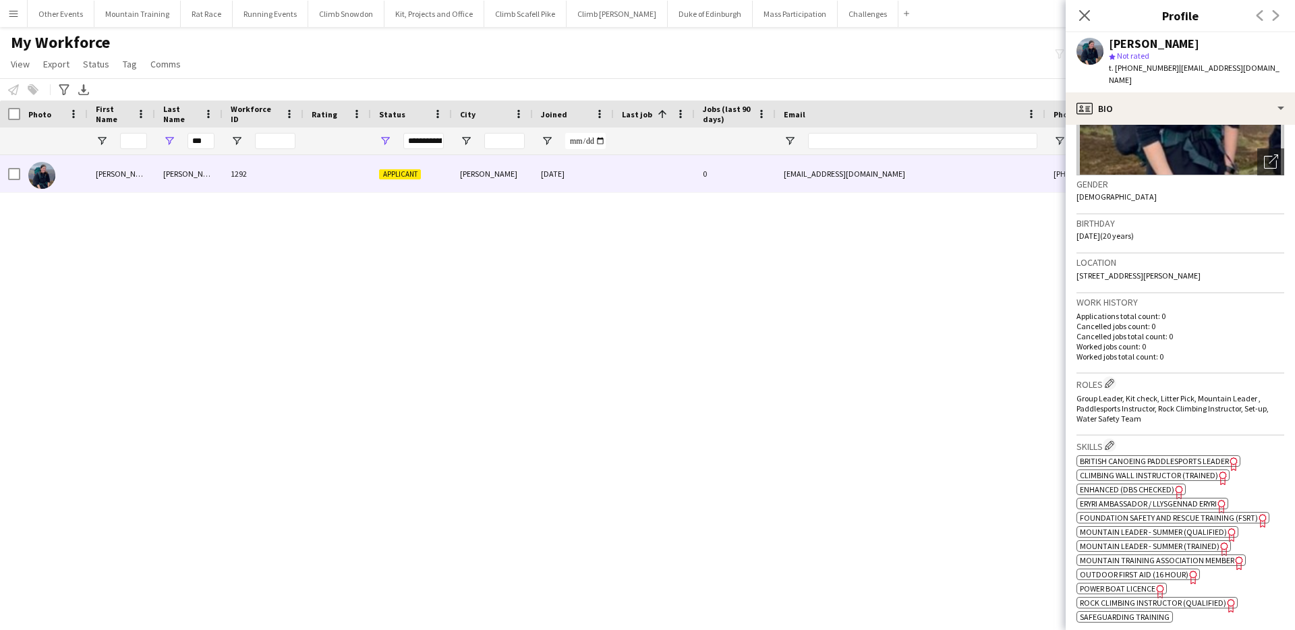
click at [1126, 484] on span "Enhanced (DBS Checked)" at bounding box center [1126, 489] width 94 height 10
click at [202, 142] on input "***" at bounding box center [200, 141] width 27 height 16
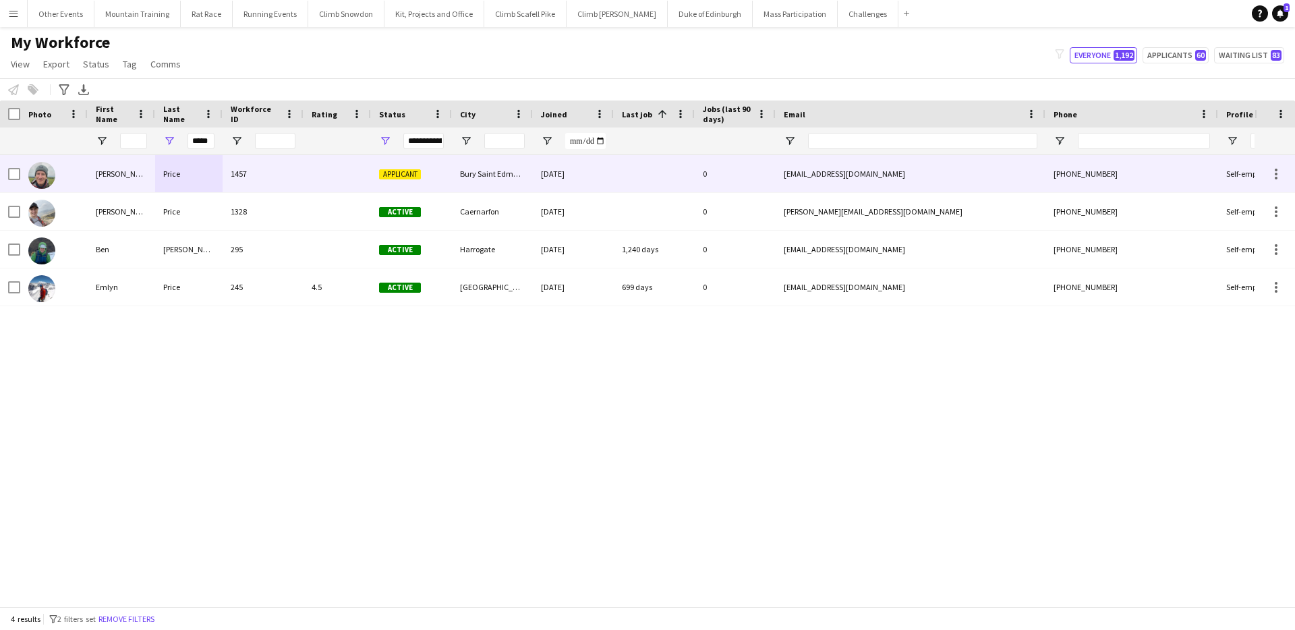
click at [200, 179] on div "Price" at bounding box center [188, 173] width 67 height 37
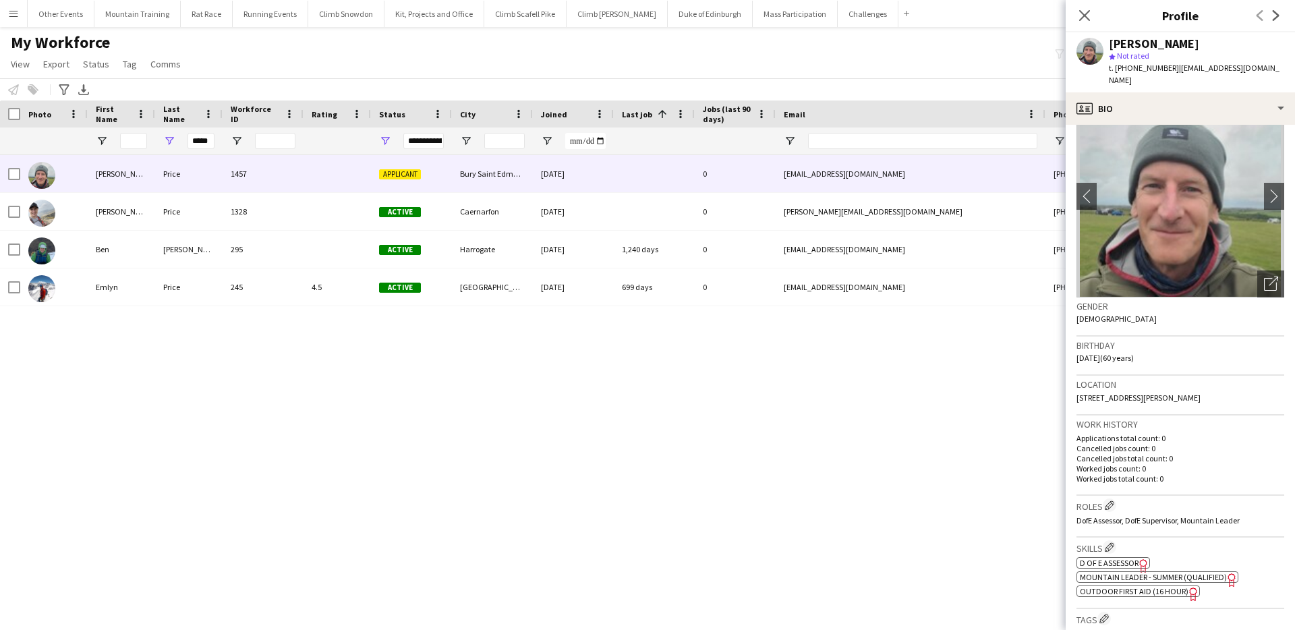
scroll to position [58, 0]
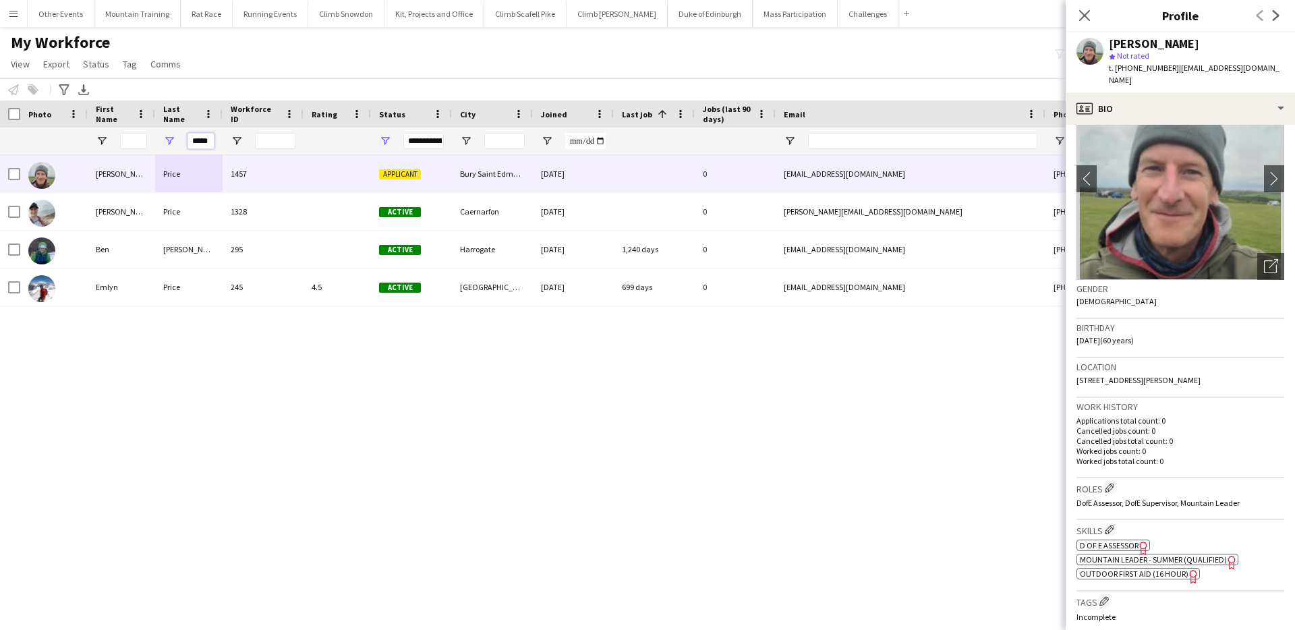
click at [203, 143] on input "*****" at bounding box center [200, 141] width 27 height 16
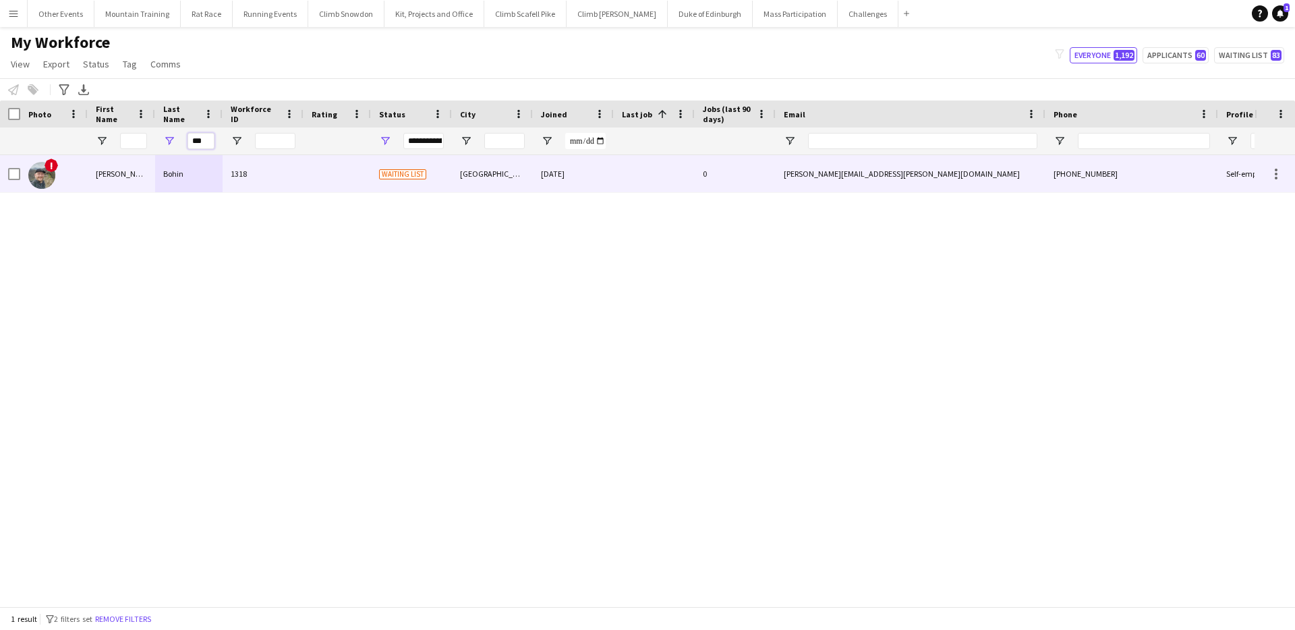
type input "***"
click at [191, 167] on div "Bohin" at bounding box center [188, 173] width 67 height 37
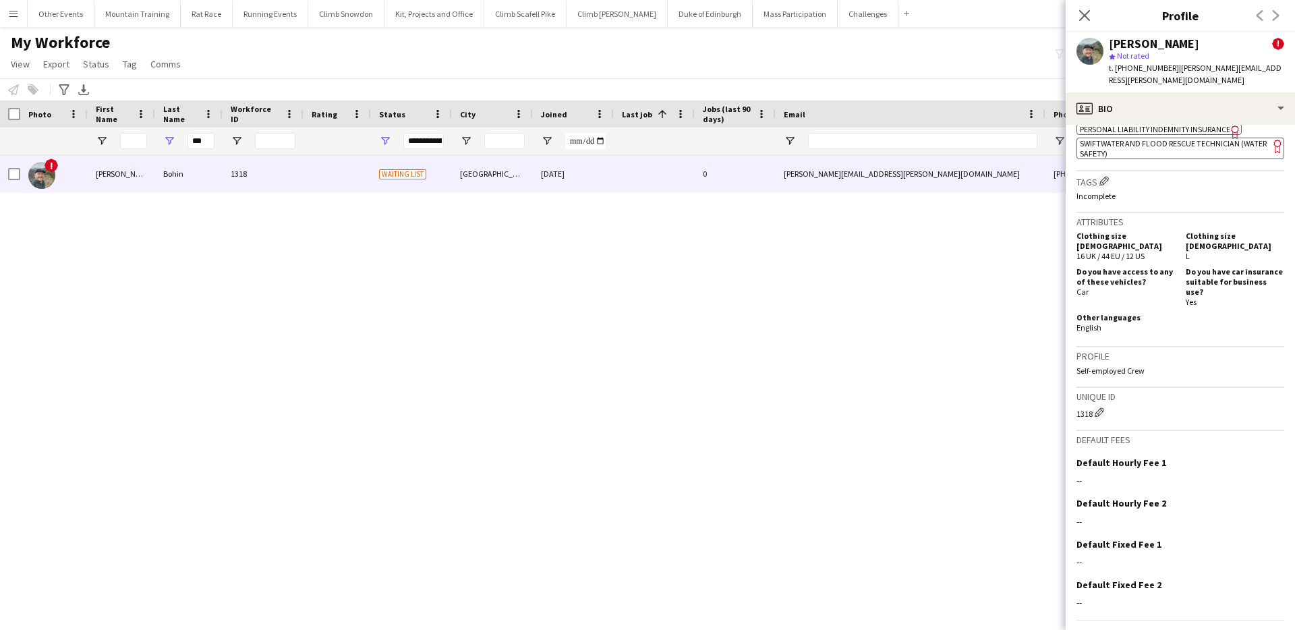
scroll to position [781, 0]
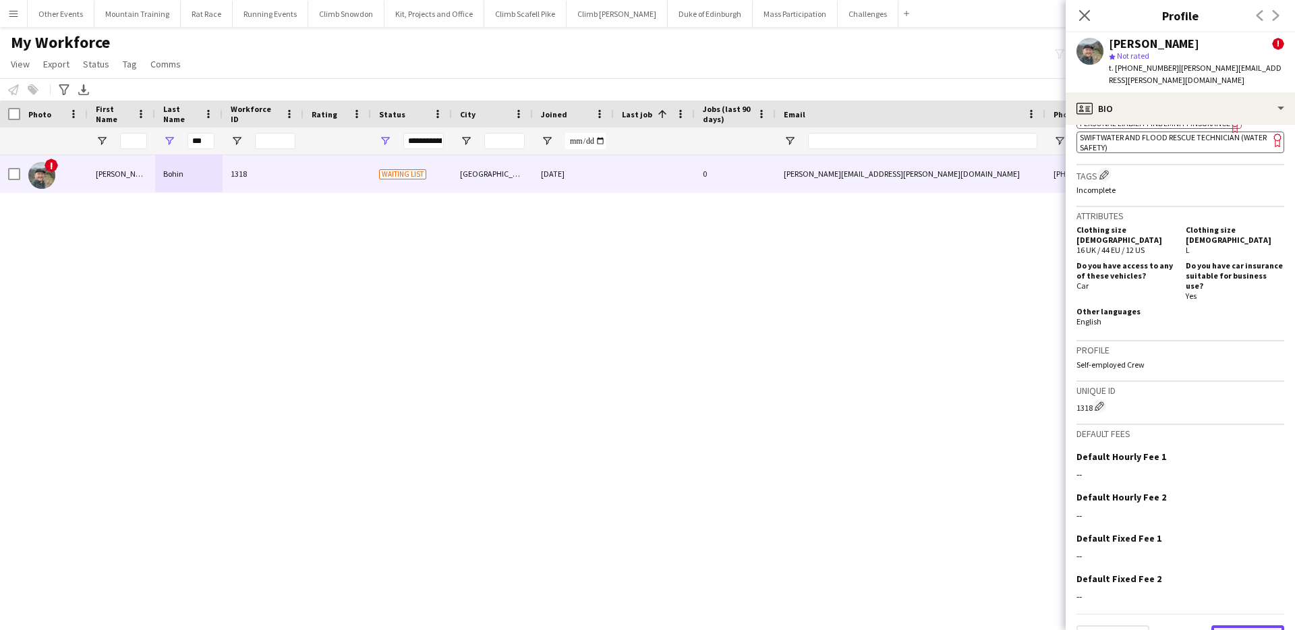
click at [1246, 625] on button "Next" at bounding box center [1247, 638] width 73 height 27
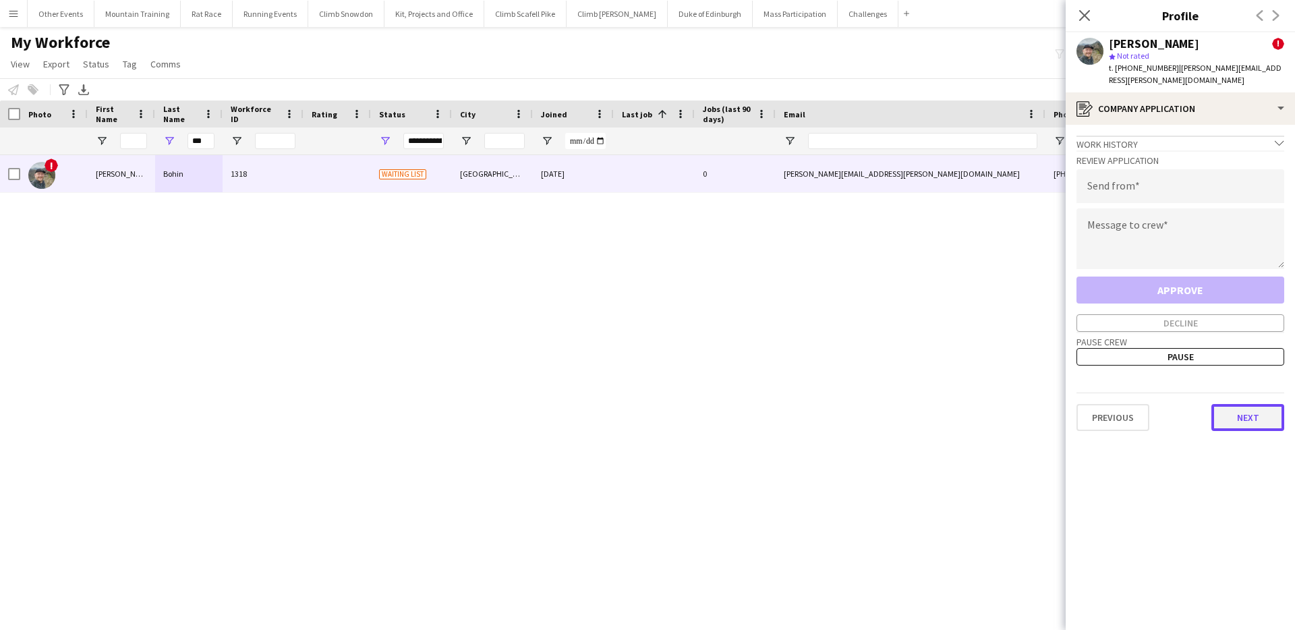
click at [1249, 404] on button "Next" at bounding box center [1247, 417] width 73 height 27
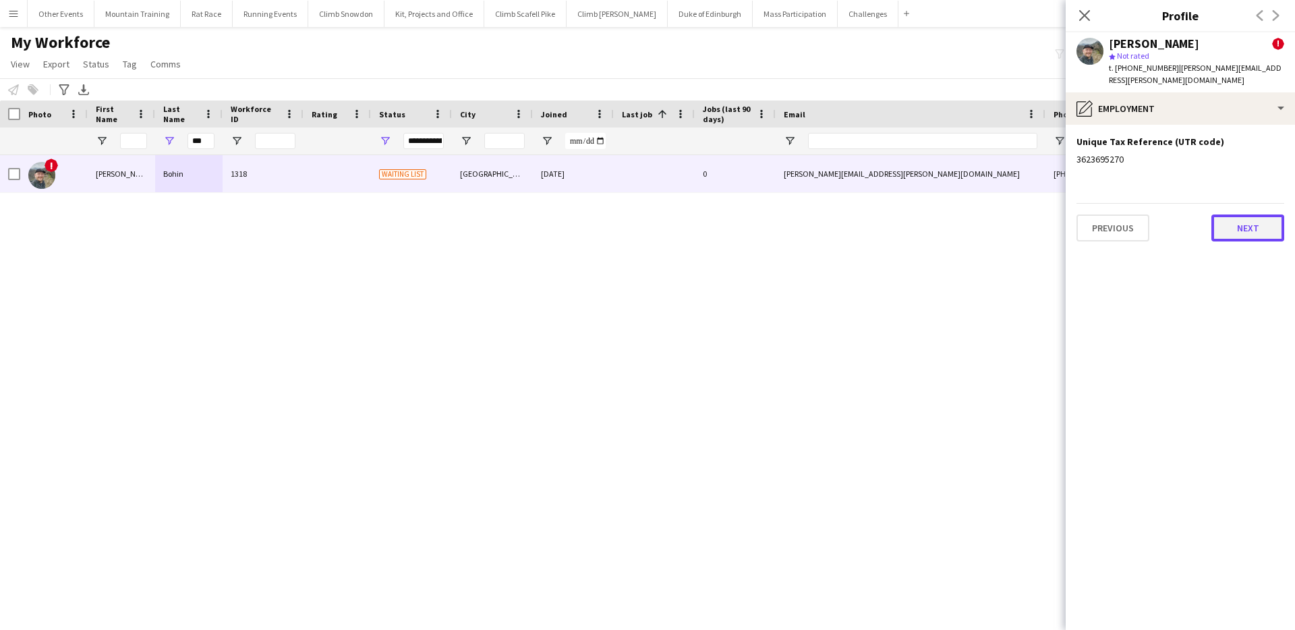
click at [1253, 214] on button "Next" at bounding box center [1247, 227] width 73 height 27
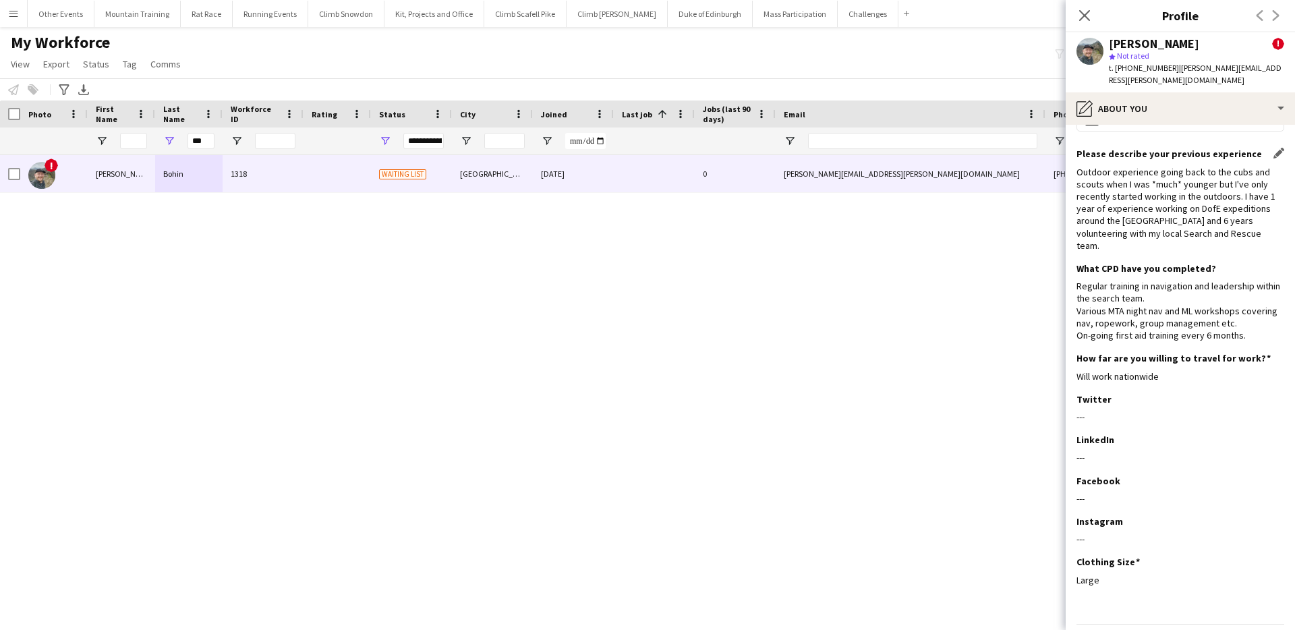
scroll to position [230, 0]
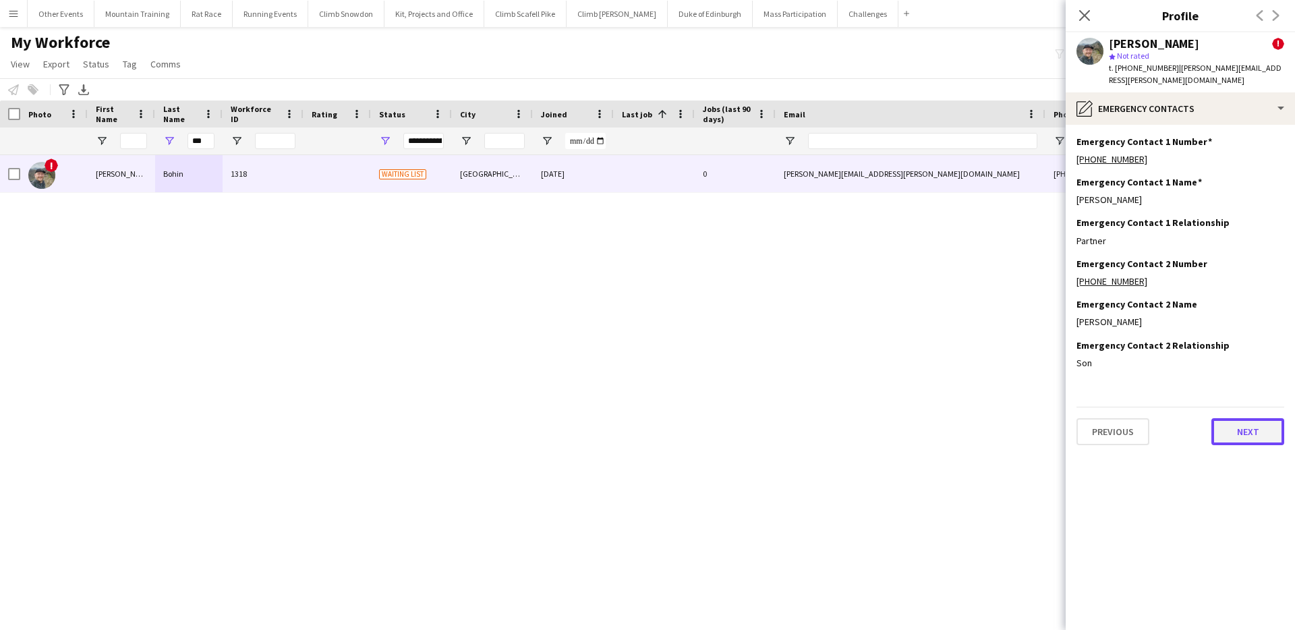
click at [1261, 425] on button "Next" at bounding box center [1247, 431] width 73 height 27
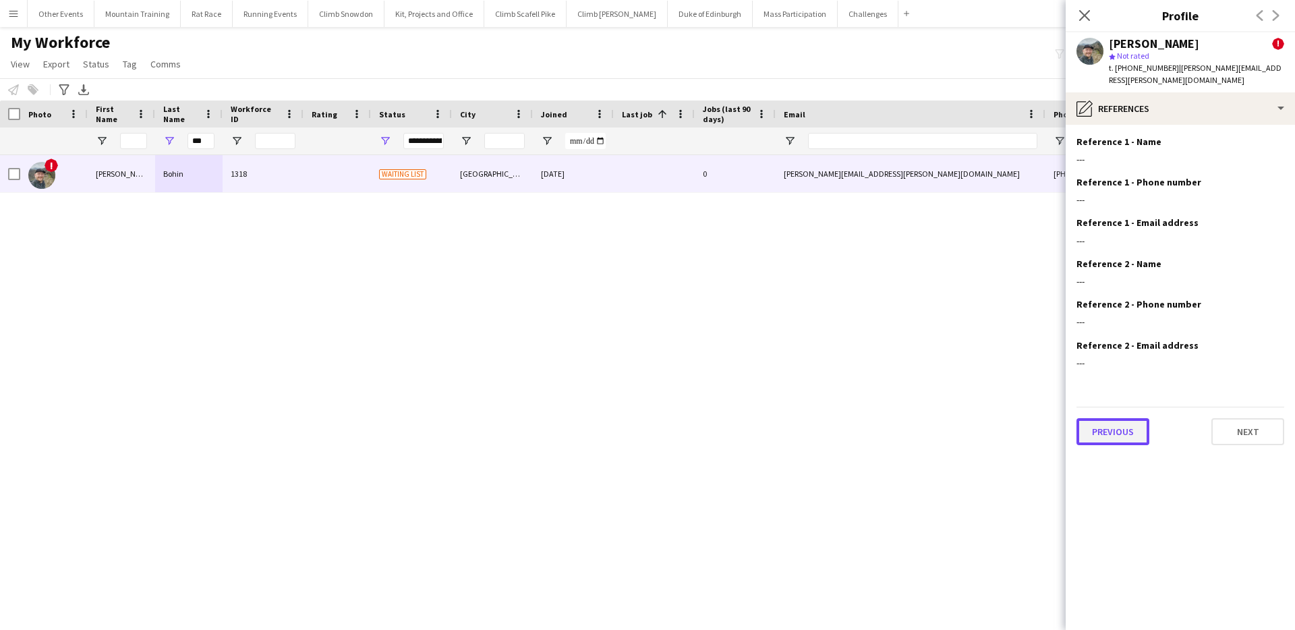
click at [1125, 423] on button "Previous" at bounding box center [1112, 431] width 73 height 27
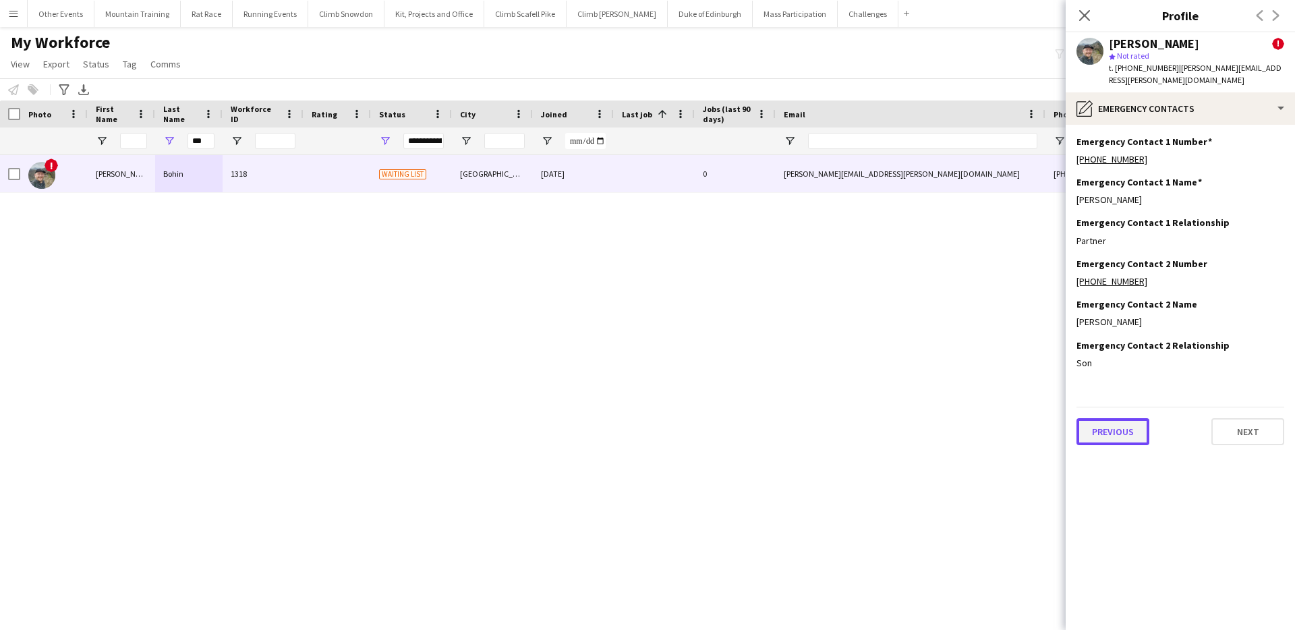
click at [1125, 423] on button "Previous" at bounding box center [1112, 431] width 73 height 27
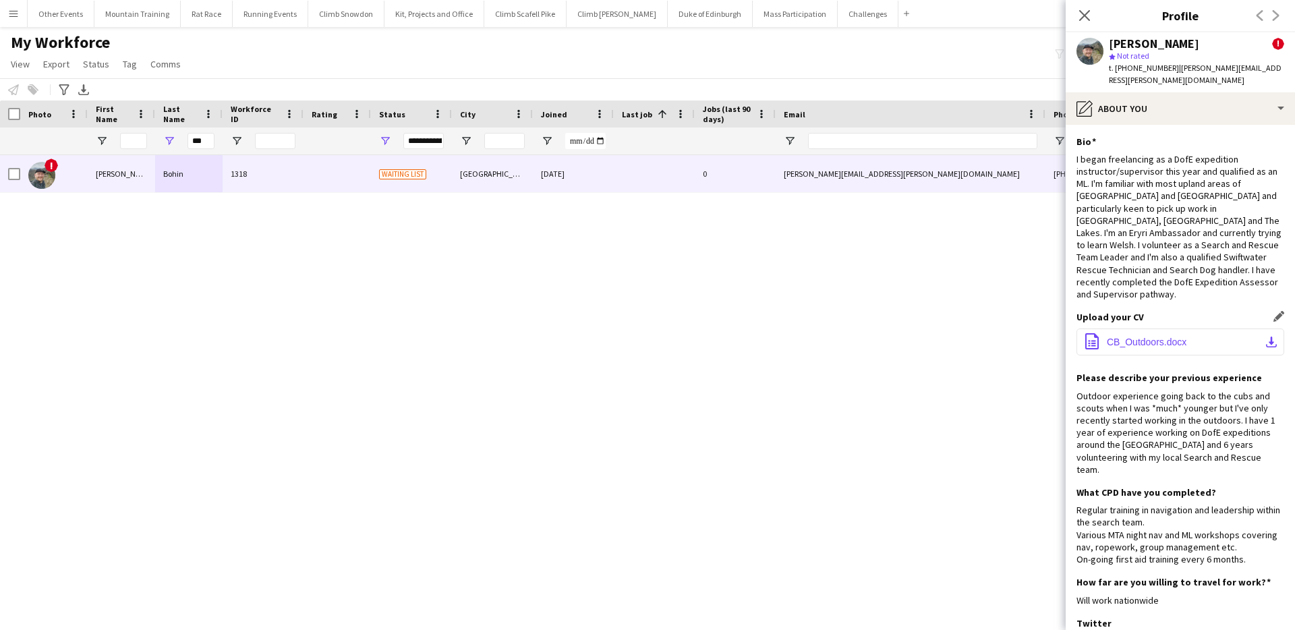
click at [1155, 328] on button "office-file-sheet CB_Outdoors.docx download-bottom" at bounding box center [1180, 341] width 208 height 27
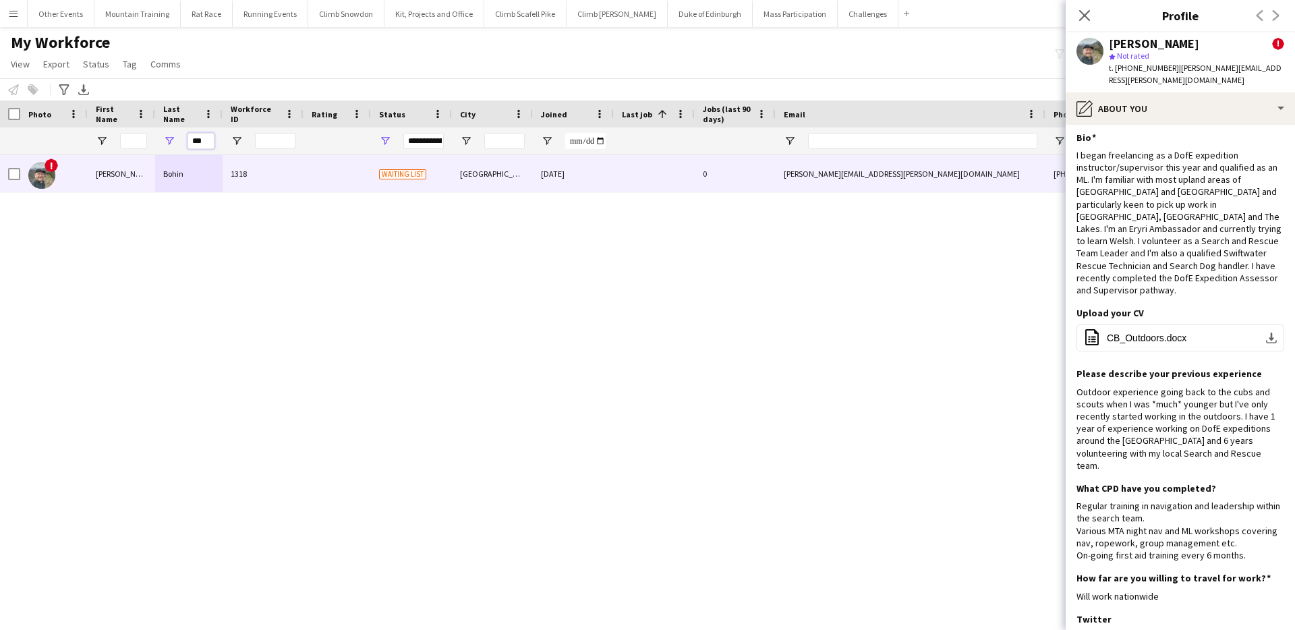
click at [200, 144] on input "***" at bounding box center [200, 141] width 27 height 16
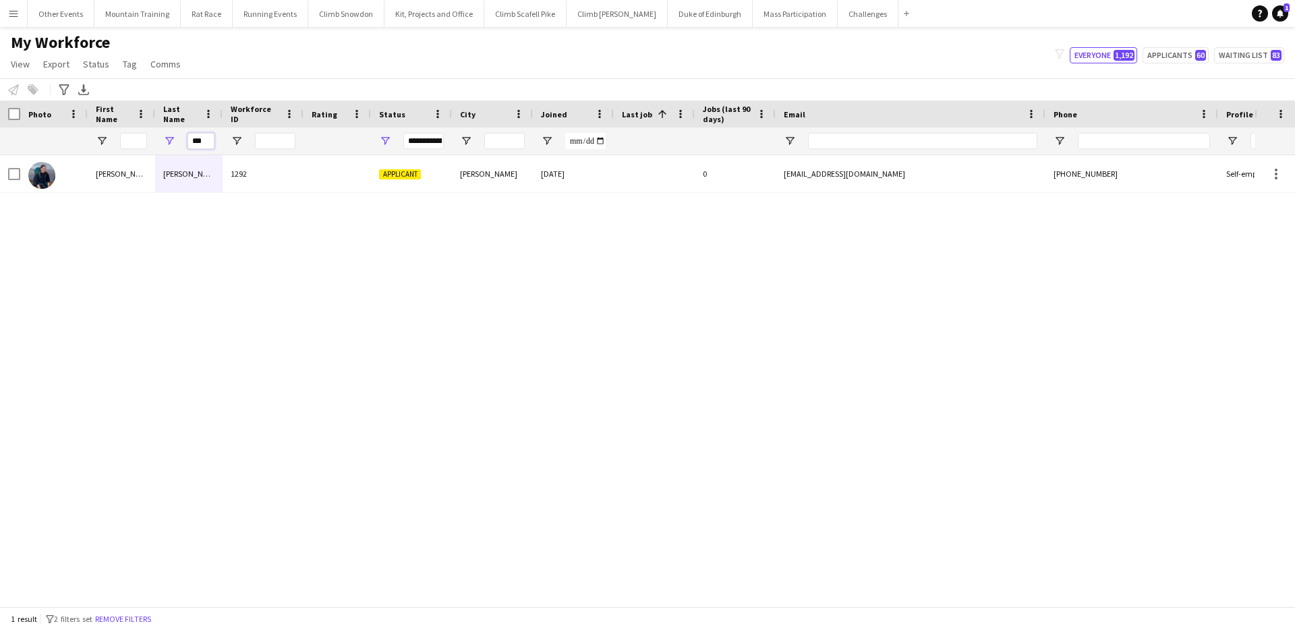
type input "***"
